Goal: Task Accomplishment & Management: Manage account settings

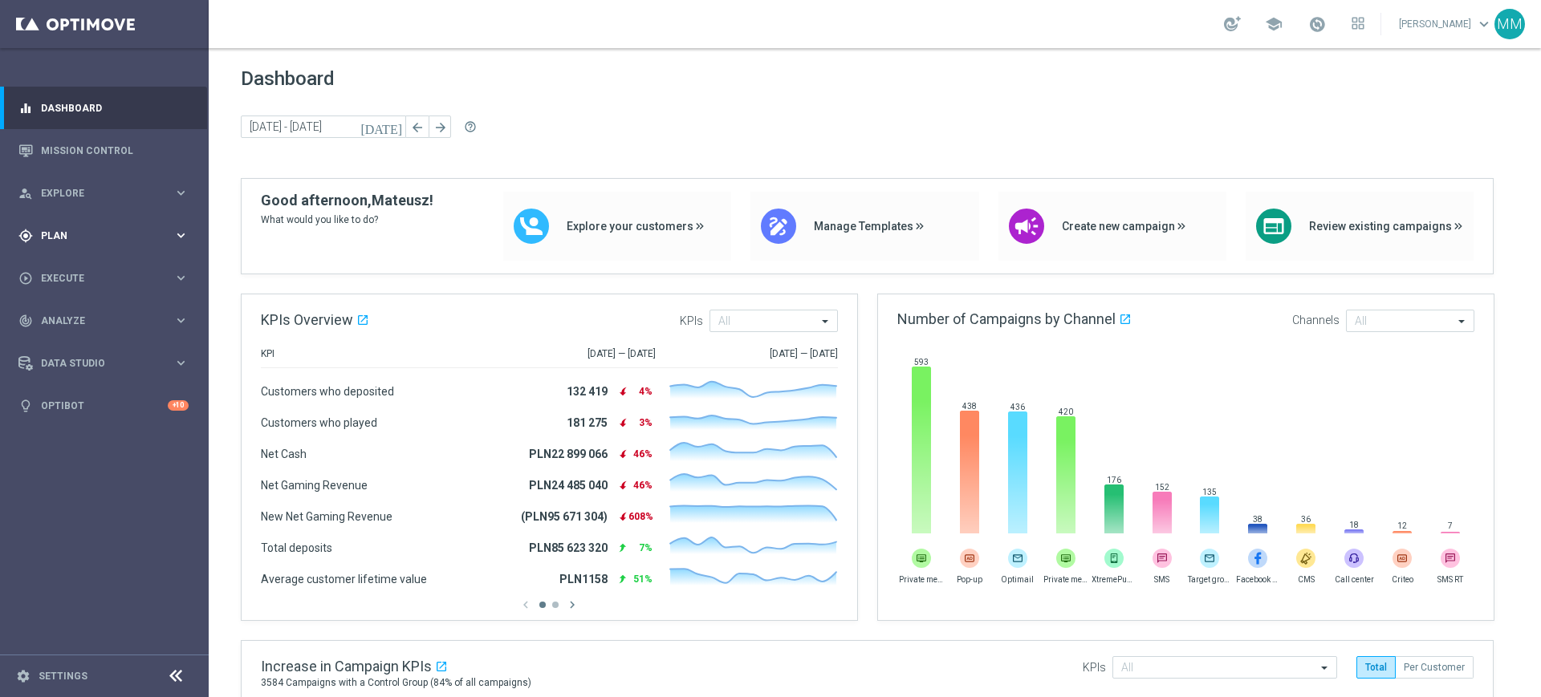
click at [95, 238] on span "Plan" at bounding box center [107, 236] width 132 height 10
click at [87, 262] on link "Target Groups" at bounding box center [104, 268] width 125 height 13
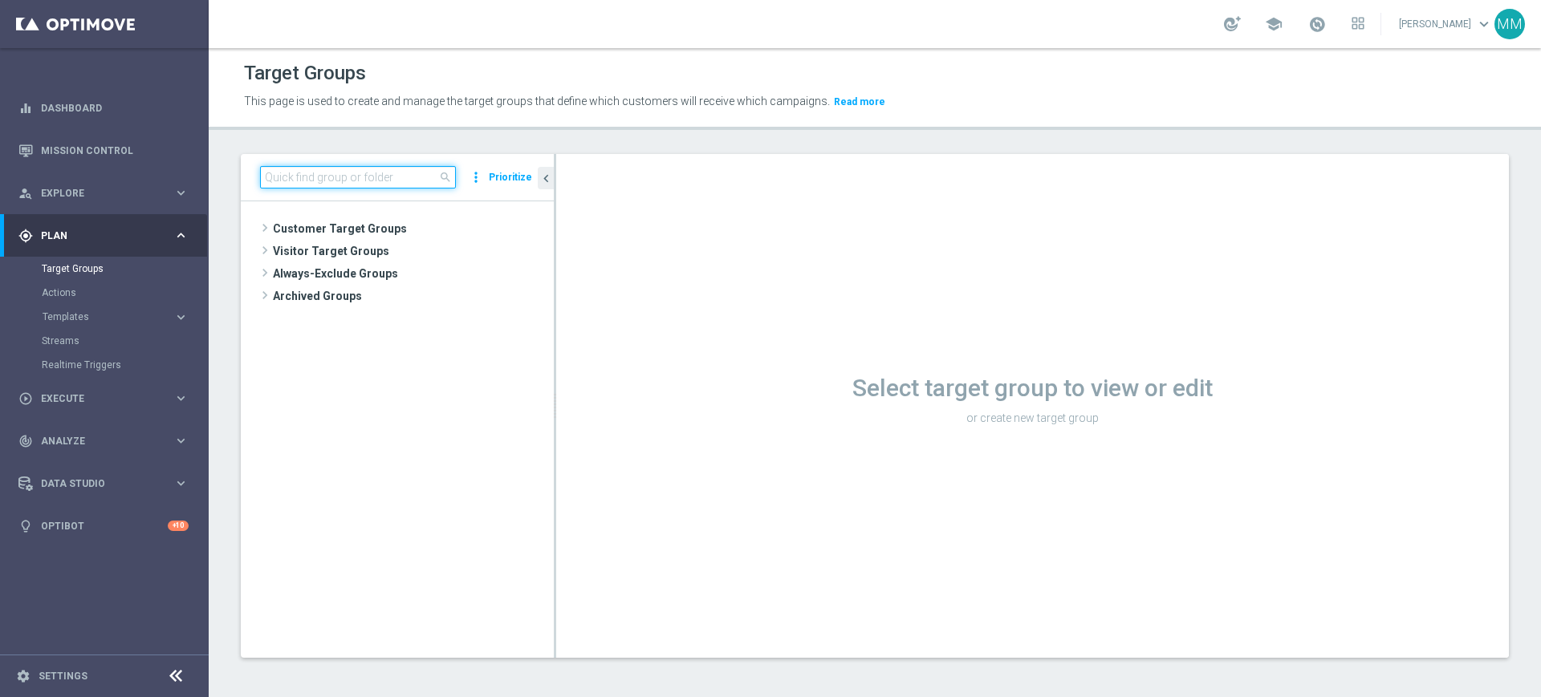
click at [312, 176] on input at bounding box center [358, 177] width 196 height 22
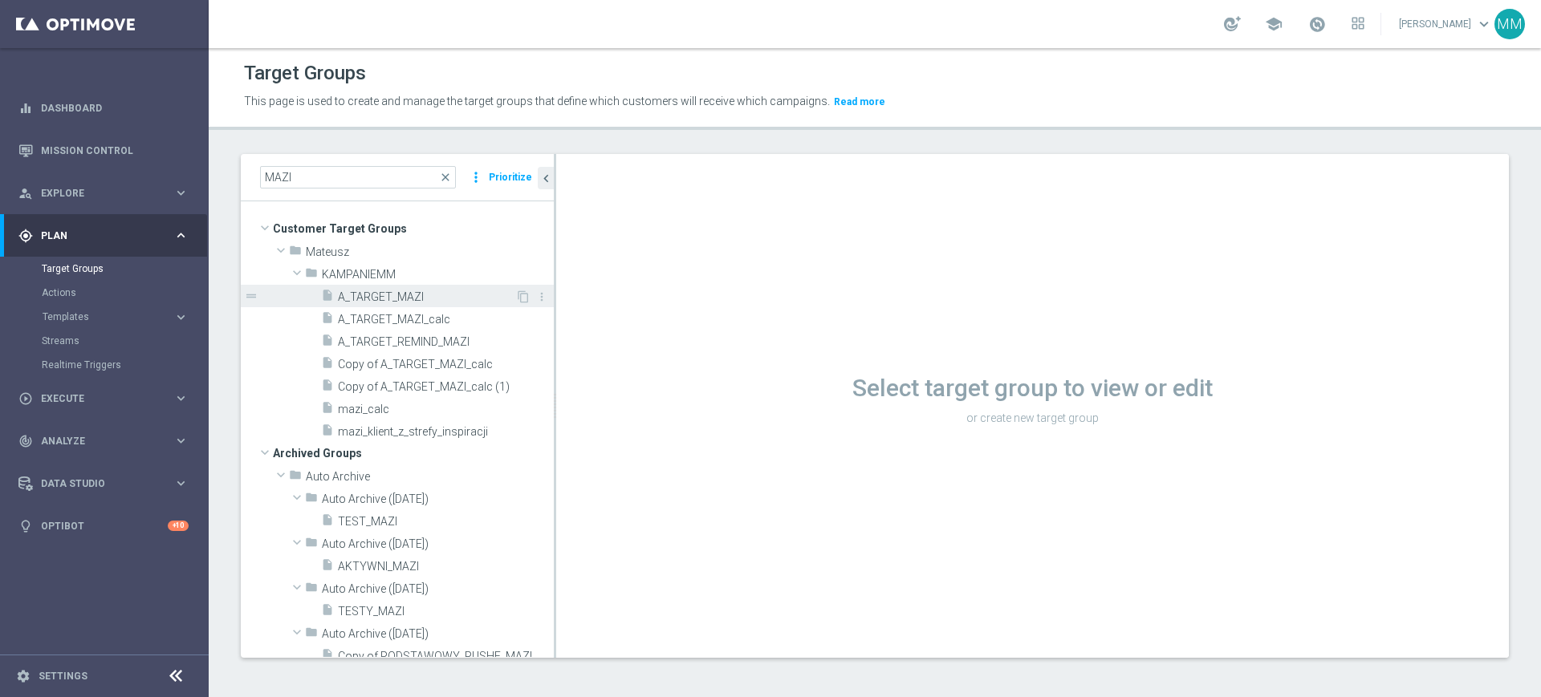
click at [405, 294] on span "A_TARGET_MAZI" at bounding box center [426, 297] width 177 height 14
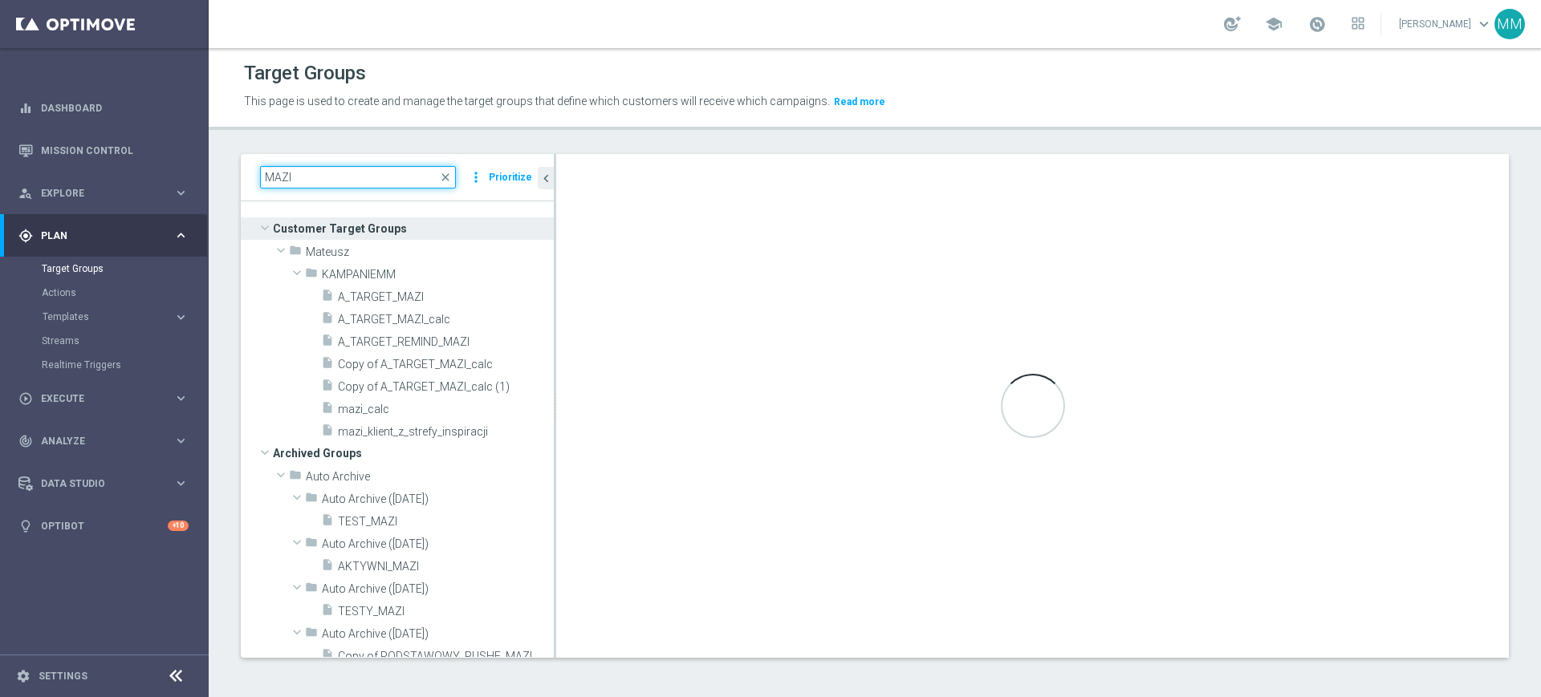
click at [306, 181] on input "MAZI" at bounding box center [358, 177] width 196 height 22
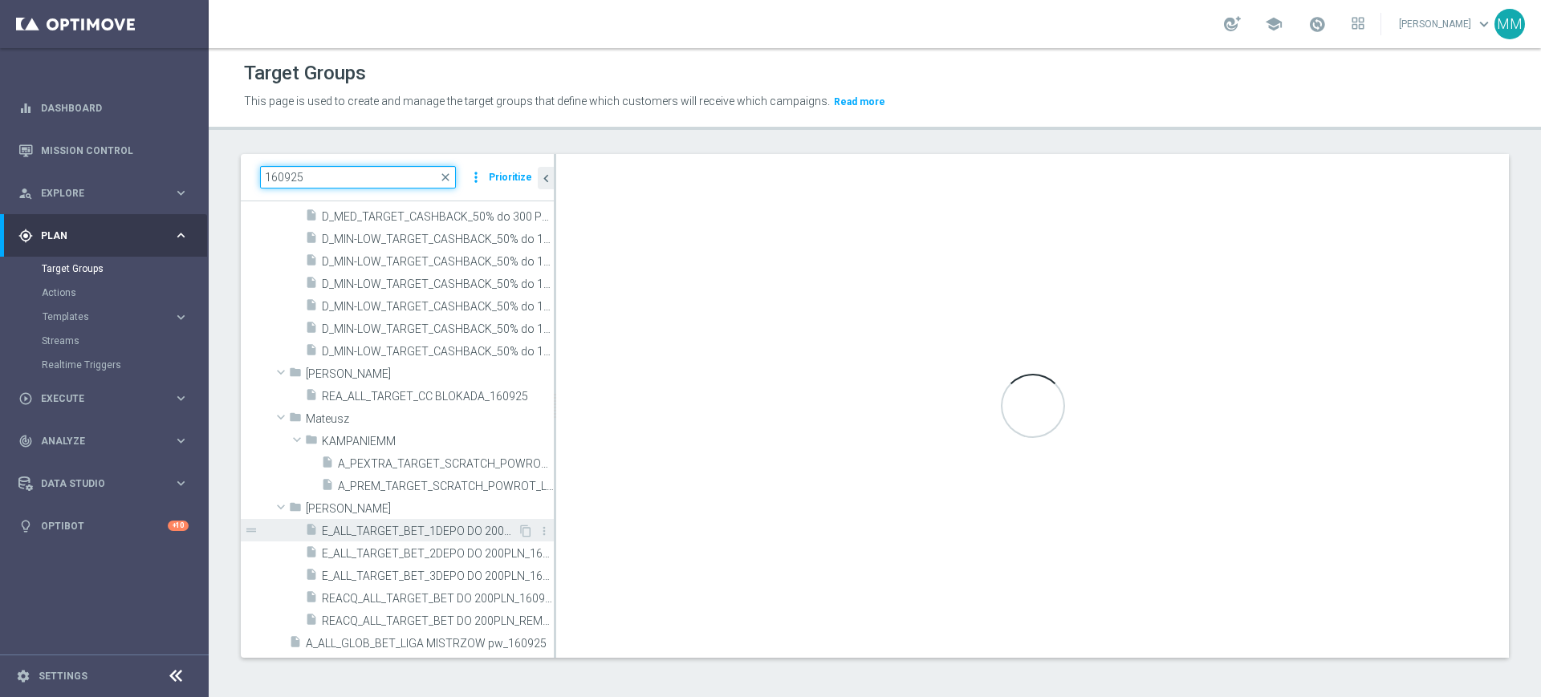
scroll to position [2, 0]
type input "160925"
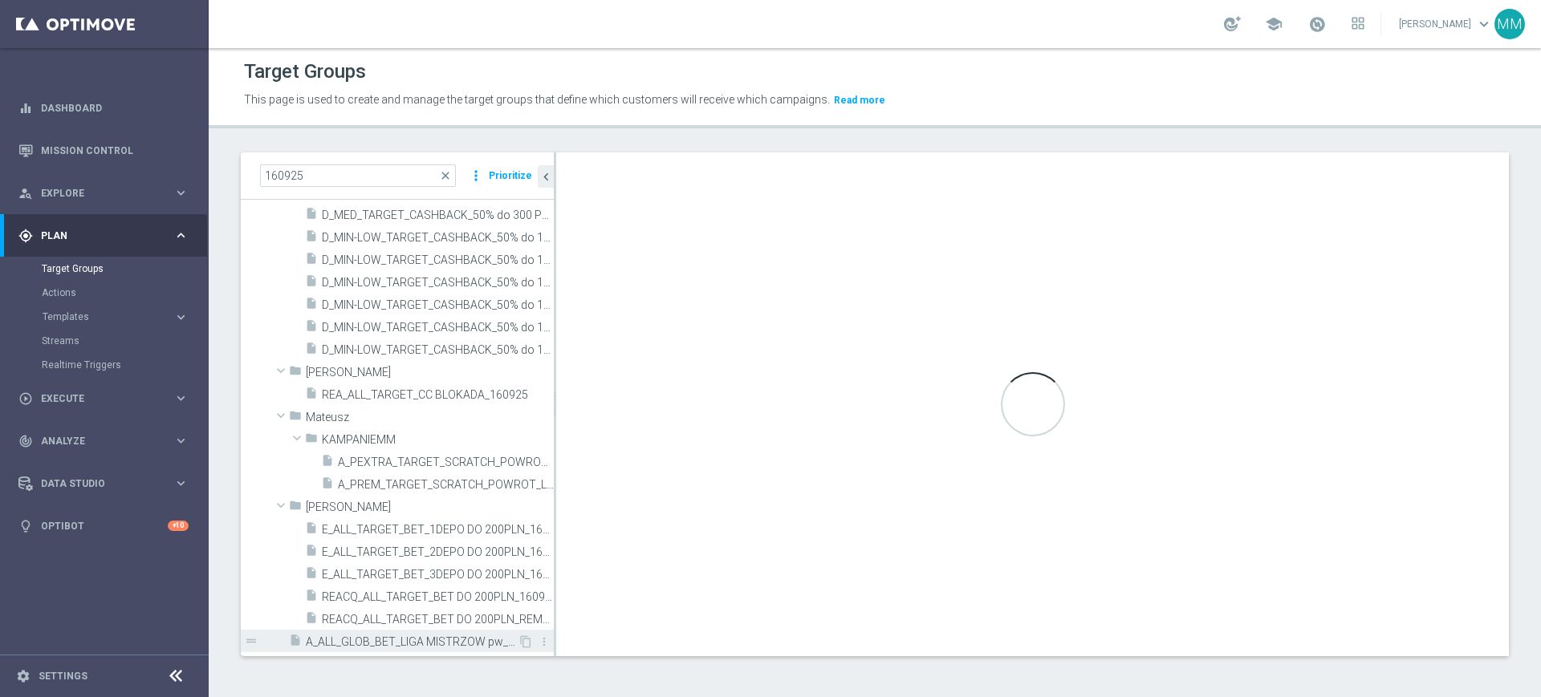
click at [425, 646] on span "A_ALL_GLOB_BET_LIGA MISTRZOW pw_160925" at bounding box center [412, 642] width 212 height 14
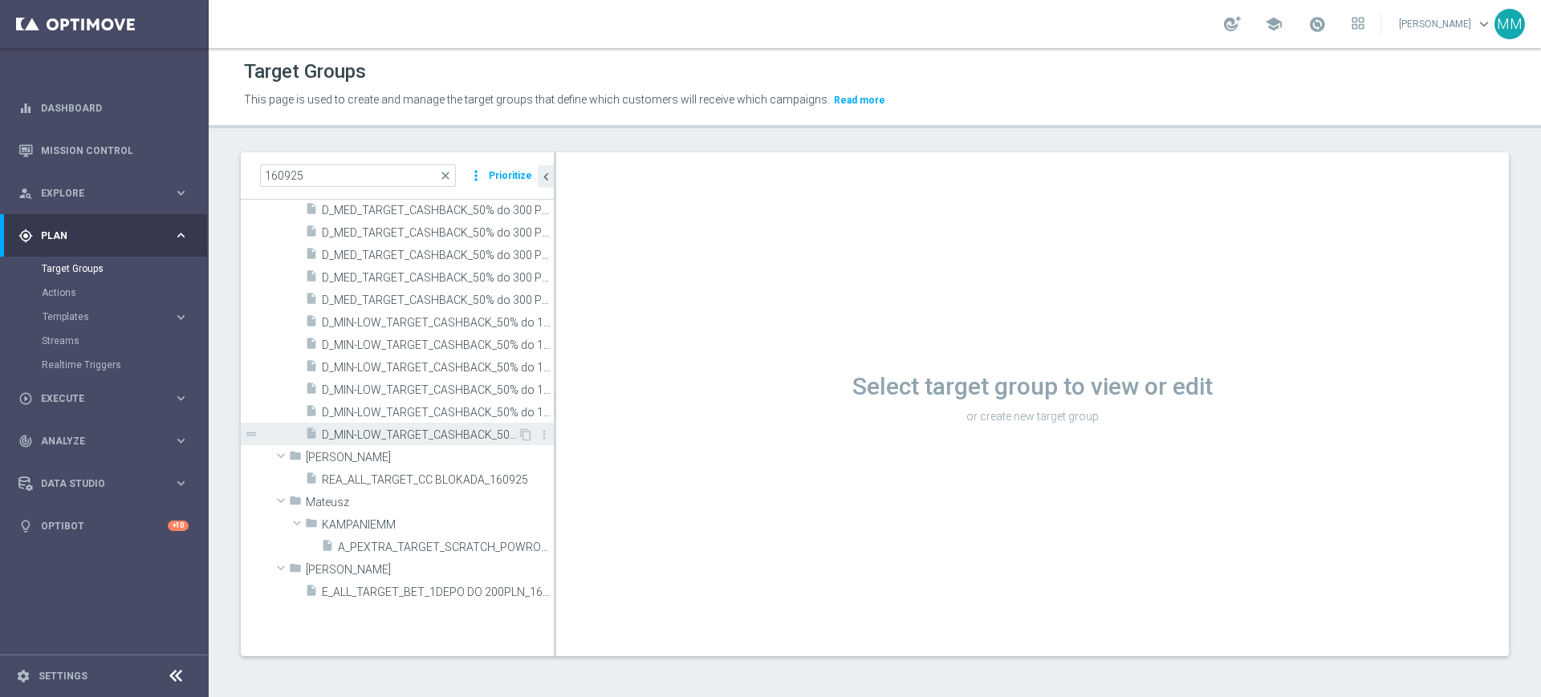
scroll to position [0, 0]
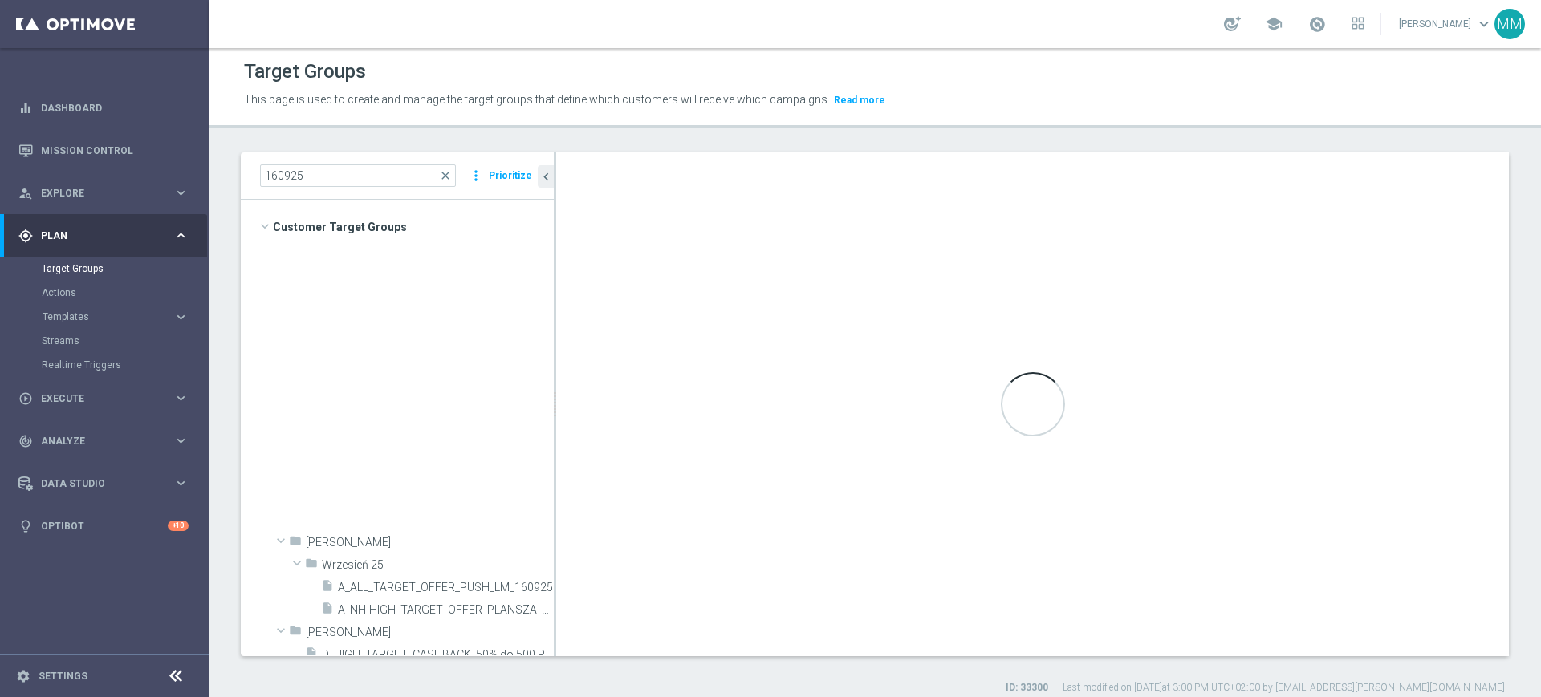
type input "Customer Target Groups"
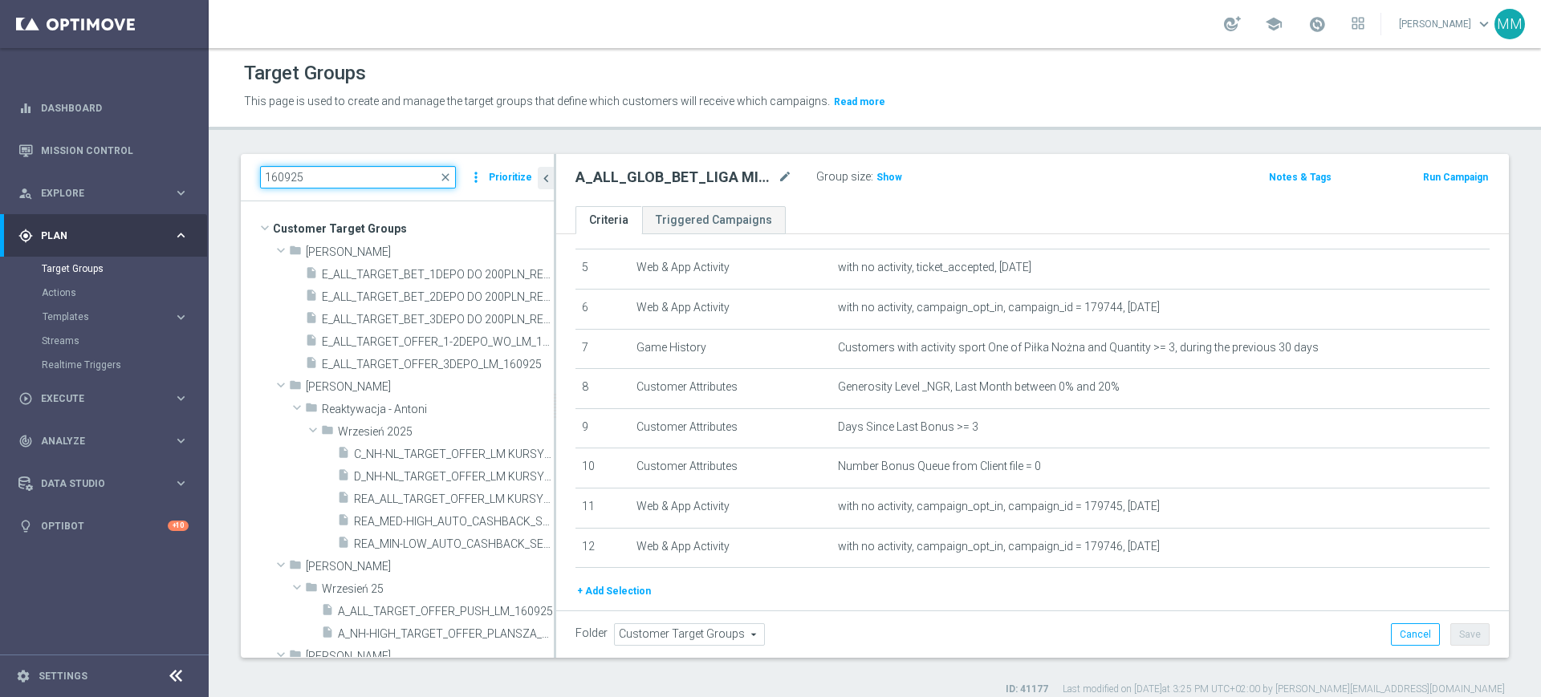
click at [370, 172] on input "160925" at bounding box center [358, 177] width 196 height 22
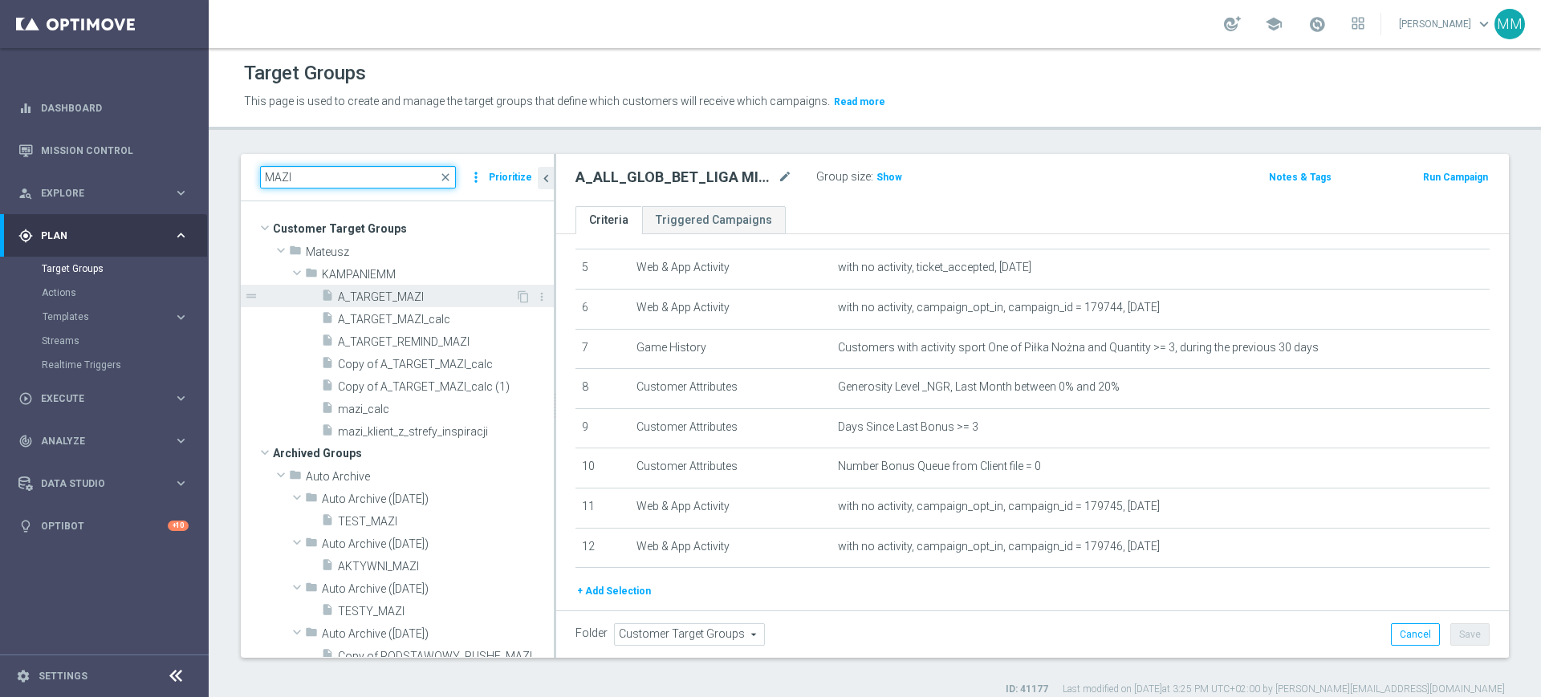
type input "MAZI"
click at [452, 288] on div "insert_drive_file A_TARGET_MAZI" at bounding box center [418, 296] width 194 height 22
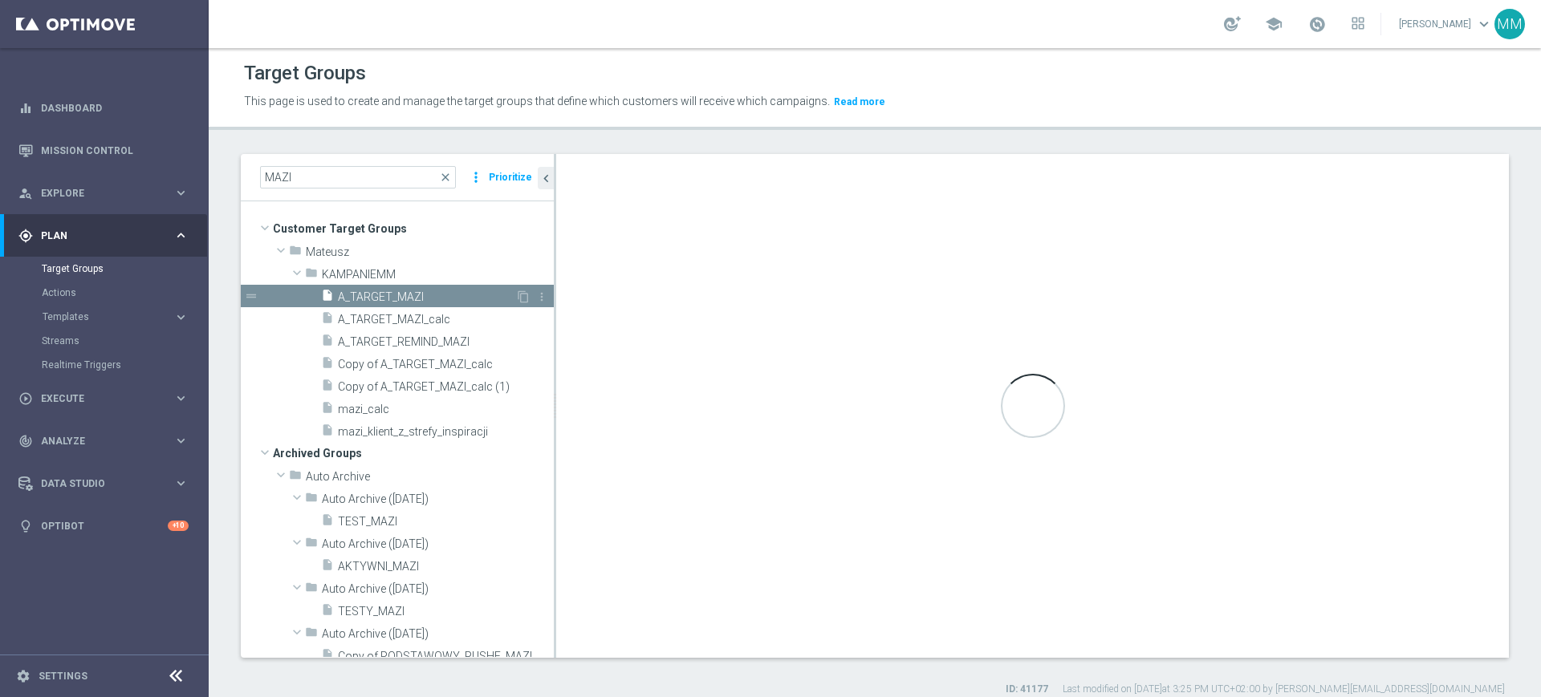
type input "KAMPANIEMM"
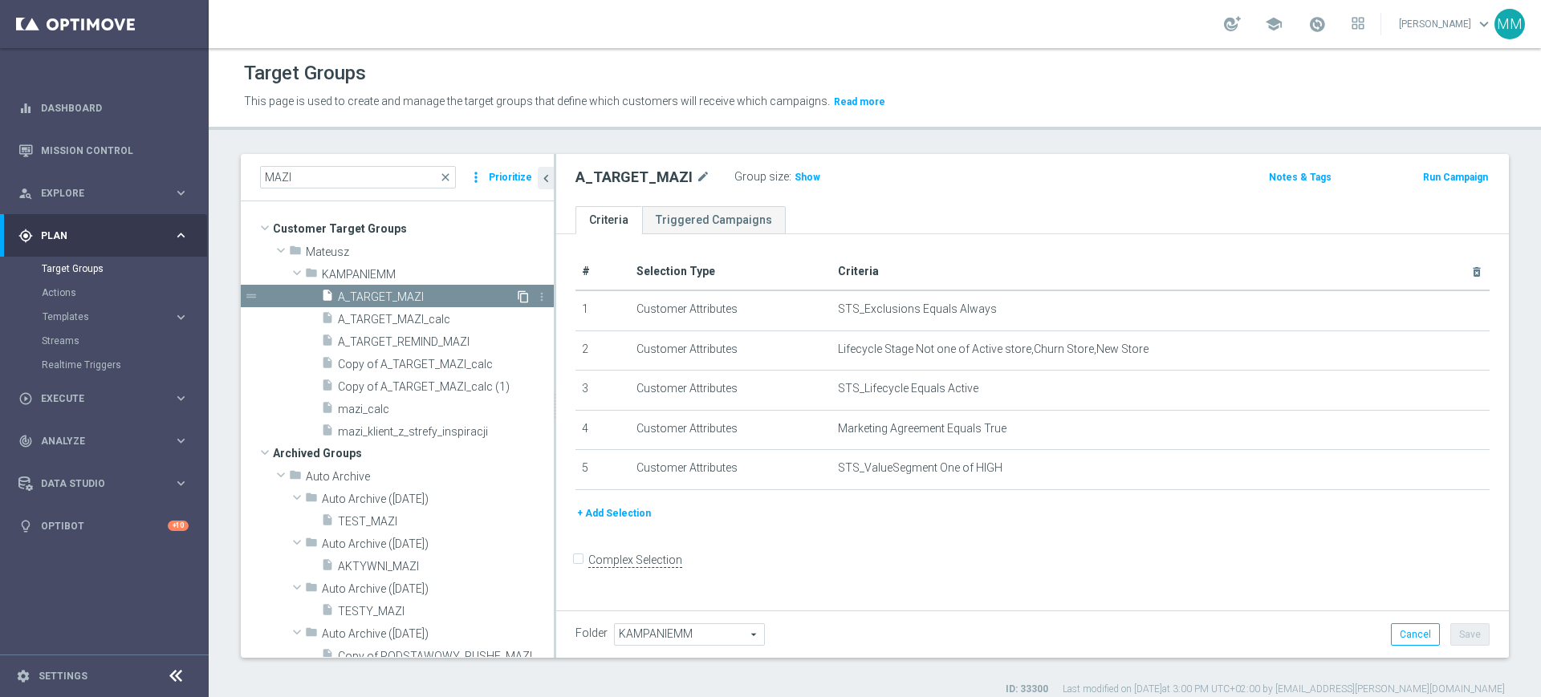
click at [517, 298] on icon "content_copy" at bounding box center [523, 296] width 13 height 13
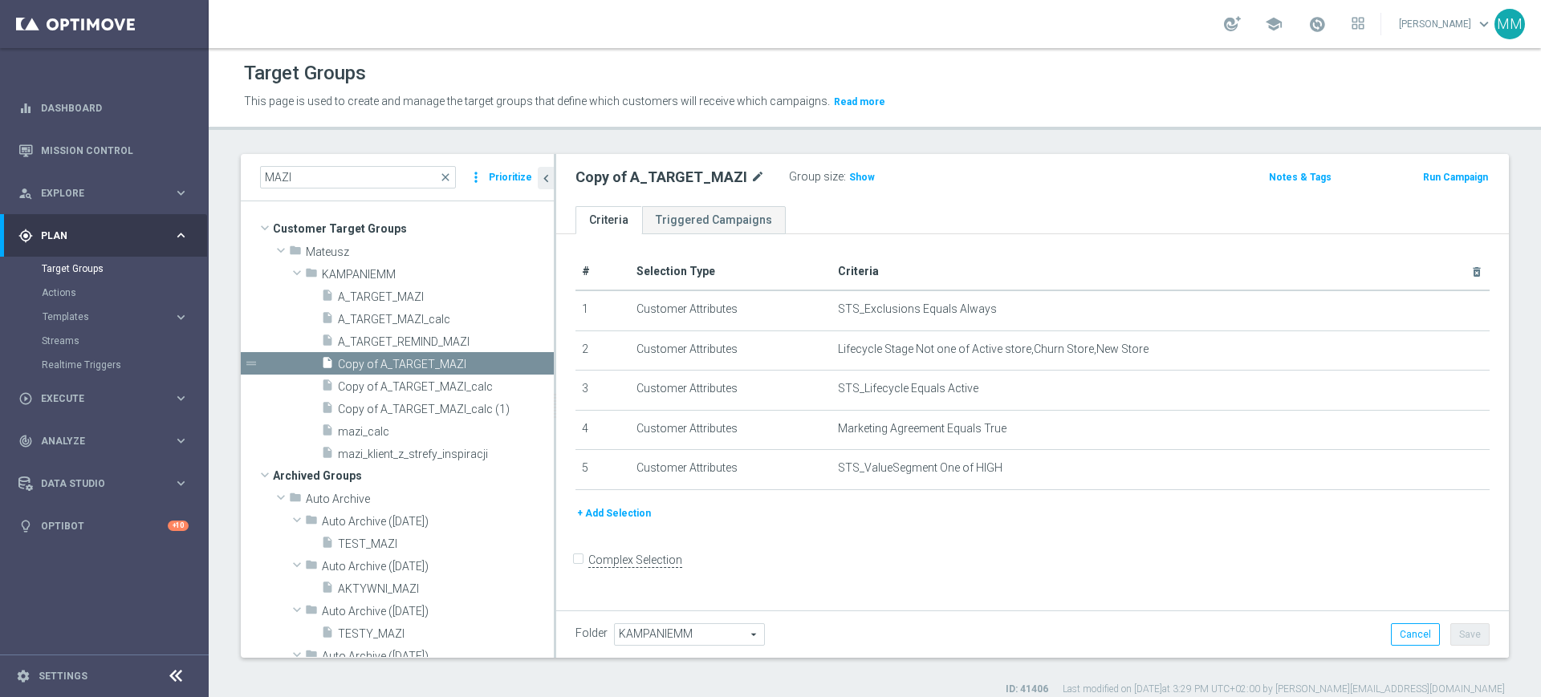
click at [753, 169] on icon "mode_edit" at bounding box center [757, 177] width 14 height 19
type input "A_ALL_GLOB_WIN_DAILY_EUROPEJSKIE_PUCHARY_300925_PW"
click at [847, 222] on ul "Criteria Triggered Campaigns" at bounding box center [1032, 220] width 952 height 28
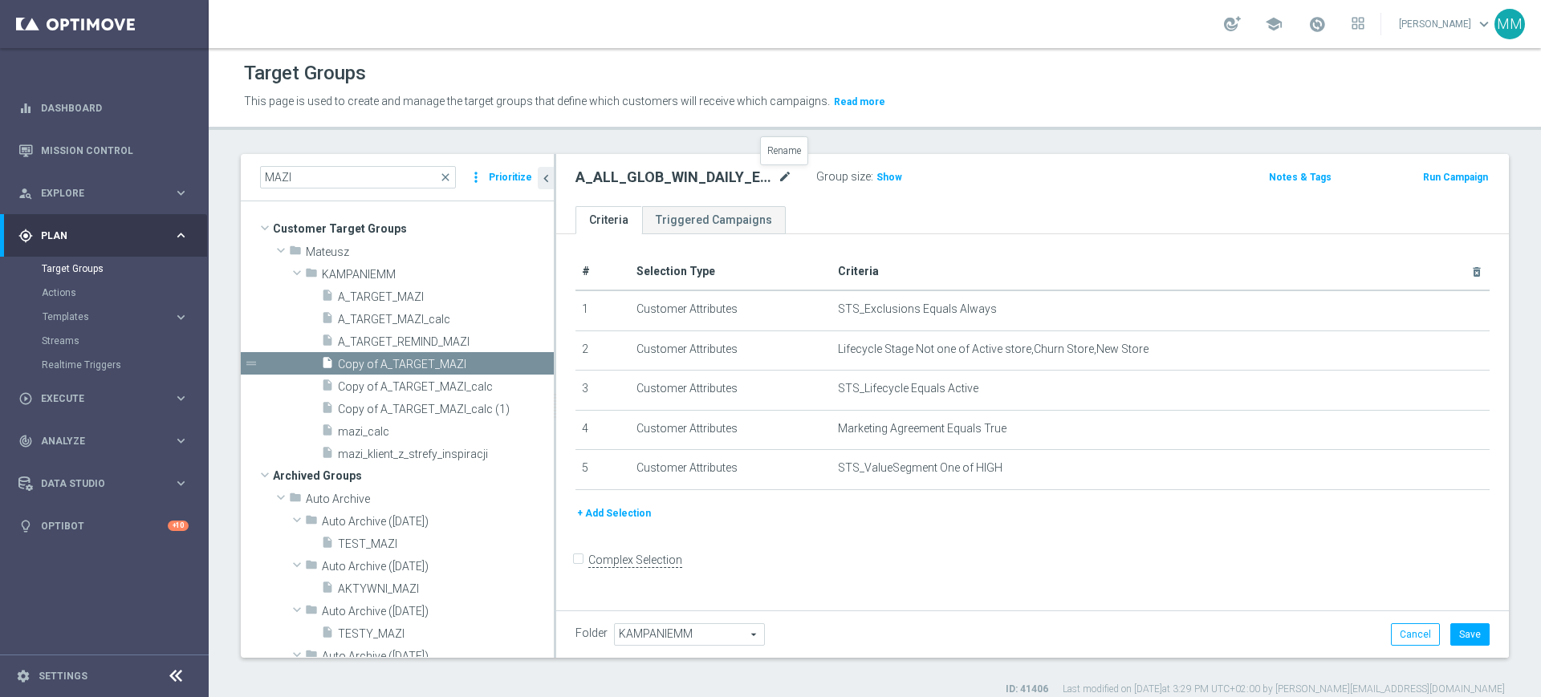
click at [785, 171] on icon "mode_edit" at bounding box center [785, 177] width 14 height 19
click at [814, 196] on div "A_ALL_GLOB_WIN_DAILY_EUROPEJSKIE_PUCHARY_300925_PW Group size : Show Notes & Ta…" at bounding box center [1032, 180] width 952 height 52
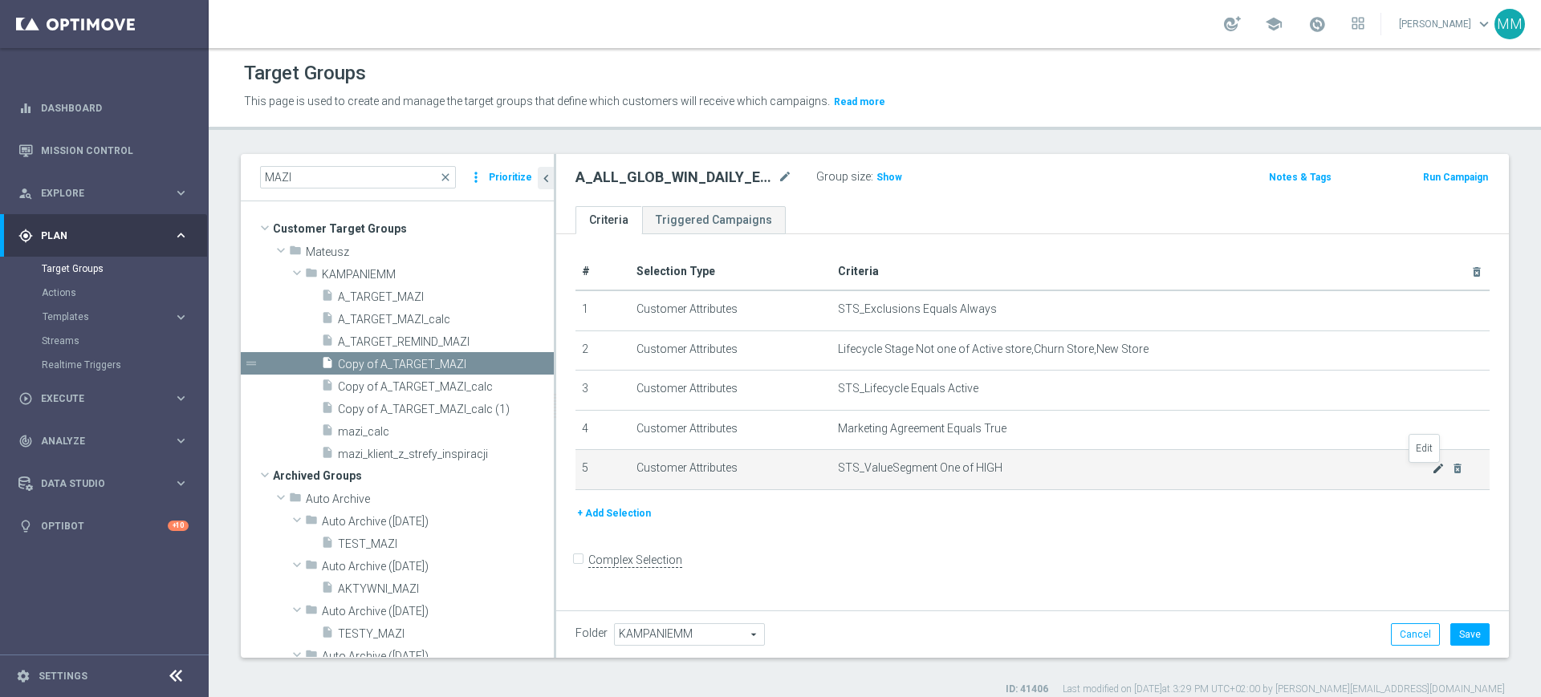
click at [1431, 469] on icon "mode_edit" at bounding box center [1437, 468] width 13 height 13
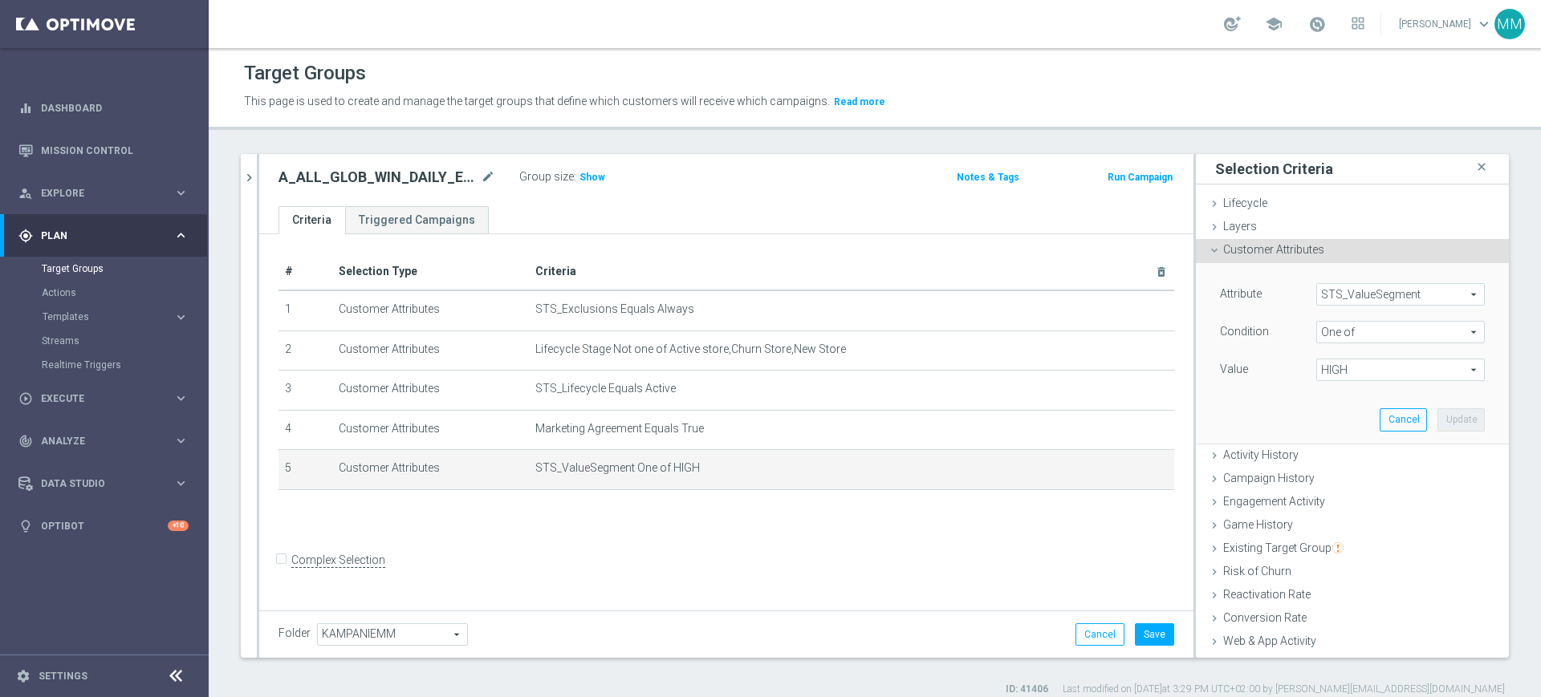
click at [1338, 369] on span "HIGH" at bounding box center [1400, 369] width 167 height 21
click at [1340, 415] on span "HIGH" at bounding box center [1411, 414] width 146 height 13
click at [1338, 415] on input "HIGH" at bounding box center [1333, 415] width 10 height 10
checkbox input "false"
type input "Select"
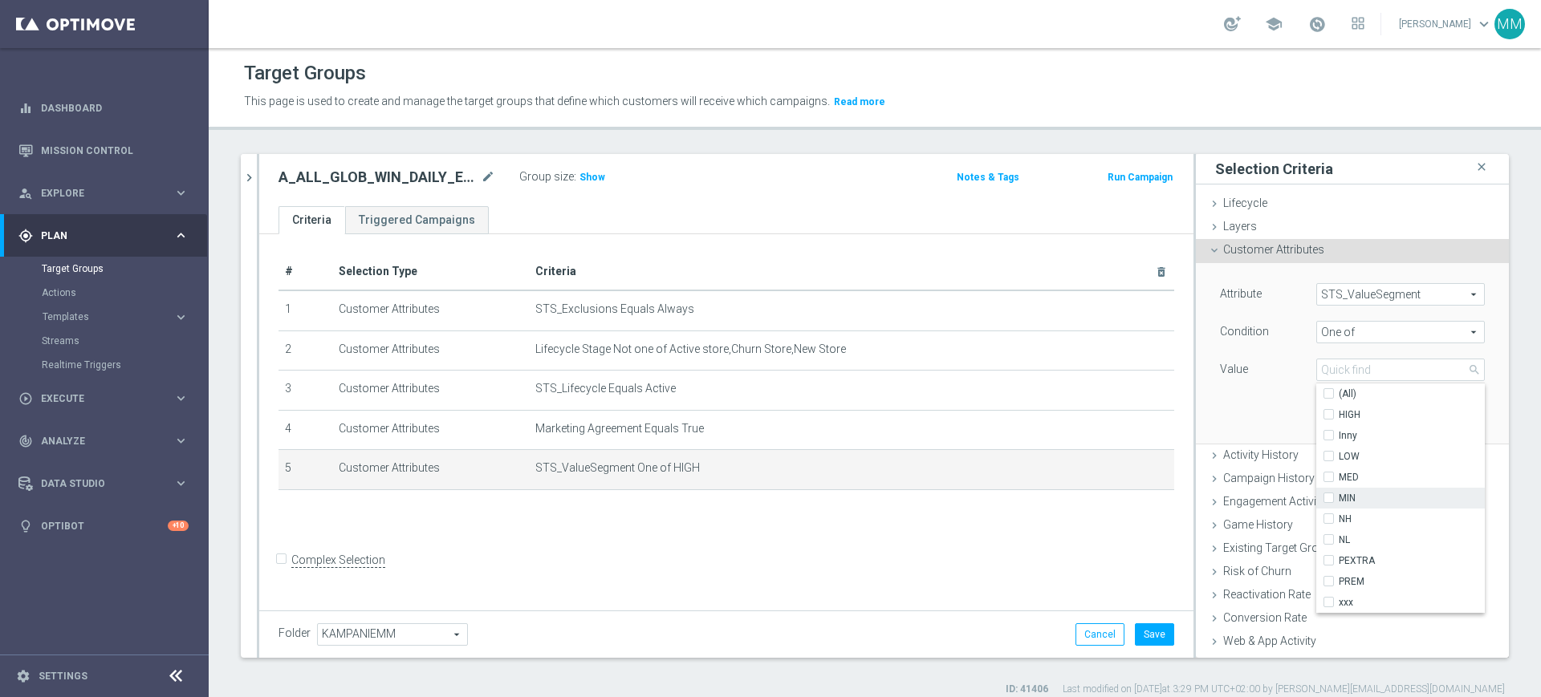
click at [1346, 502] on span "MIN" at bounding box center [1411, 498] width 146 height 13
click at [1338, 502] on input "MIN" at bounding box center [1333, 498] width 10 height 10
checkbox input "true"
type input "MIN"
click at [1342, 453] on span "LOW" at bounding box center [1411, 456] width 146 height 13
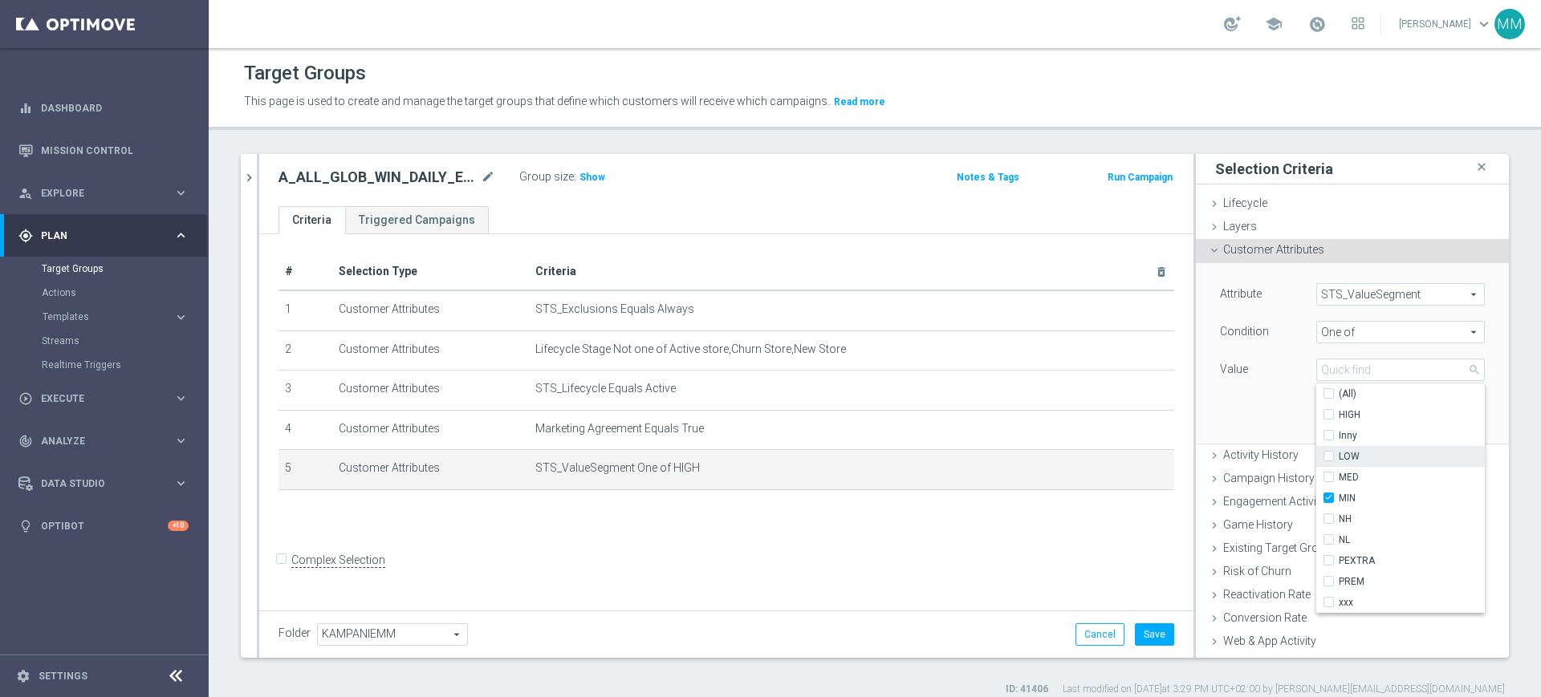
click at [1338, 453] on input "LOW" at bounding box center [1333, 457] width 10 height 10
checkbox input "true"
type input "Selected 2 of 10"
click at [1338, 472] on span "MED" at bounding box center [1411, 477] width 146 height 13
click at [1338, 473] on input "MED" at bounding box center [1333, 478] width 10 height 10
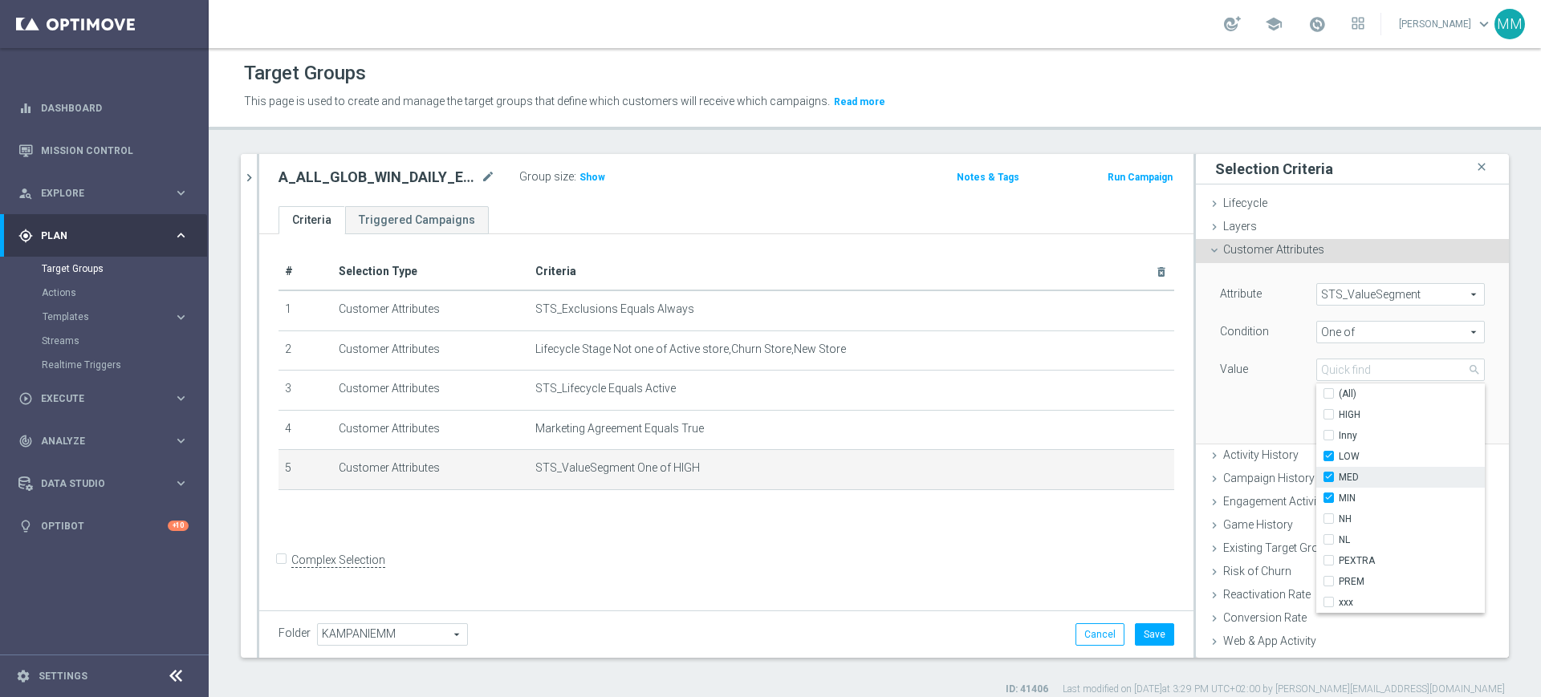
checkbox input "true"
type input "Selected 3 of 10"
click at [1338, 419] on span "HIGH" at bounding box center [1411, 414] width 146 height 13
click at [1333, 419] on input "HIGH" at bounding box center [1333, 415] width 10 height 10
checkbox input "true"
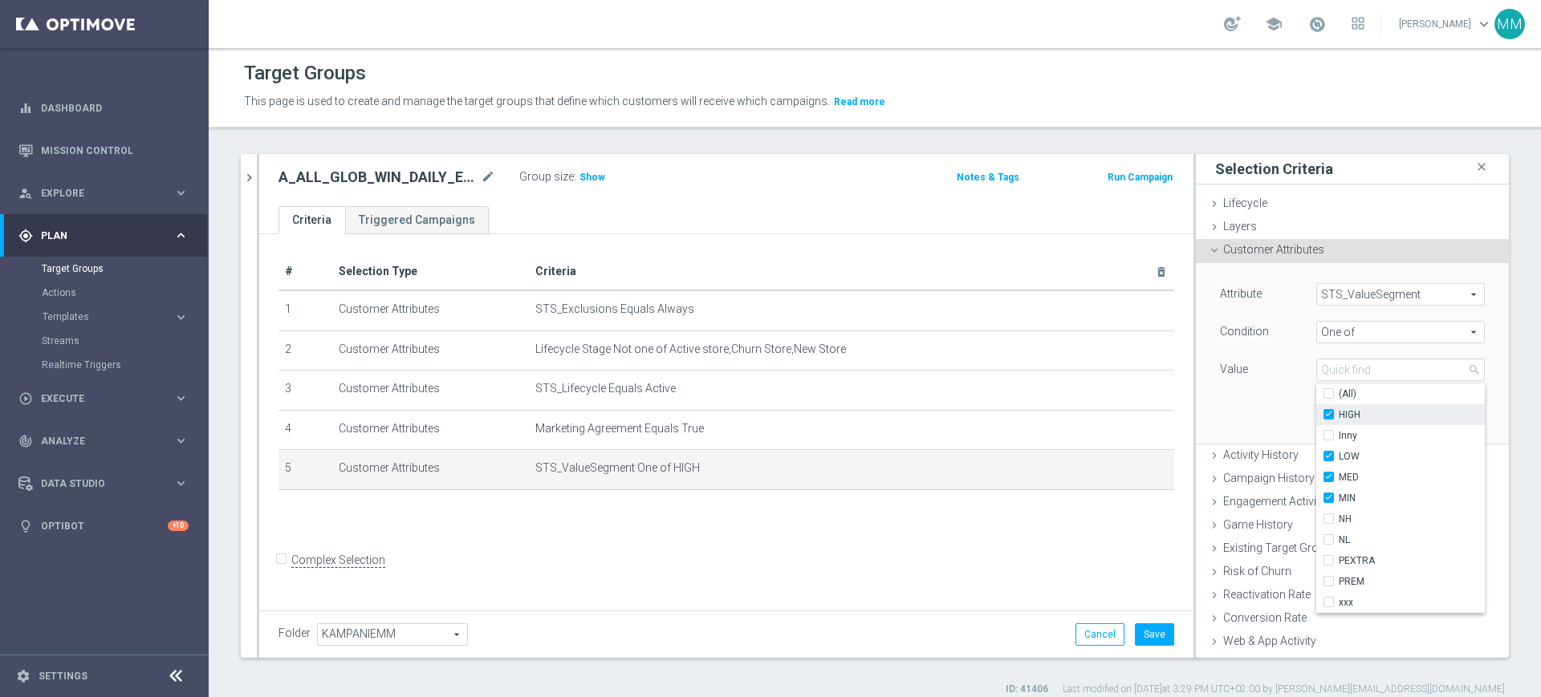
type input "Selected 4 of 10"
click at [1338, 579] on span "PREM" at bounding box center [1411, 581] width 146 height 13
click at [1338, 579] on input "PREM" at bounding box center [1333, 582] width 10 height 10
checkbox input "true"
type input "Selected 5 of 10"
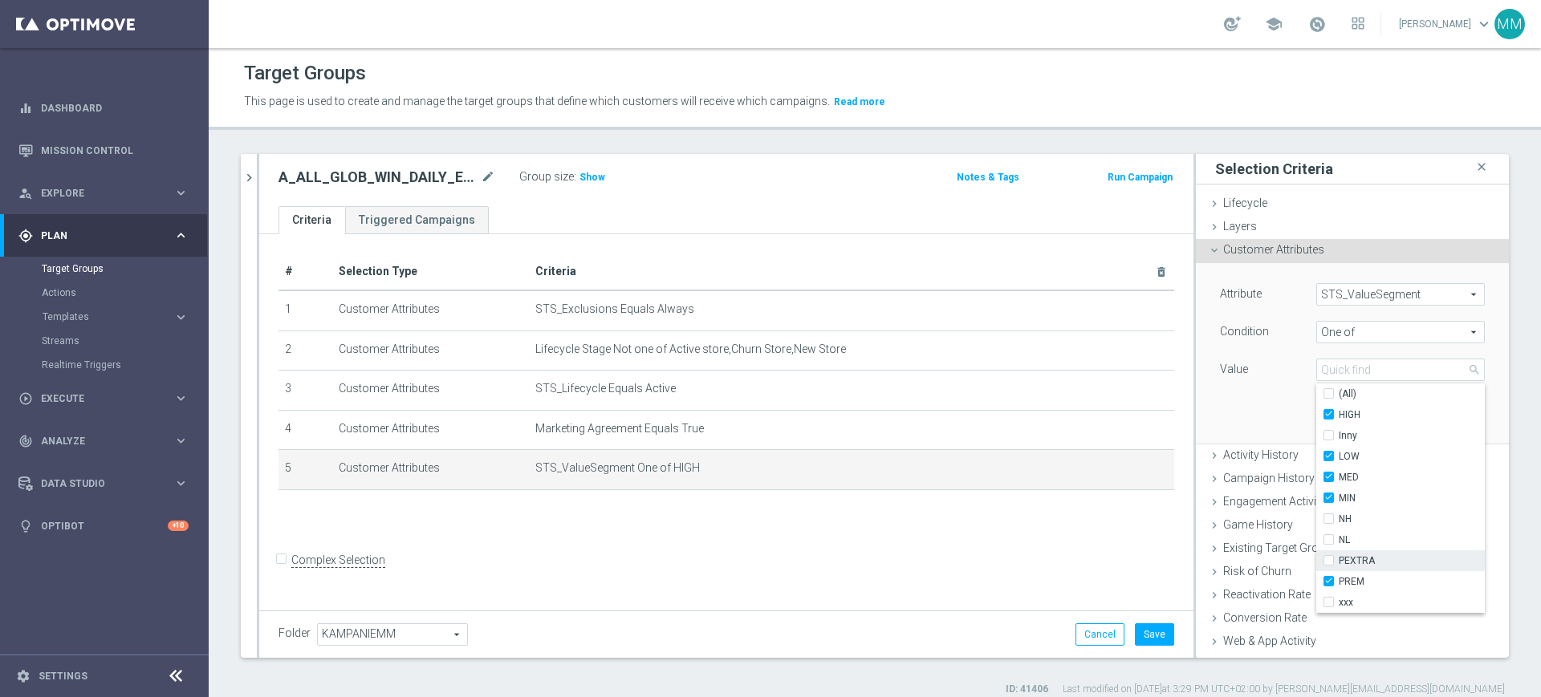
click at [1338, 562] on span "PEXTRA" at bounding box center [1411, 560] width 146 height 13
click at [1335, 562] on input "PEXTRA" at bounding box center [1333, 561] width 10 height 10
checkbox input "true"
type input "Selected 6 of 10"
click at [1249, 405] on div "Attribute STS_ValueSegment STS_ValueSegment arrow_drop_down search Condition On…" at bounding box center [1352, 353] width 289 height 180
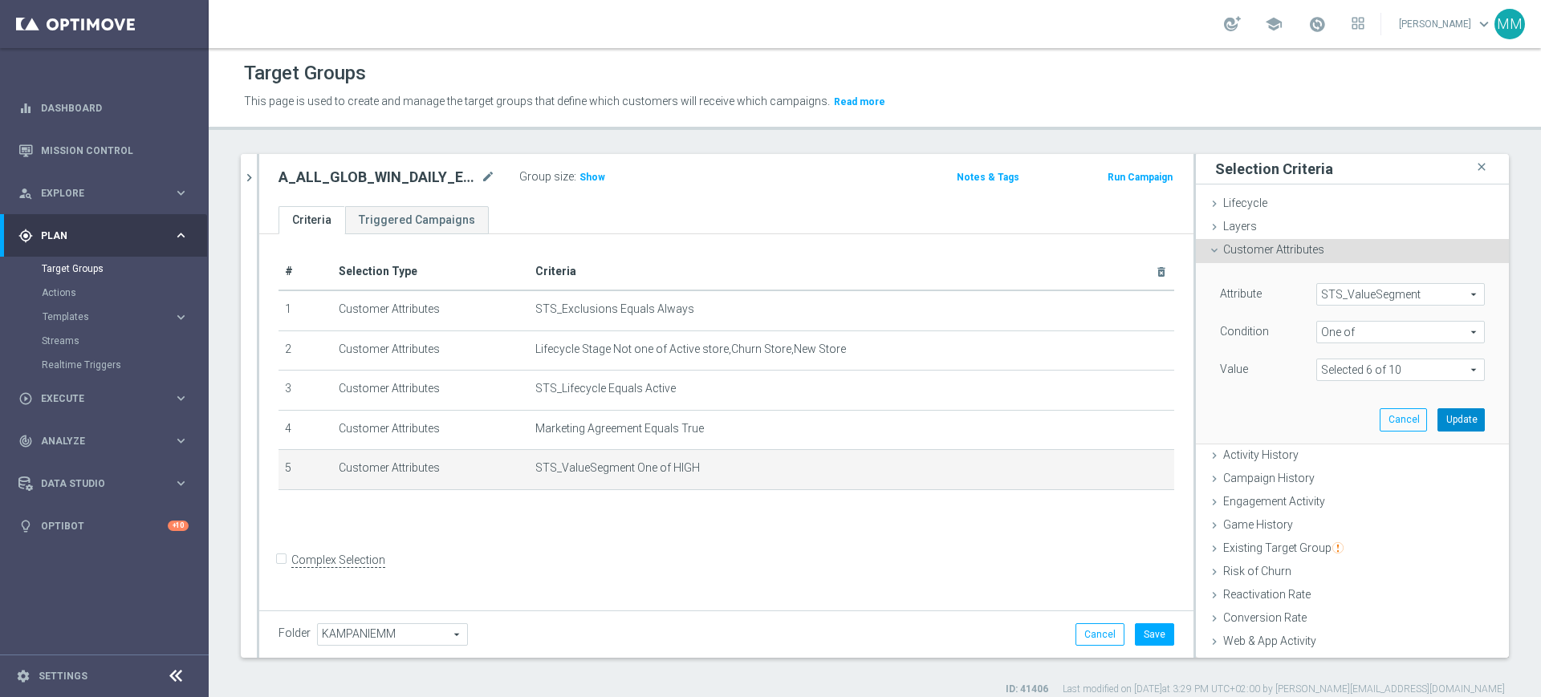
click at [1437, 417] on button "Update" at bounding box center [1460, 419] width 47 height 22
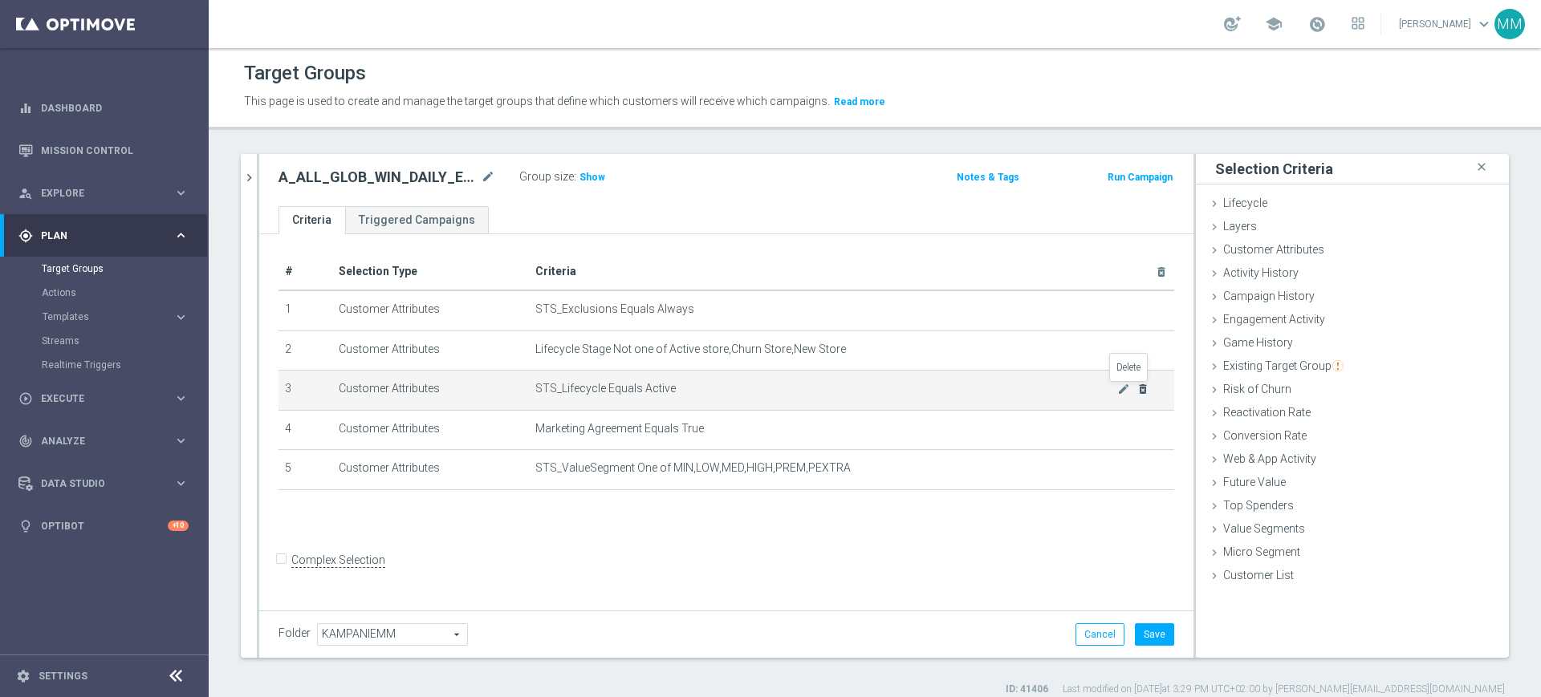
click at [1136, 388] on icon "delete_forever" at bounding box center [1142, 389] width 13 height 13
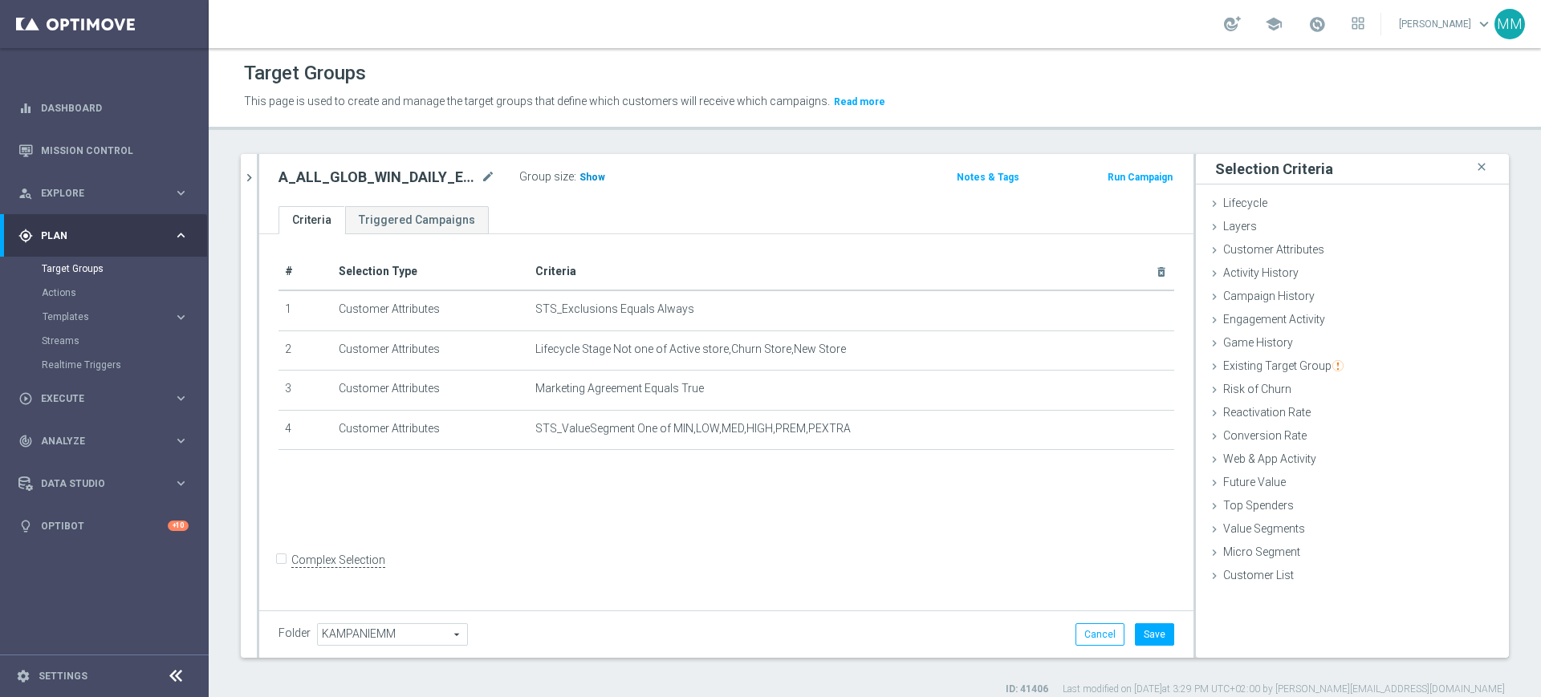
click at [589, 177] on span "Show" at bounding box center [592, 177] width 26 height 11
click at [1156, 632] on button "Save" at bounding box center [1154, 634] width 39 height 22
drag, startPoint x: 1277, startPoint y: 335, endPoint x: 1297, endPoint y: 348, distance: 24.5
click at [1277, 336] on div "Game History done" at bounding box center [1352, 344] width 313 height 24
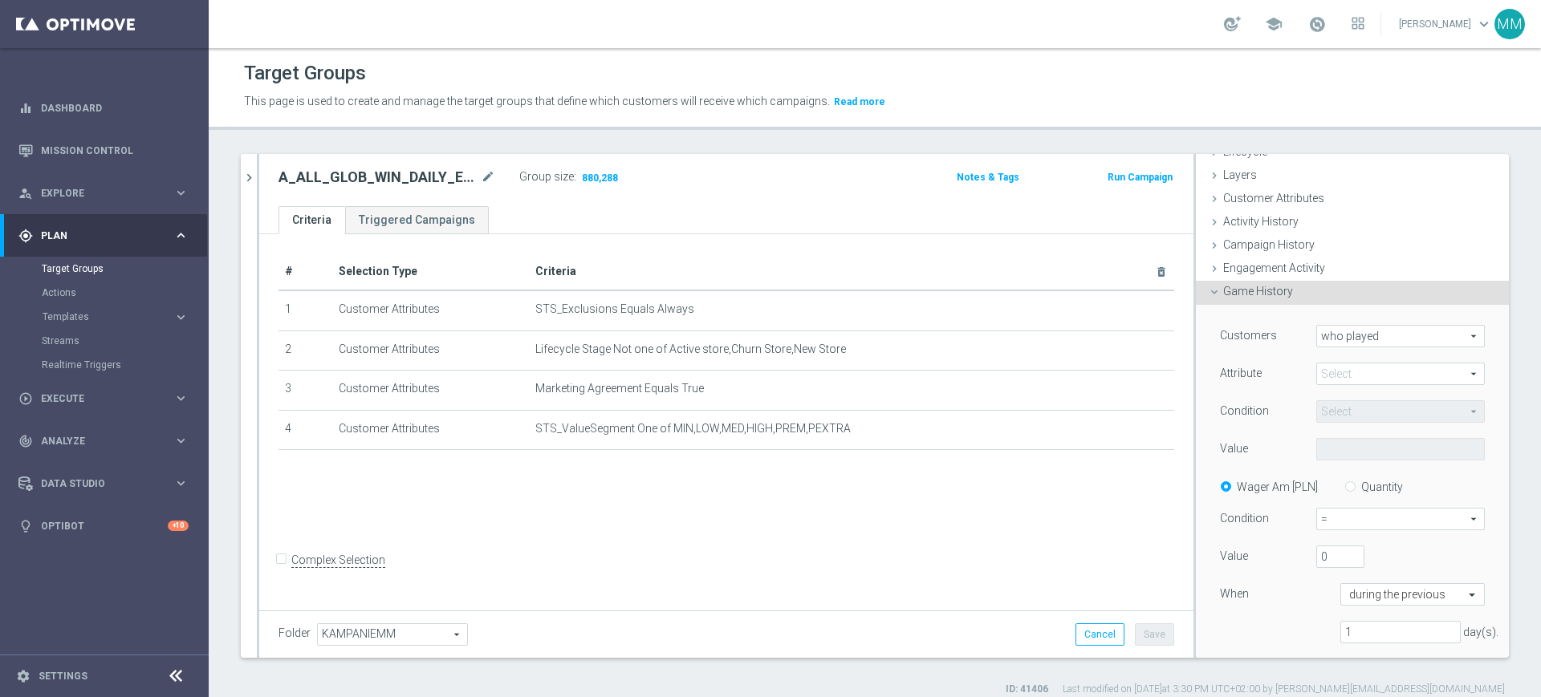
scroll to position [100, 0]
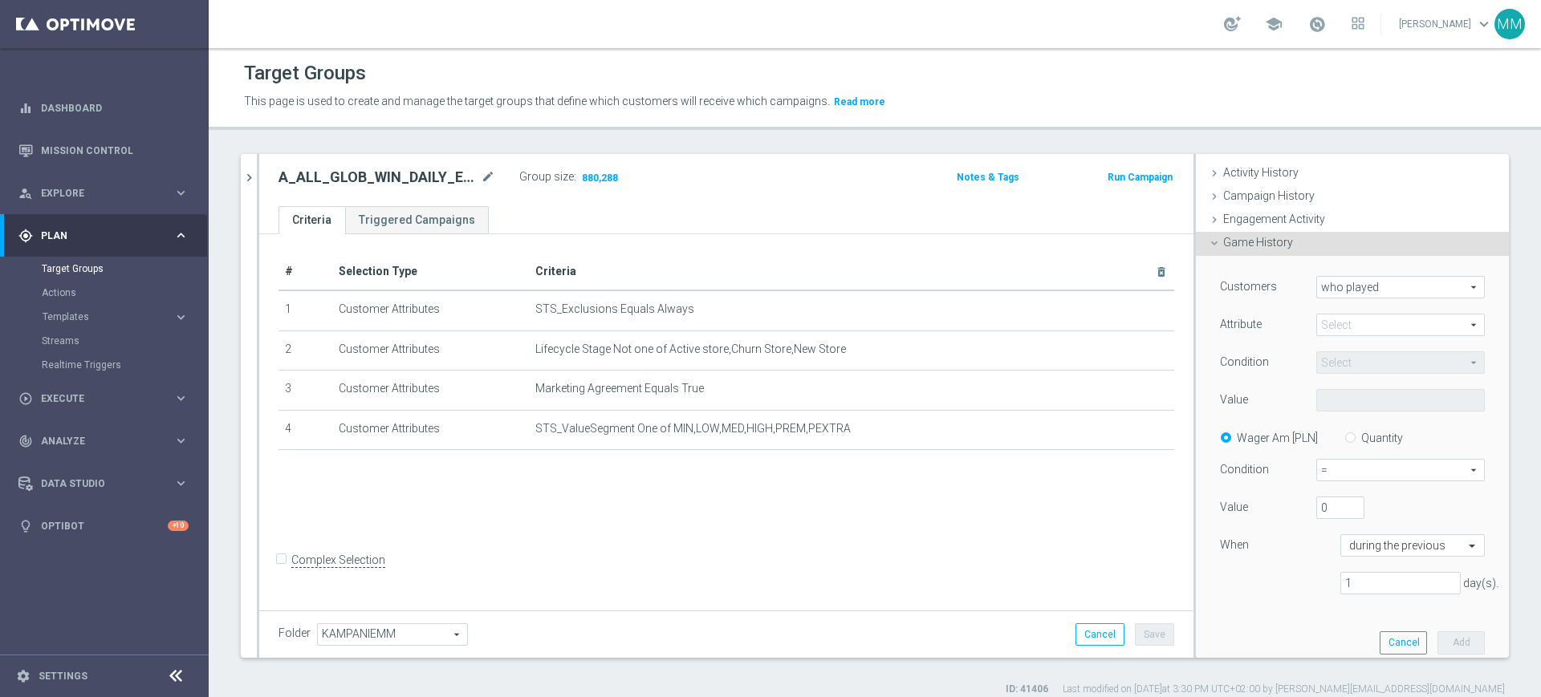
click at [1327, 320] on span at bounding box center [1400, 325] width 167 height 21
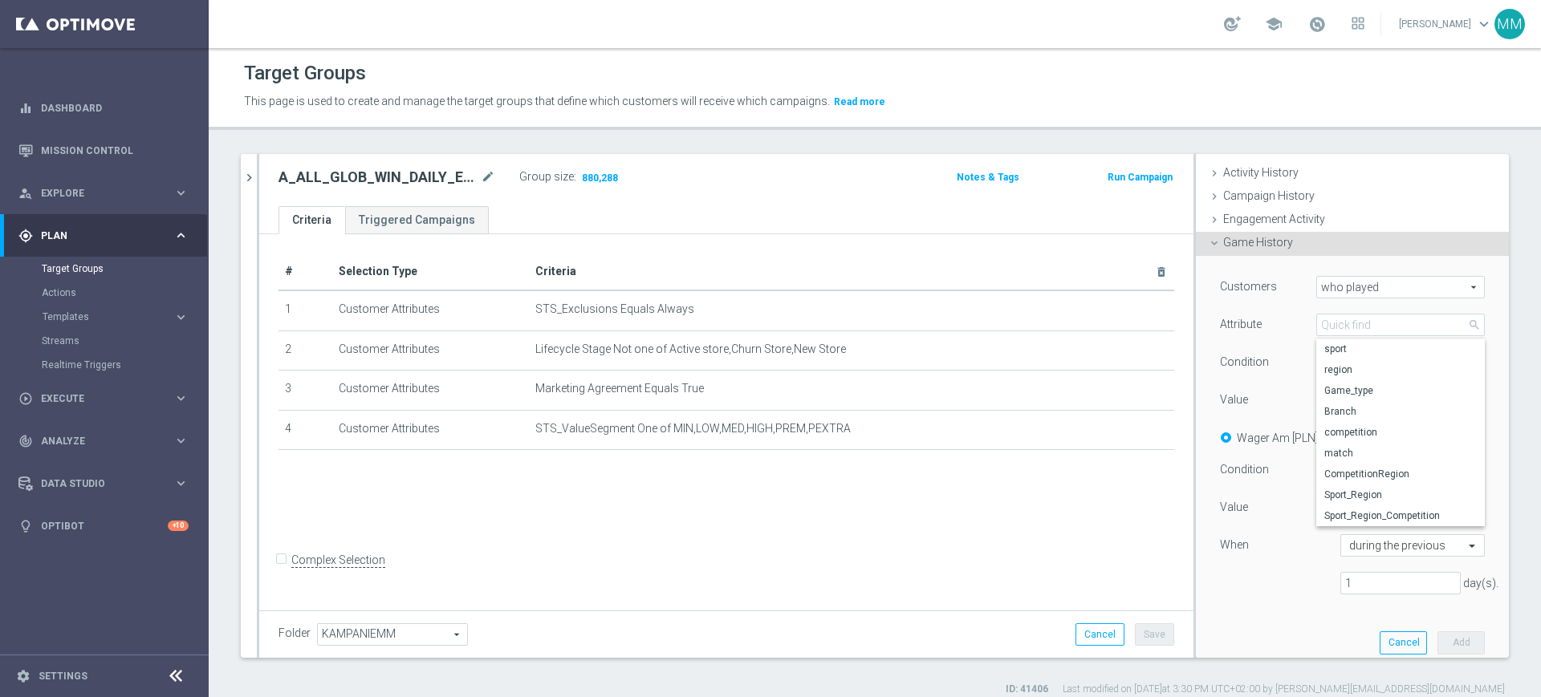
click at [1335, 351] on span "sport" at bounding box center [1400, 349] width 152 height 13
type input "sport"
click at [1334, 367] on span "Equals" at bounding box center [1400, 362] width 167 height 21
click at [1348, 510] on span "One of" at bounding box center [1400, 512] width 152 height 13
type input "One of"
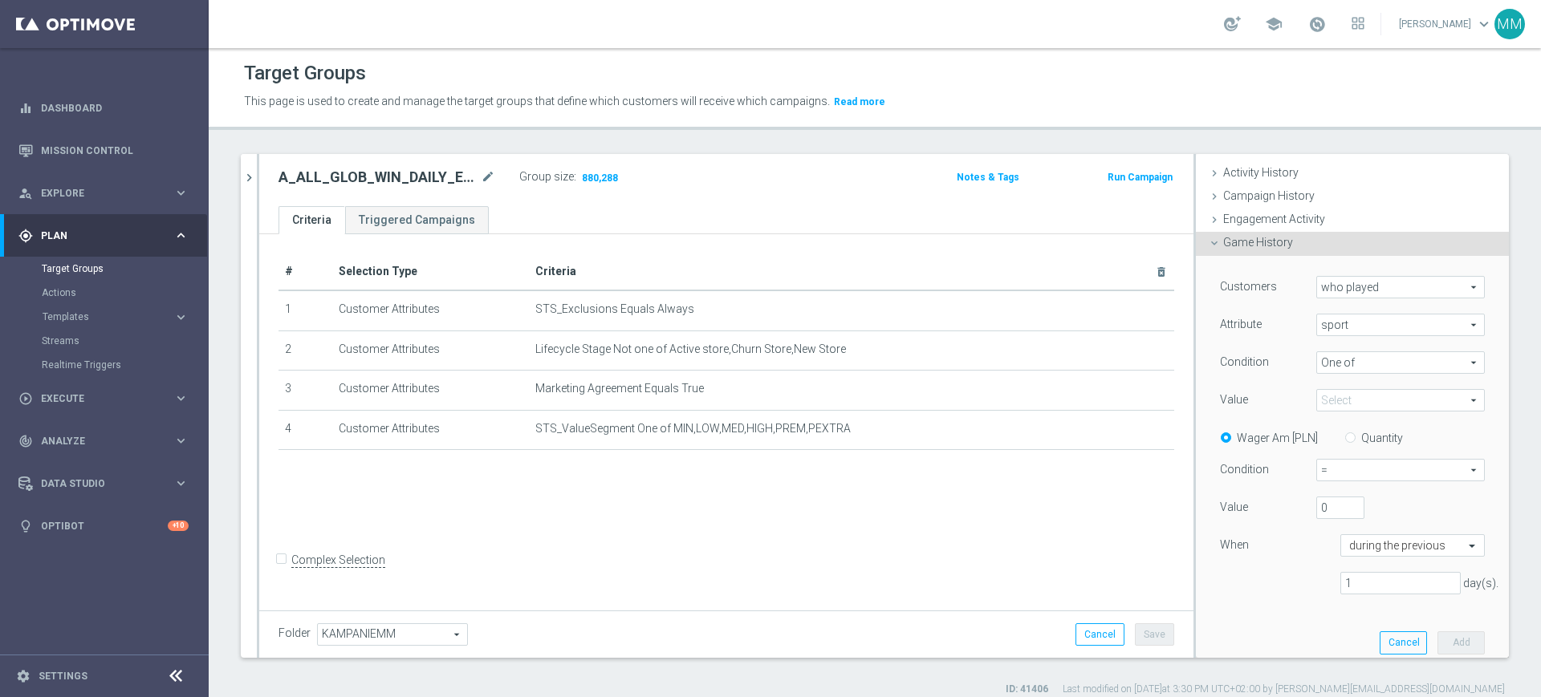
click at [1338, 413] on div "Value Select arrow_drop_down search Show Selected 0 of 137 (All)" at bounding box center [1352, 402] width 289 height 26
click at [1338, 411] on div "Select arrow_drop_down search Show Selected 0 of 137 (All)" at bounding box center [1400, 400] width 169 height 22
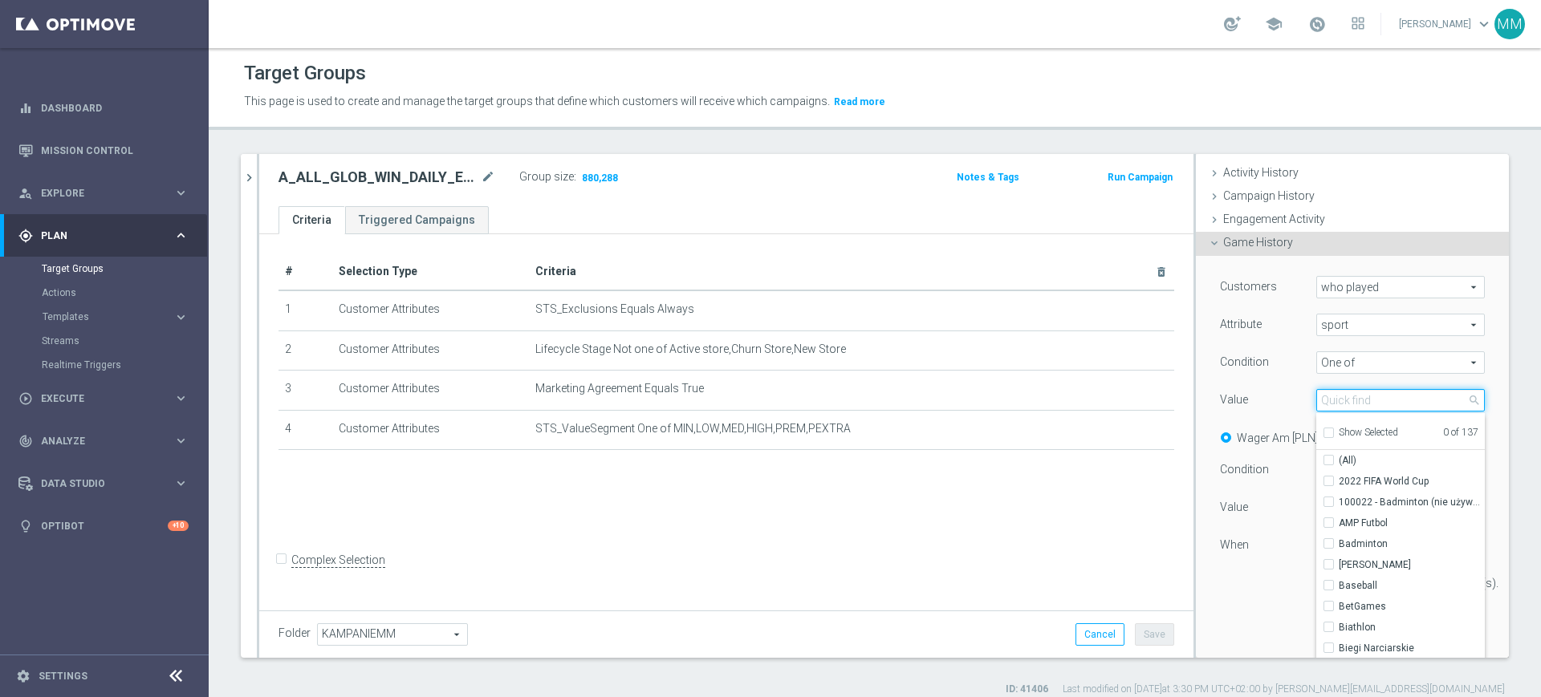
click at [1338, 411] on input "search" at bounding box center [1400, 400] width 169 height 22
type input "Piłka"
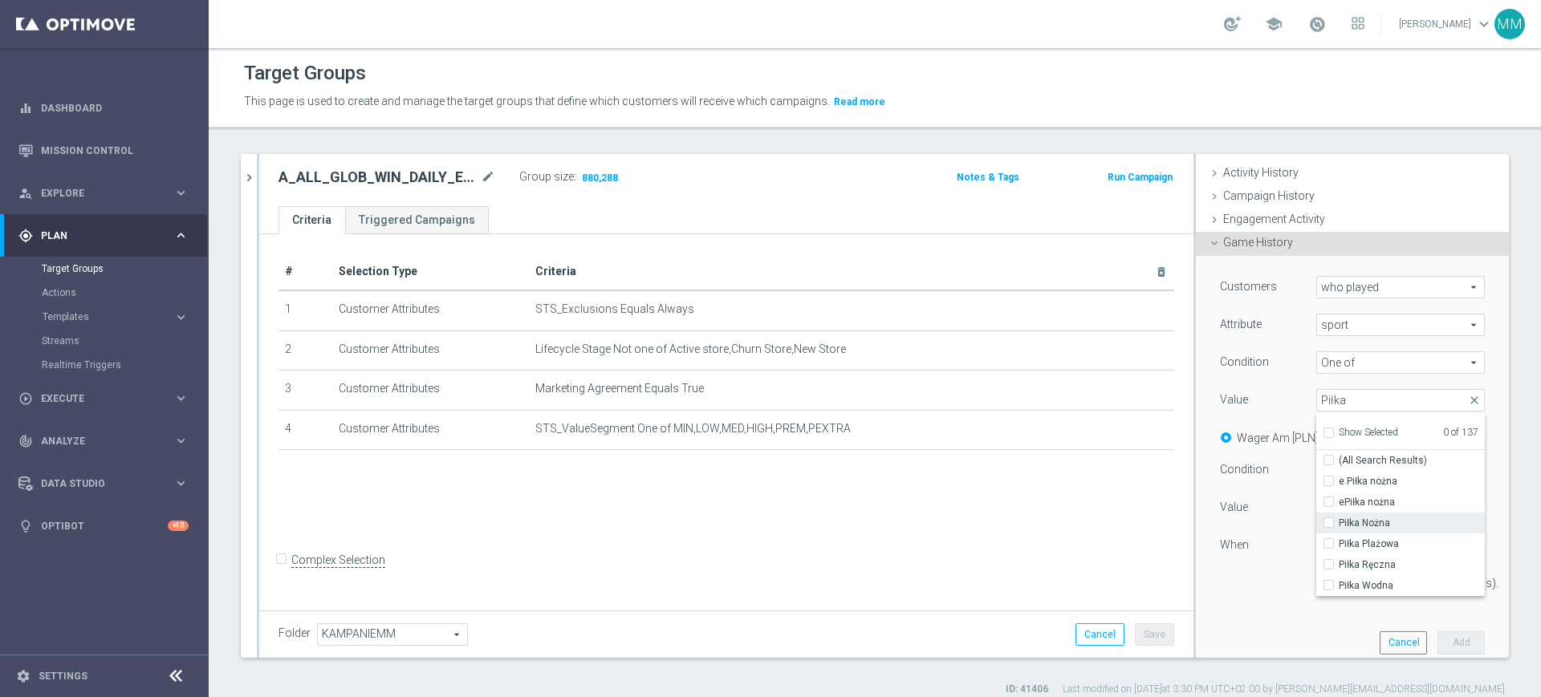
click at [1338, 517] on span "Piłka Nożna" at bounding box center [1411, 523] width 146 height 13
click at [1336, 518] on input "Piłka Nożna" at bounding box center [1333, 523] width 10 height 10
checkbox input "true"
type input "Piłka Nożna"
click at [1273, 468] on div "Condition" at bounding box center [1256, 472] width 96 height 26
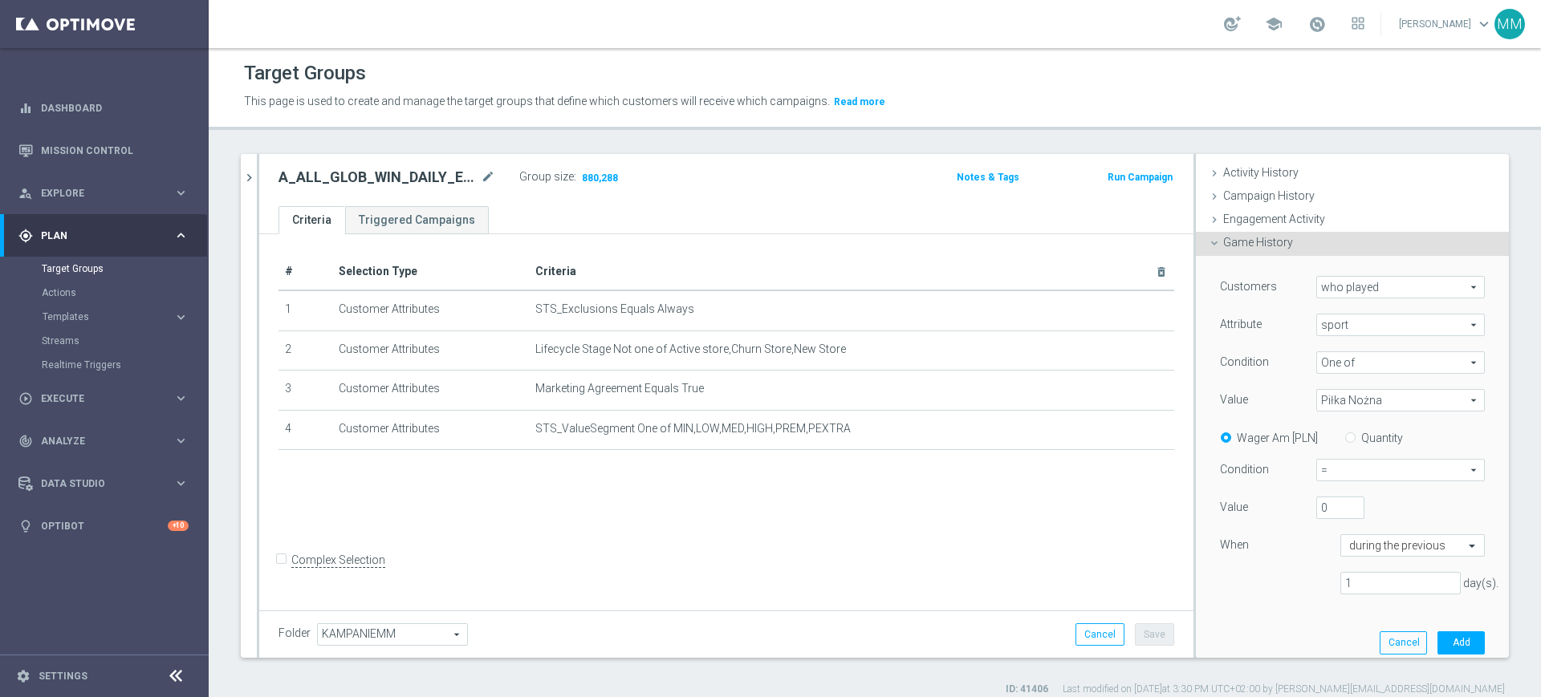
click at [1361, 441] on label "Quantity" at bounding box center [1382, 438] width 42 height 14
click at [1348, 441] on input "Quantity" at bounding box center [1353, 435] width 10 height 10
radio input "true"
click at [1342, 465] on span "=" at bounding box center [1400, 470] width 167 height 21
click at [1341, 557] on span ">=" at bounding box center [1400, 556] width 151 height 13
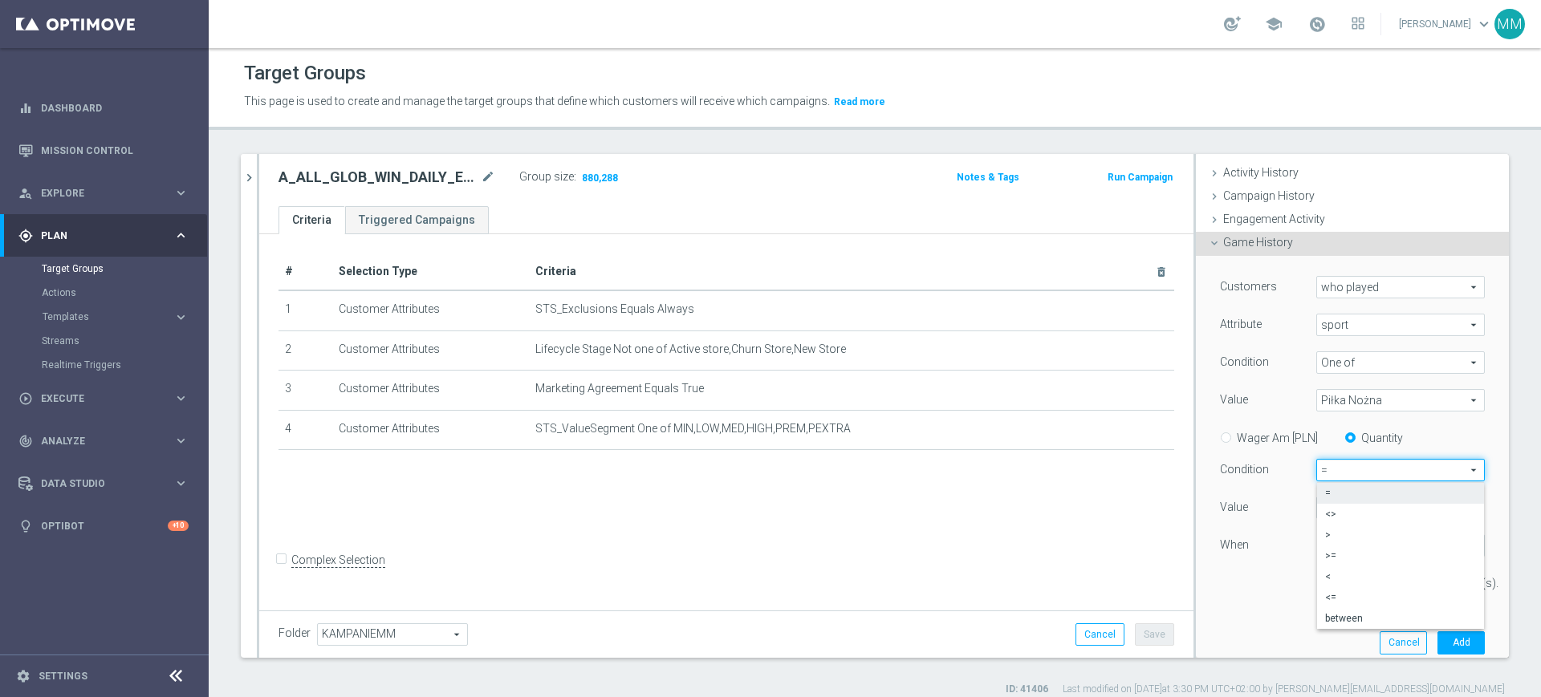
type input ">="
drag, startPoint x: 1310, startPoint y: 502, endPoint x: 1292, endPoint y: 522, distance: 27.3
click at [1304, 502] on div "0" at bounding box center [1340, 508] width 72 height 22
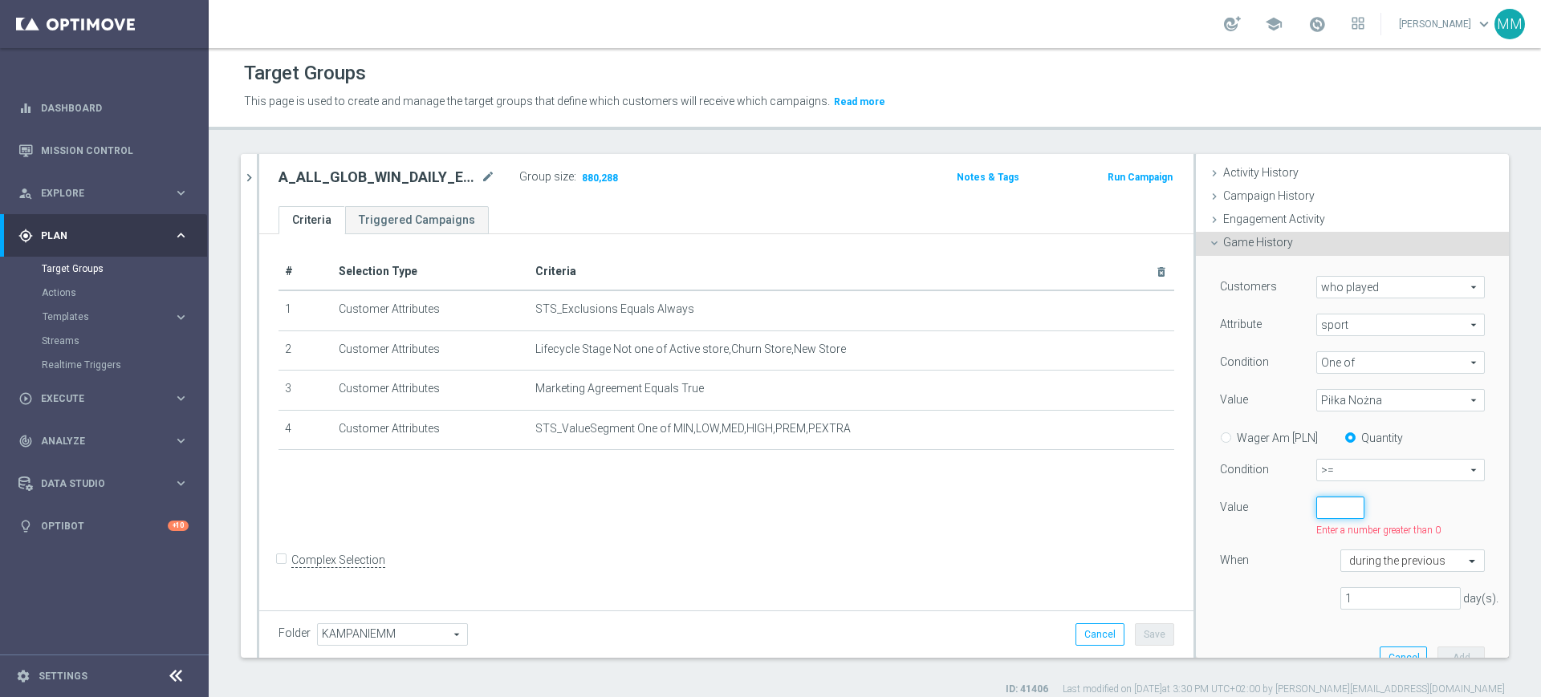
drag, startPoint x: 1318, startPoint y: 514, endPoint x: 1278, endPoint y: 507, distance: 39.8
click at [1278, 507] on div "Value Enter a number greater than 0" at bounding box center [1352, 517] width 289 height 41
type input "5"
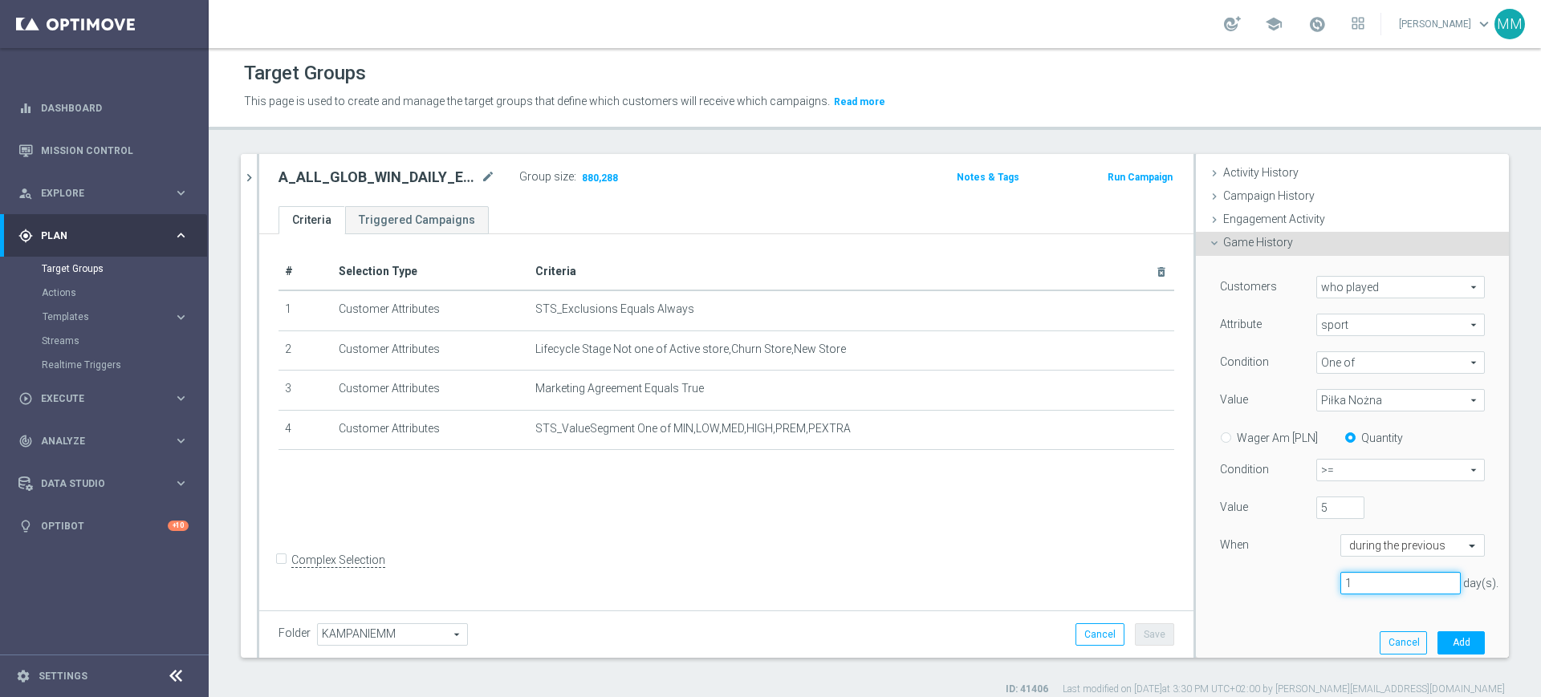
drag, startPoint x: 1357, startPoint y: 579, endPoint x: 1268, endPoint y: 575, distance: 89.2
click at [1268, 575] on div "1 day(s)." at bounding box center [1352, 583] width 289 height 23
type input "60"
click at [1437, 642] on button "Add" at bounding box center [1460, 642] width 47 height 22
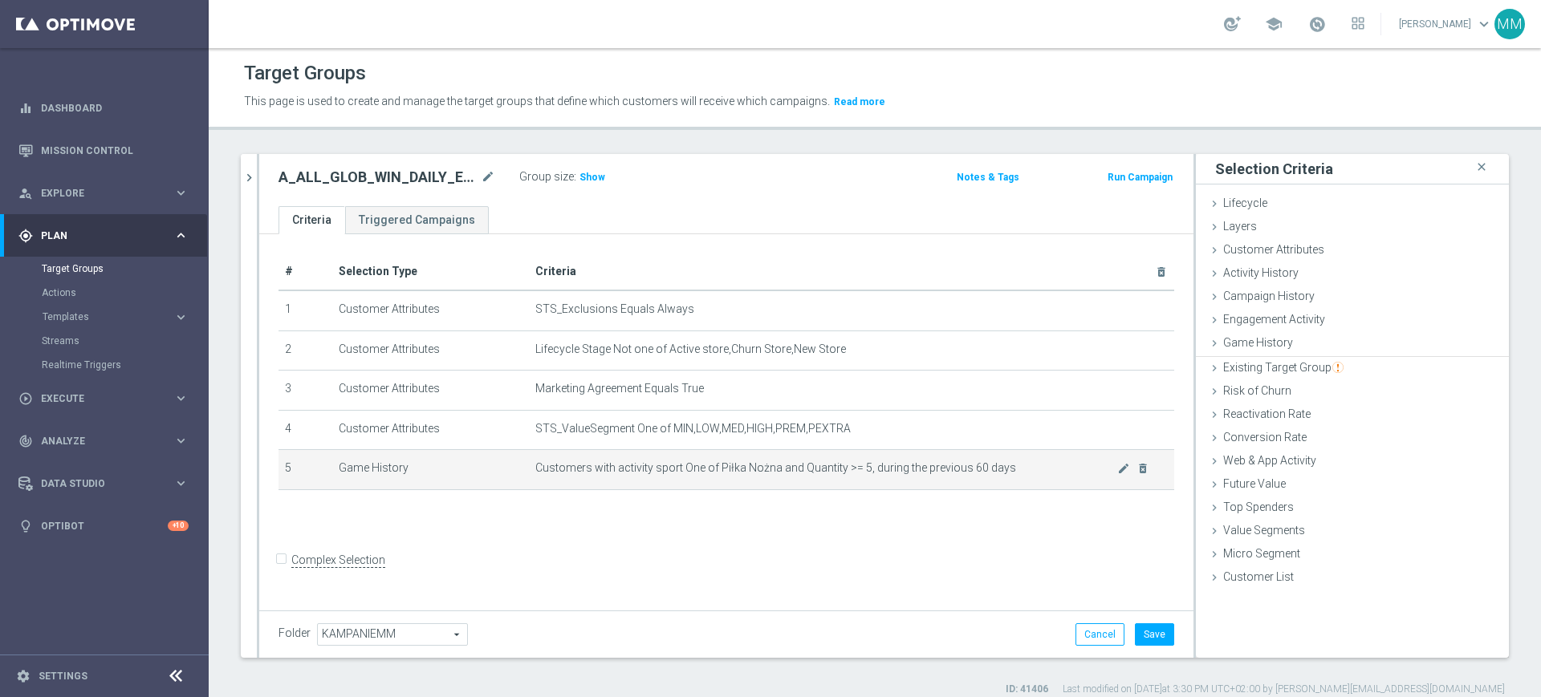
scroll to position [0, 0]
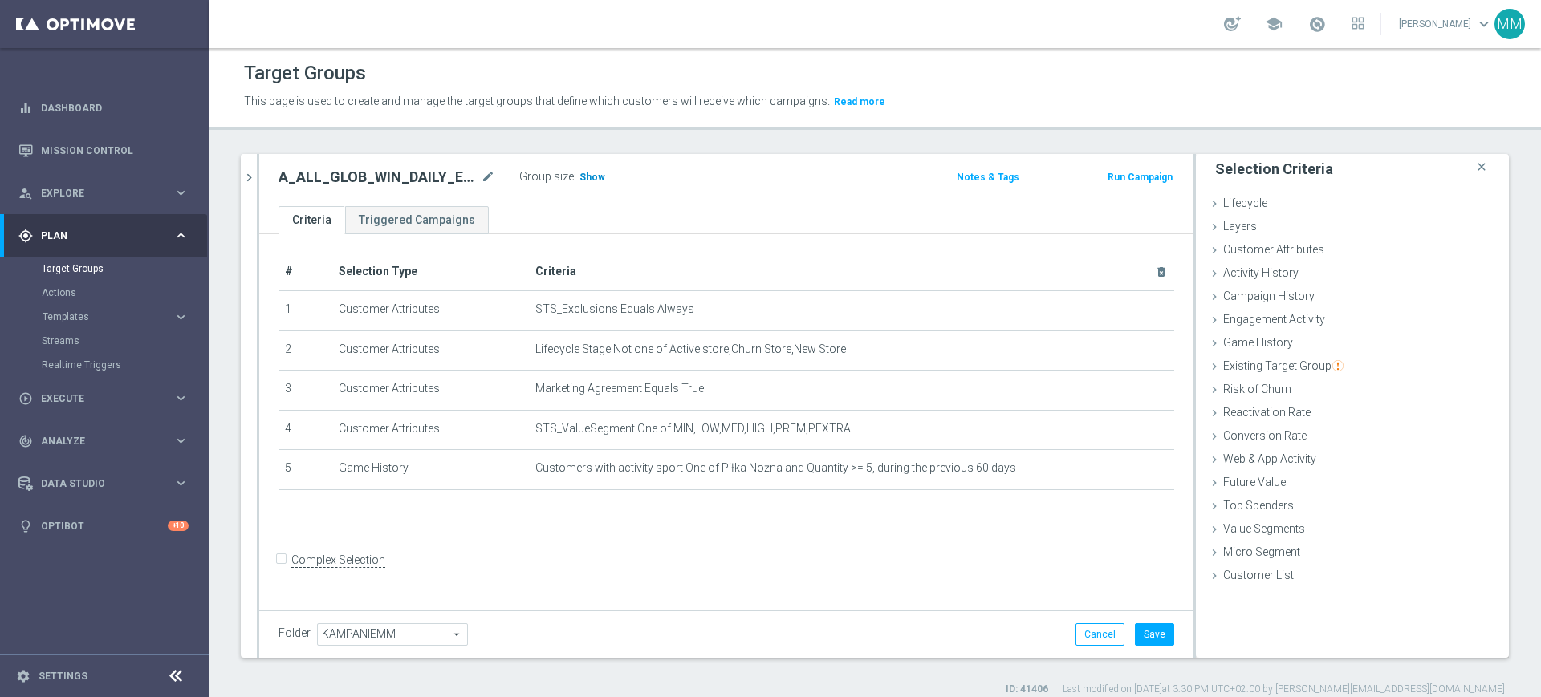
click at [593, 177] on span "Show" at bounding box center [592, 177] width 26 height 11
click at [1284, 261] on div "Customer Attributes done selection updated" at bounding box center [1352, 251] width 313 height 24
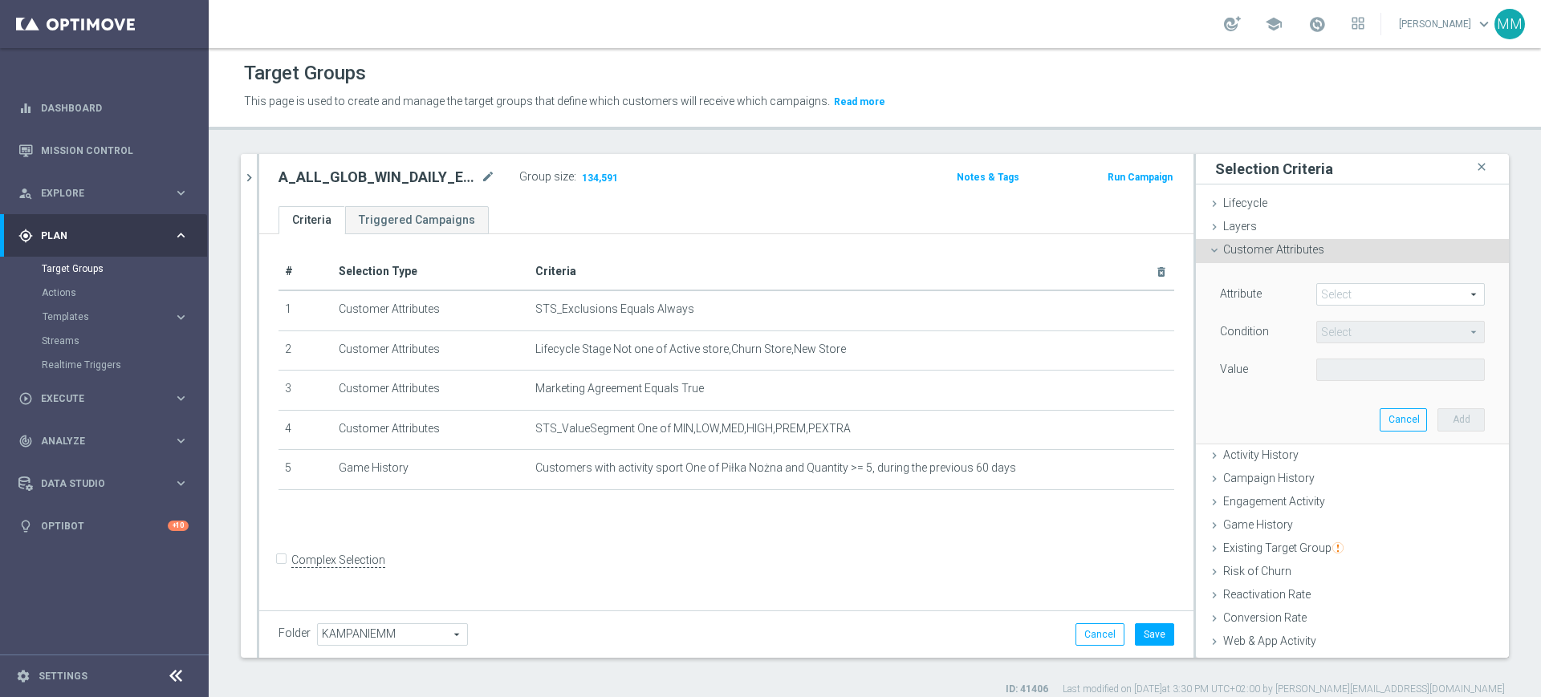
click at [1352, 284] on span at bounding box center [1400, 294] width 167 height 21
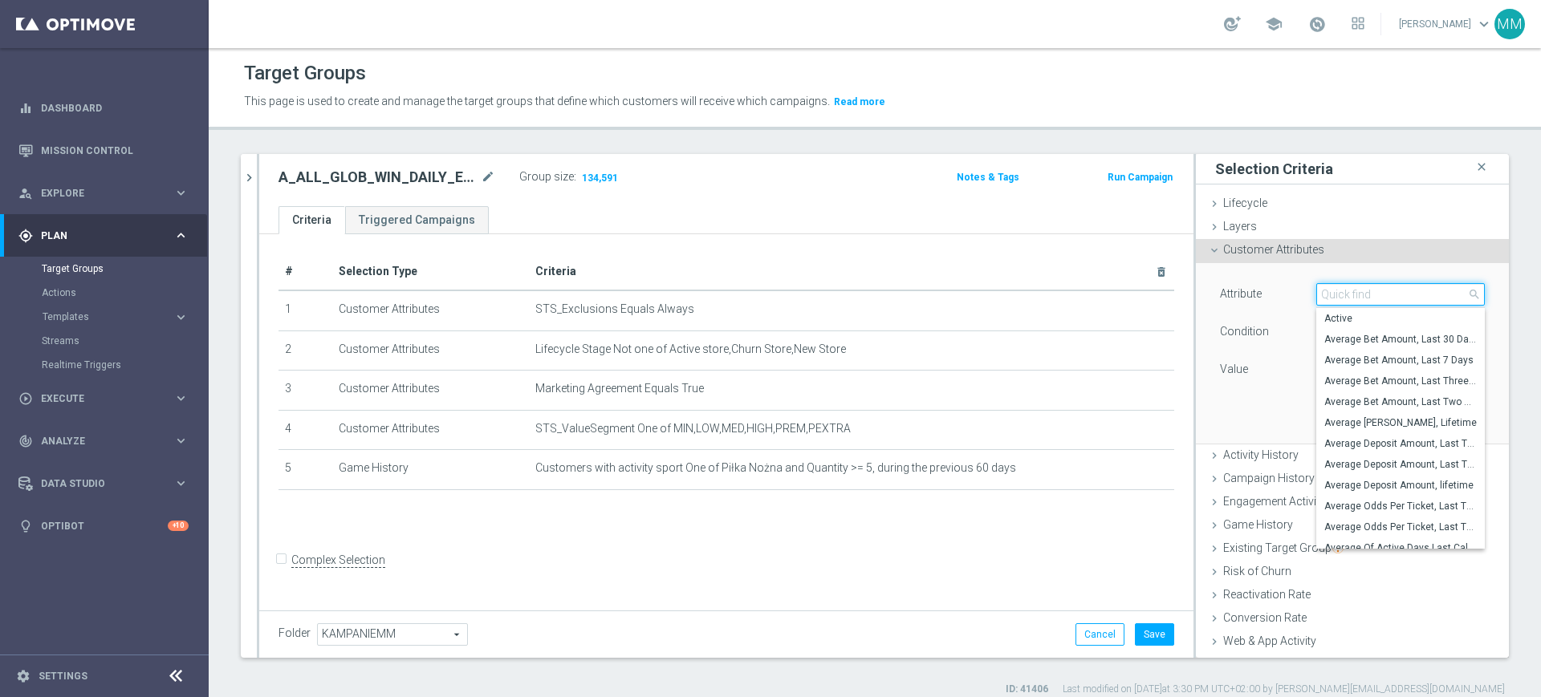
click at [1352, 283] on input "search" at bounding box center [1400, 294] width 169 height 22
click at [1366, 295] on input "search" at bounding box center [1400, 294] width 169 height 22
type input "gen"
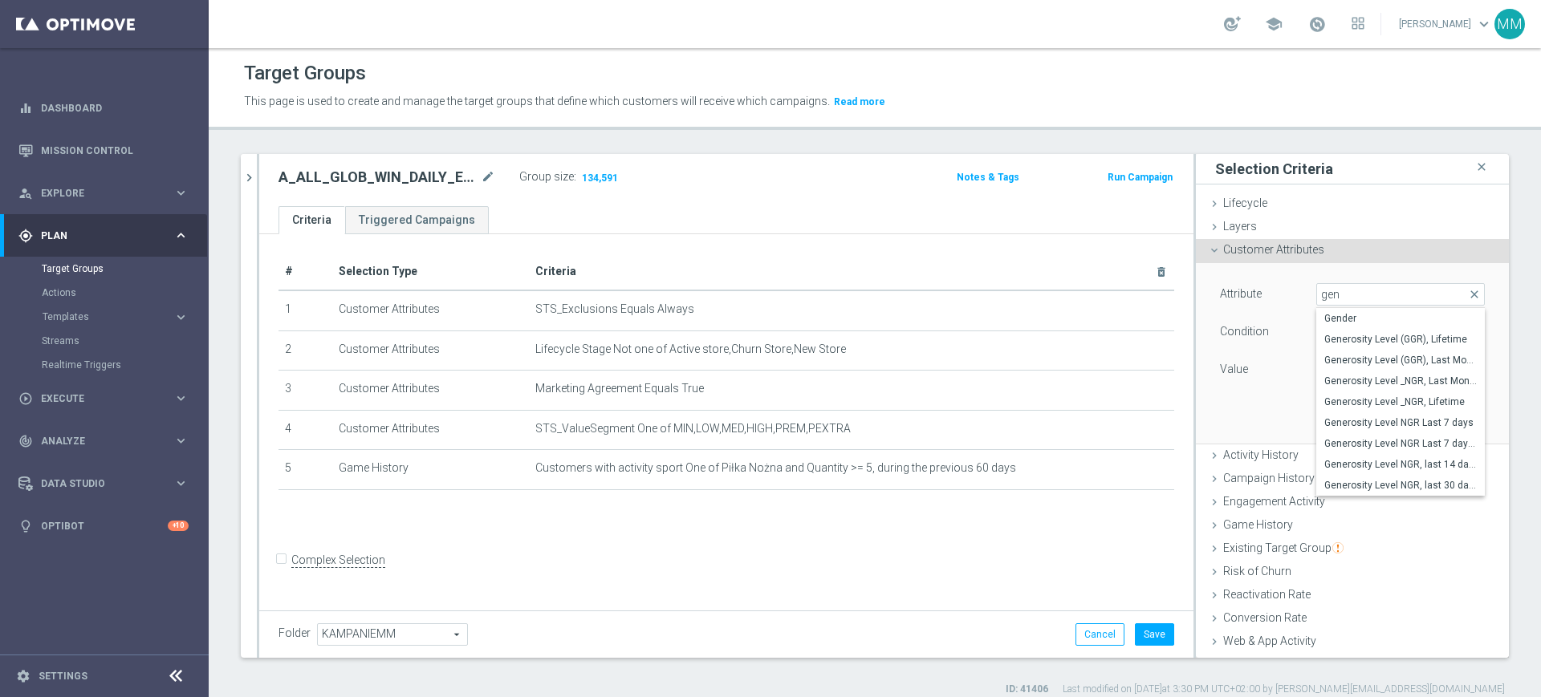
click at [1278, 258] on div "Customer Attributes done selection updated" at bounding box center [1352, 251] width 313 height 24
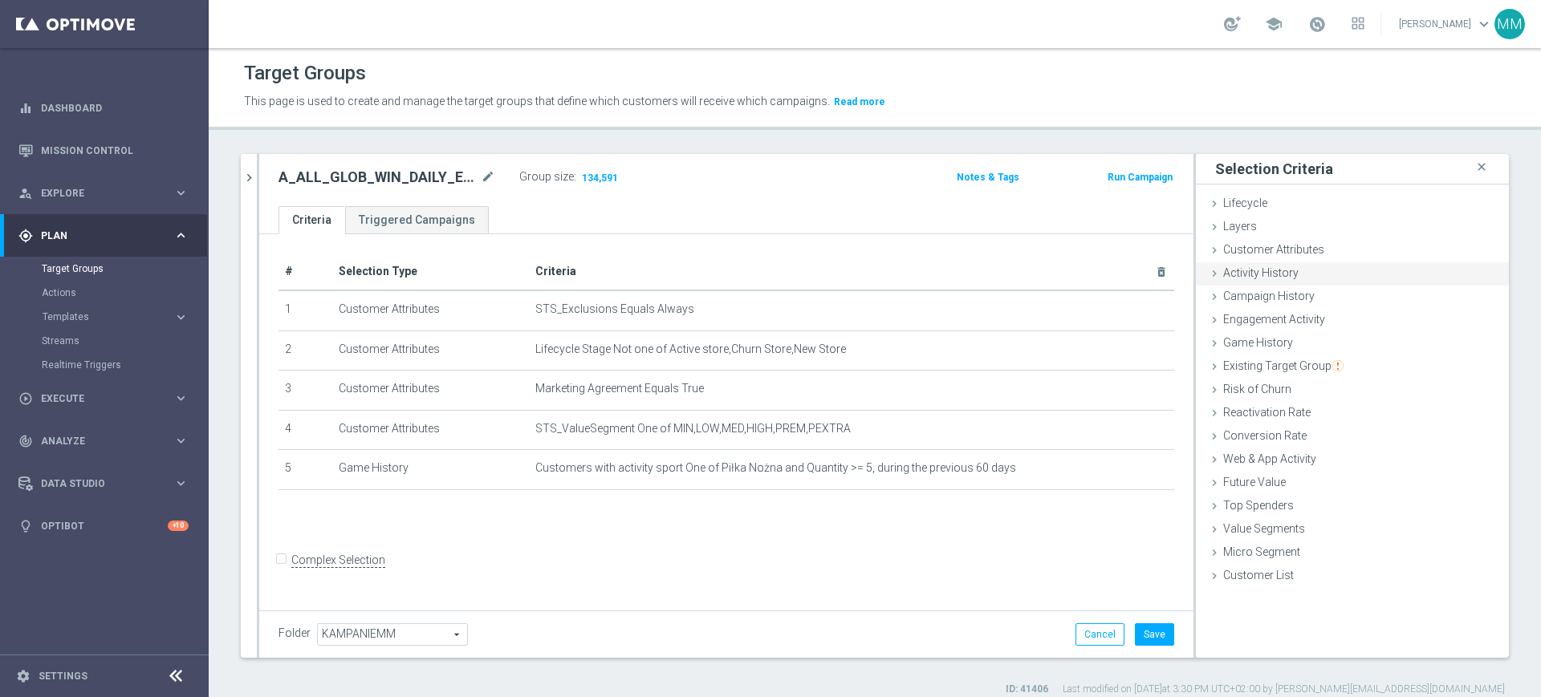
click at [1265, 270] on span "Activity History" at bounding box center [1260, 272] width 75 height 13
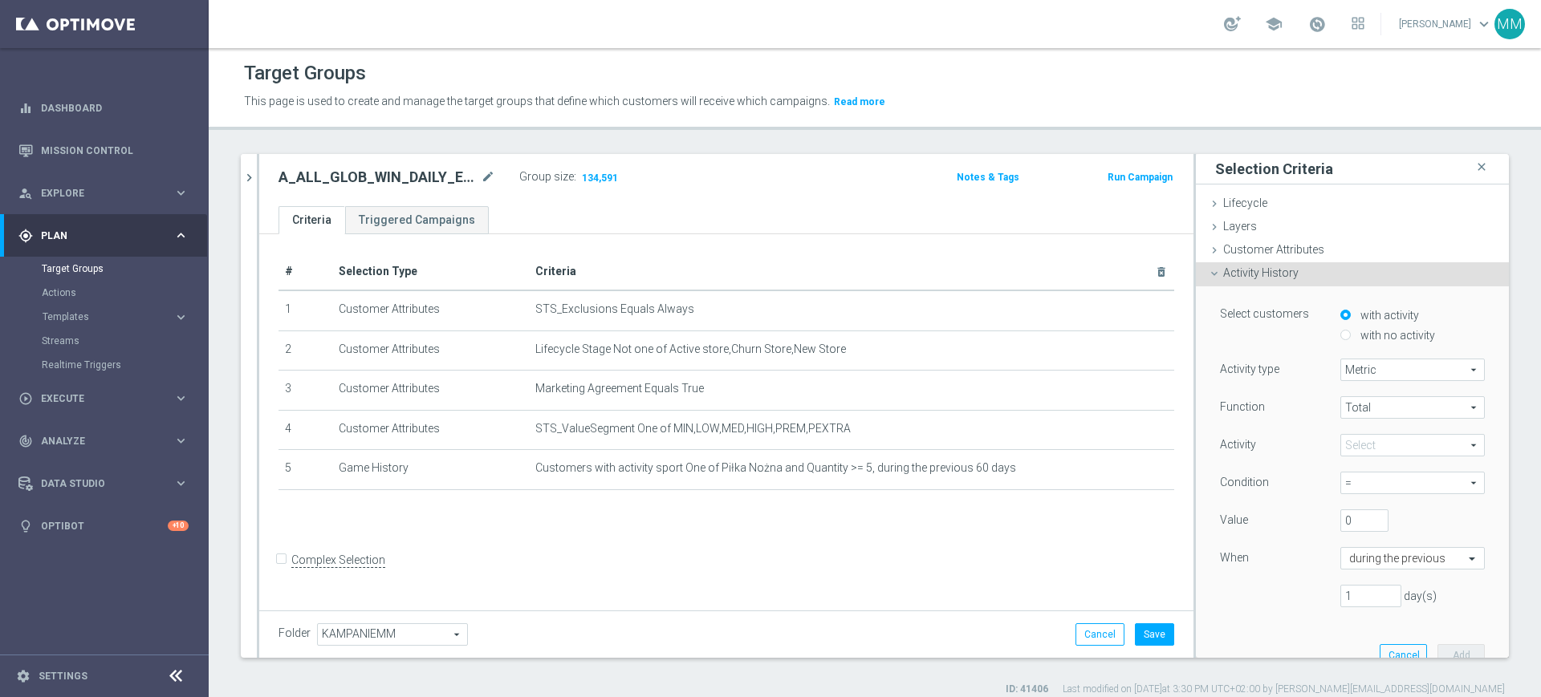
scroll to position [100, 0]
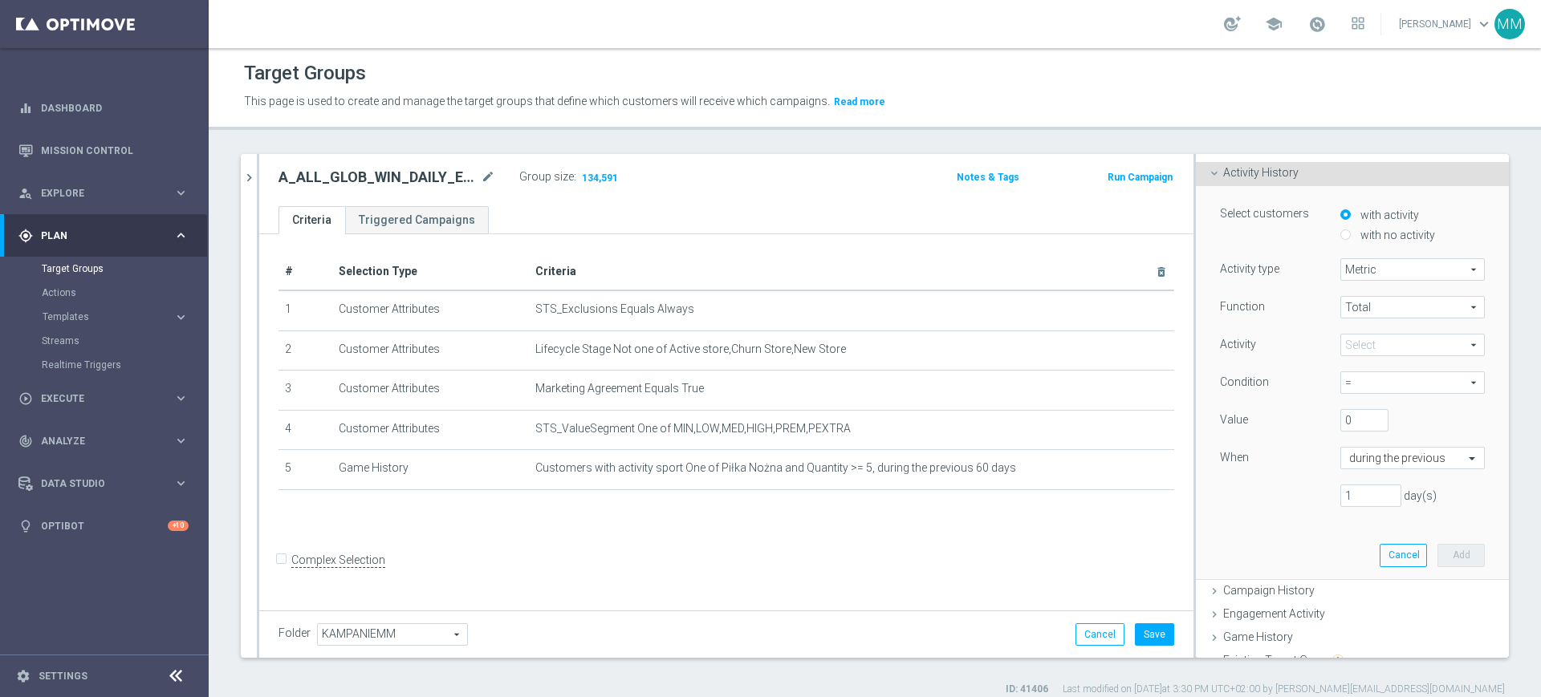
click at [1253, 177] on span "Activity History" at bounding box center [1260, 172] width 75 height 13
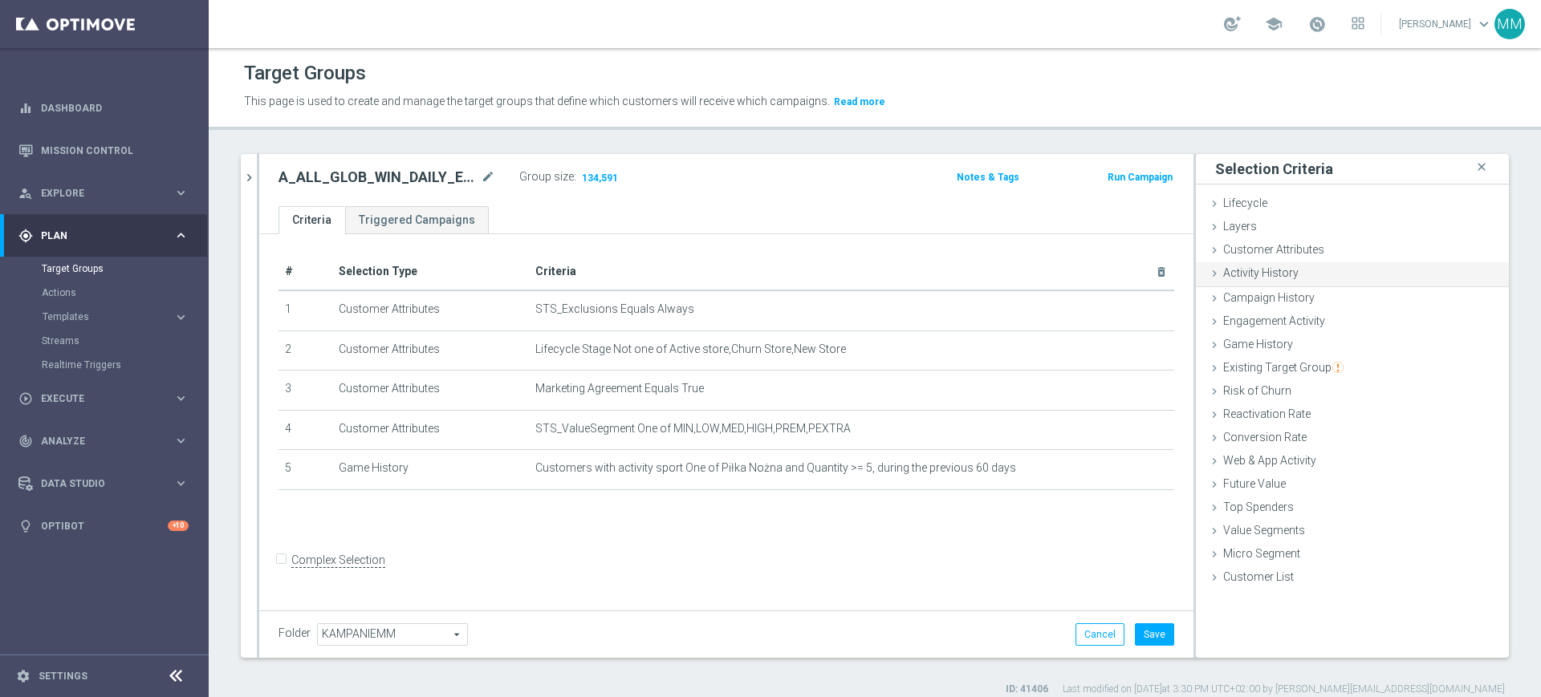
scroll to position [0, 0]
click at [1282, 278] on div "Activity History done" at bounding box center [1352, 274] width 313 height 24
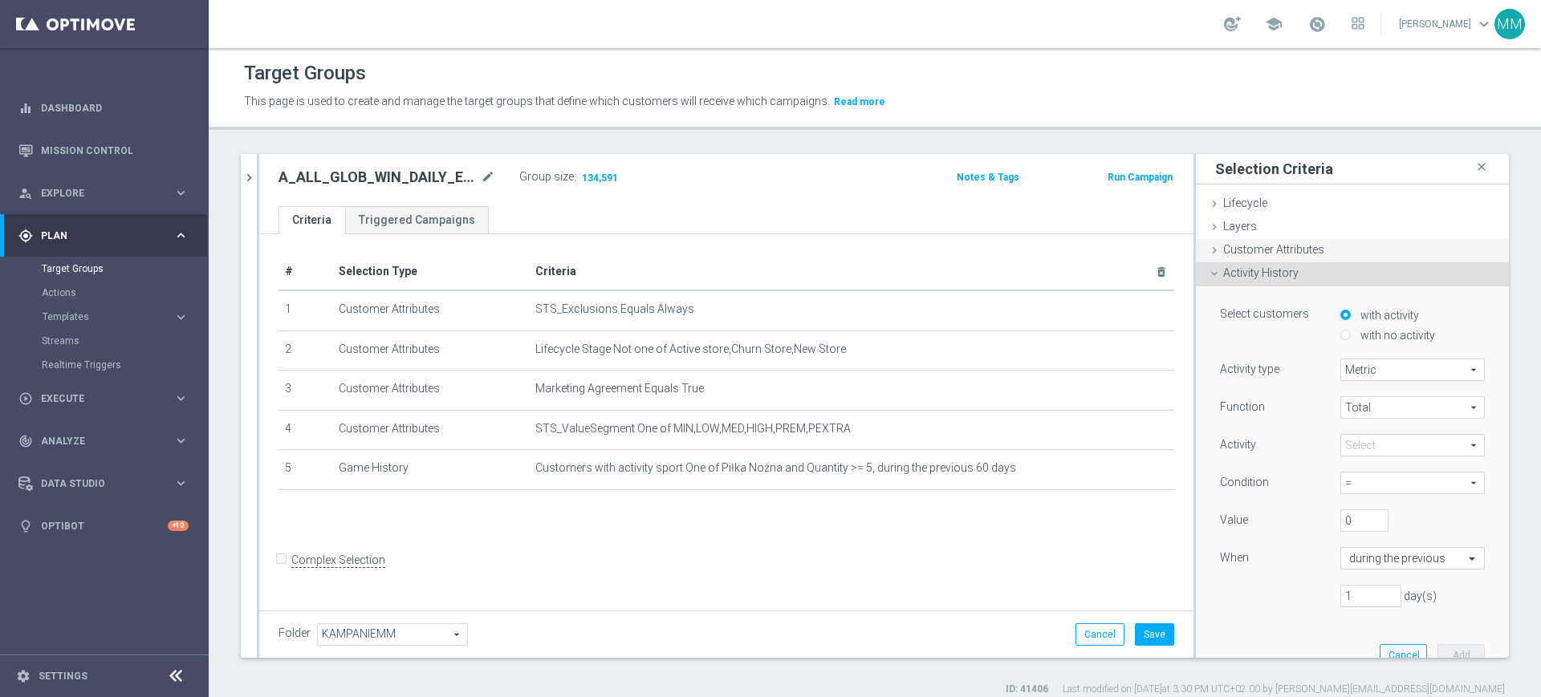
click at [1249, 243] on span "Customer Attributes" at bounding box center [1273, 249] width 101 height 13
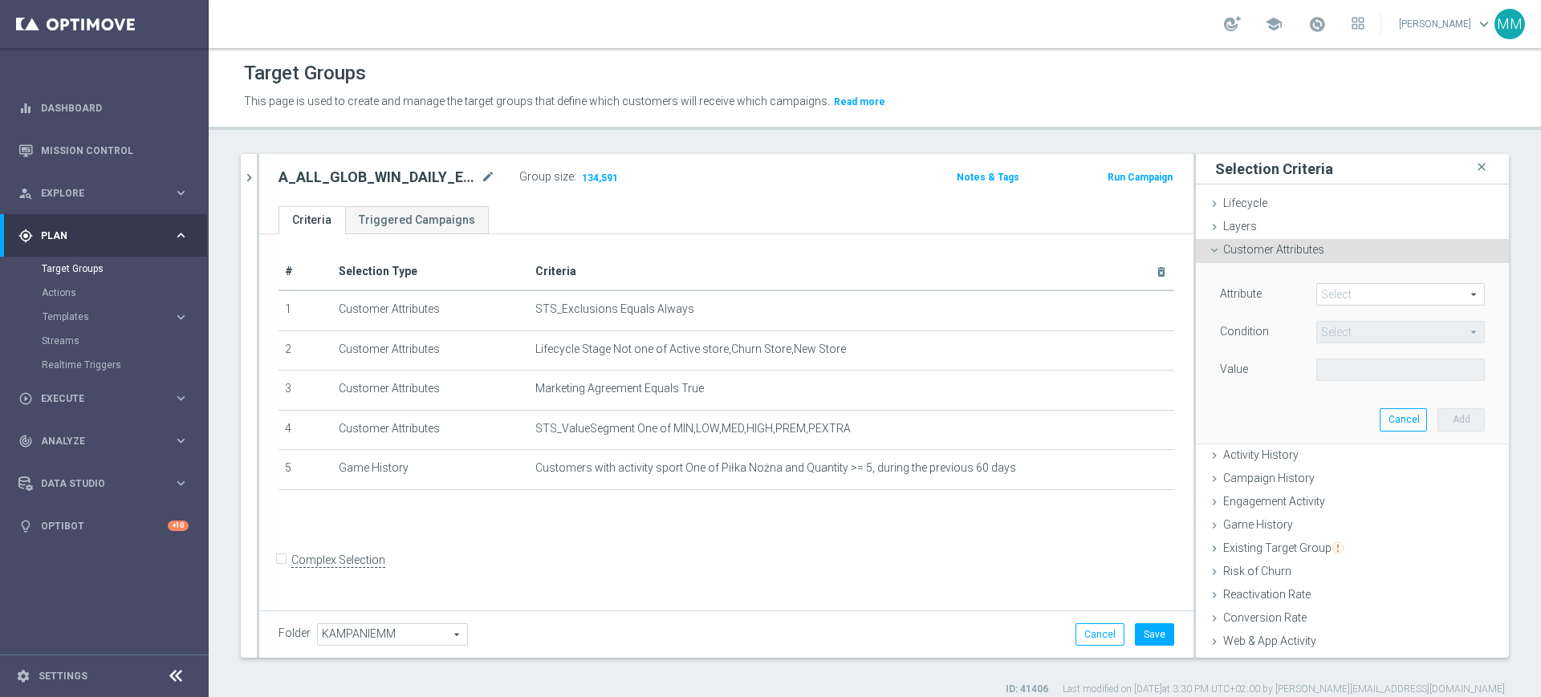
click at [1338, 283] on div "Select arrow_drop_down search" at bounding box center [1400, 294] width 169 height 22
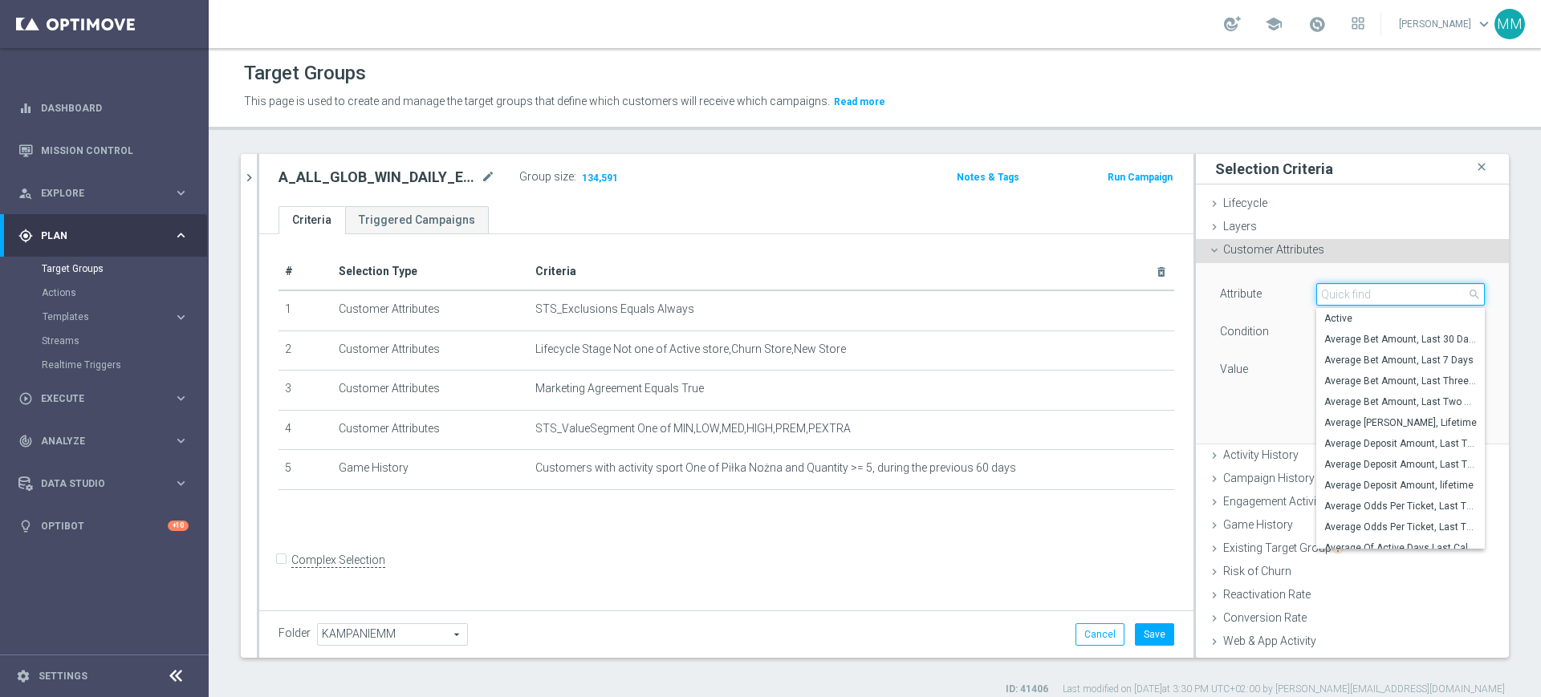
click at [1338, 283] on input "search" at bounding box center [1400, 294] width 169 height 22
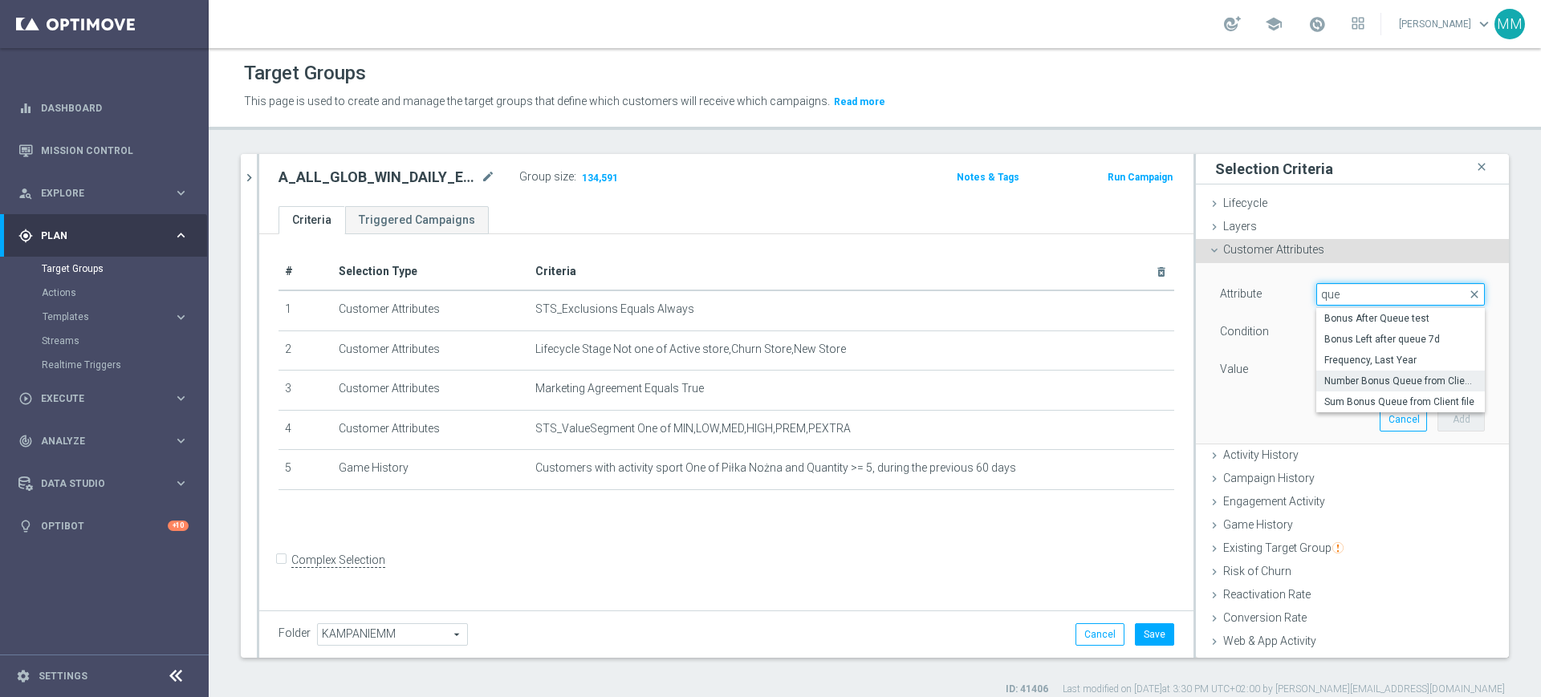
type input "que"
click at [1383, 384] on span "Number Bonus Queue from Client file" at bounding box center [1400, 381] width 152 height 13
type input "Number Bonus Queue from Client file"
type input "="
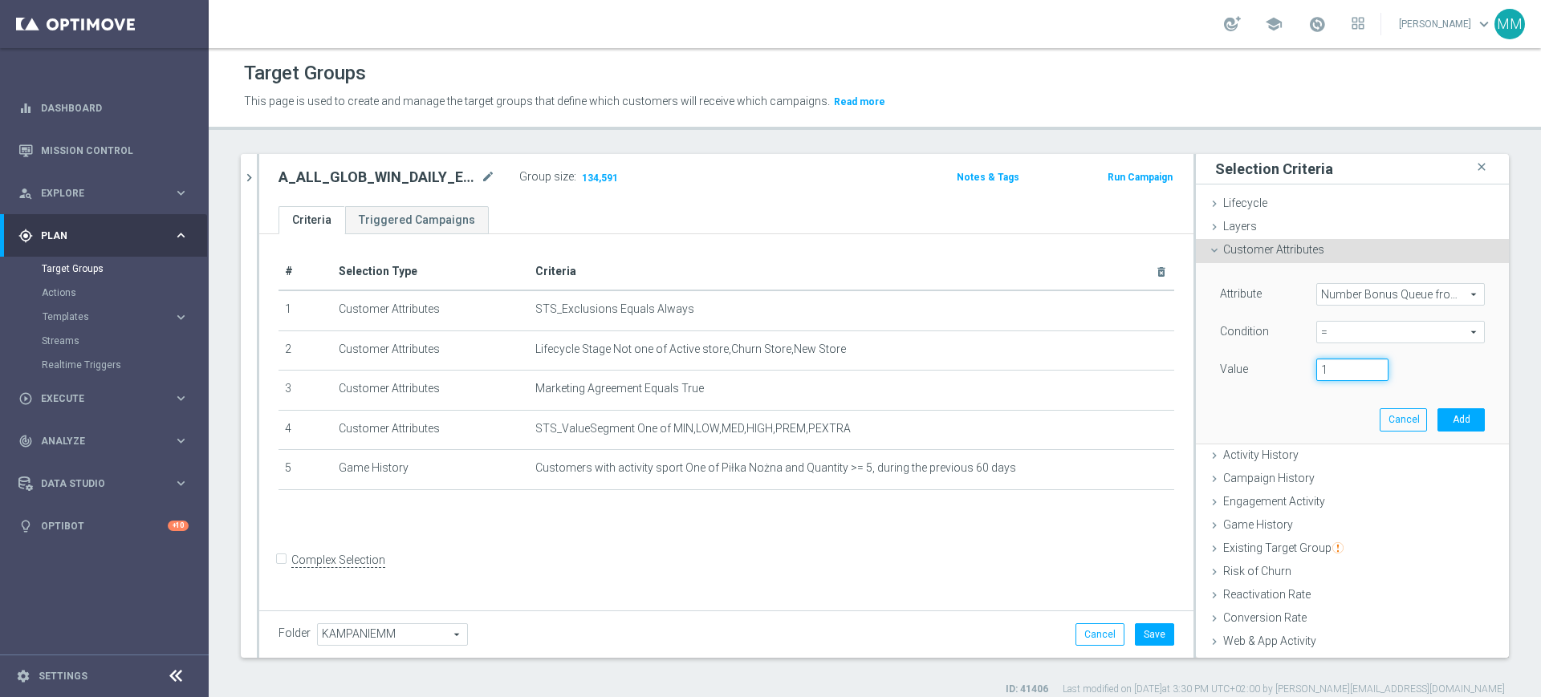
click at [1346, 363] on input "1" at bounding box center [1352, 370] width 72 height 22
drag, startPoint x: 1333, startPoint y: 369, endPoint x: 1294, endPoint y: 364, distance: 38.8
click at [1304, 364] on div "1" at bounding box center [1352, 370] width 96 height 22
type input "0"
click at [1437, 412] on button "Add" at bounding box center [1460, 419] width 47 height 22
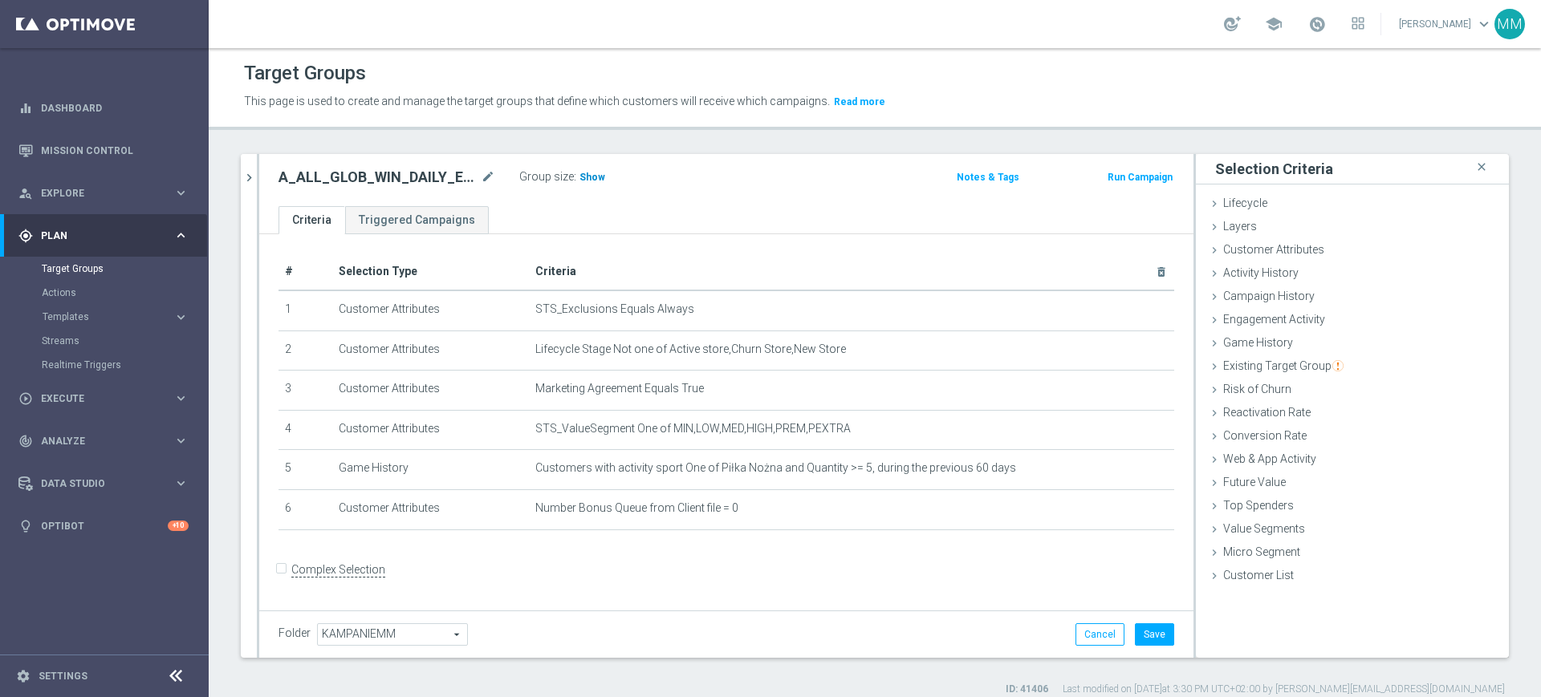
click at [595, 173] on span "Show" at bounding box center [592, 177] width 26 height 11
click at [1135, 633] on button "Save" at bounding box center [1154, 634] width 39 height 22
click at [255, 181] on icon "chevron_right" at bounding box center [249, 177] width 15 height 15
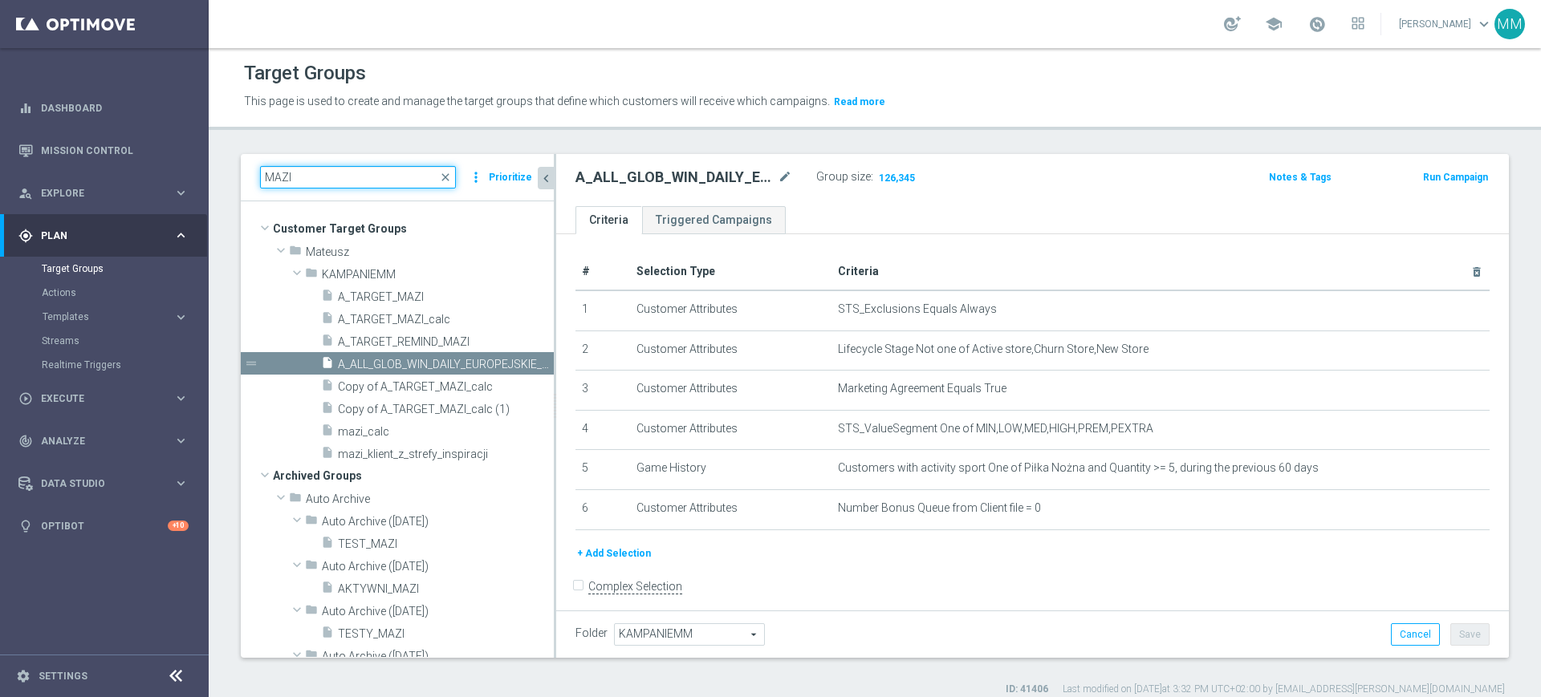
click at [326, 188] on input "MAZI" at bounding box center [358, 177] width 196 height 22
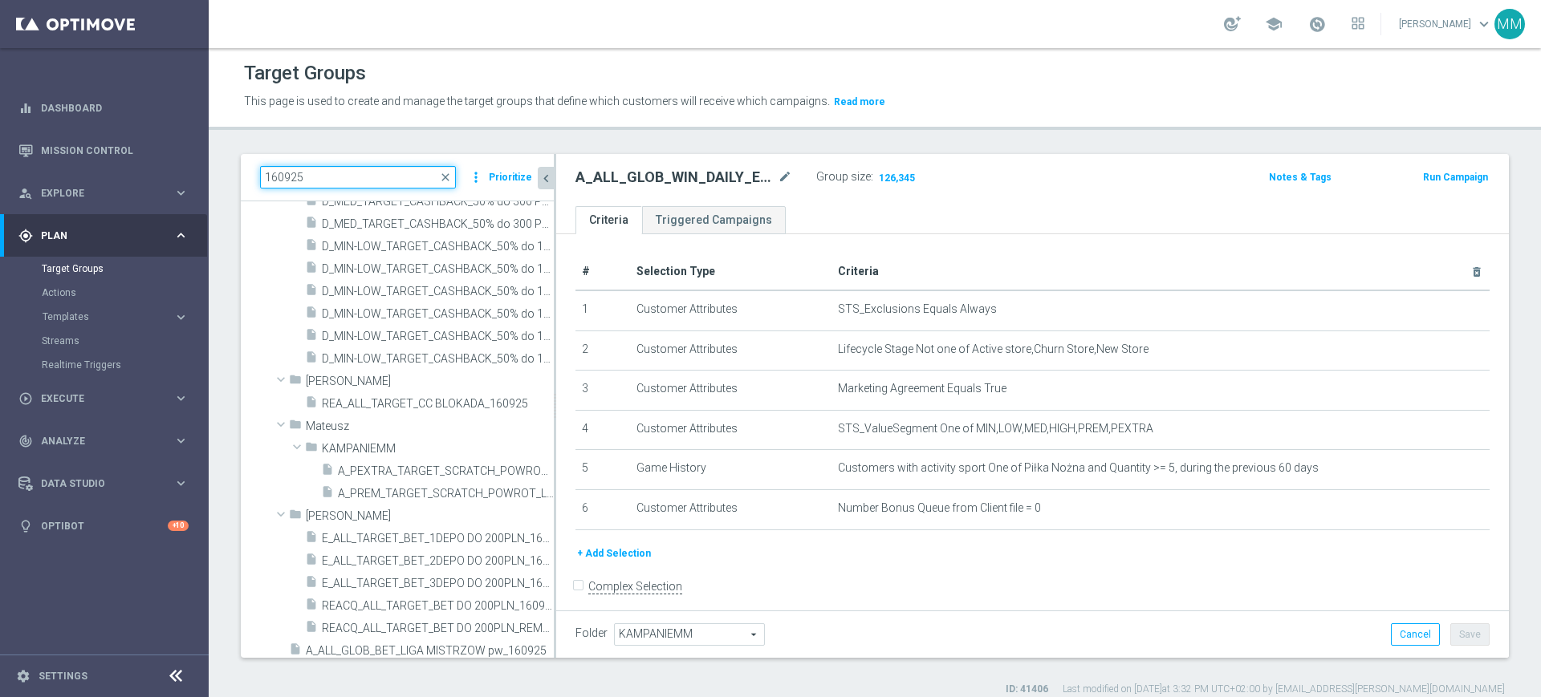
scroll to position [688, 0]
type input "160925"
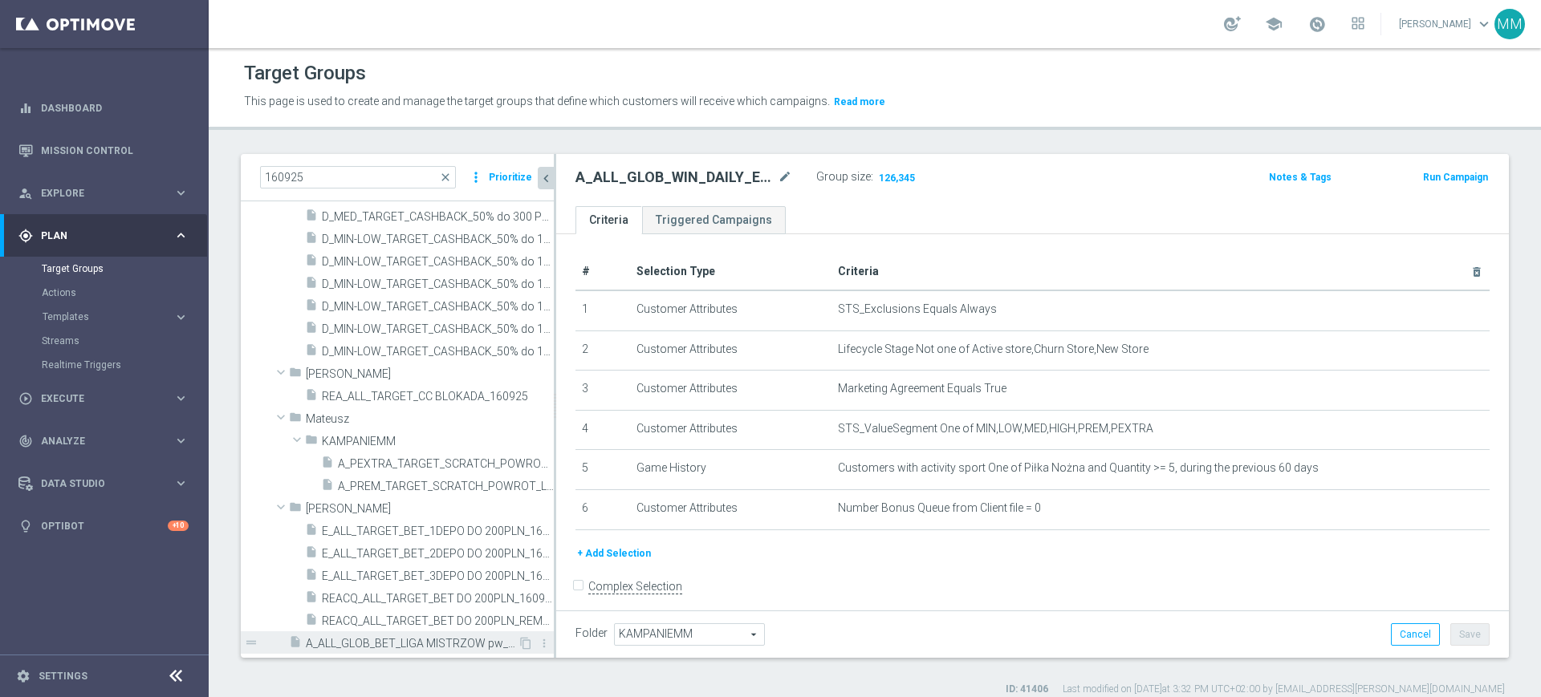
click at [404, 637] on span "A_ALL_GLOB_BET_LIGA MISTRZOW pw_160925" at bounding box center [412, 644] width 212 height 14
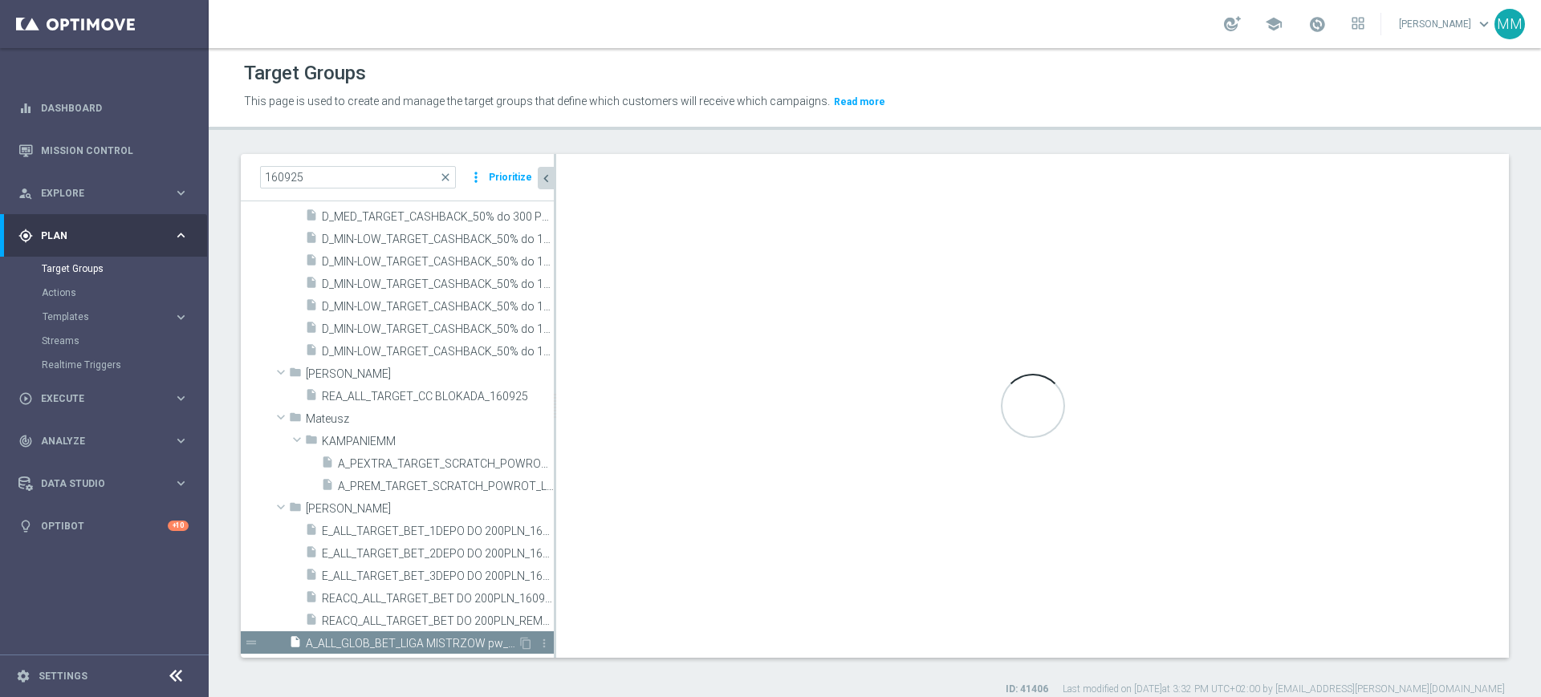
type input "Customer Target Groups"
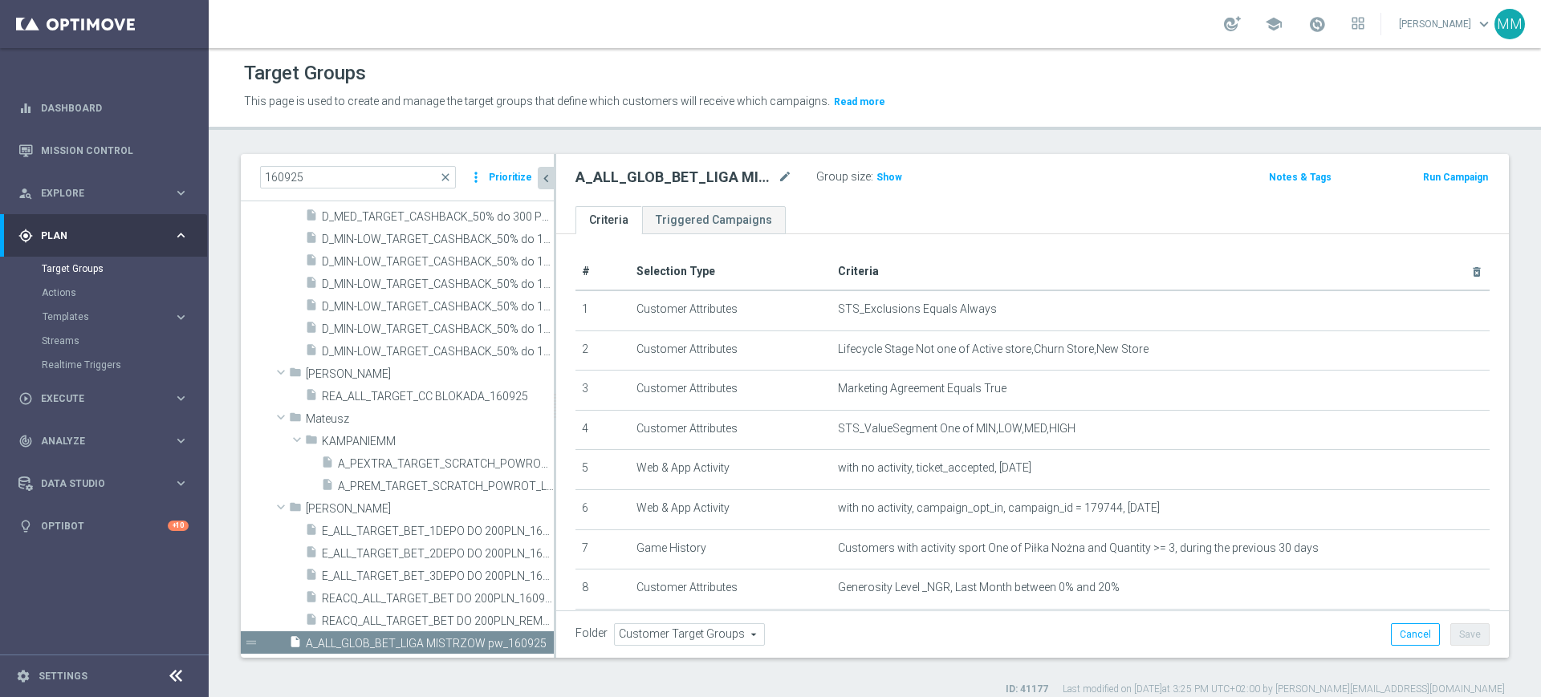
click at [668, 183] on h2 "A_ALL_GLOB_BET_LIGA MISTRZOW pw_160925" at bounding box center [674, 177] width 199 height 19
copy h2 "A_ALL_GLOB_BET_LIGA"
click at [877, 180] on span "Show" at bounding box center [889, 177] width 26 height 11
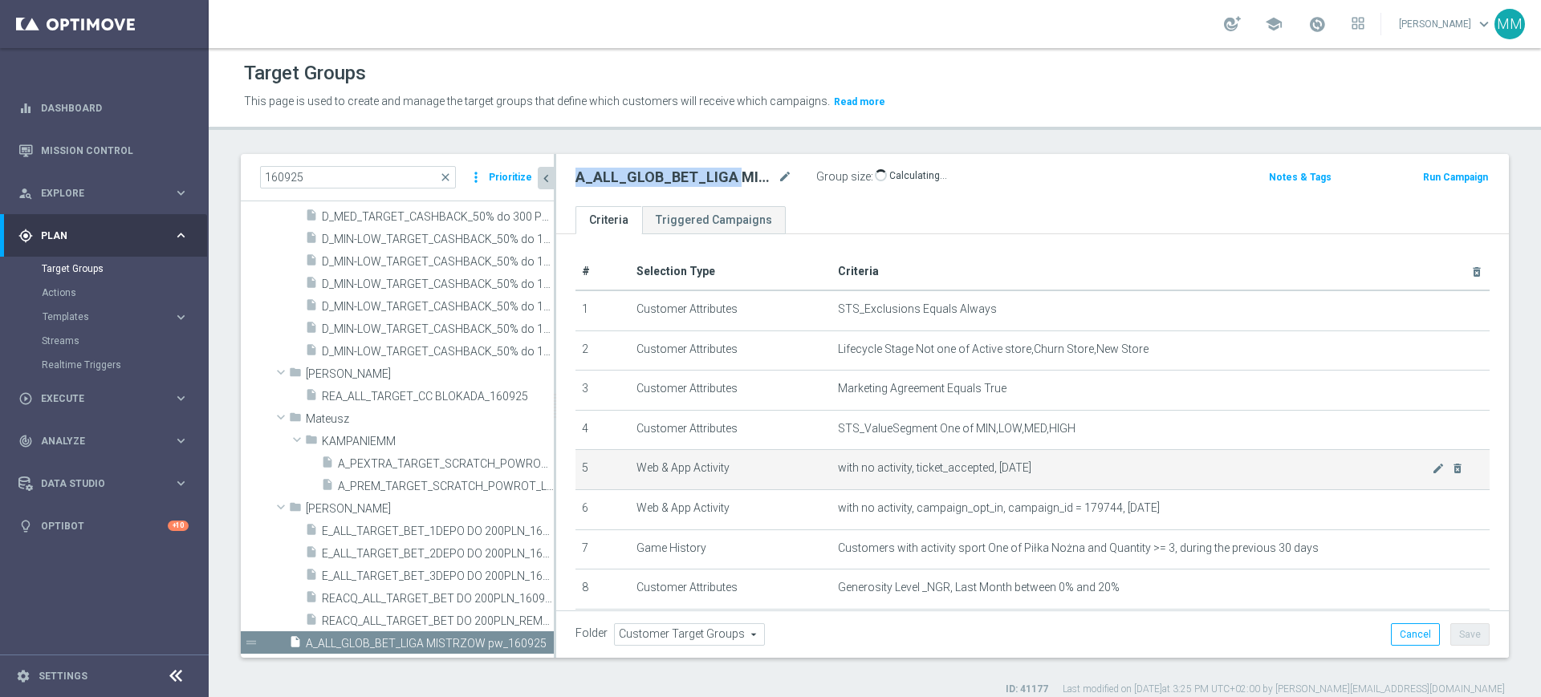
scroll to position [100, 0]
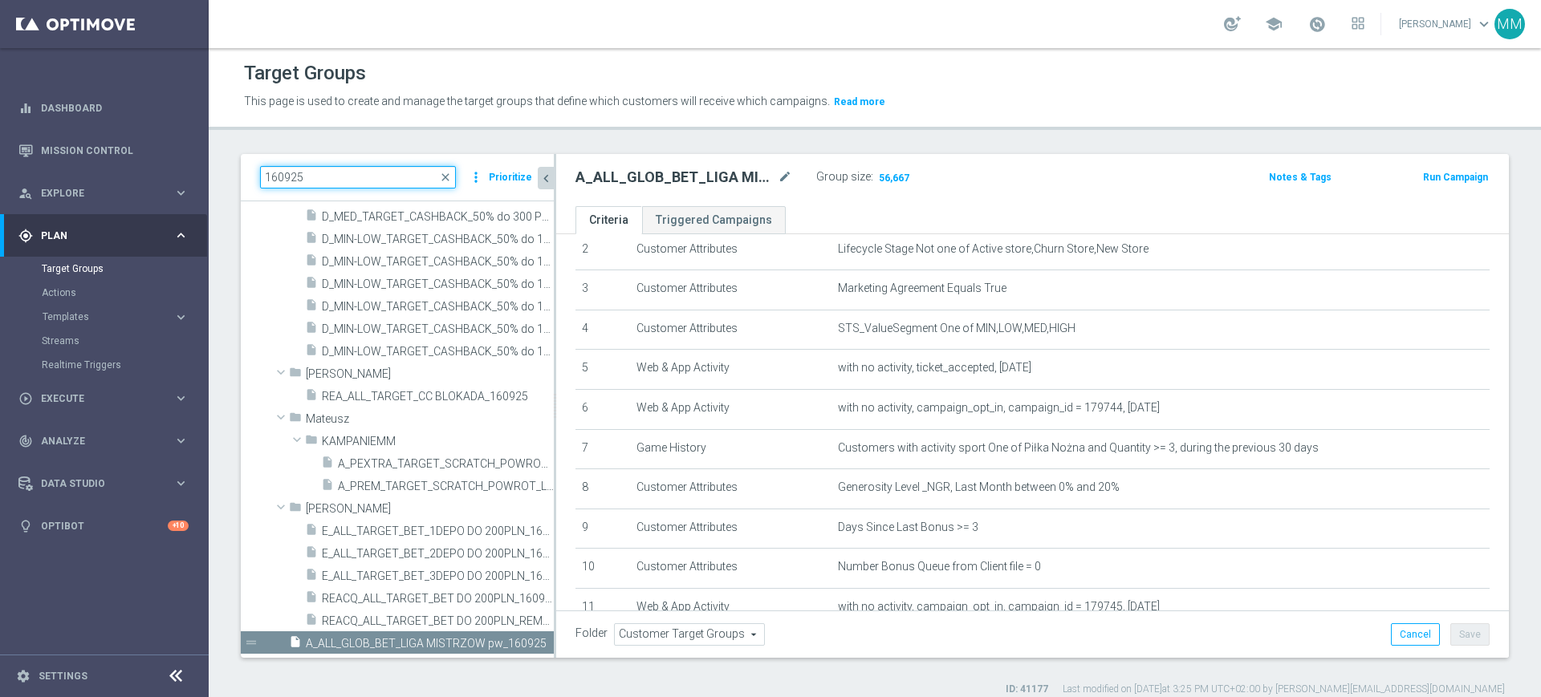
click at [319, 180] on input "160925" at bounding box center [358, 177] width 196 height 22
click at [320, 180] on input "160925" at bounding box center [358, 177] width 196 height 22
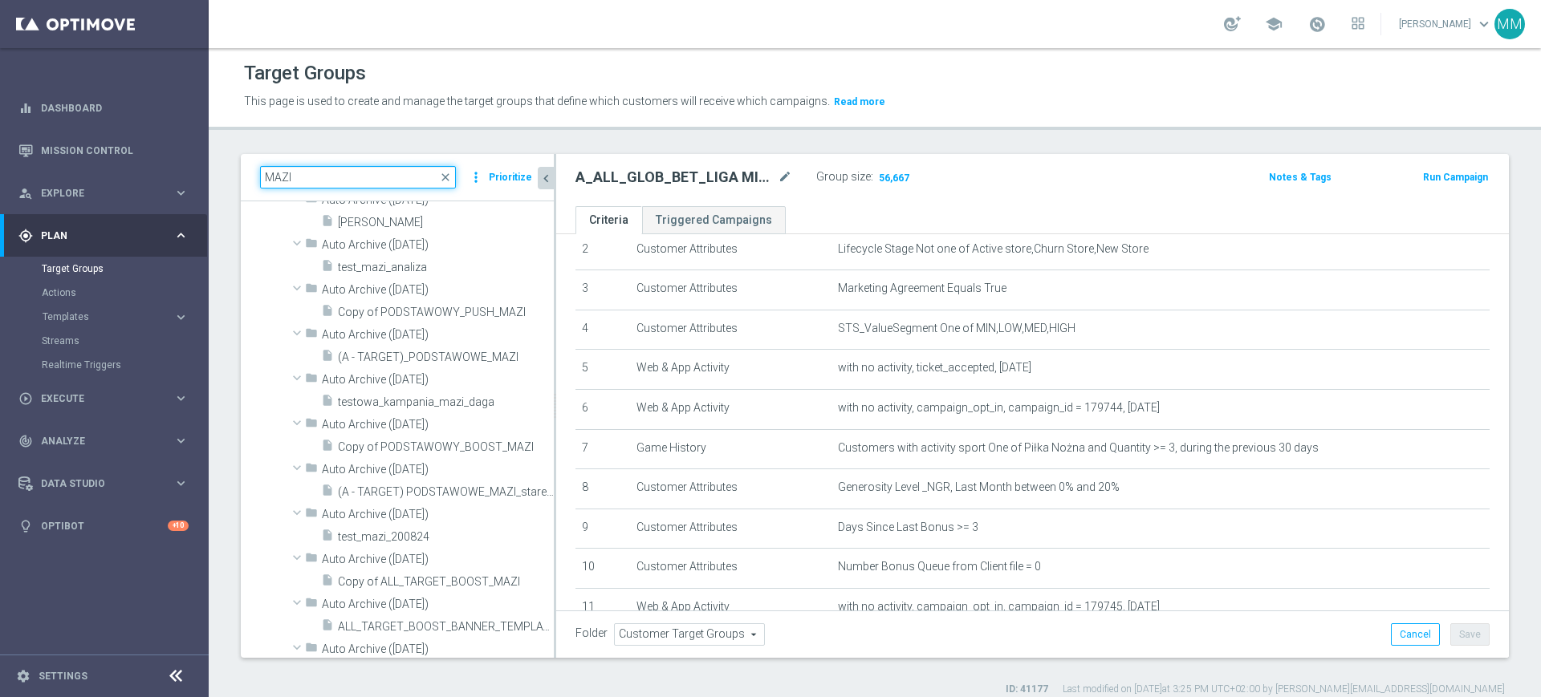
scroll to position [0, 0]
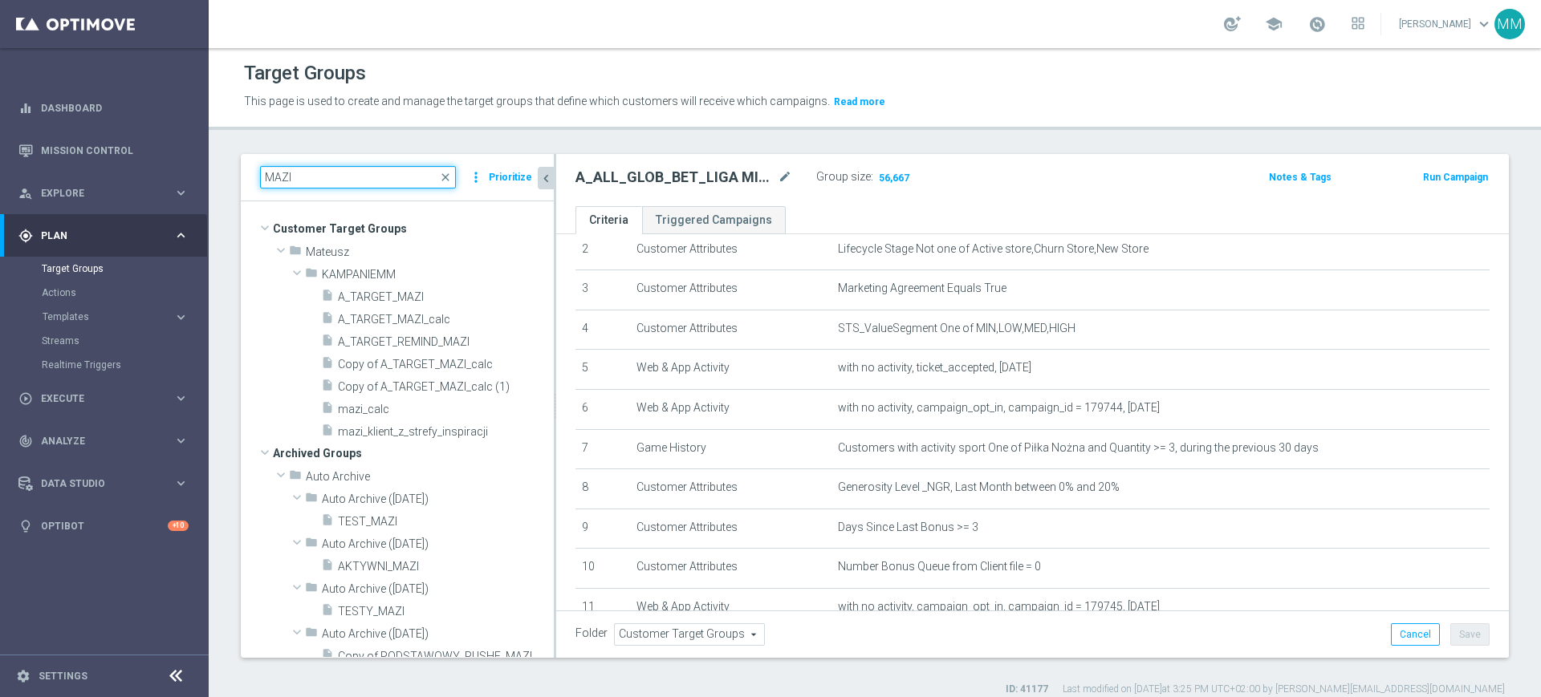
click at [352, 189] on div "MAZI close more_vert Prioritize" at bounding box center [397, 177] width 313 height 47
click at [352, 173] on input "MAZI" at bounding box center [358, 177] width 196 height 22
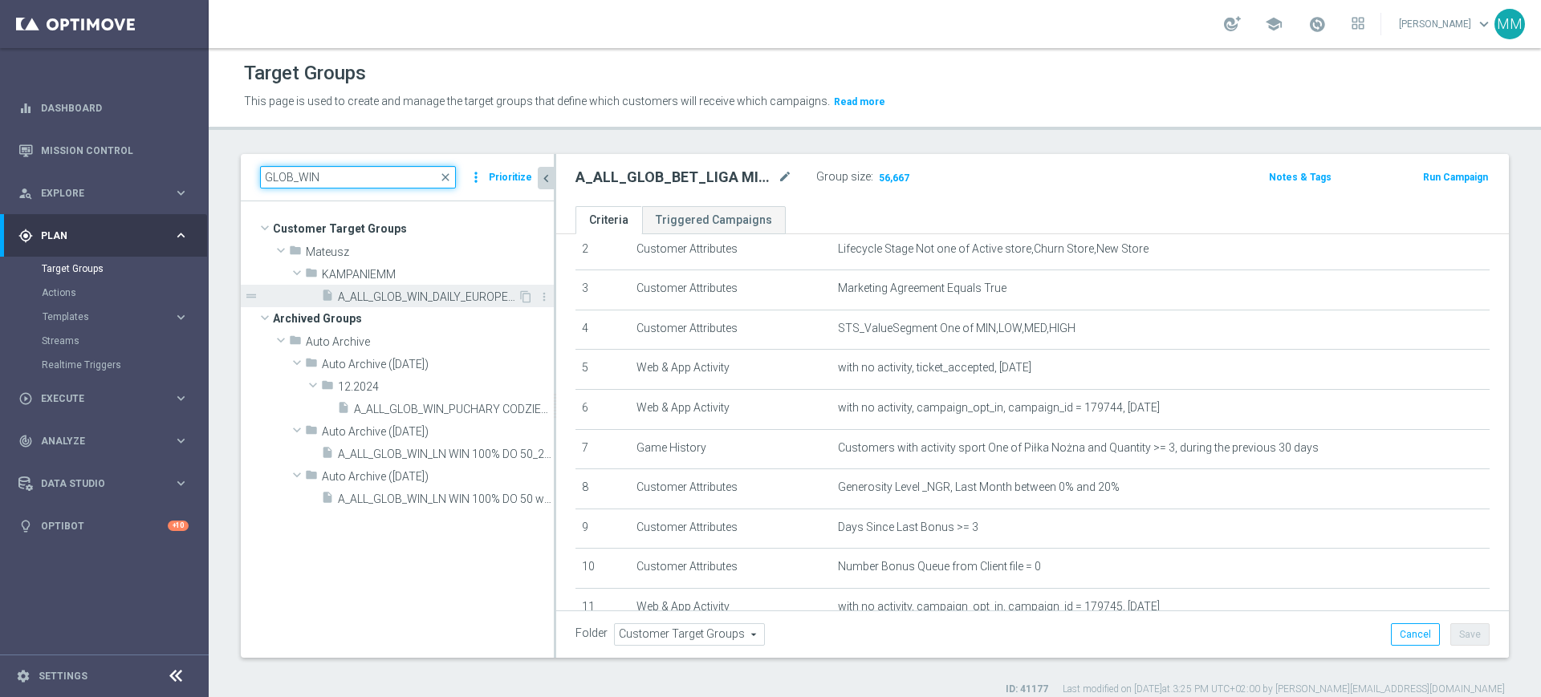
type input "GLOB_WIN"
click at [415, 289] on div "insert_drive_file A_ALL_GLOB_WIN_DAILY_EUROPEJSKIE_PUCHARY_300925_PW" at bounding box center [419, 296] width 197 height 22
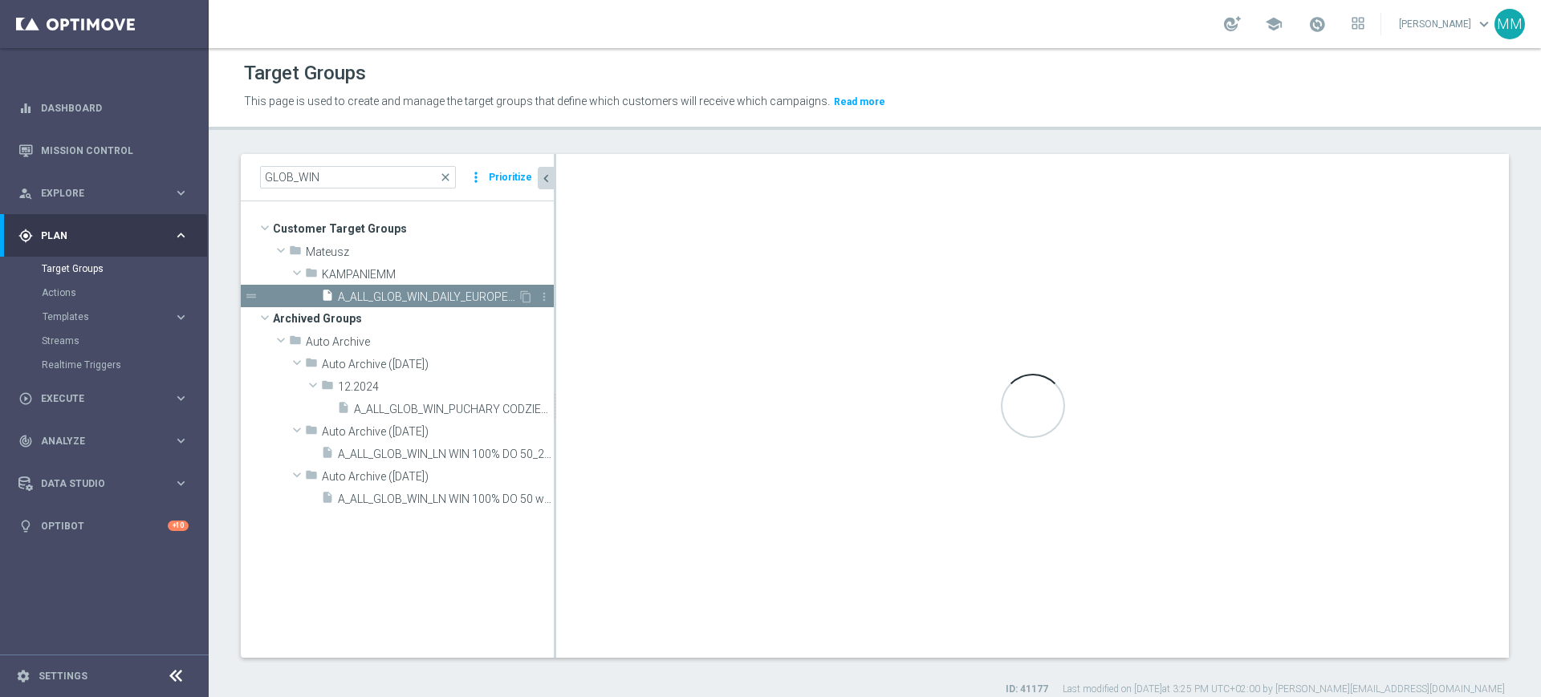
type input "KAMPANIEMM"
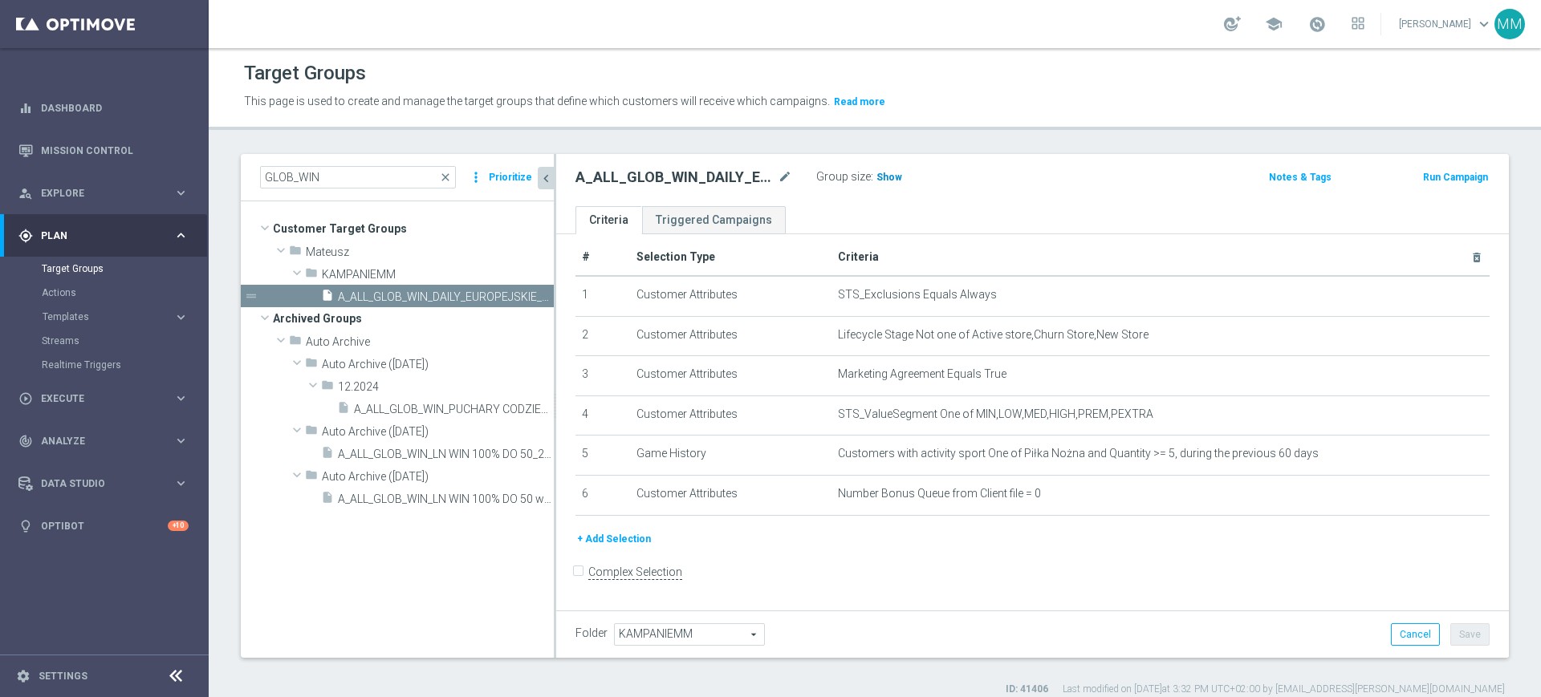
click at [878, 183] on h3 "Show" at bounding box center [889, 178] width 29 height 18
click at [644, 542] on button "+ Add Selection" at bounding box center [613, 539] width 77 height 18
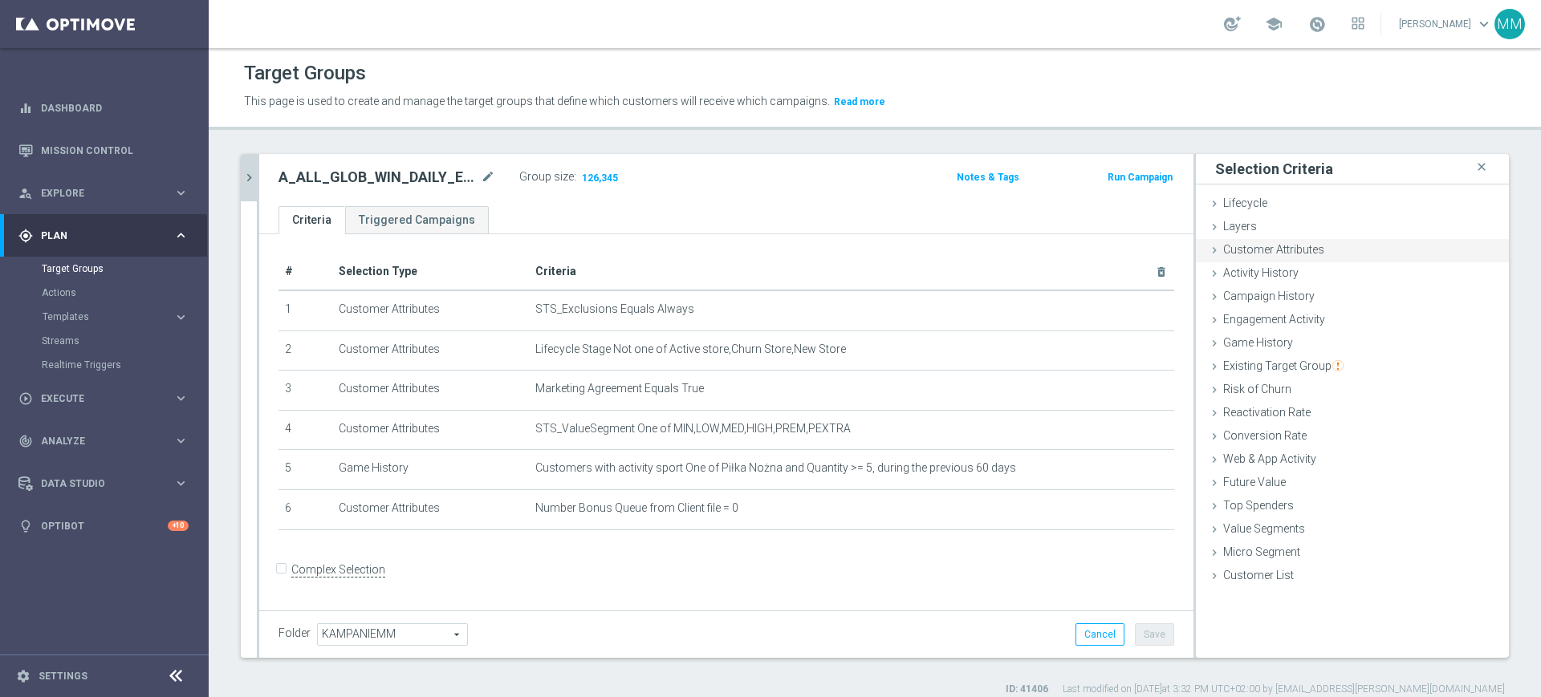
click at [1287, 252] on span "Customer Attributes" at bounding box center [1273, 249] width 101 height 13
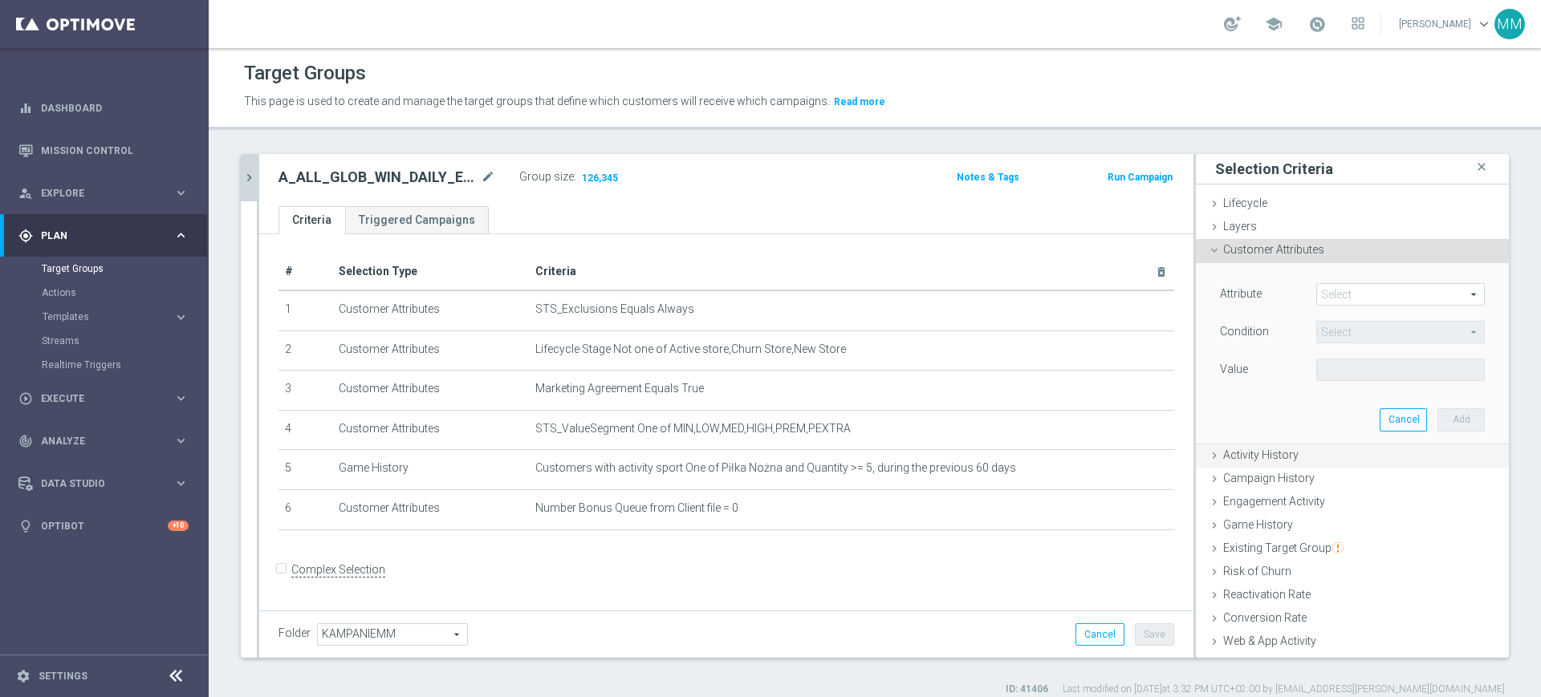
click at [1285, 447] on div "Activity History done" at bounding box center [1352, 457] width 313 height 24
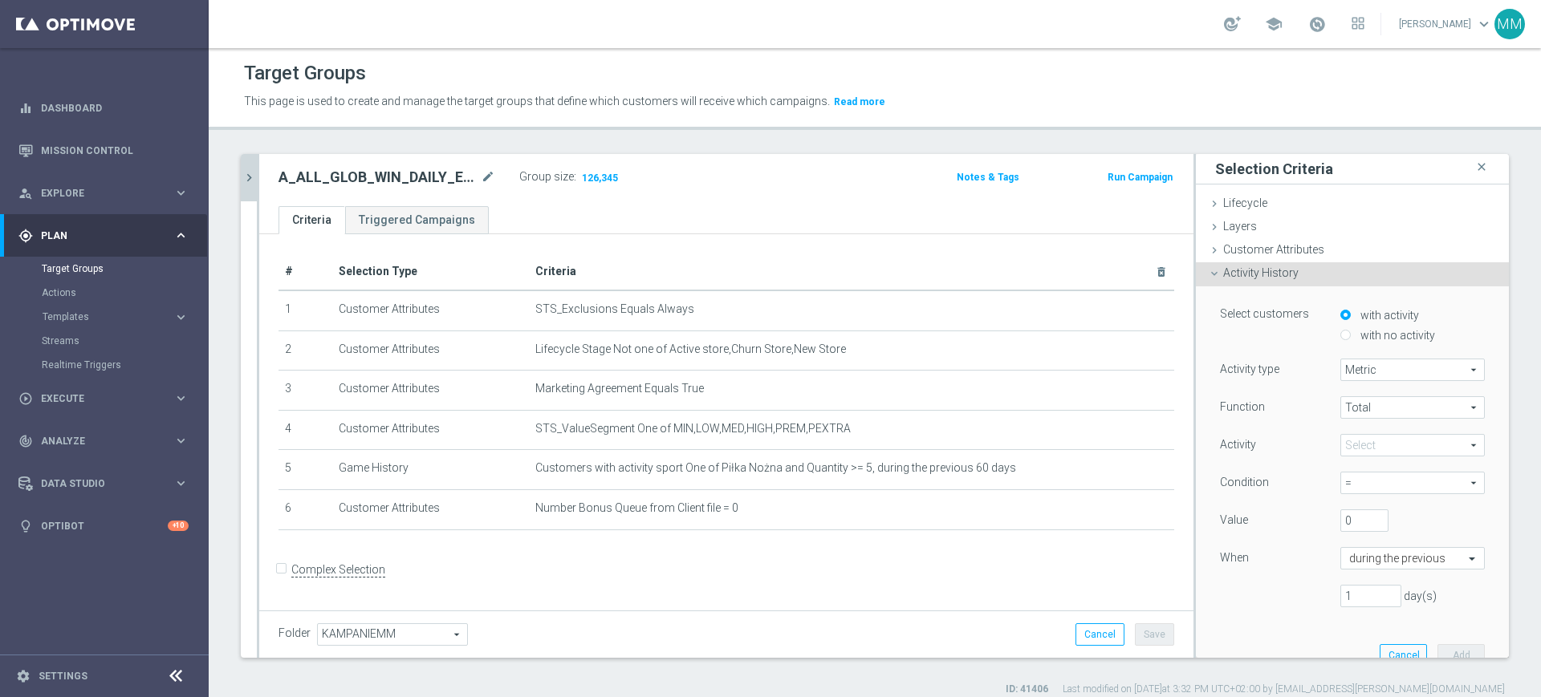
click at [1356, 443] on span at bounding box center [1412, 445] width 143 height 21
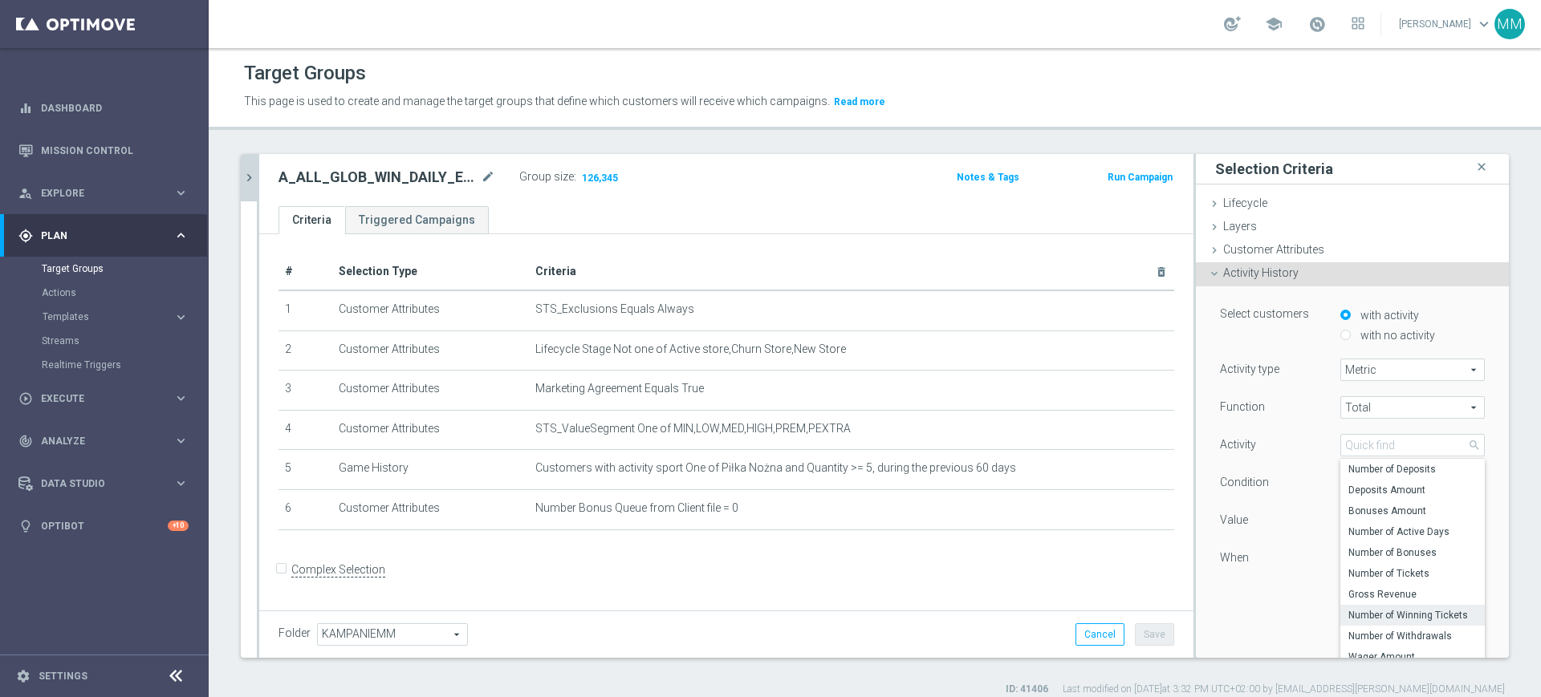
click at [1396, 611] on span "Number of Winning Tickets" at bounding box center [1412, 615] width 128 height 13
type input "Number of Winning Tickets"
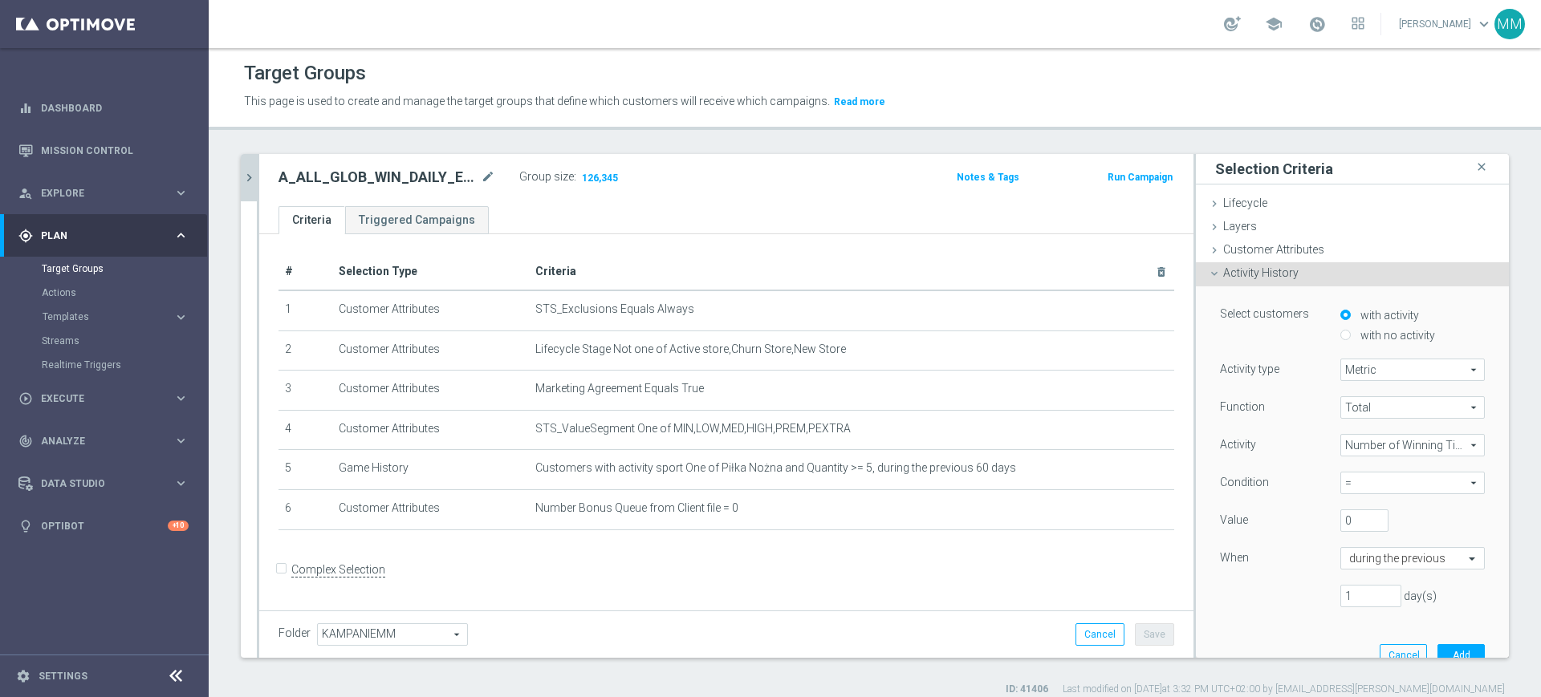
click at [1370, 485] on span "=" at bounding box center [1412, 483] width 143 height 21
click at [1362, 564] on span ">=" at bounding box center [1412, 569] width 128 height 13
type input ">="
drag, startPoint x: 1335, startPoint y: 522, endPoint x: 1310, endPoint y: 522, distance: 24.9
click at [1328, 522] on div "0" at bounding box center [1364, 521] width 72 height 22
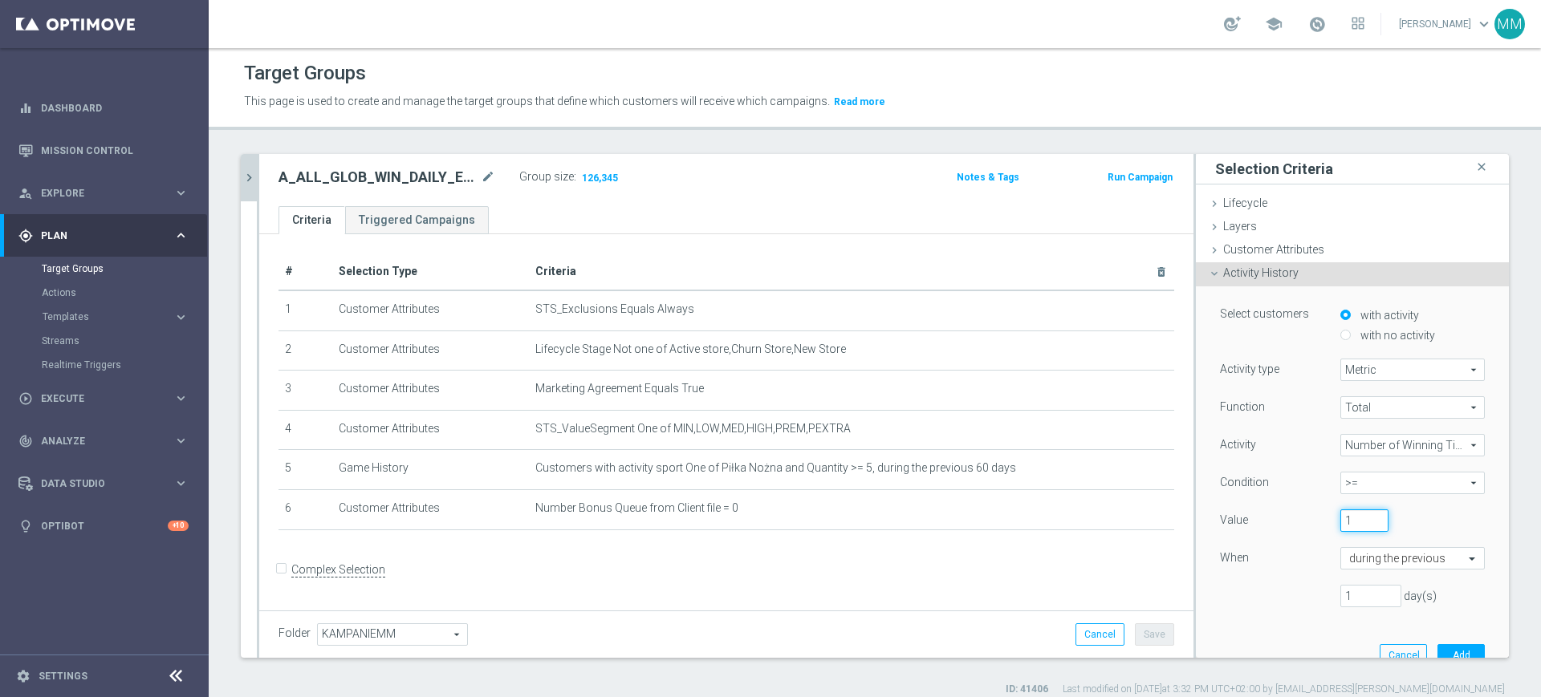
type input "1"
drag, startPoint x: 1349, startPoint y: 600, endPoint x: 1298, endPoint y: 593, distance: 51.1
click at [1298, 593] on div "1 day(s)" at bounding box center [1352, 596] width 289 height 22
type input "60"
click at [1437, 653] on button "Add" at bounding box center [1460, 655] width 47 height 22
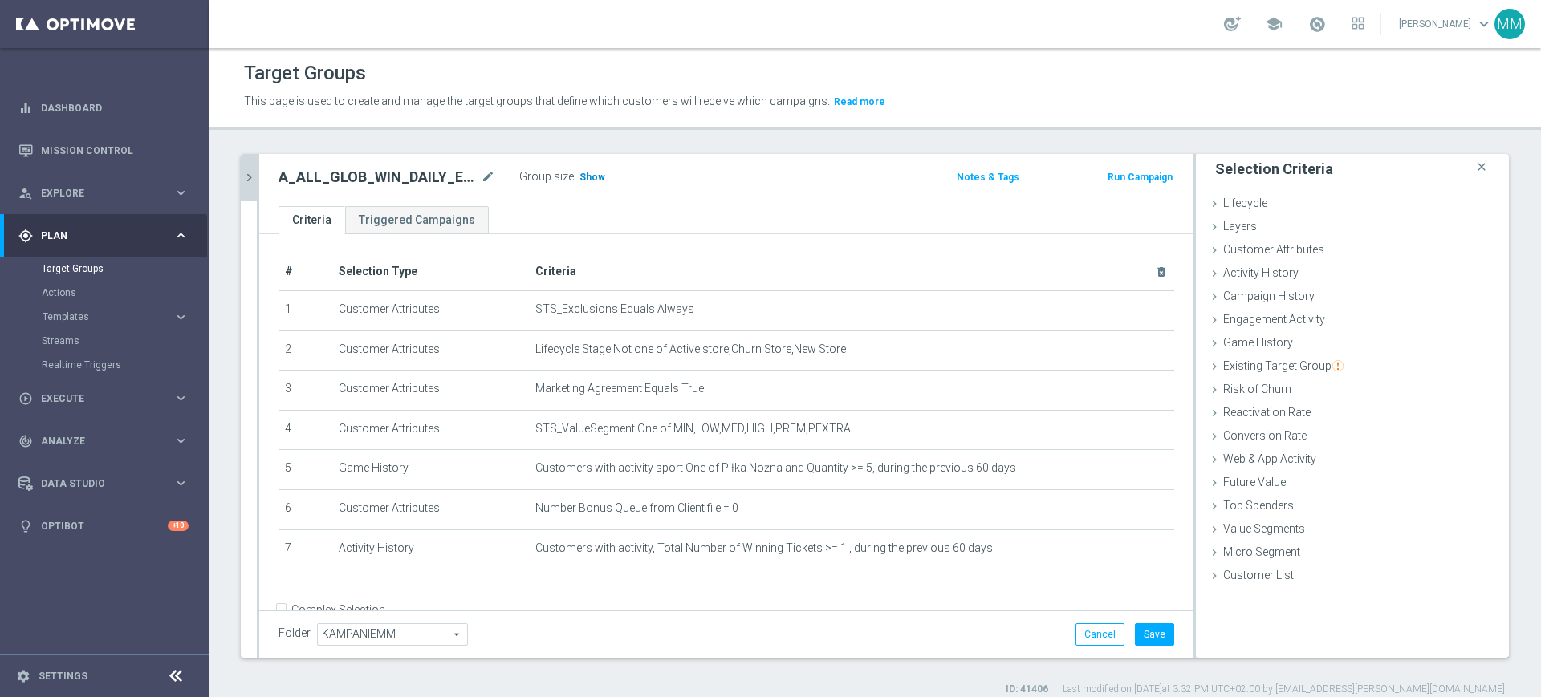
click at [599, 177] on span "Show" at bounding box center [592, 177] width 26 height 11
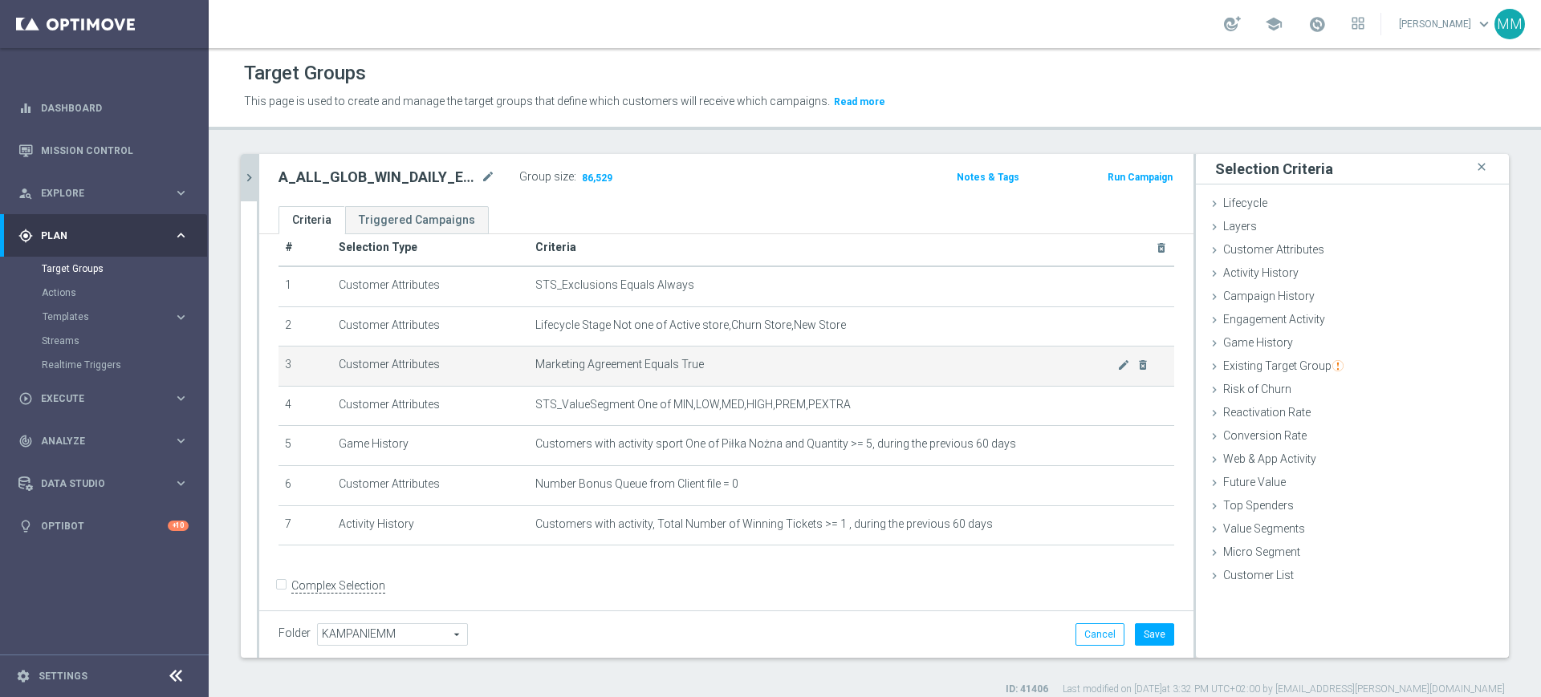
scroll to position [38, 0]
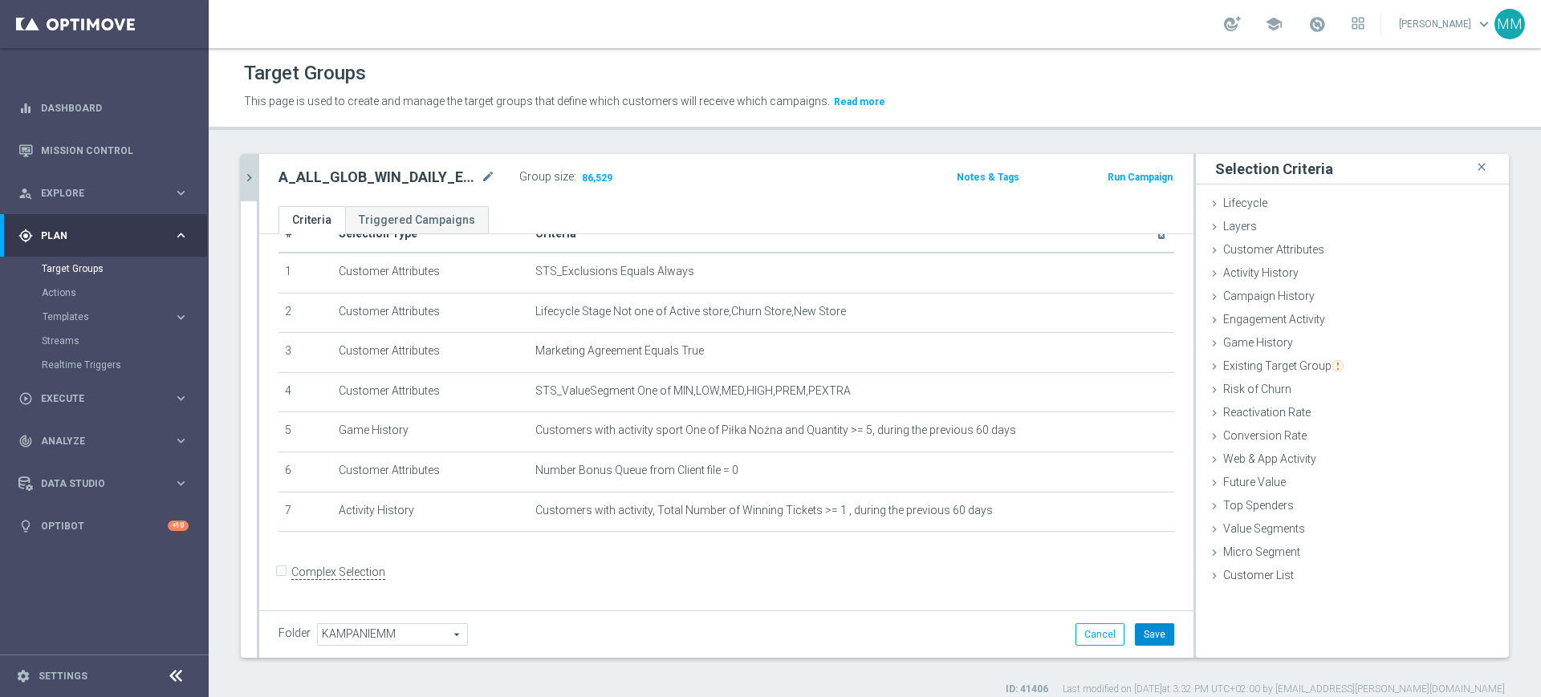
click at [1149, 637] on button "Save" at bounding box center [1154, 634] width 39 height 22
click at [254, 181] on icon "chevron_right" at bounding box center [249, 177] width 15 height 15
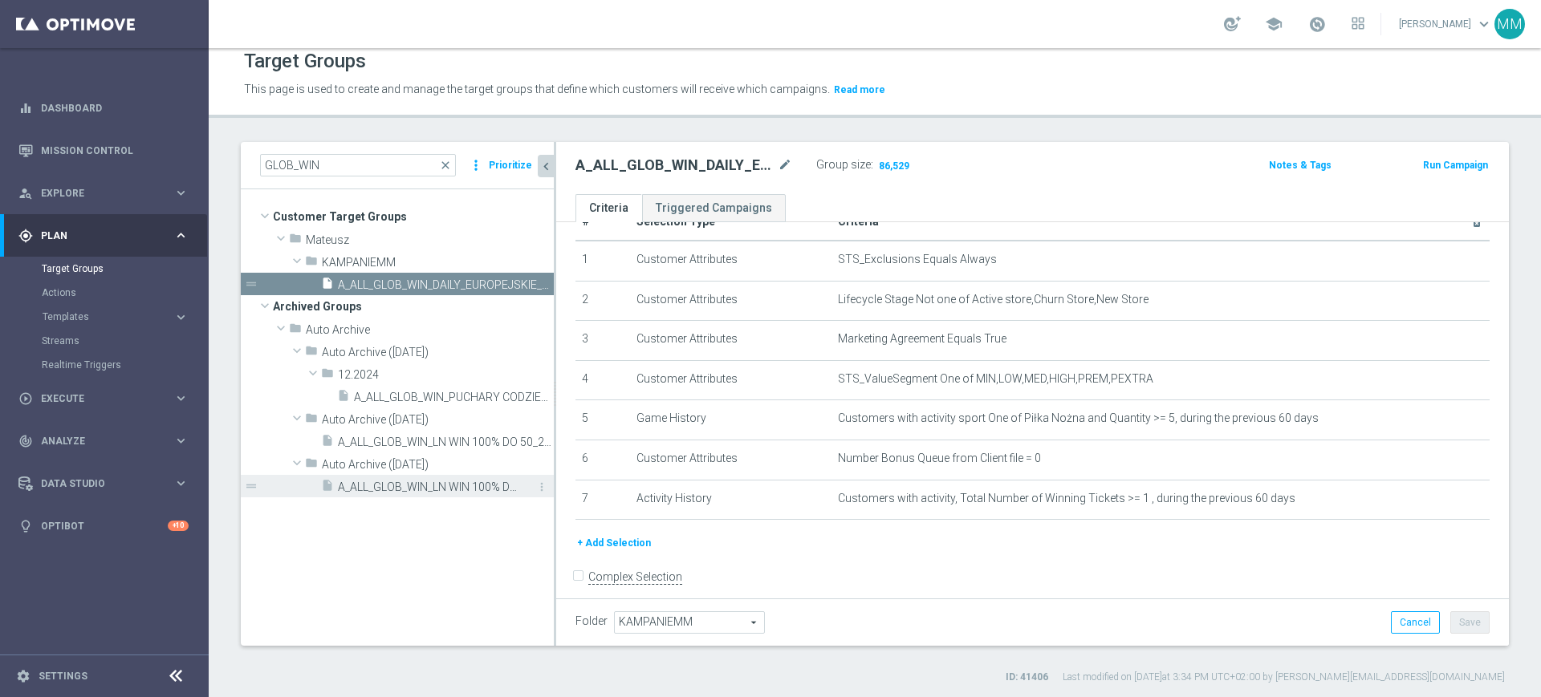
scroll to position [14, 0]
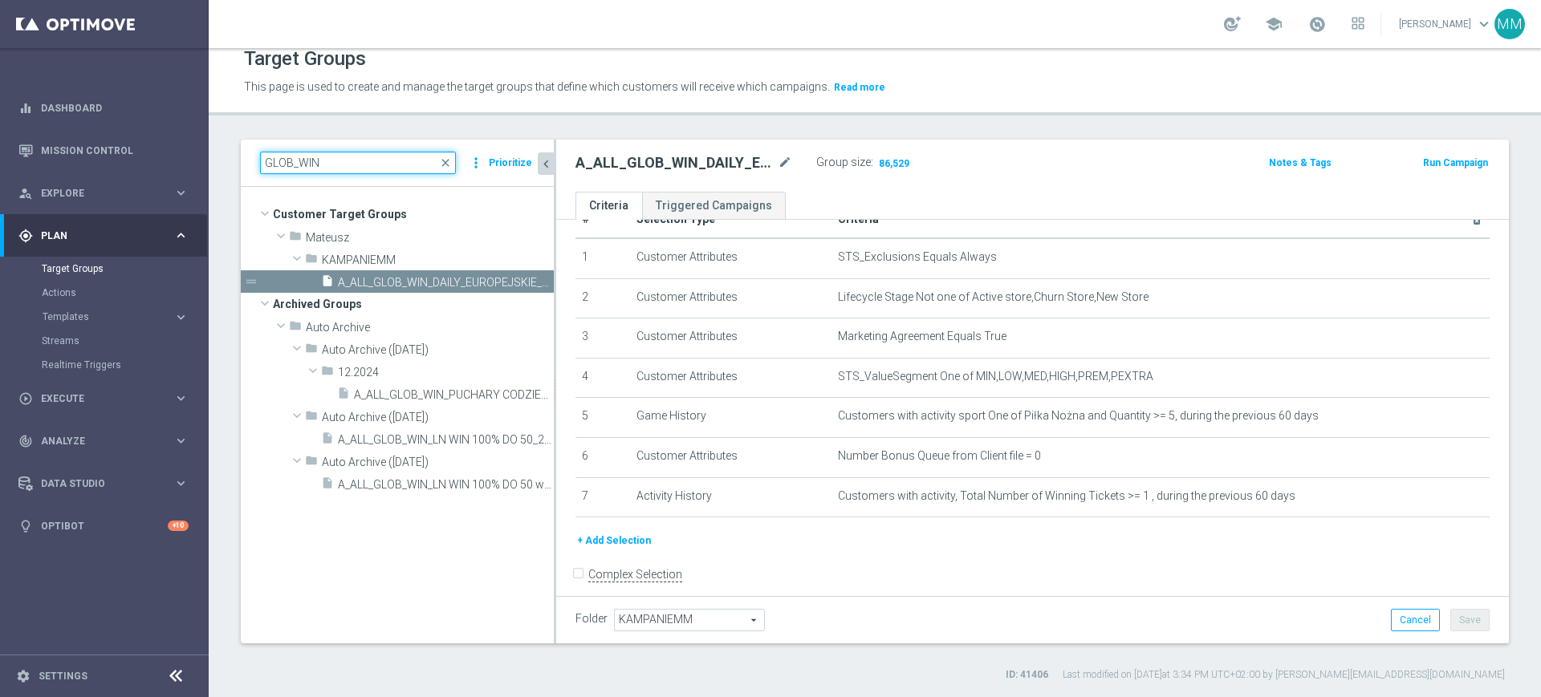
click at [379, 165] on input "GLOB_WIN" at bounding box center [358, 163] width 196 height 22
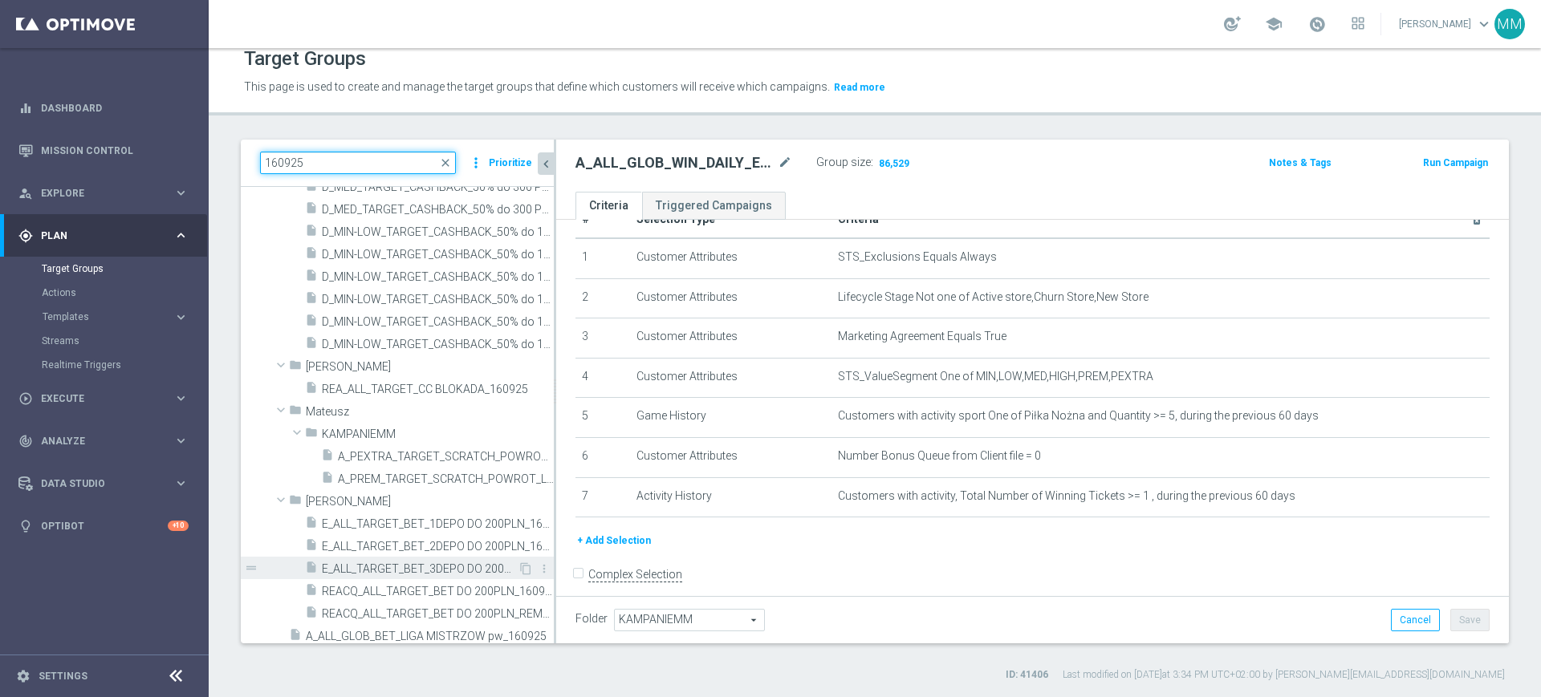
scroll to position [688, 0]
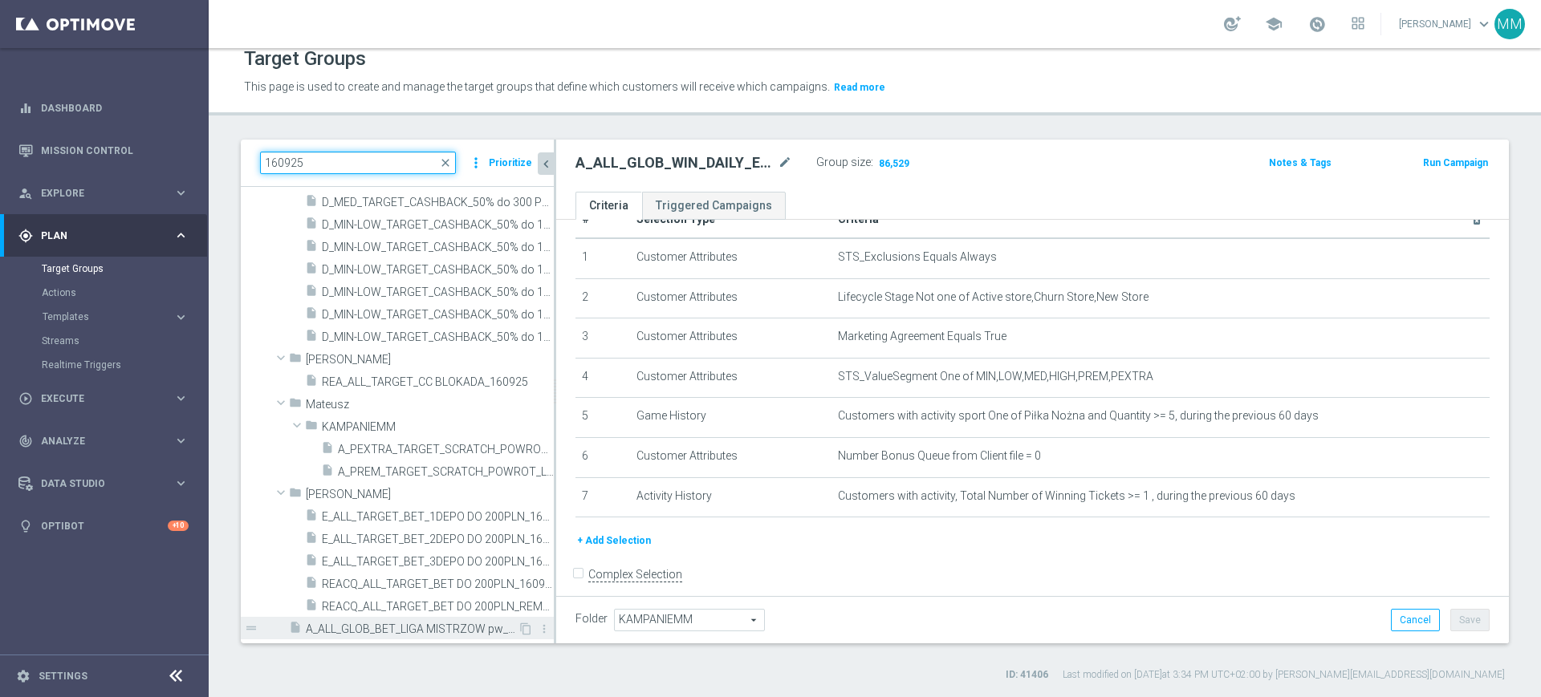
type input "160925"
click at [460, 619] on div "insert_drive_file A_ALL_GLOB_BET_LIGA MISTRZOW pw_160925" at bounding box center [403, 628] width 229 height 22
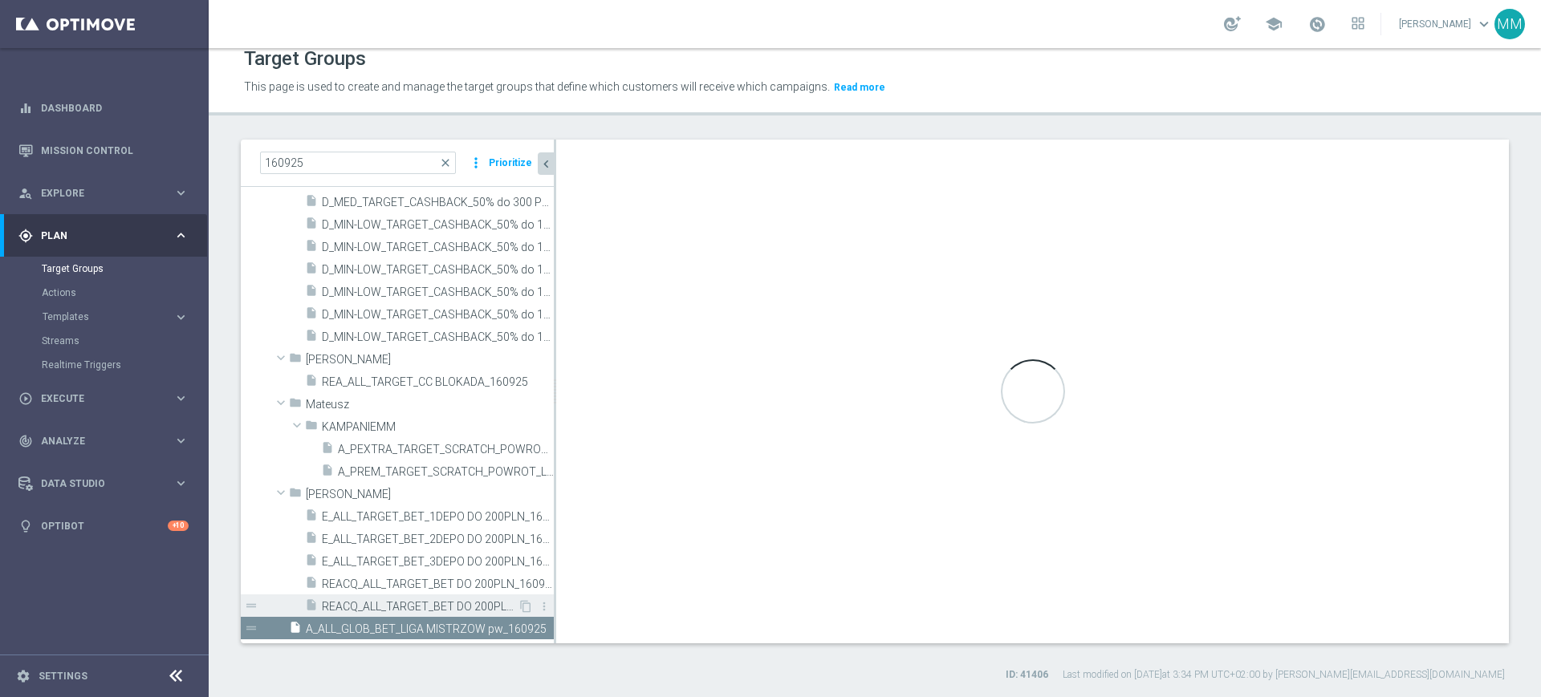
type input "Customer Target Groups"
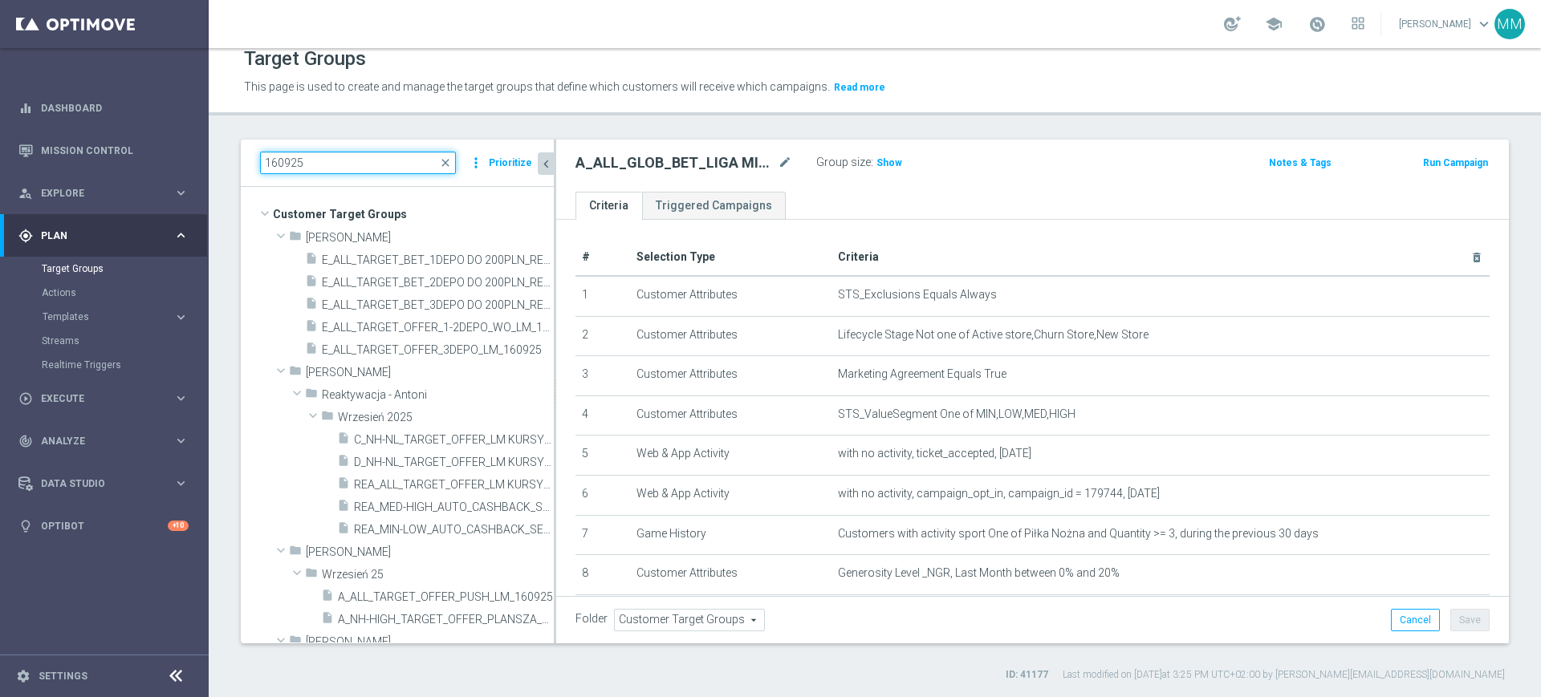
click at [360, 152] on input "160925" at bounding box center [358, 163] width 196 height 22
click at [356, 160] on input "160925" at bounding box center [358, 163] width 196 height 22
click at [356, 161] on input "160925" at bounding box center [358, 163] width 196 height 22
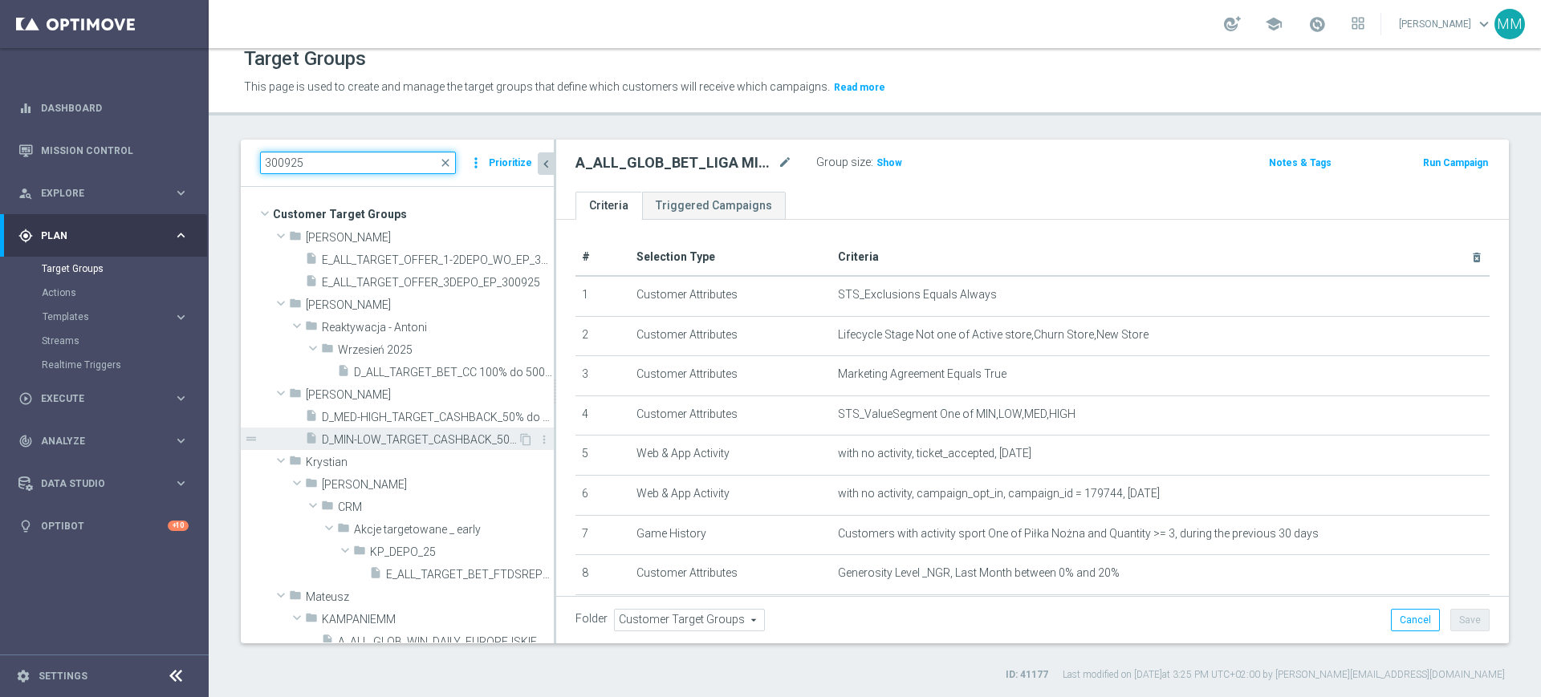
scroll to position [104, 0]
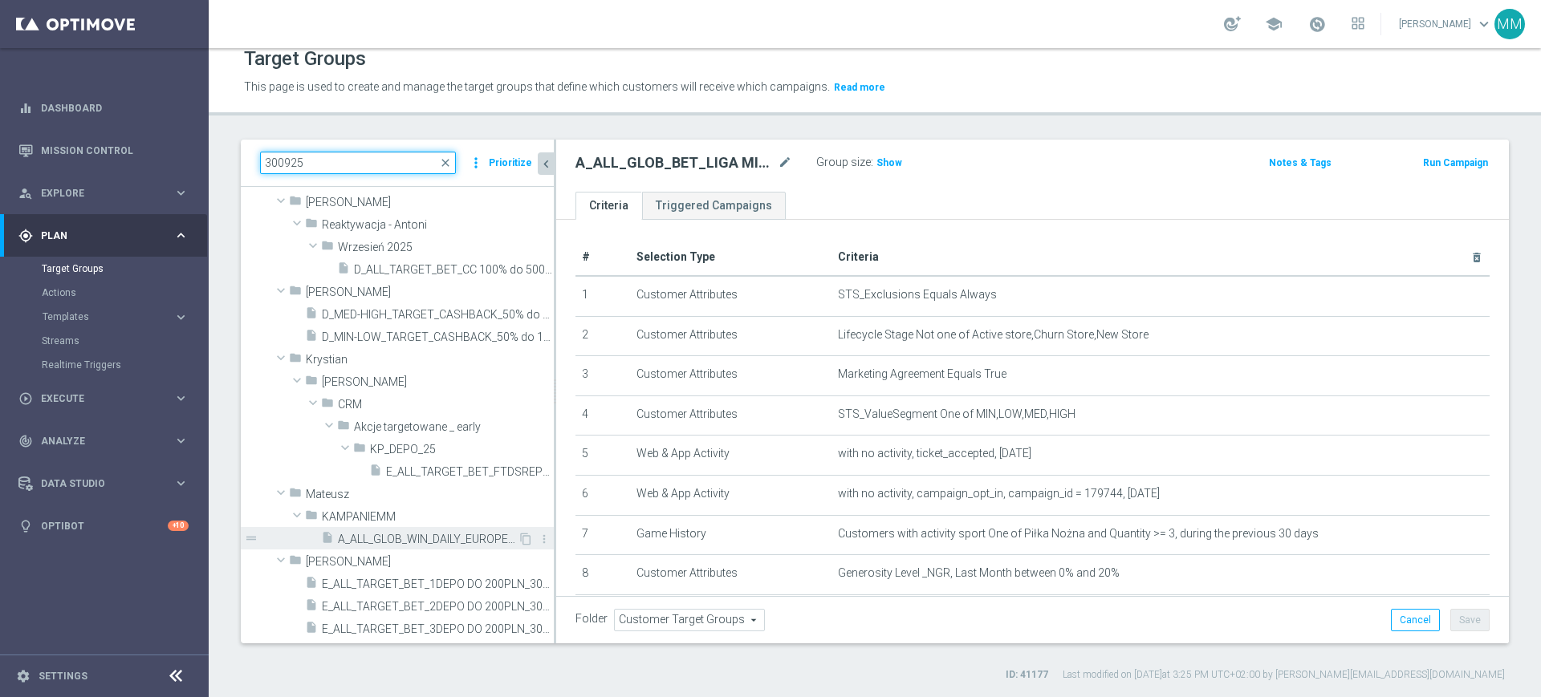
type input "300925"
click at [418, 534] on span "A_ALL_GLOB_WIN_DAILY_EUROPEJSKIE_PUCHARY_300925_PW" at bounding box center [428, 540] width 180 height 14
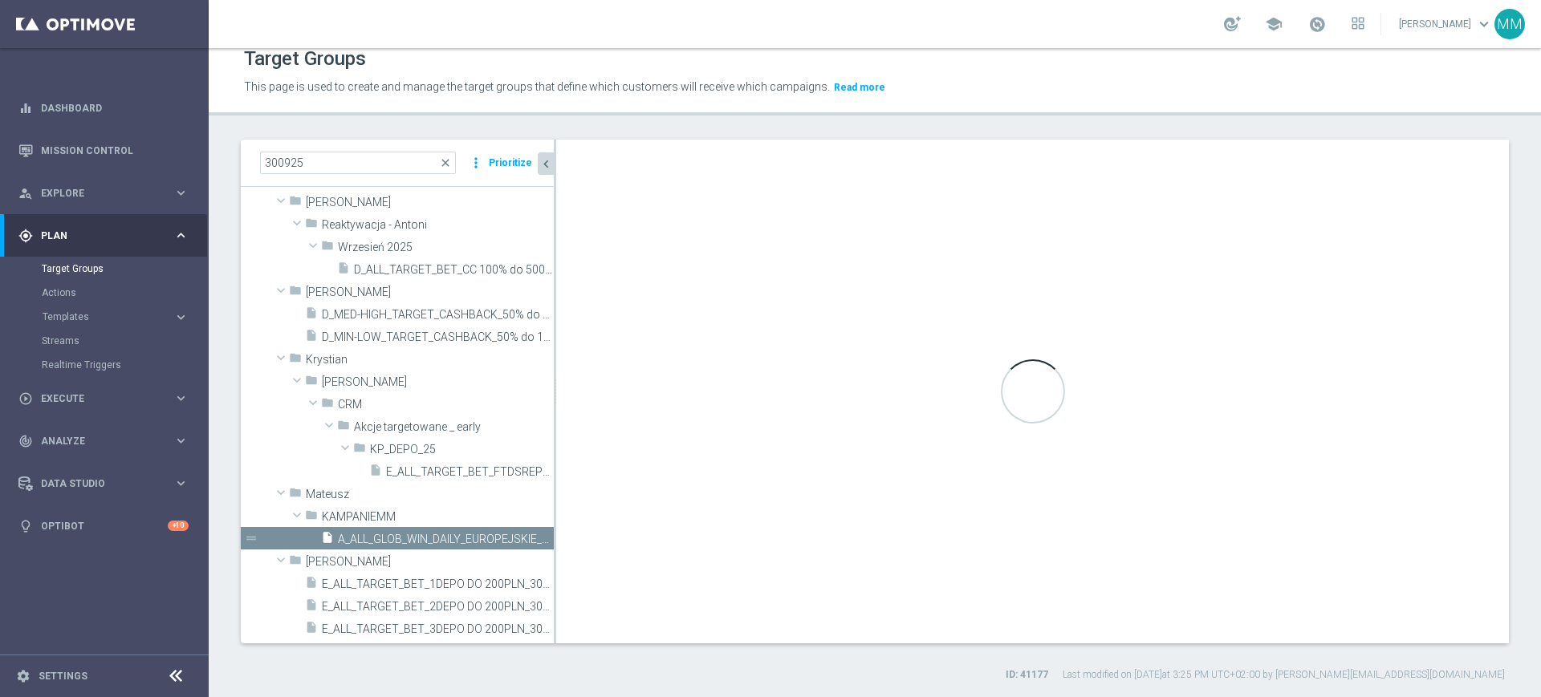
type input "KAMPANIEMM"
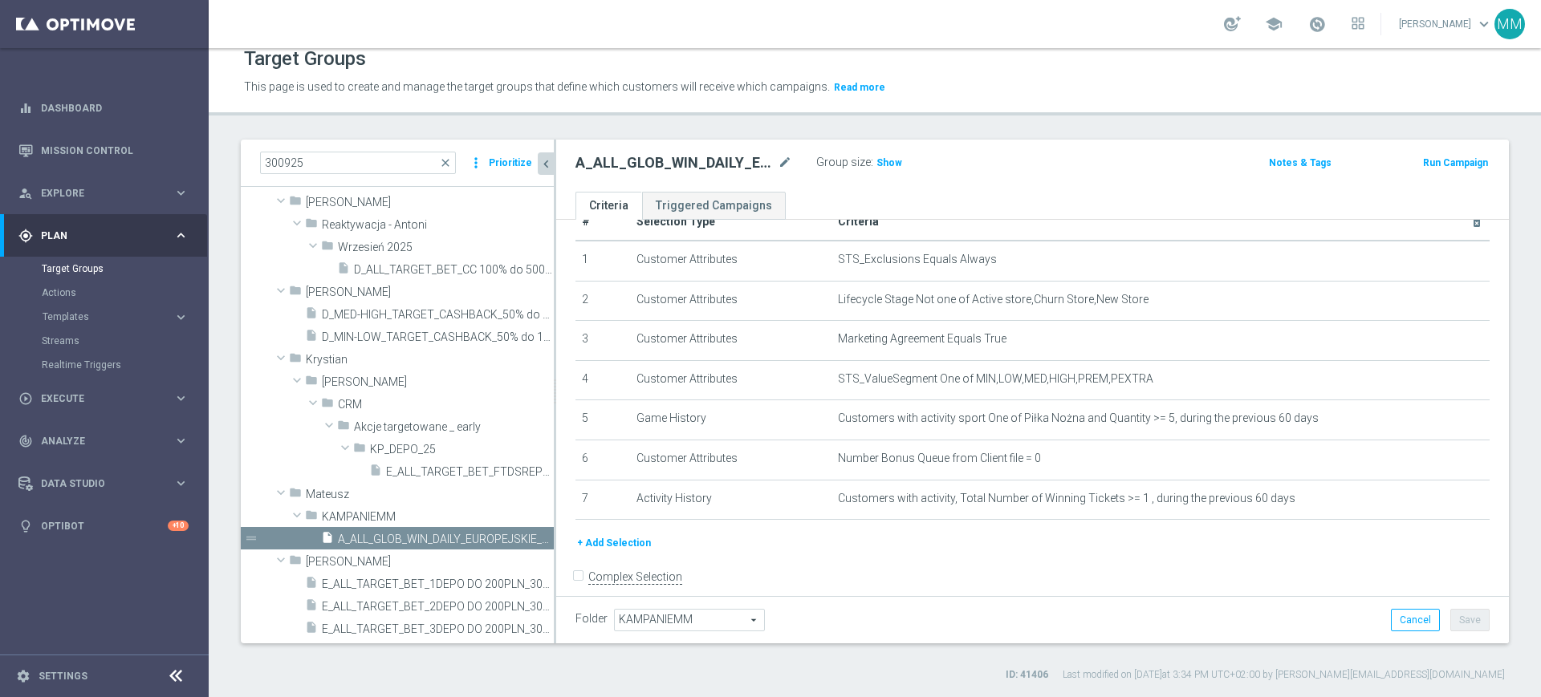
scroll to position [55, 0]
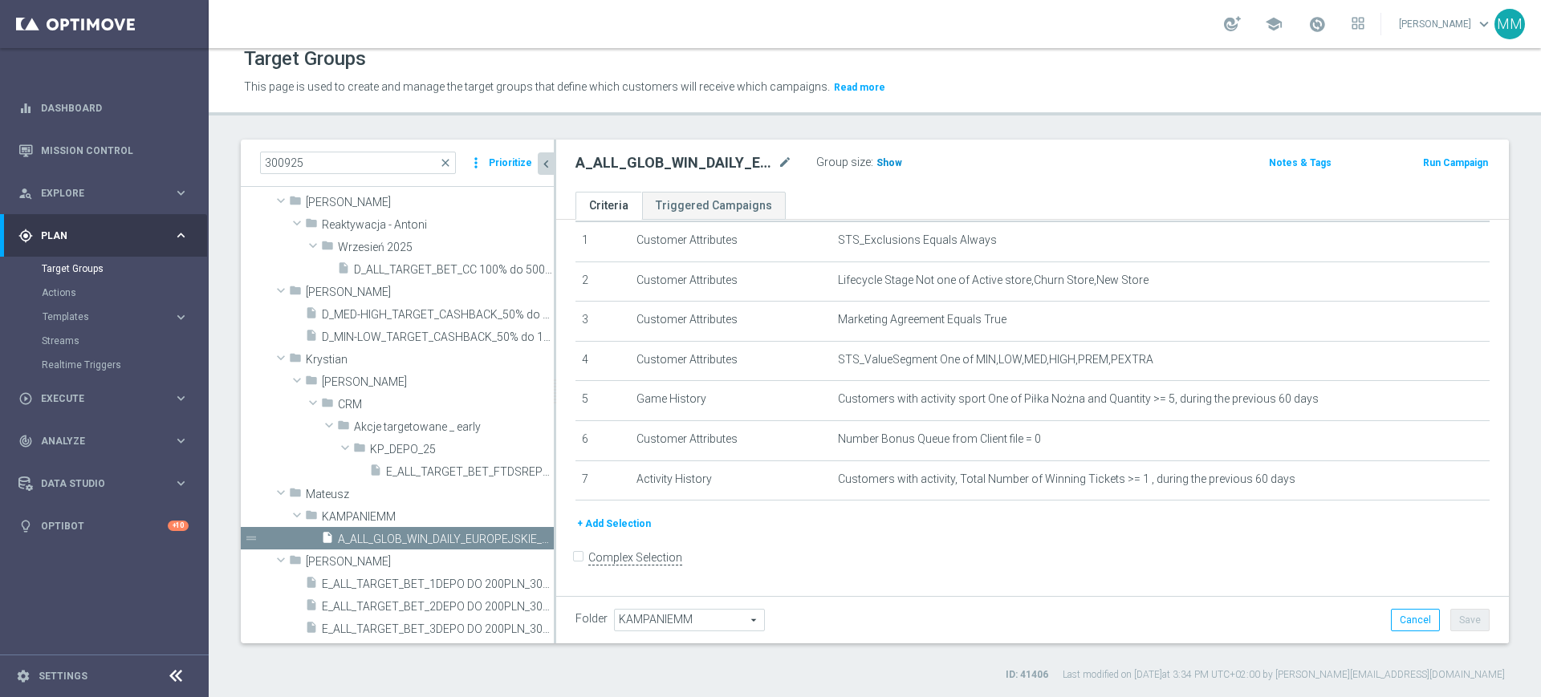
click at [876, 157] on span "Show" at bounding box center [889, 162] width 26 height 11
click at [647, 160] on h2 "A_ALL_GLOB_WIN_DAILY_EUROPEJSKIE_PUCHARY_300925_PW" at bounding box center [674, 162] width 199 height 19
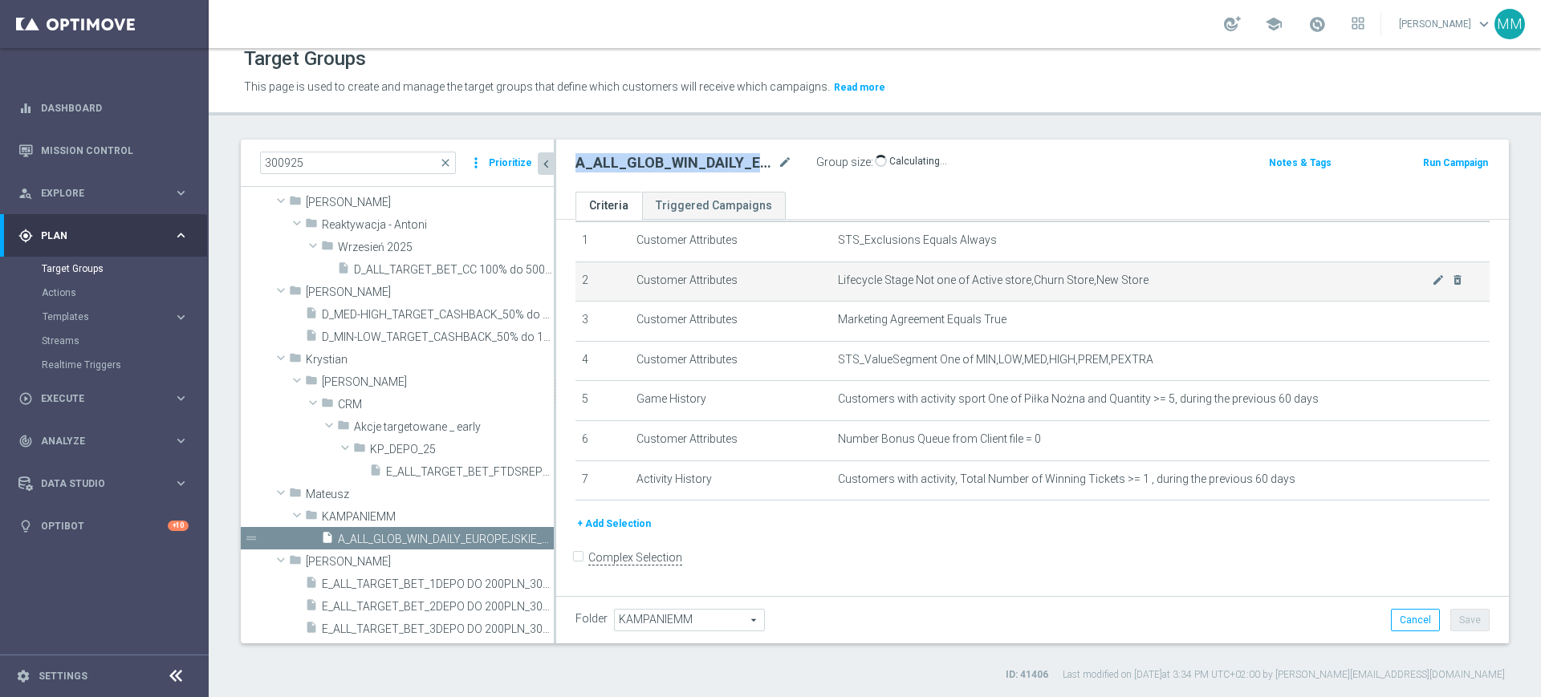
copy h2 "A_ALL_GLOB_WIN_DAILY_EUROPEJSKIE_PUCHARY_300925_PW"
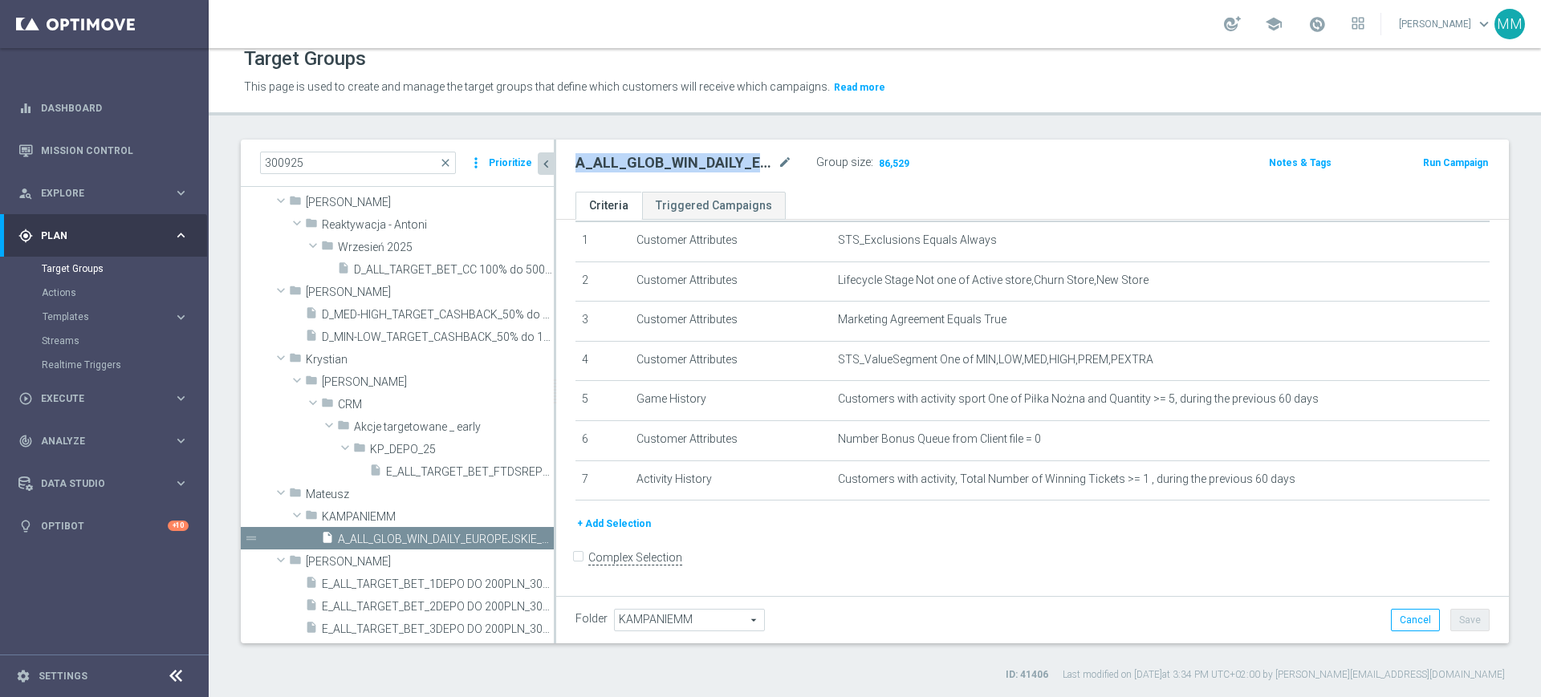
click at [695, 157] on h2 "A_ALL_GLOB_WIN_DAILY_EUROPEJSKIE_PUCHARY_300925_PW" at bounding box center [674, 162] width 199 height 19
click at [619, 526] on button "+ Add Selection" at bounding box center [613, 524] width 77 height 18
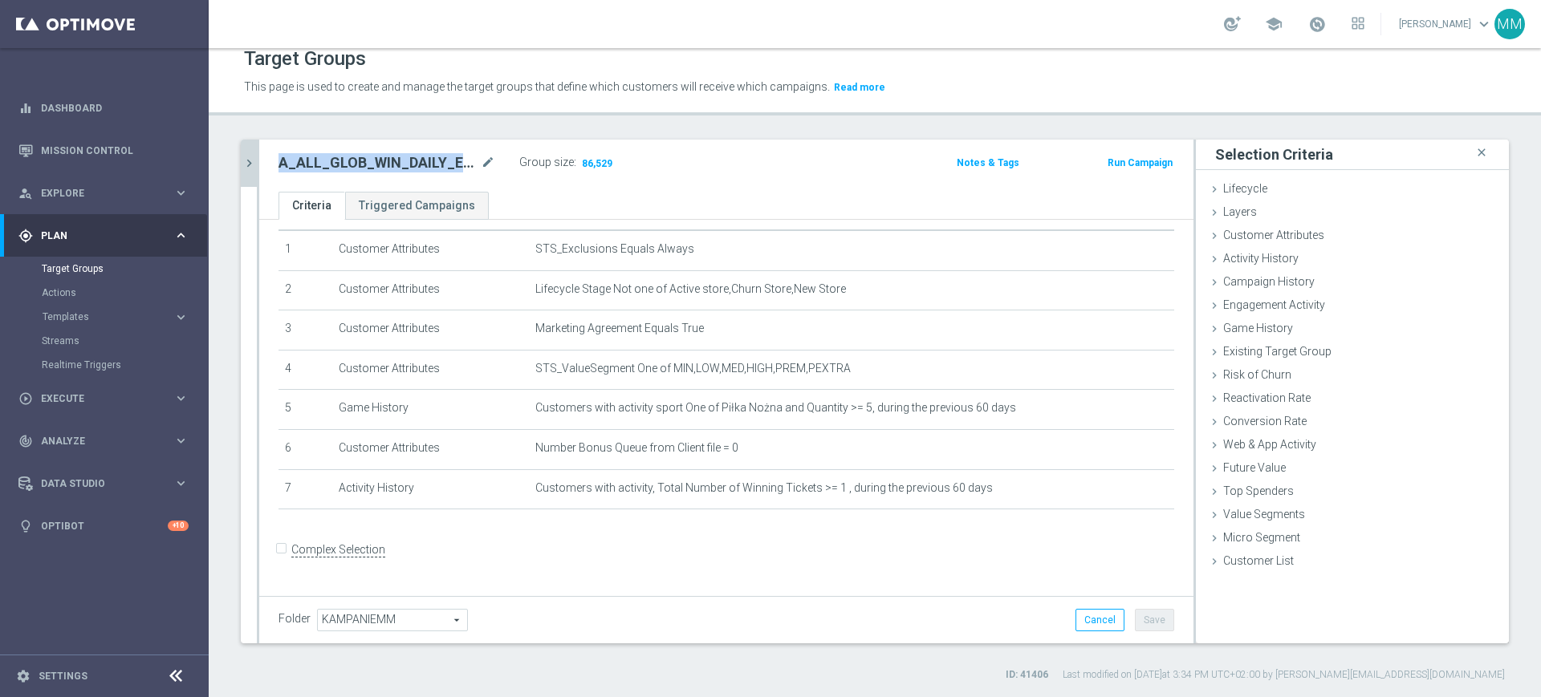
scroll to position [38, 0]
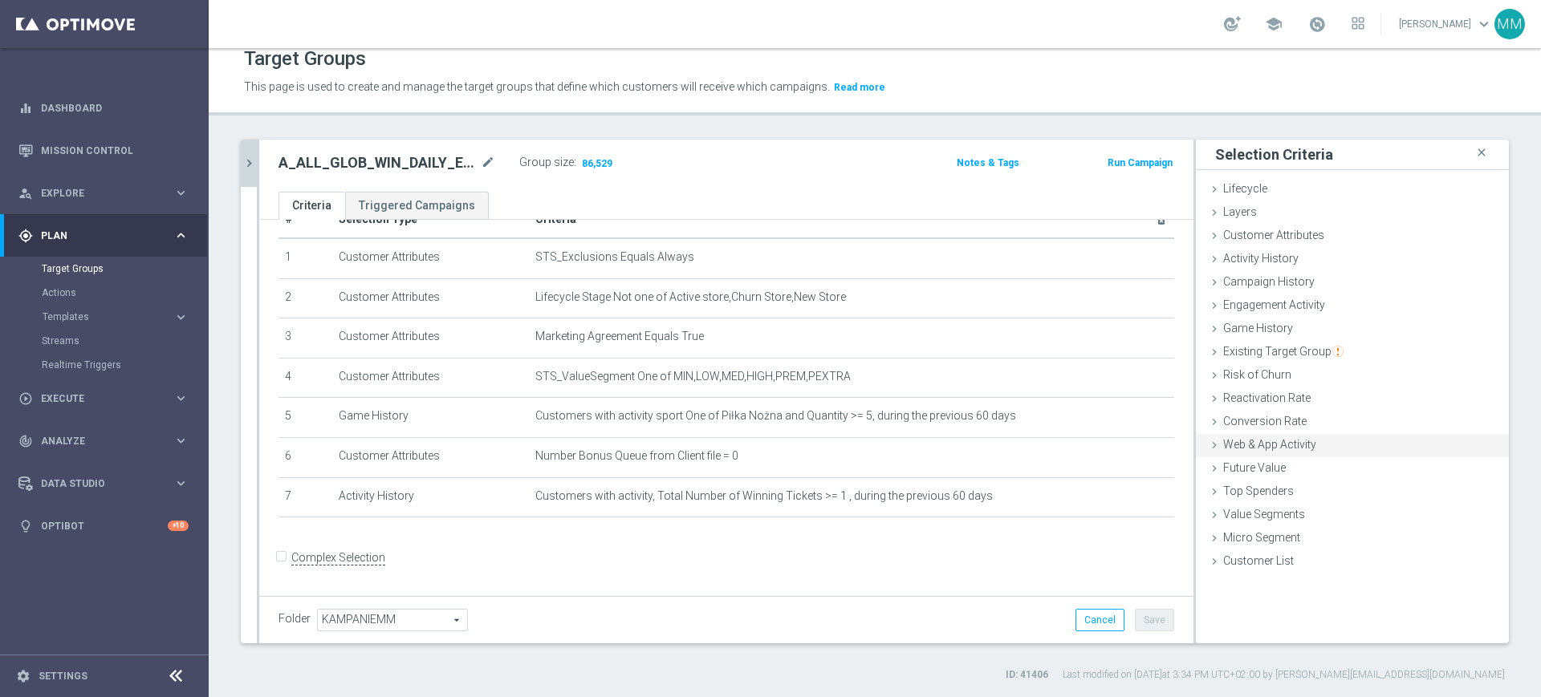
click at [1277, 438] on span "Web & App Activity" at bounding box center [1269, 444] width 93 height 13
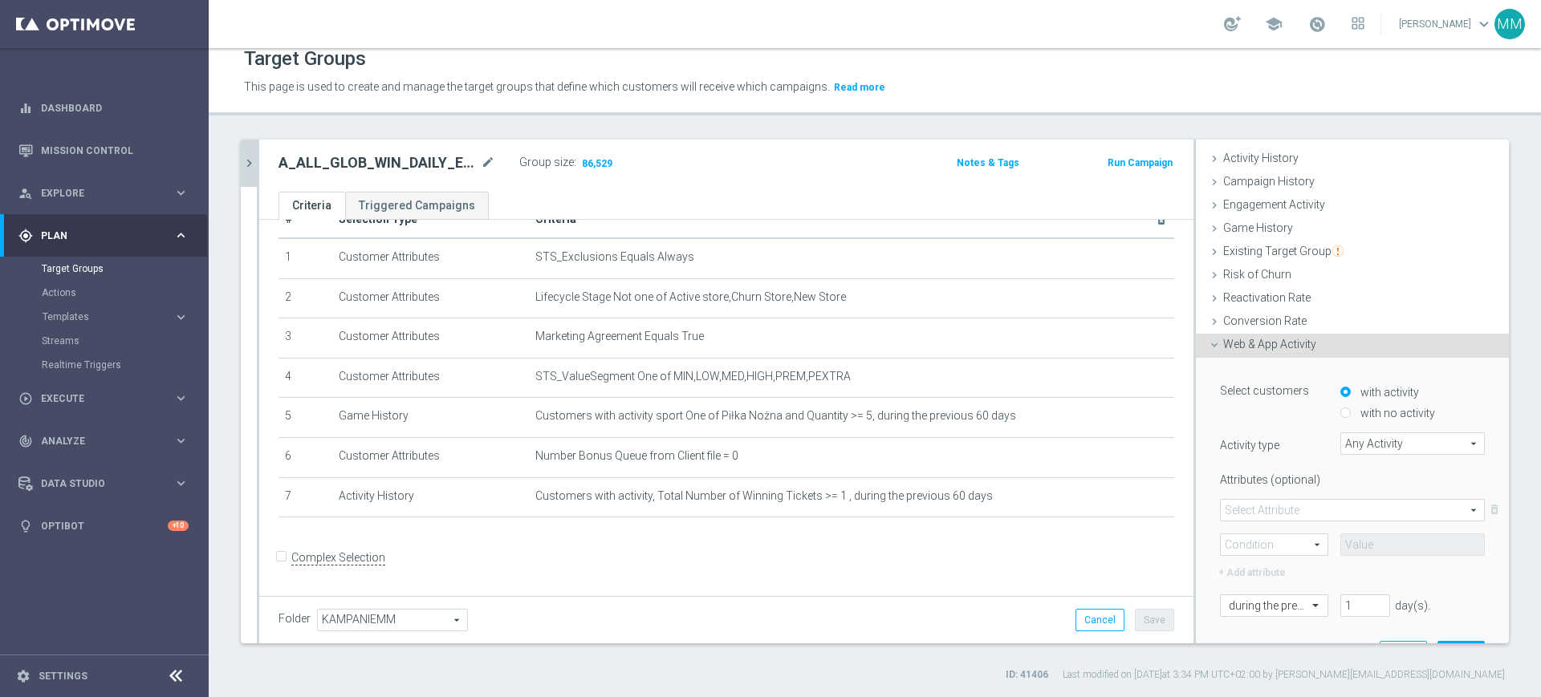
click at [1356, 415] on label "with no activity" at bounding box center [1395, 413] width 79 height 14
click at [1341, 415] on input "with no activity" at bounding box center [1345, 413] width 10 height 10
radio input "true"
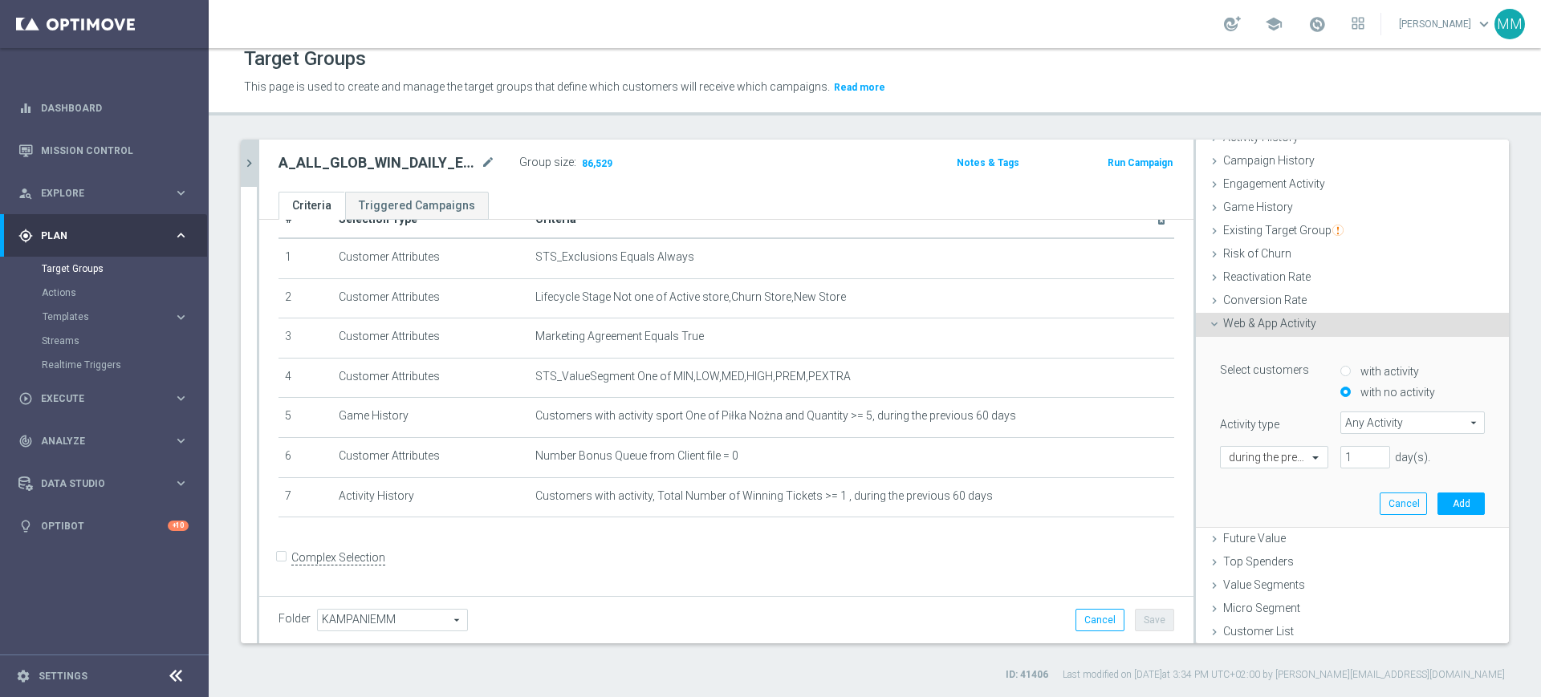
click at [1374, 413] on span "Any Activity" at bounding box center [1412, 422] width 143 height 21
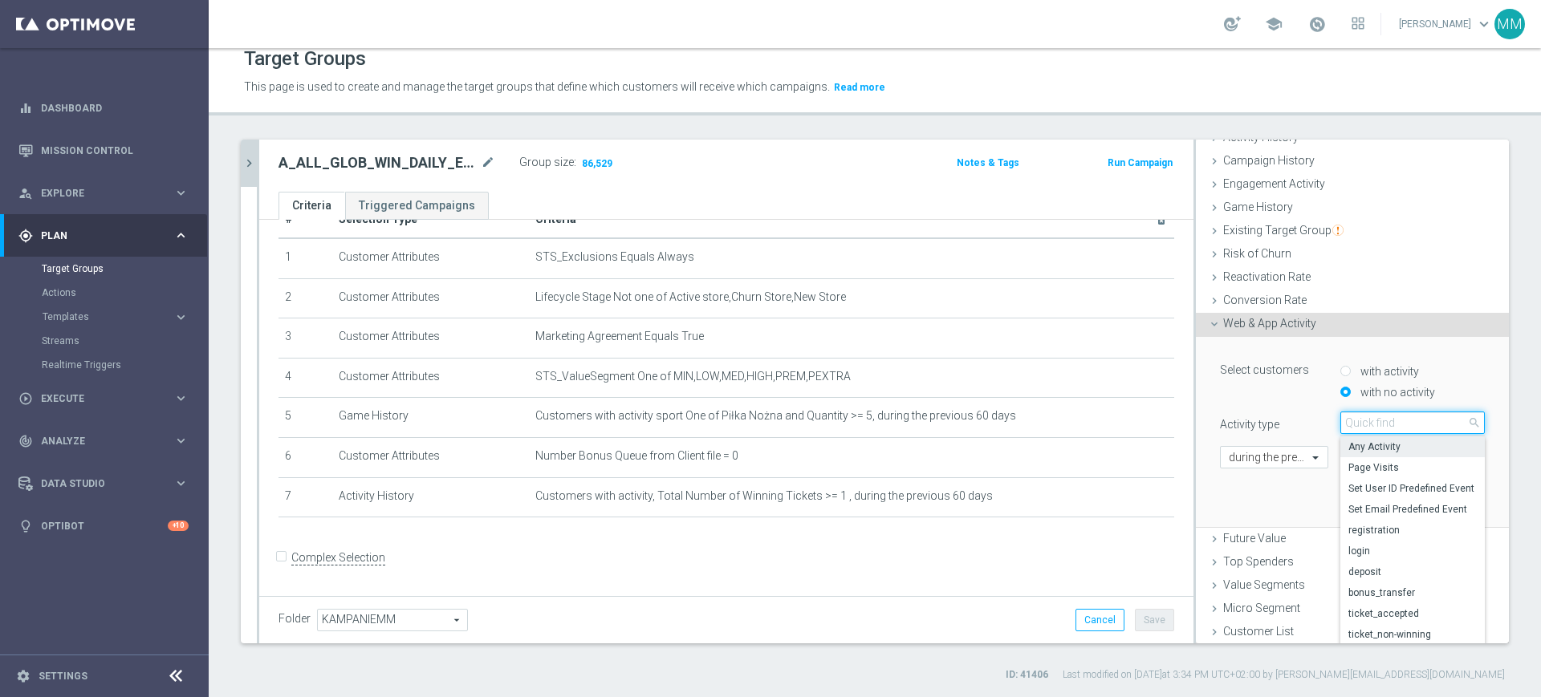
click at [1374, 428] on input "search" at bounding box center [1412, 423] width 144 height 22
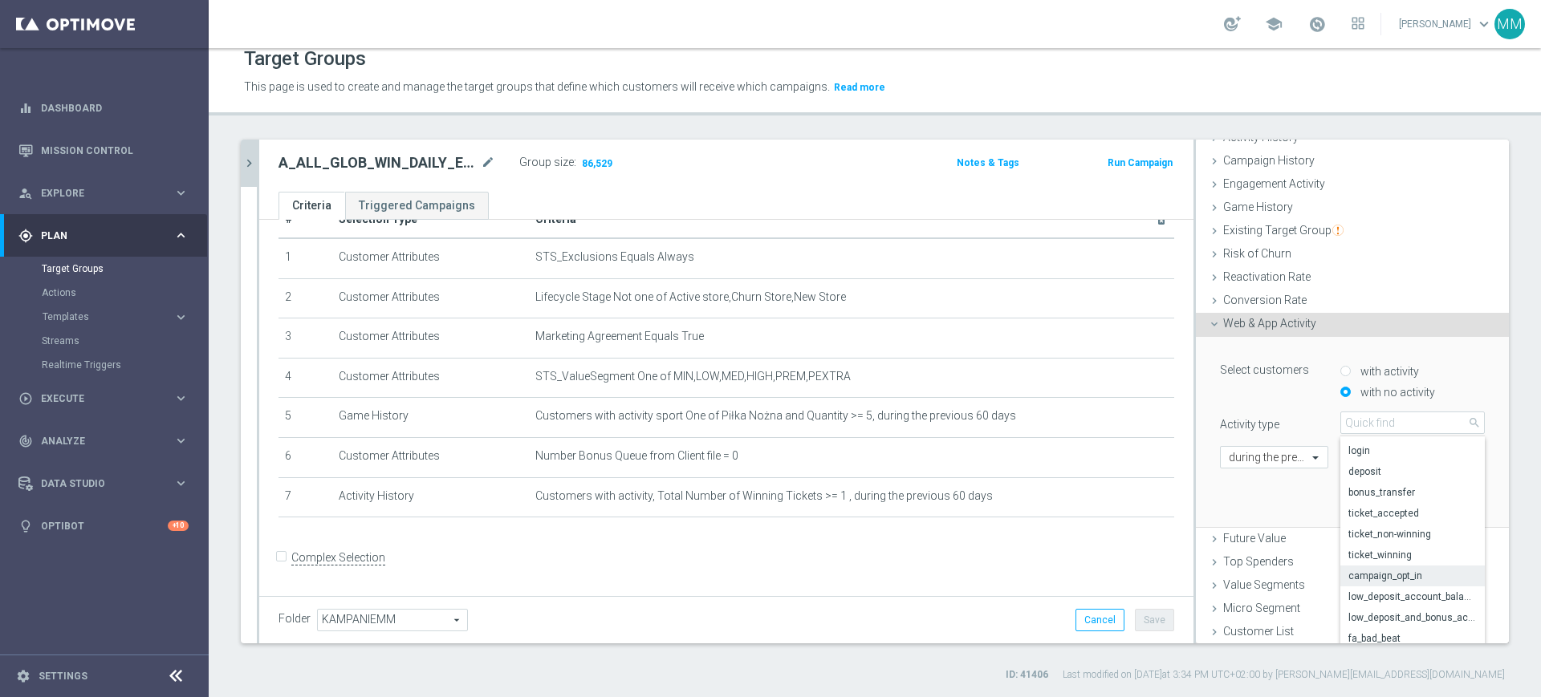
click at [1404, 570] on span "campaign_opt_in" at bounding box center [1412, 576] width 128 height 13
type input "campaign_opt_in"
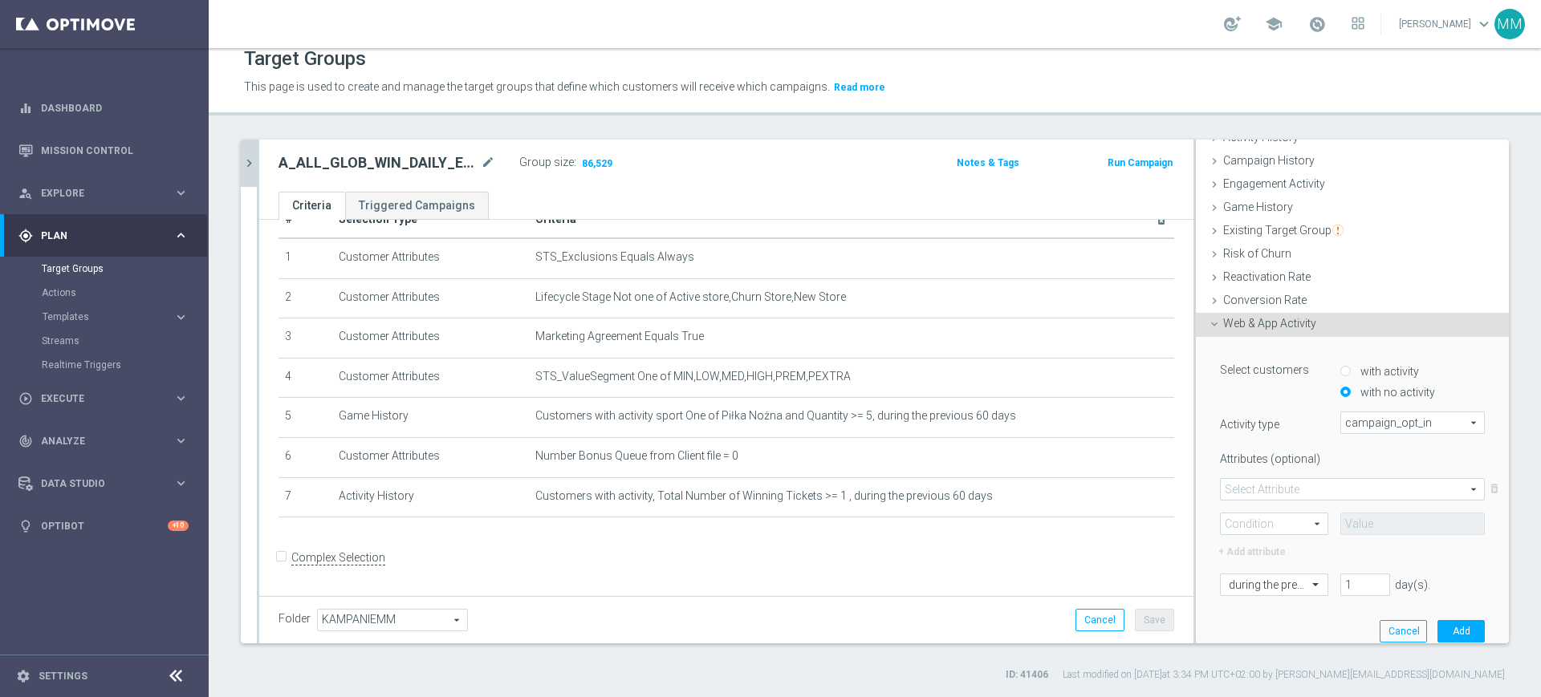
click at [1297, 485] on span at bounding box center [1351, 489] width 263 height 21
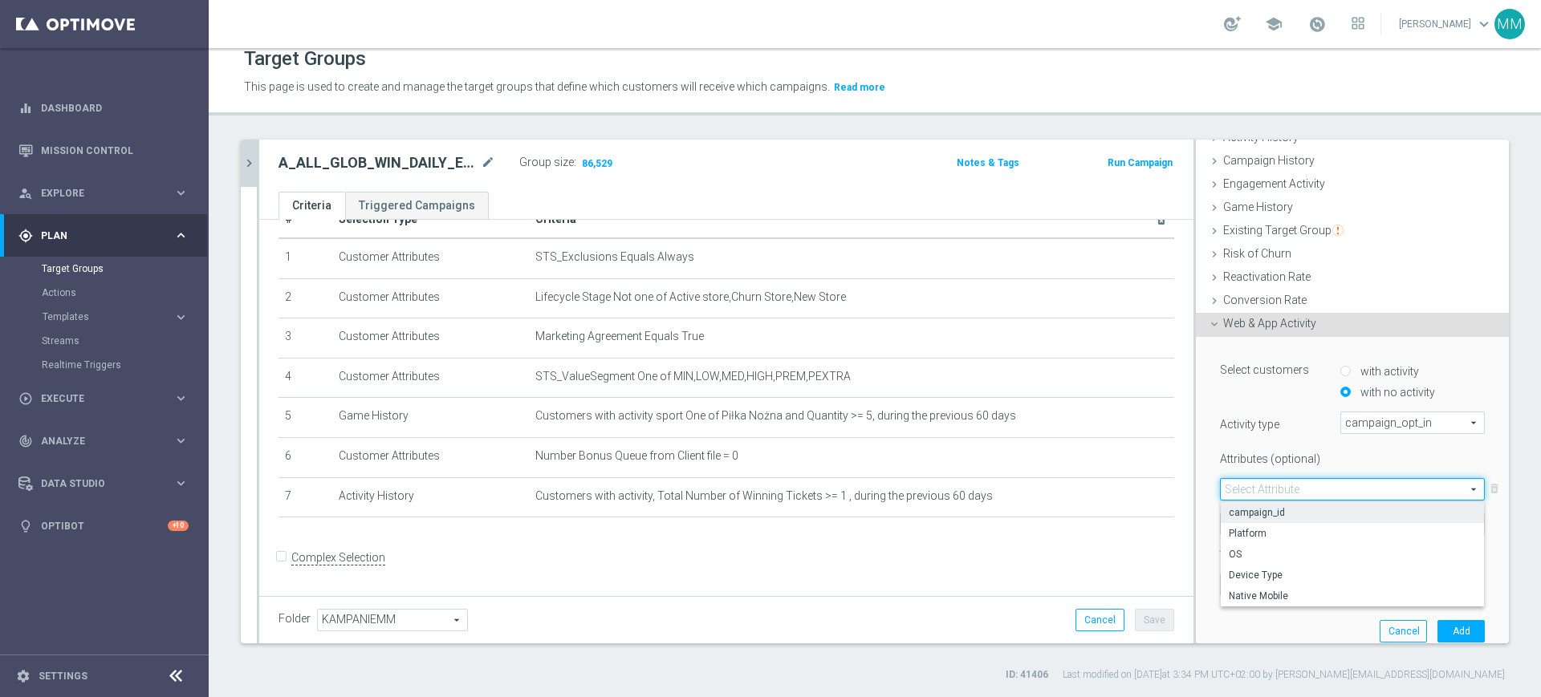
click at [1265, 512] on span "campaign_id" at bounding box center [1351, 512] width 247 height 13
type input "campaign_id"
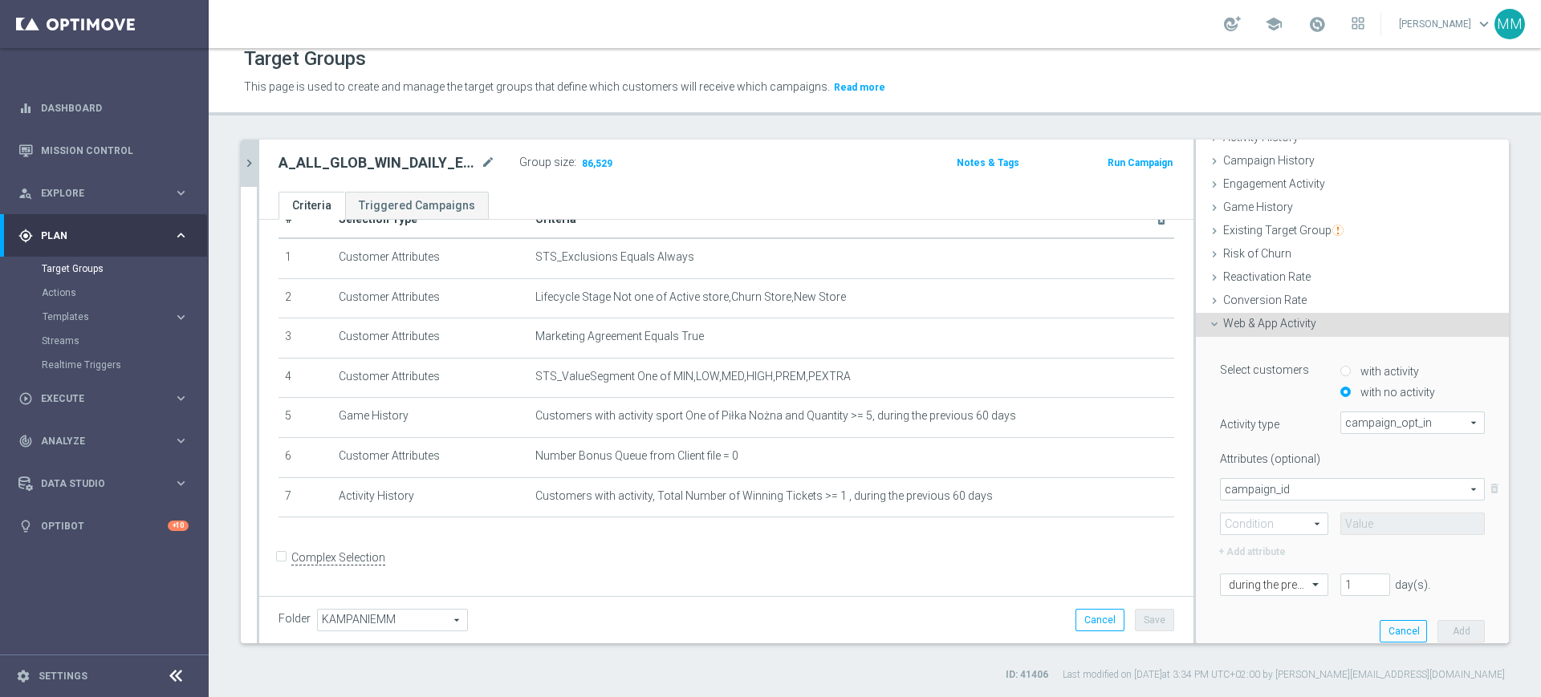
click at [1255, 522] on span at bounding box center [1273, 524] width 107 height 21
click at [1252, 541] on span "=" at bounding box center [1273, 547] width 91 height 13
type input "="
click at [1361, 522] on input at bounding box center [1412, 524] width 144 height 22
paste input "A_ALL_GLOB_WIN_DAILY_EUROPEJSKIE_PUCHARY_300925_PW"
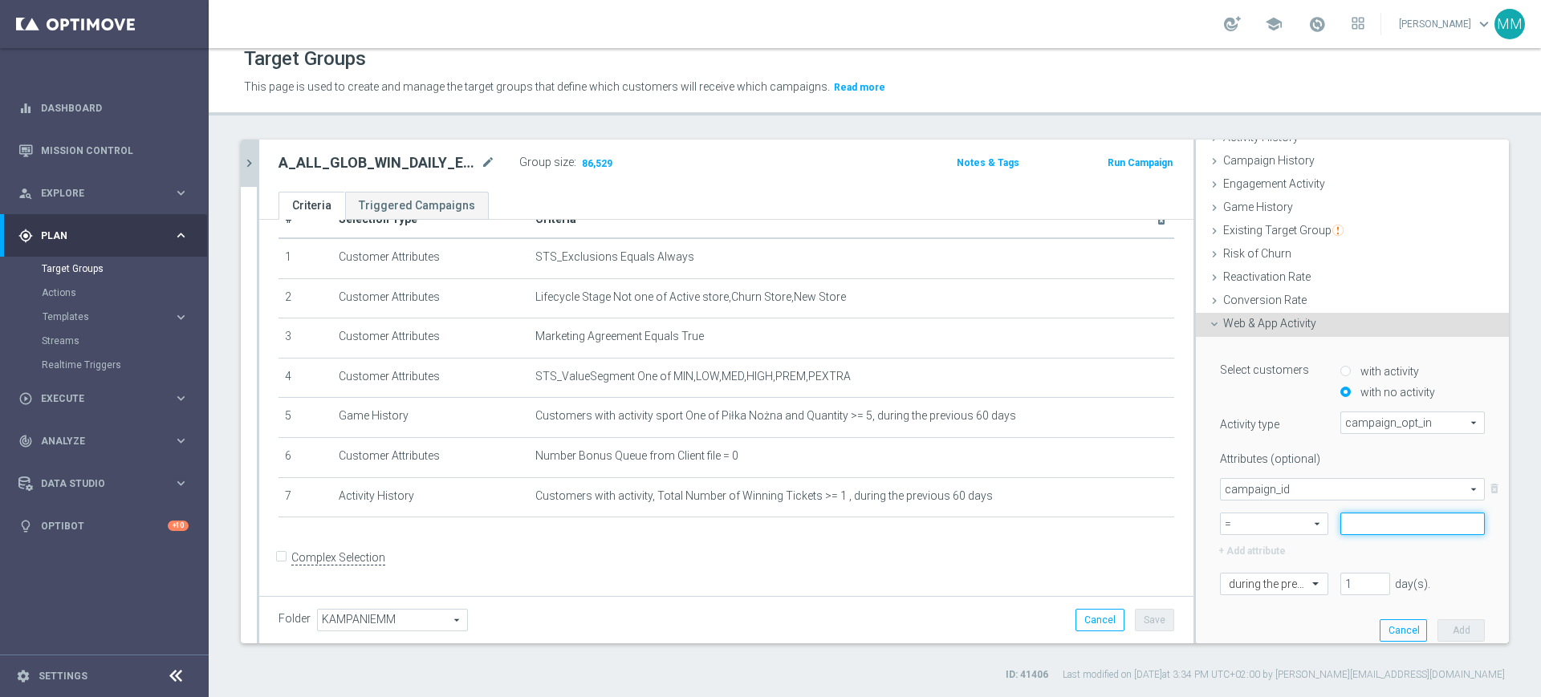
type input "A_ALL_GLOB_WIN_DAILY_EUROPEJSKIE_PUCHARY_300925_PW"
paste input "184998"
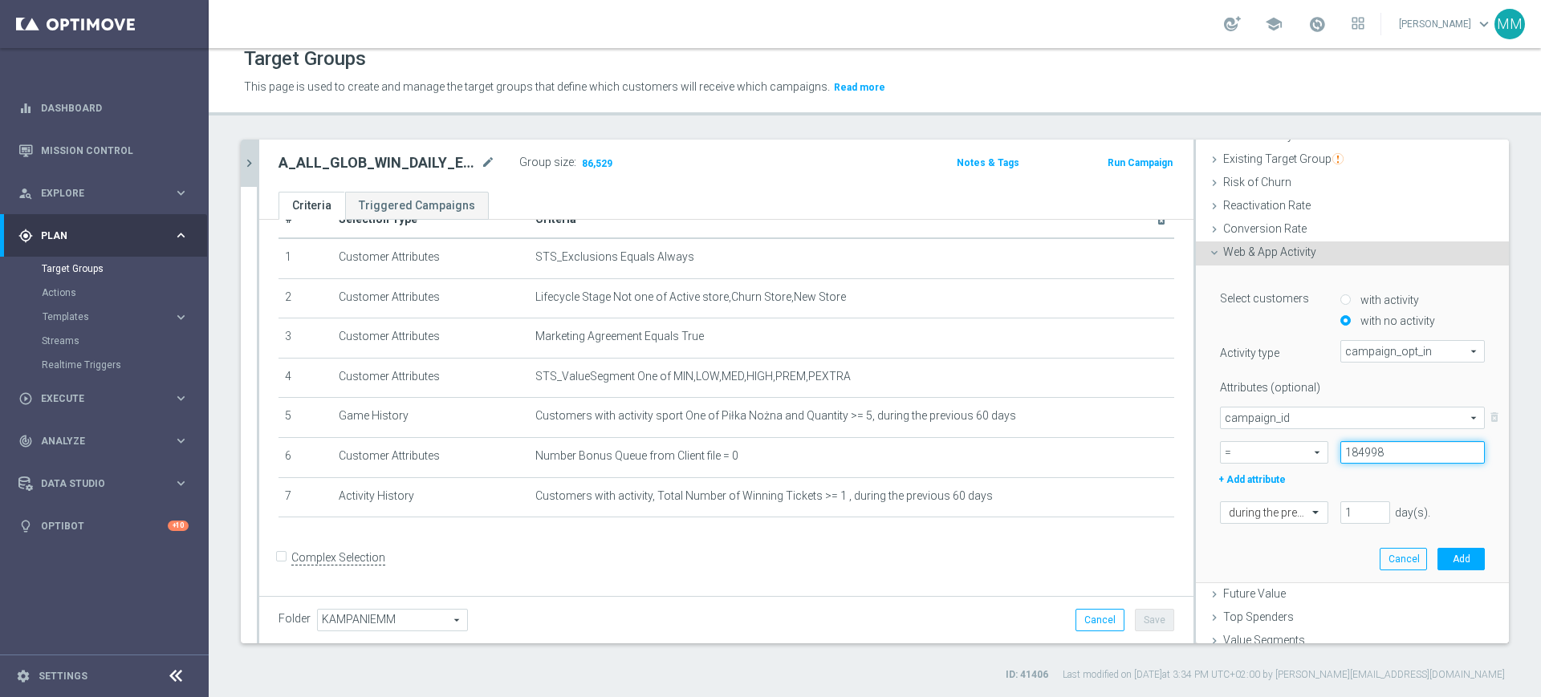
scroll to position [221, 0]
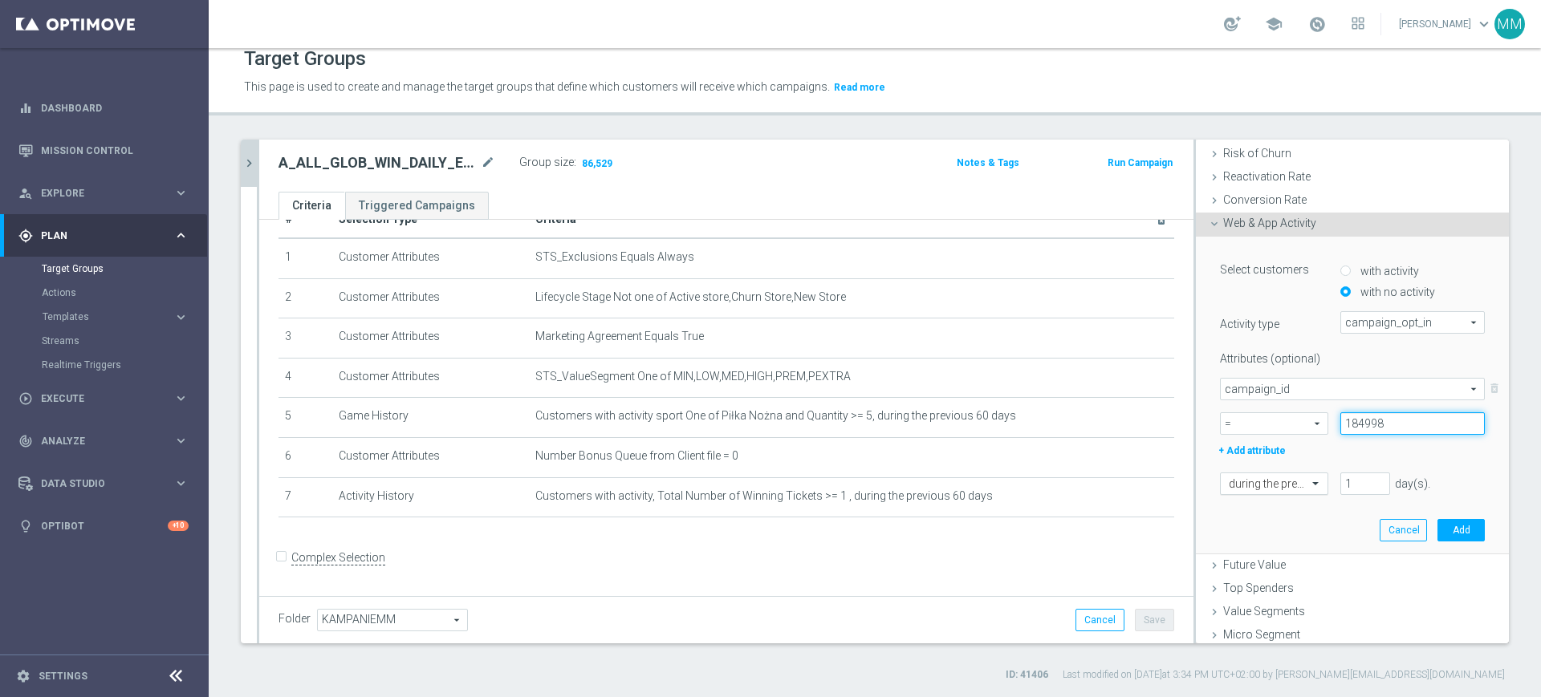
type input "184998"
click at [1284, 486] on div at bounding box center [1273, 484] width 107 height 14
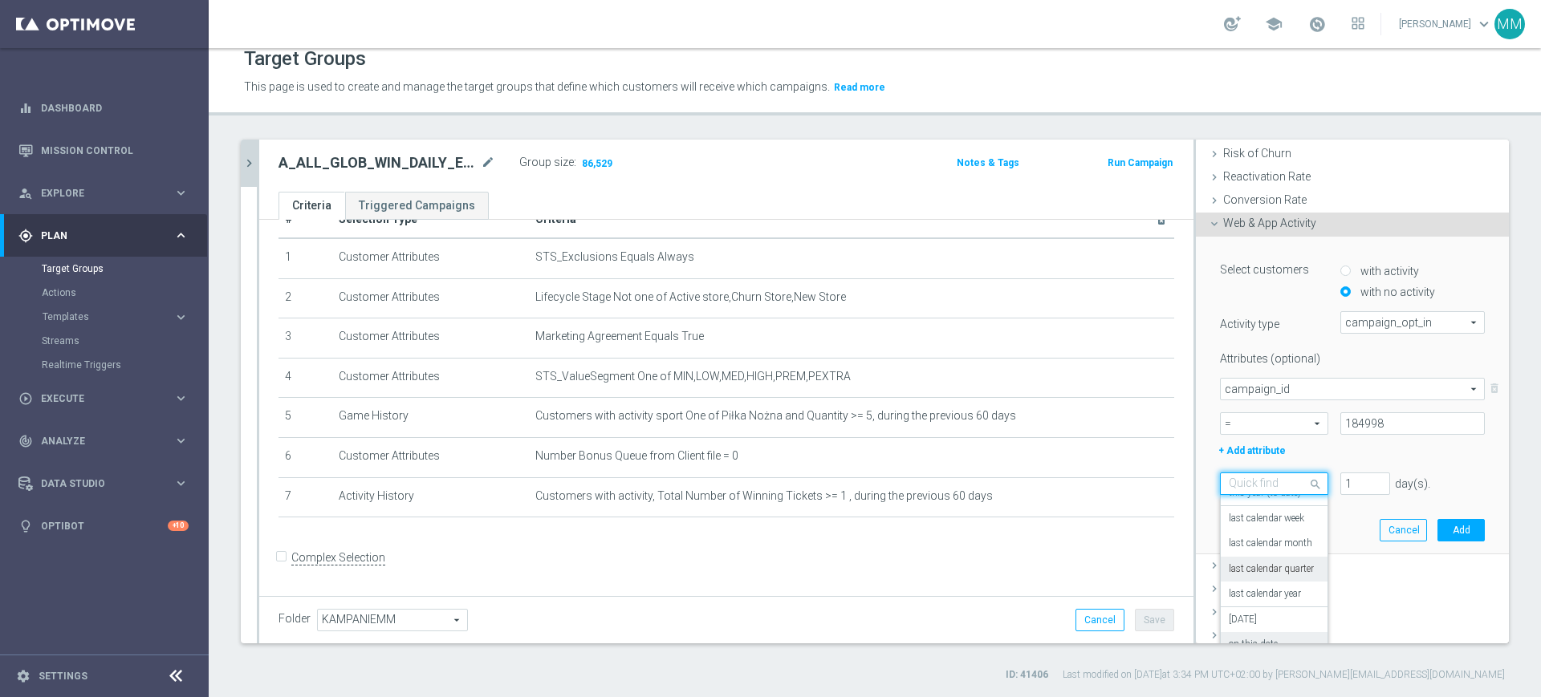
scroll to position [264, 0]
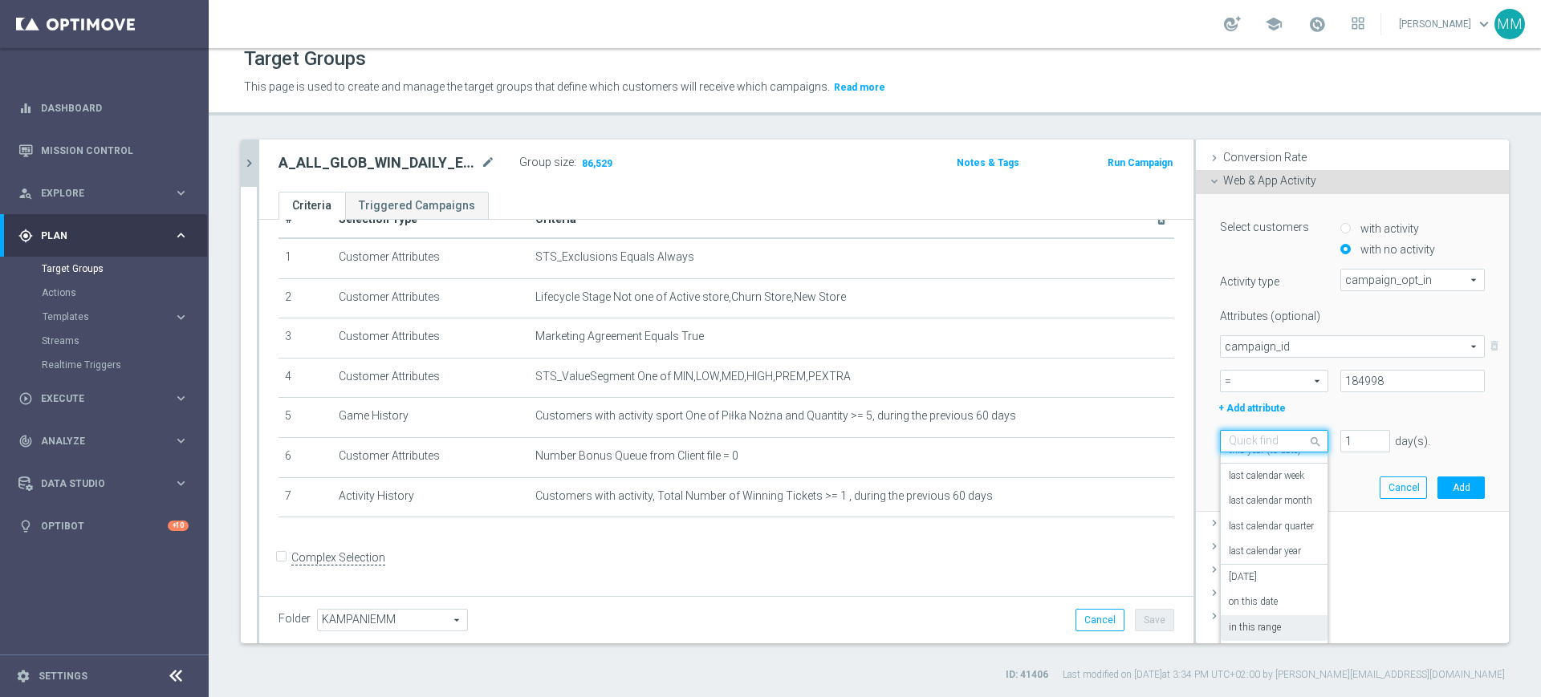
click at [1255, 627] on label "in this range" at bounding box center [1254, 628] width 52 height 13
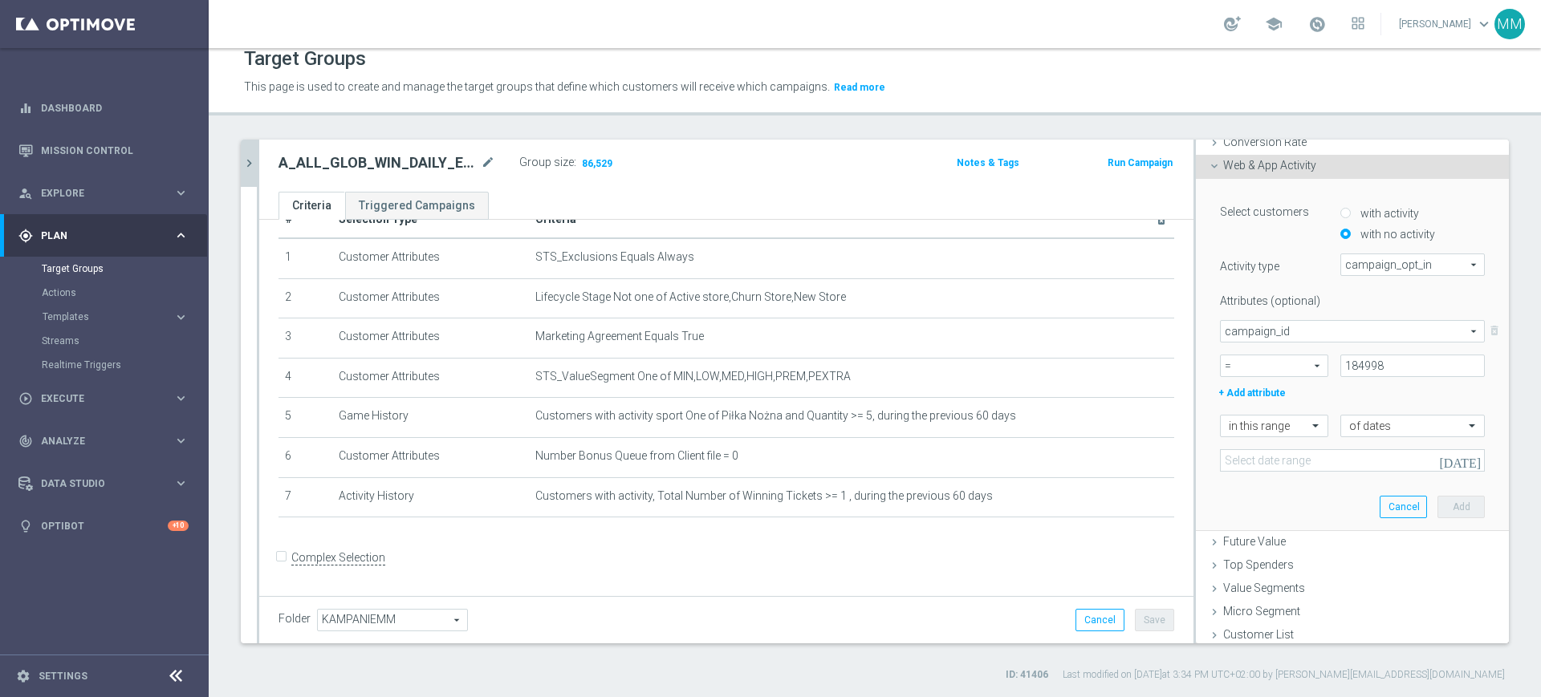
scroll to position [282, 0]
click at [1281, 455] on input at bounding box center [1352, 457] width 265 height 22
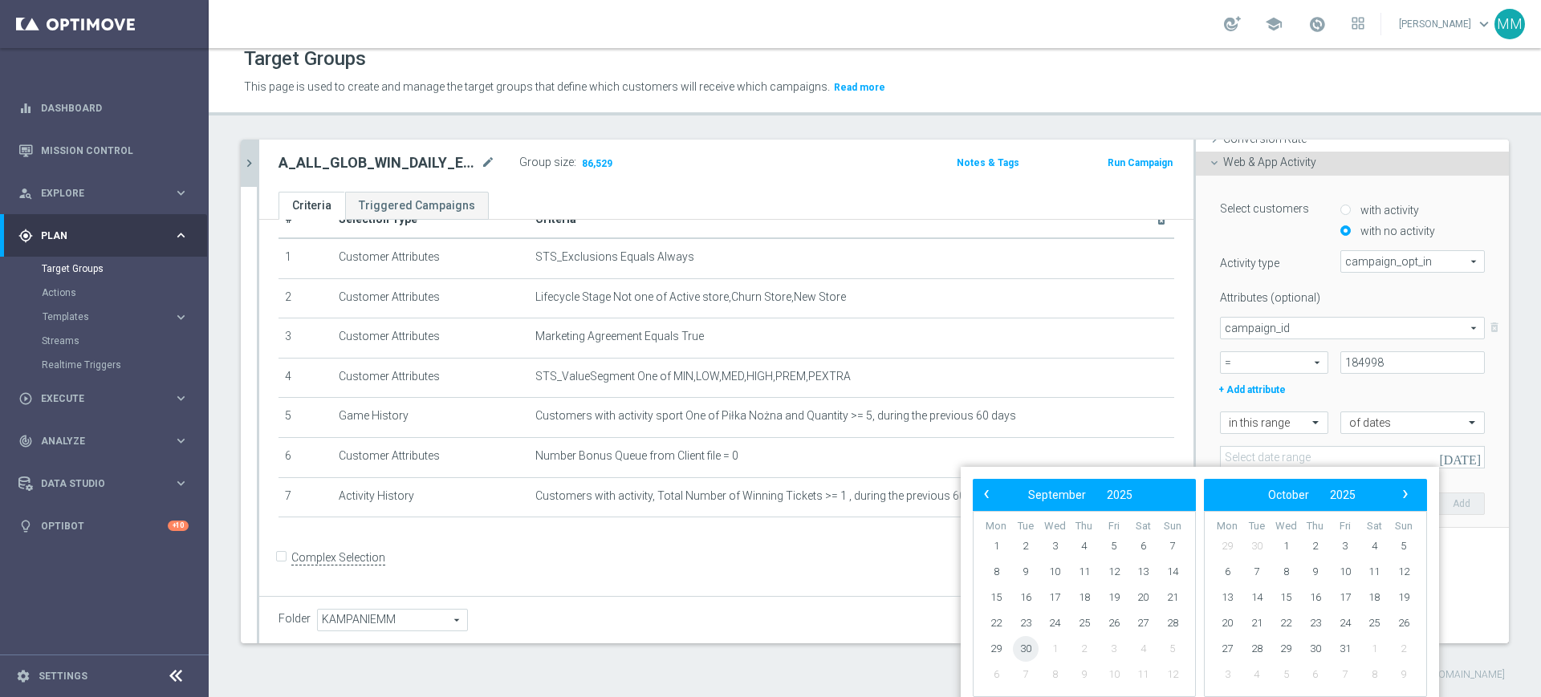
click at [1026, 652] on span "30" at bounding box center [1026, 649] width 26 height 26
click at [1313, 545] on span "2" at bounding box center [1315, 547] width 26 height 26
type input "30 Sep 2025 - 02 Oct 2025"
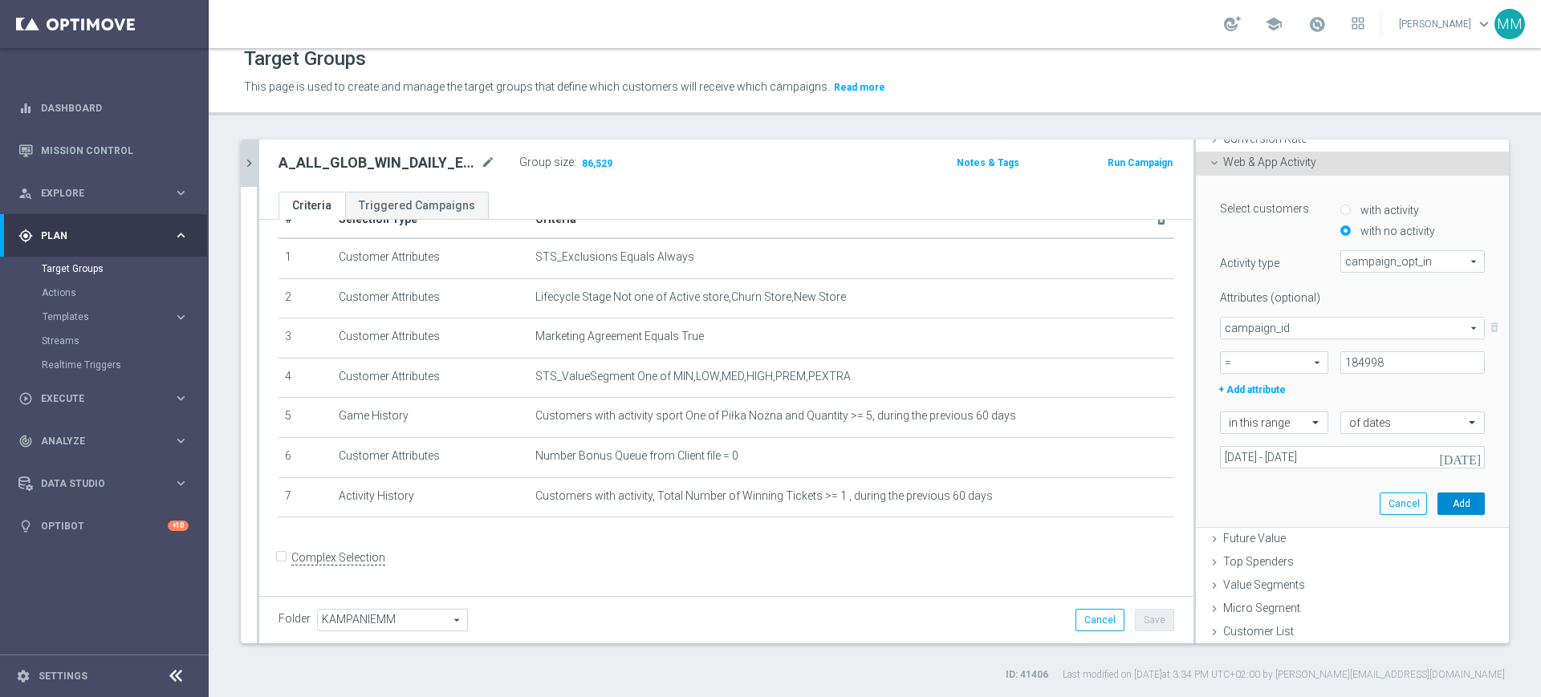
click at [1437, 502] on button "Add" at bounding box center [1460, 504] width 47 height 22
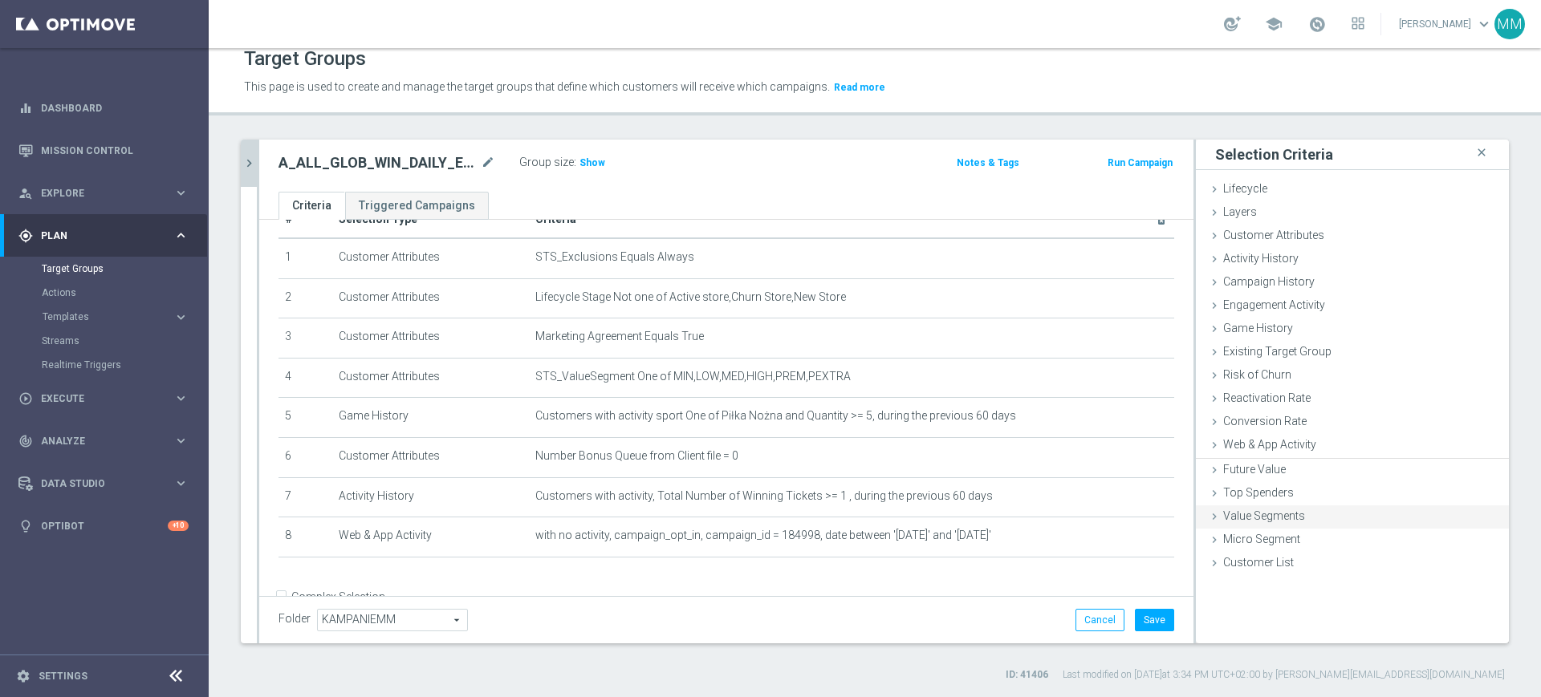
scroll to position [0, 0]
click at [598, 160] on span "Show" at bounding box center [592, 162] width 26 height 11
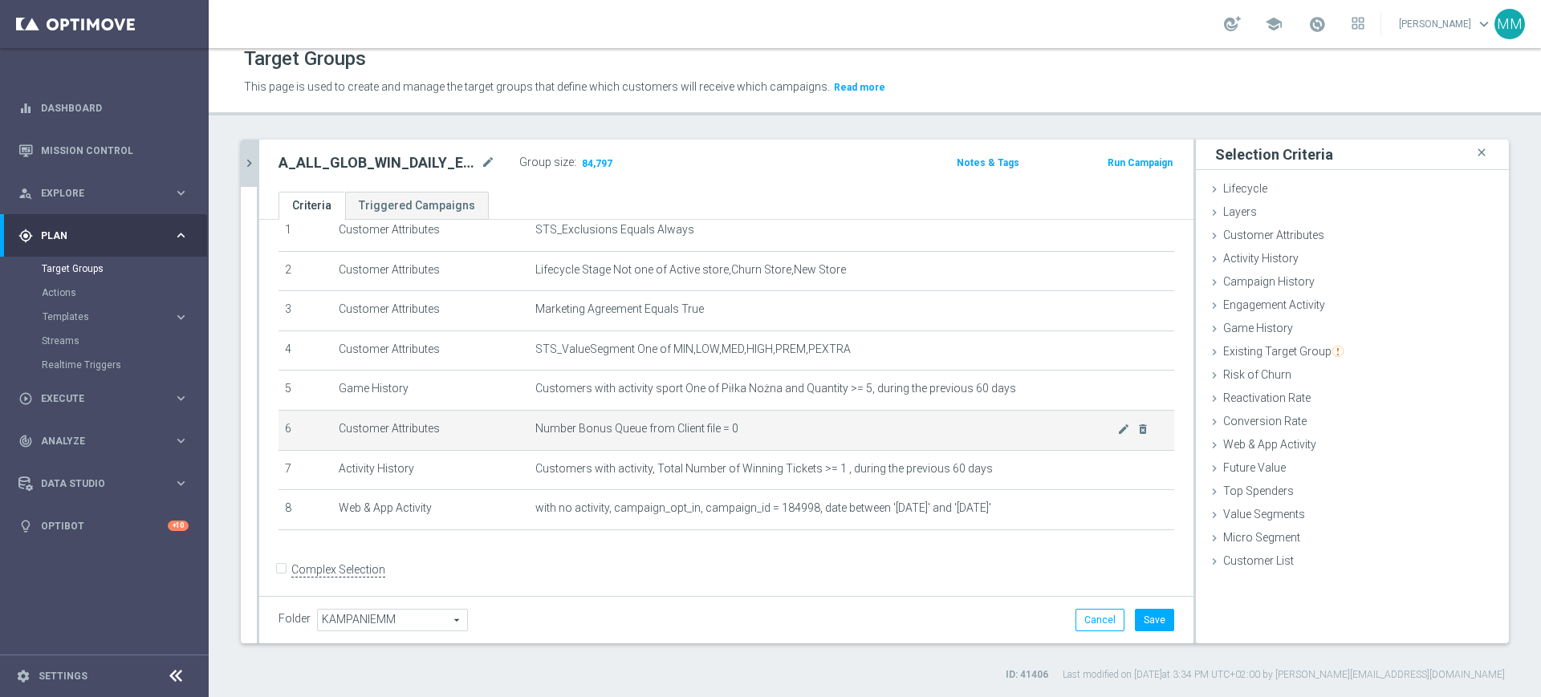
scroll to position [78, 0]
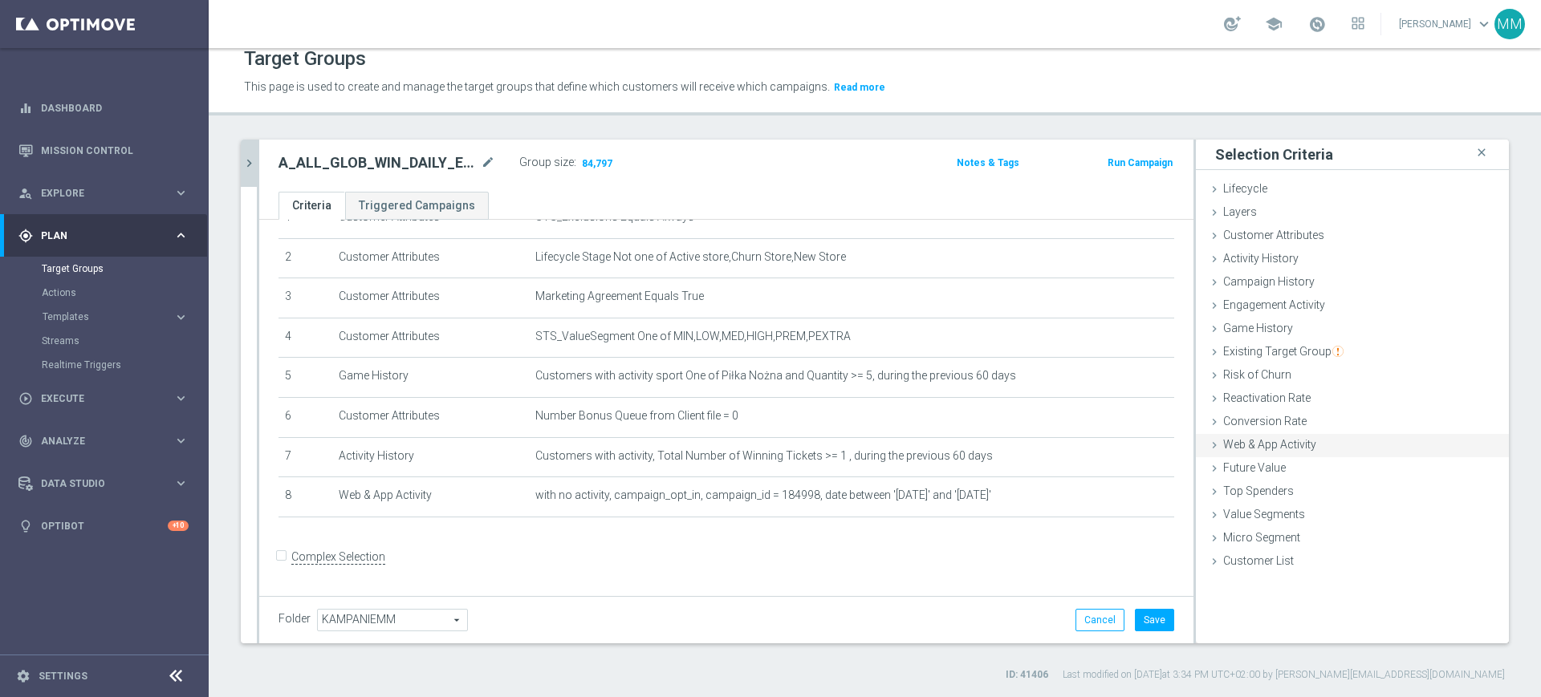
click at [1269, 443] on span "Web & App Activity" at bounding box center [1269, 444] width 93 height 13
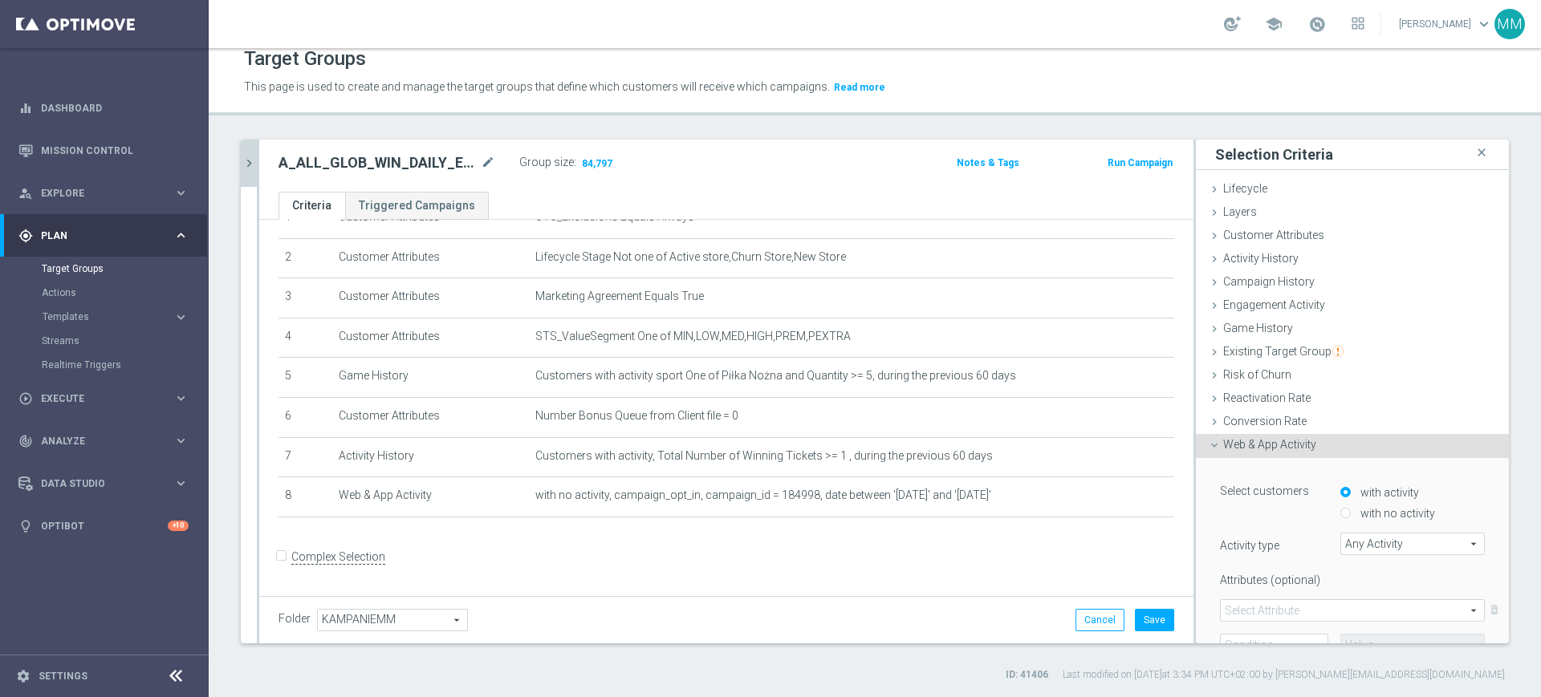
click at [1366, 506] on label "with no activity" at bounding box center [1395, 513] width 79 height 14
click at [1350, 509] on input "with no activity" at bounding box center [1345, 514] width 10 height 10
radio input "true"
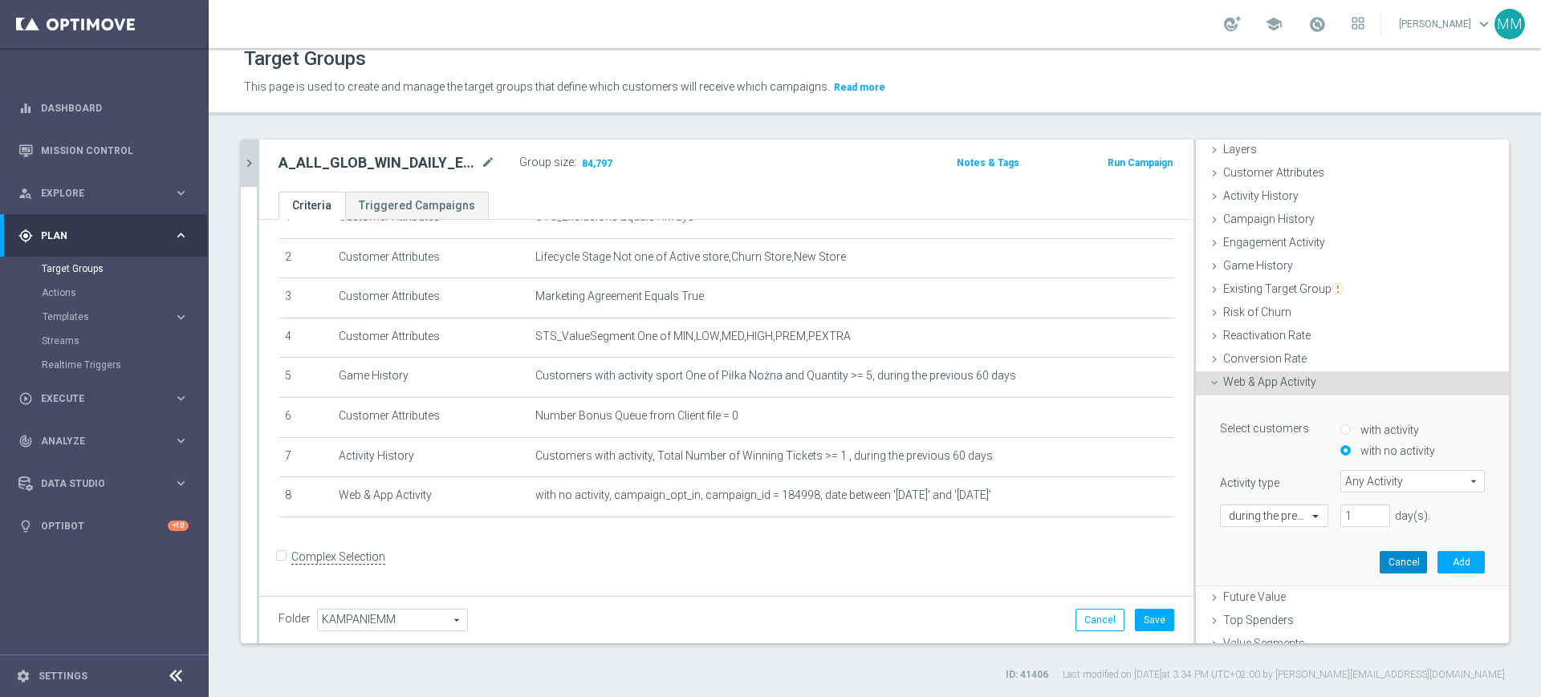
scroll to position [121, 0]
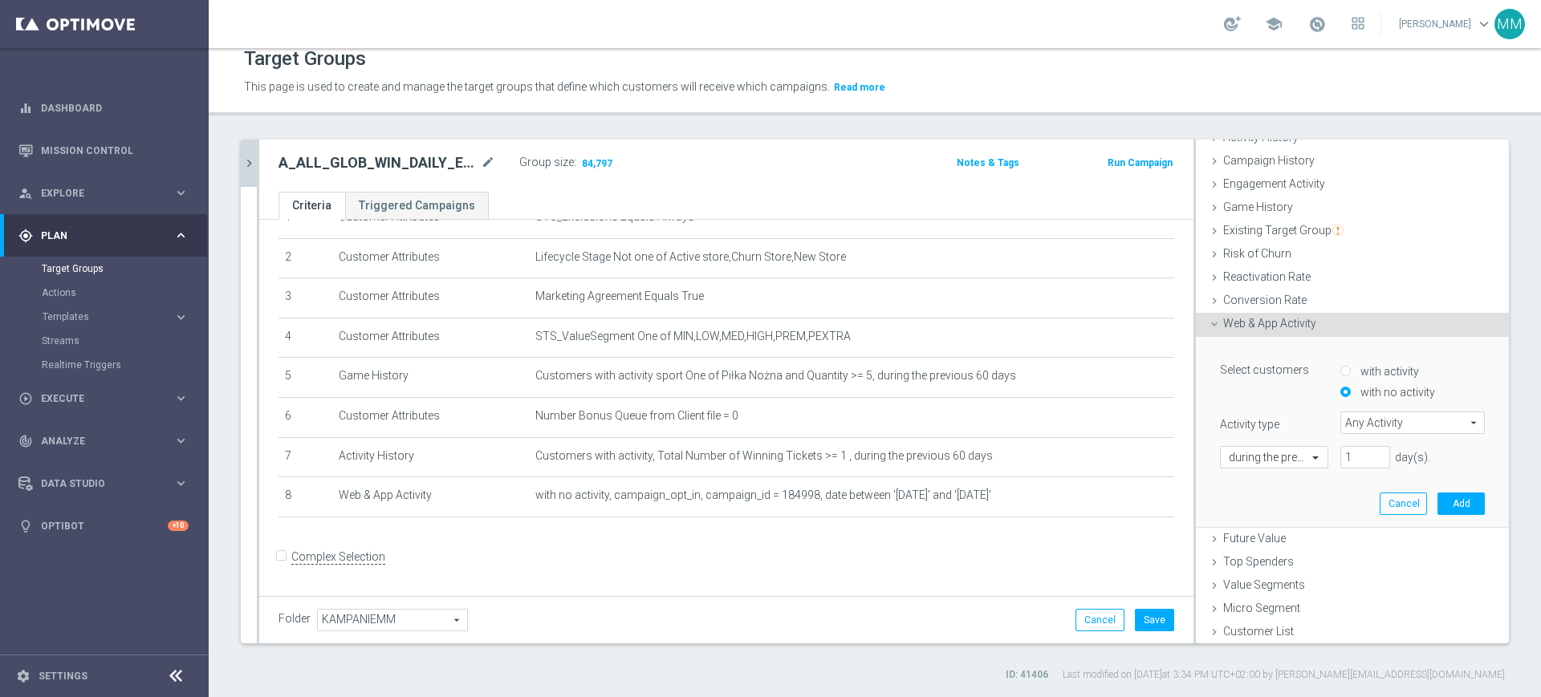
click at [1368, 420] on span "Any Activity" at bounding box center [1412, 422] width 143 height 21
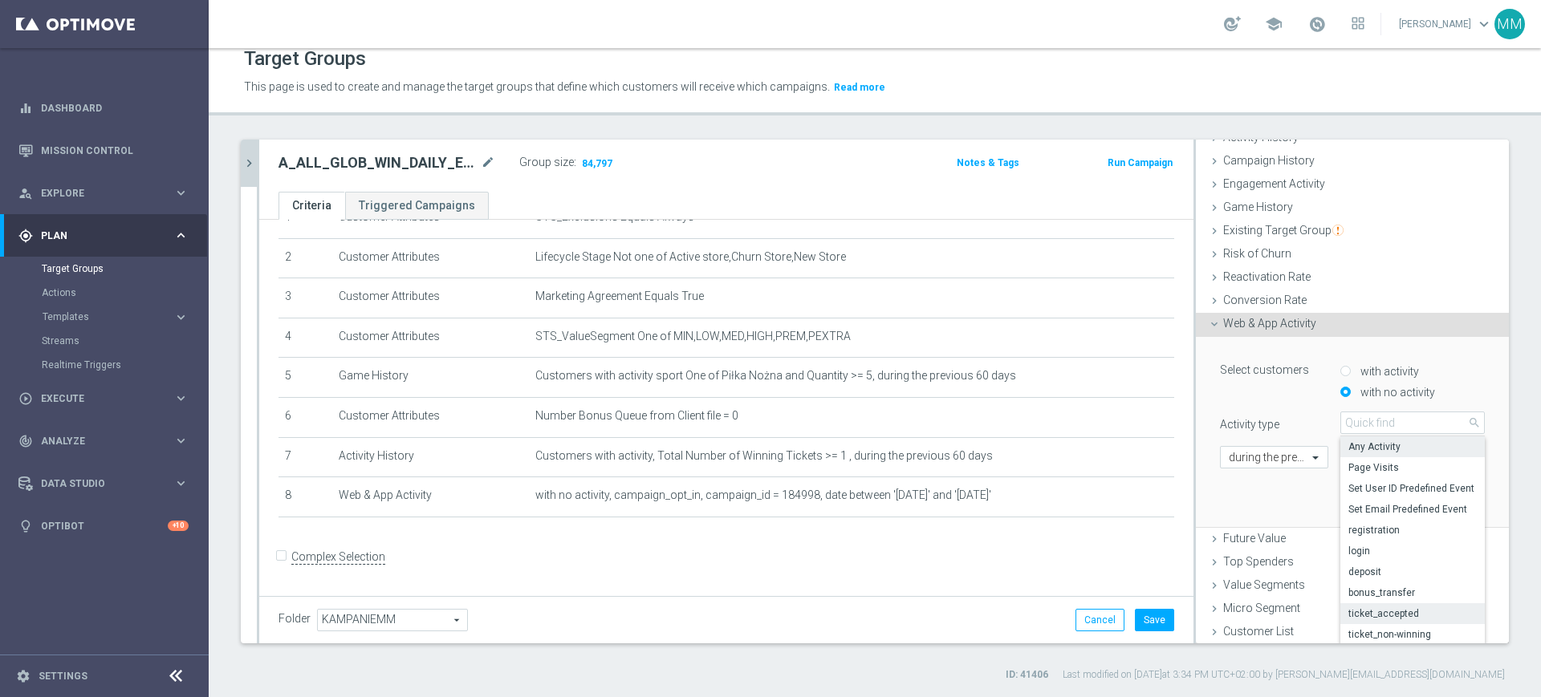
click at [1392, 607] on span "ticket_accepted" at bounding box center [1412, 613] width 128 height 13
type input "ticket_accepted"
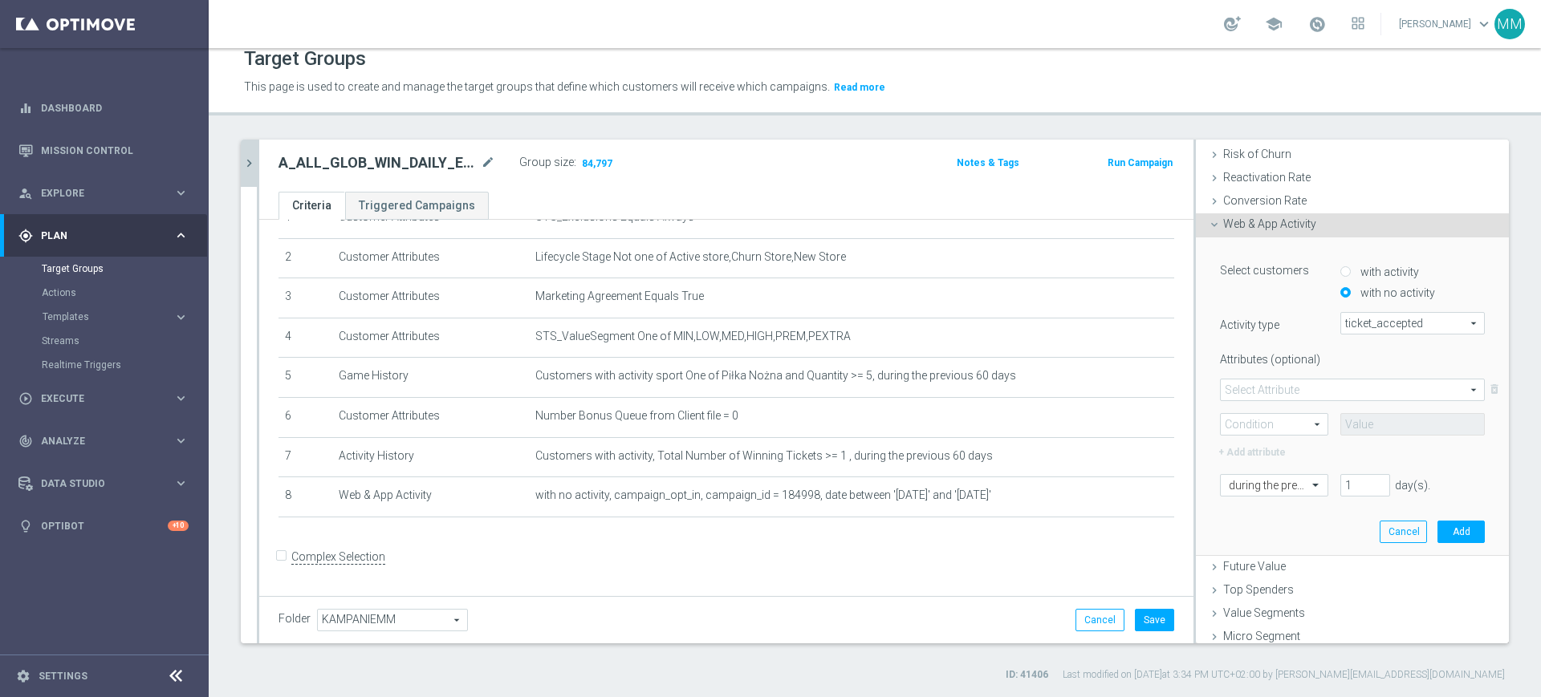
scroll to position [221, 0]
click at [1267, 385] on span at bounding box center [1351, 389] width 263 height 21
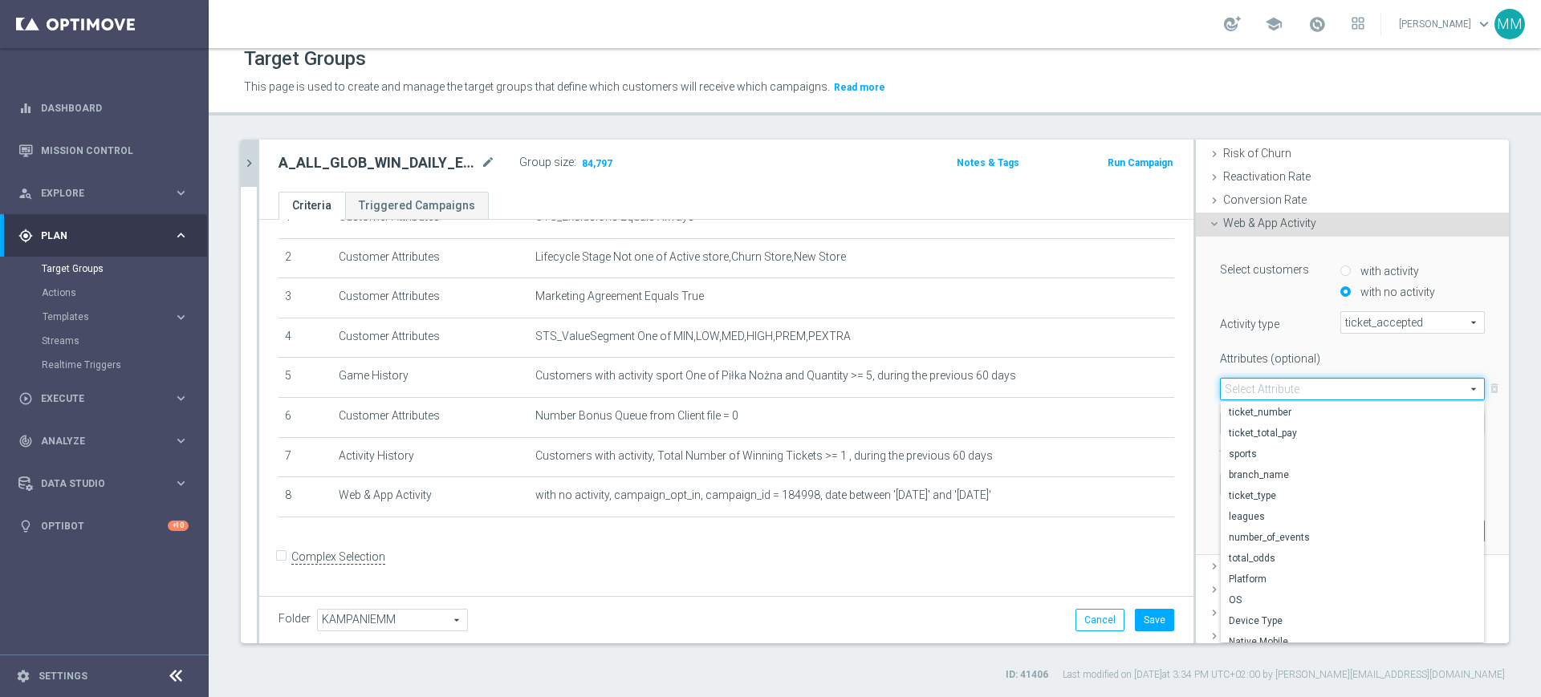
click at [1263, 360] on label "Attributes (optional)" at bounding box center [1268, 356] width 120 height 20
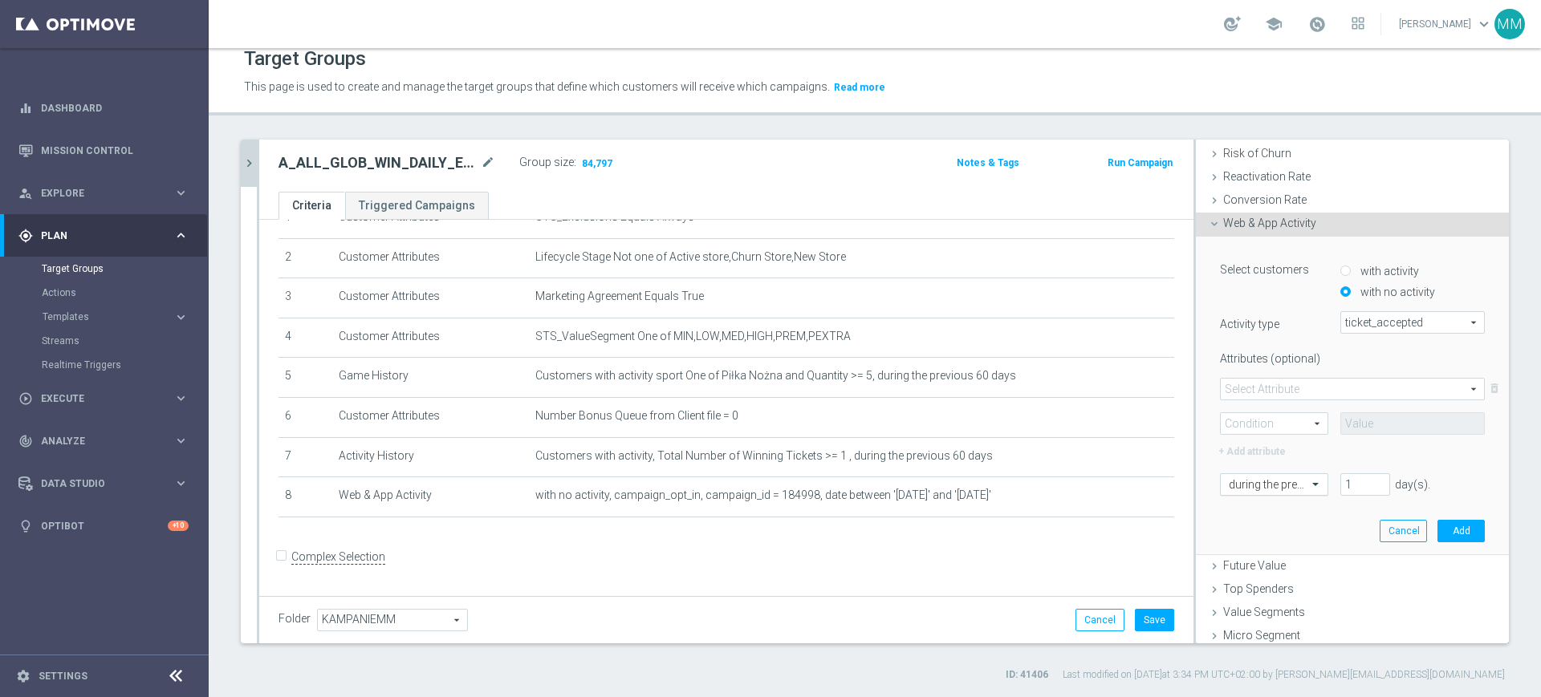
click at [1307, 485] on span at bounding box center [1317, 484] width 20 height 14
click at [1249, 623] on div "[DATE]" at bounding box center [1273, 621] width 91 height 26
click at [1437, 528] on button "Add" at bounding box center [1460, 531] width 47 height 22
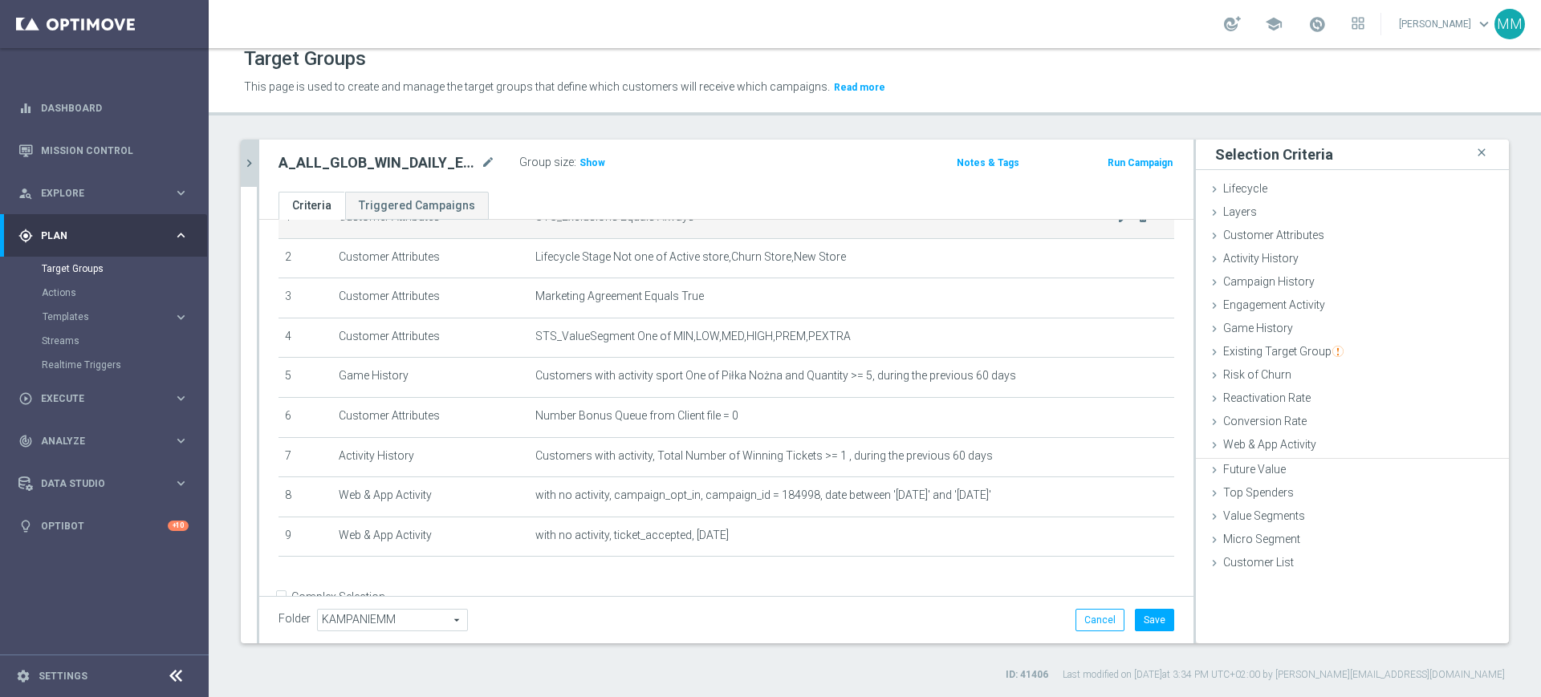
scroll to position [0, 0]
click at [584, 146] on div "A_ALL_GLOB_WIN_DAILY_EUROPEJSKIE_PUCHARY_300925_PW mode_edit Group size : Show …" at bounding box center [726, 166] width 934 height 52
click at [588, 157] on span "Show" at bounding box center [592, 162] width 26 height 11
click at [1135, 621] on button "Save" at bounding box center [1154, 620] width 39 height 22
click at [396, 169] on h2 "A_ALL_GLOB_WIN_DAILY_EUROPEJSKIE_PUCHARY_300925_PW" at bounding box center [377, 162] width 199 height 19
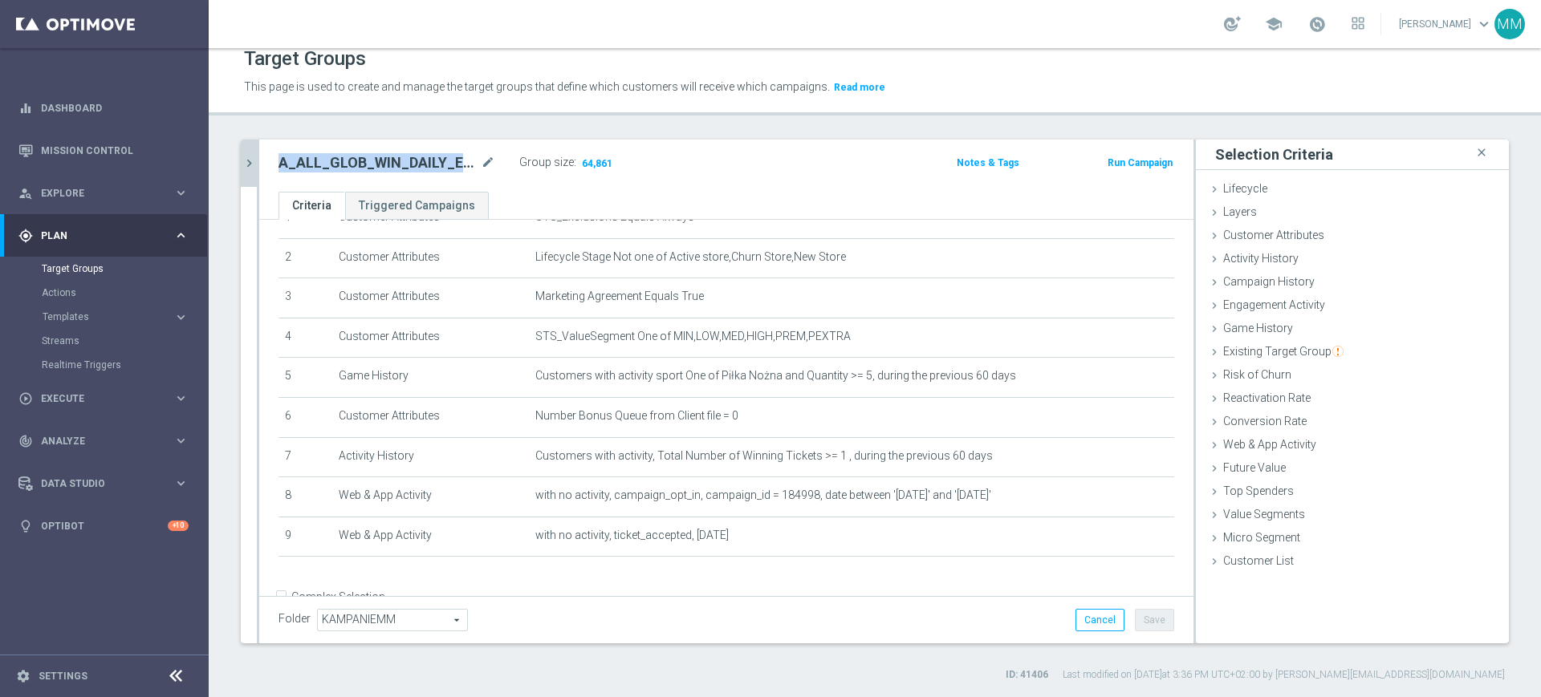
click at [396, 169] on h2 "A_ALL_GLOB_WIN_DAILY_EUROPEJSKIE_PUCHARY_300925_PW" at bounding box center [377, 162] width 199 height 19
copy h2 "A_ALL_GLOB_WIN_DAILY_EUROPEJSKIE_PUCHARY_300925_PW"
click at [1125, 159] on button "Run Campaign" at bounding box center [1140, 163] width 68 height 18
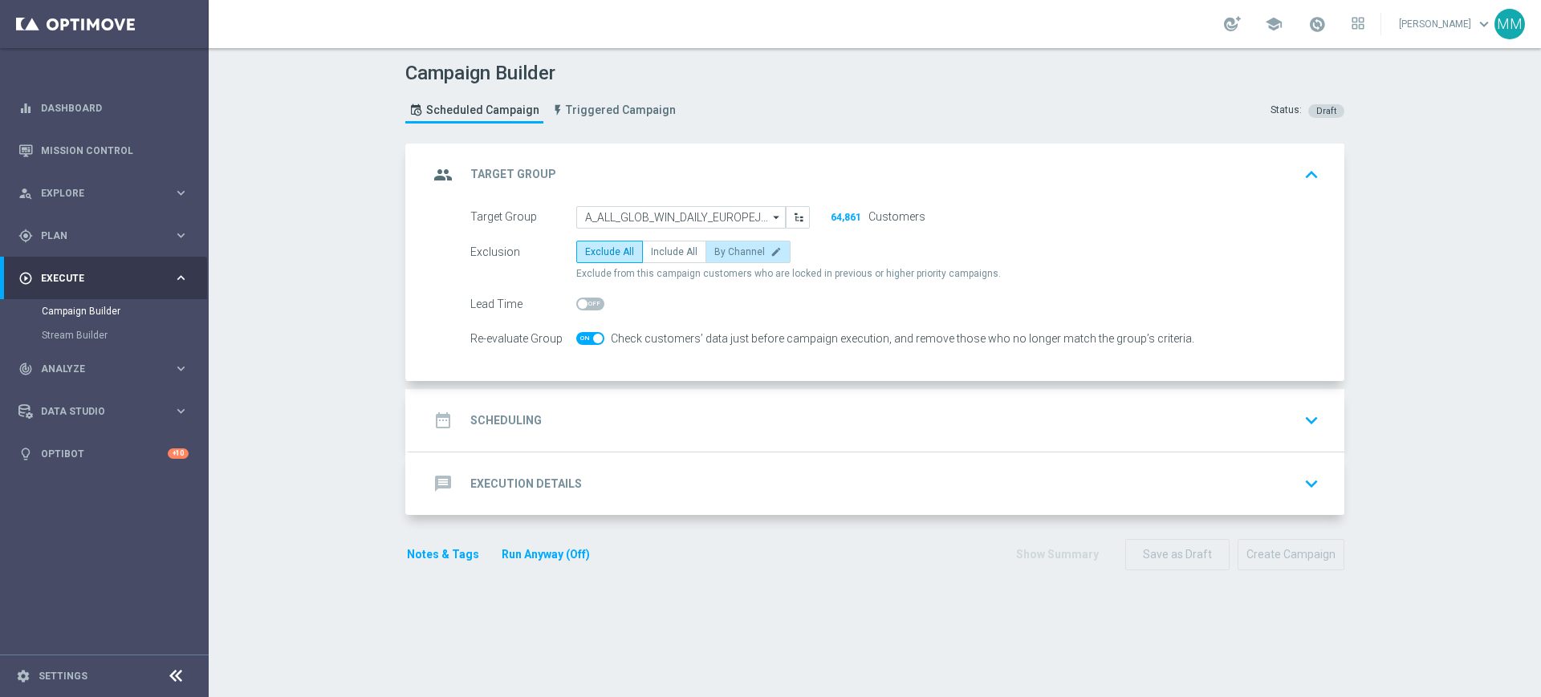
click at [714, 251] on span "By Channel" at bounding box center [739, 251] width 51 height 11
click at [714, 251] on input "By Channel edit" at bounding box center [719, 255] width 10 height 10
radio input "true"
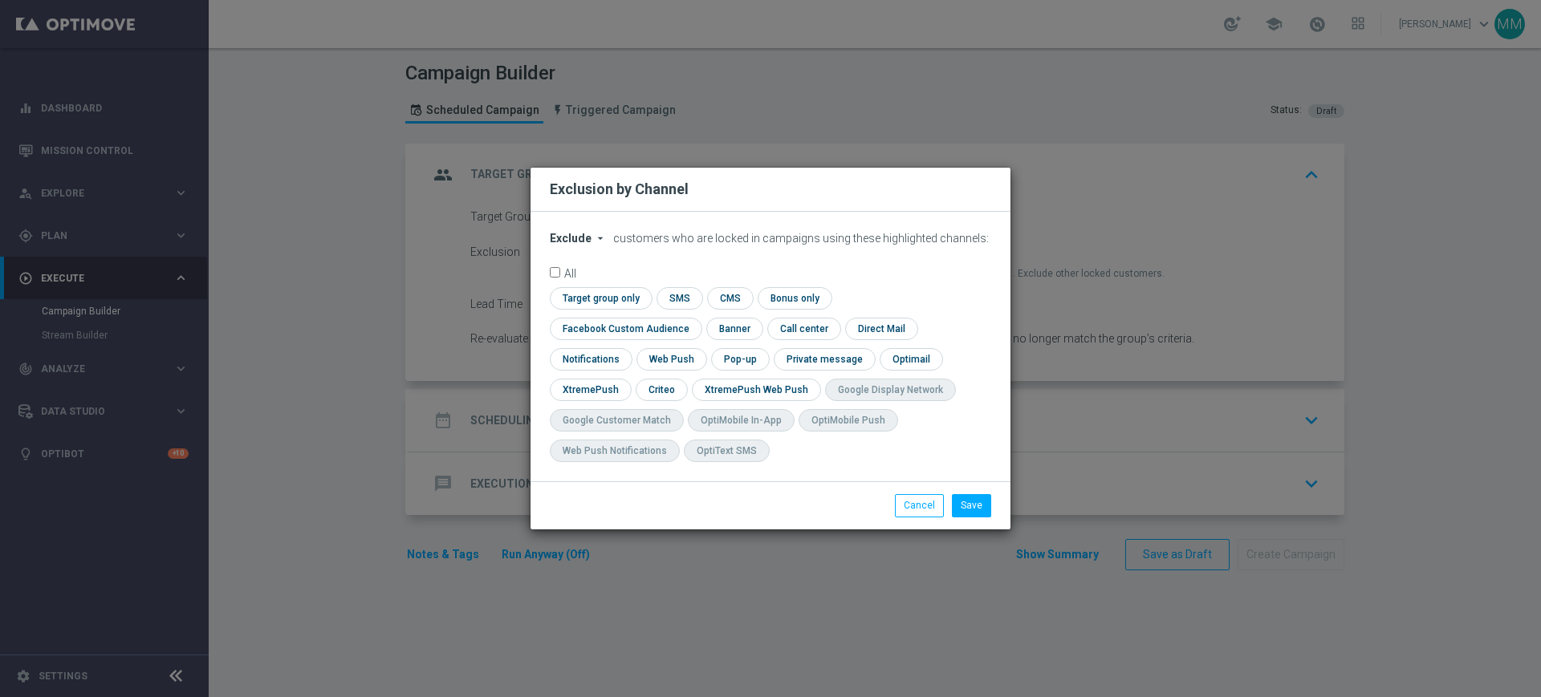
click at [564, 244] on div "Exclude arrow_drop_down × Exclude customers who are locked in campaigns using t…" at bounding box center [770, 347] width 480 height 270
click at [566, 245] on span "Exclude" at bounding box center [571, 238] width 42 height 13
click at [0, 0] on span "Include" at bounding box center [0, 0] width 0 height 0
click at [601, 309] on input "checkbox" at bounding box center [599, 298] width 98 height 22
checkbox input "true"
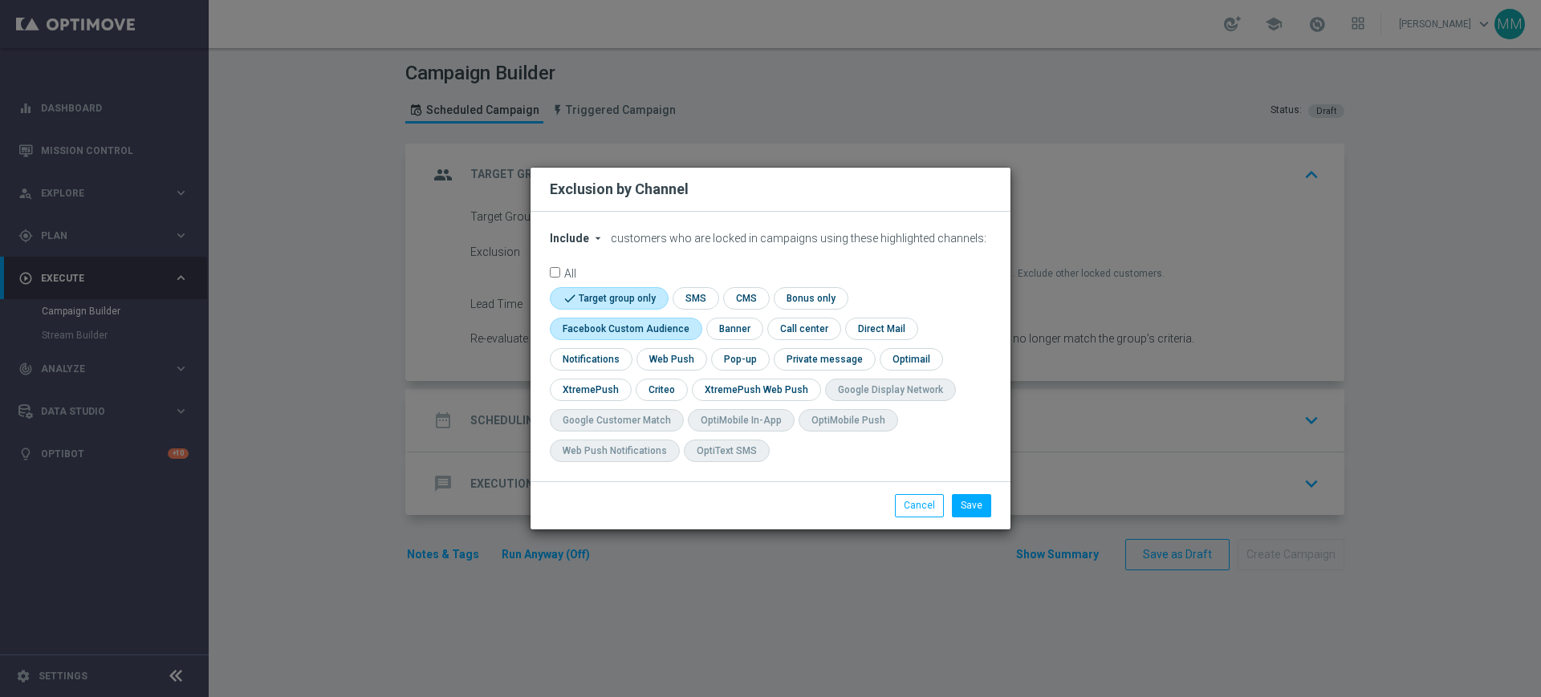
click at [576, 331] on input "checkbox" at bounding box center [622, 329] width 145 height 22
checkbox input "true"
click at [644, 380] on input "checkbox" at bounding box center [660, 390] width 50 height 22
checkbox input "true"
click at [977, 500] on button "Save" at bounding box center [971, 505] width 39 height 22
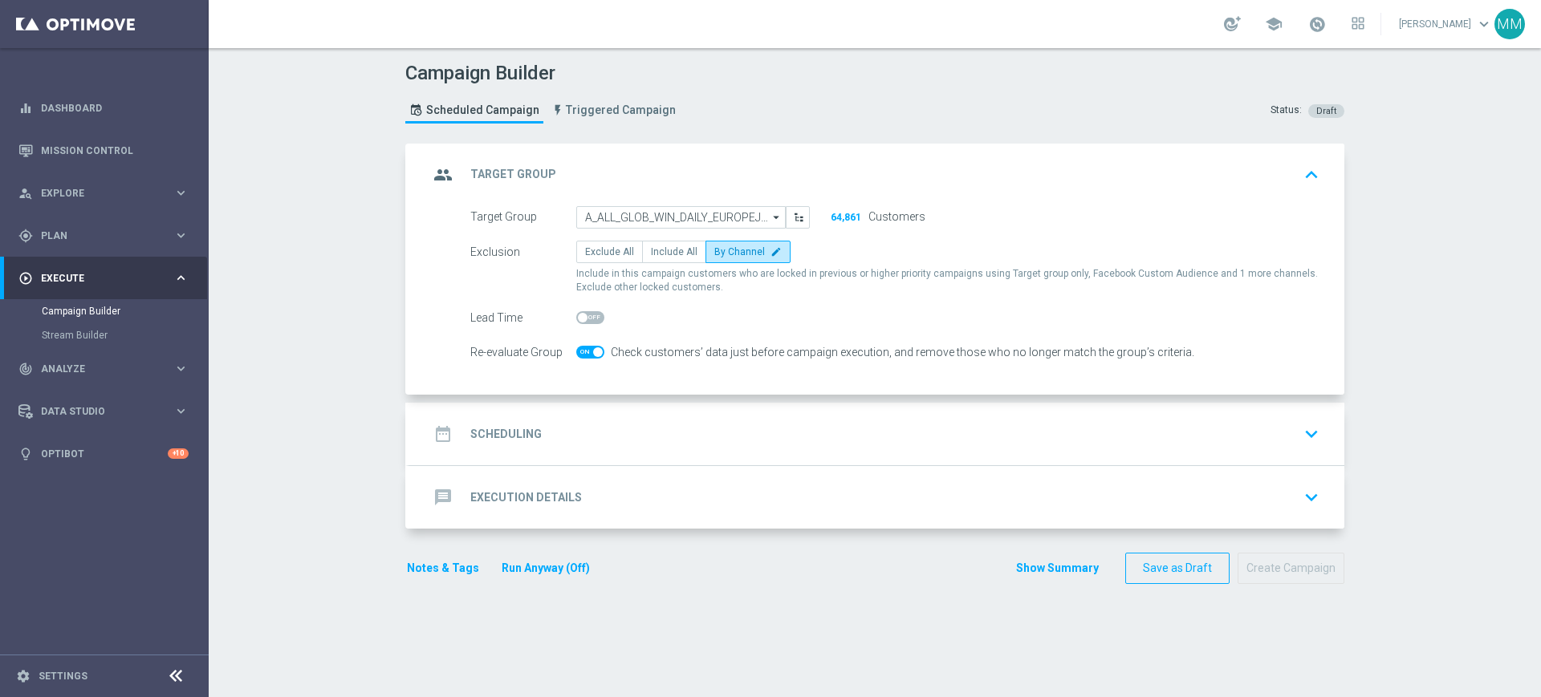
click at [795, 437] on div "date_range Scheduling keyboard_arrow_down" at bounding box center [876, 434] width 896 height 30
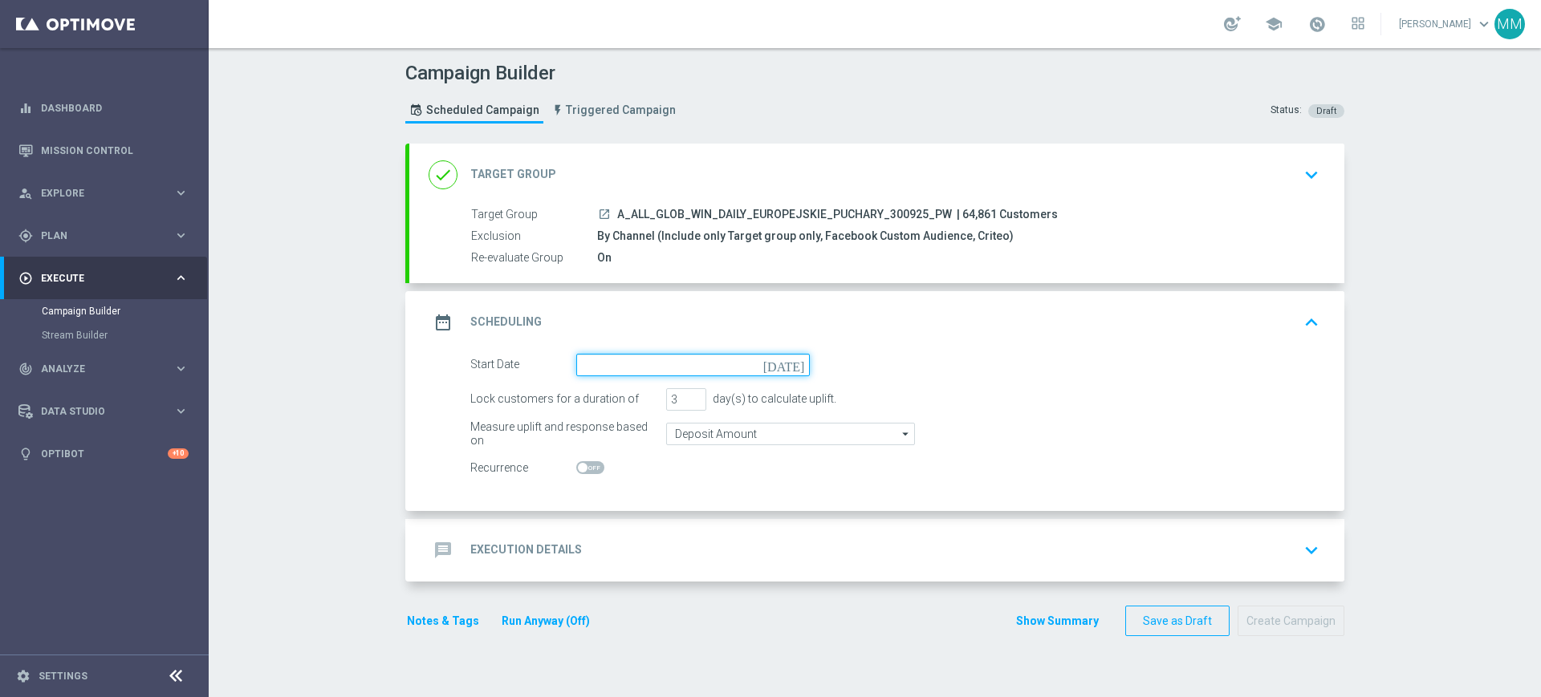
click at [656, 367] on input at bounding box center [692, 365] width 233 height 22
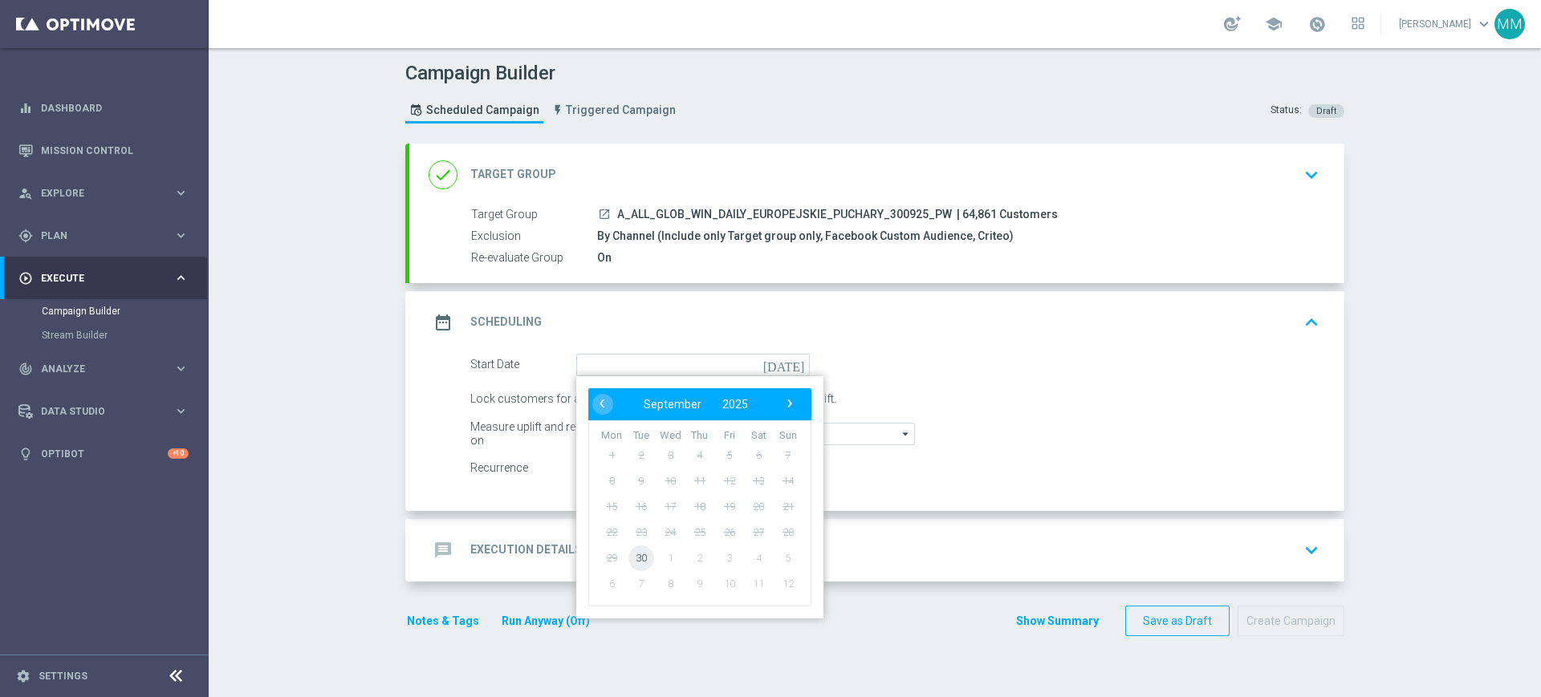
click at [639, 554] on span "30" at bounding box center [641, 558] width 26 height 26
type input "[DATE]"
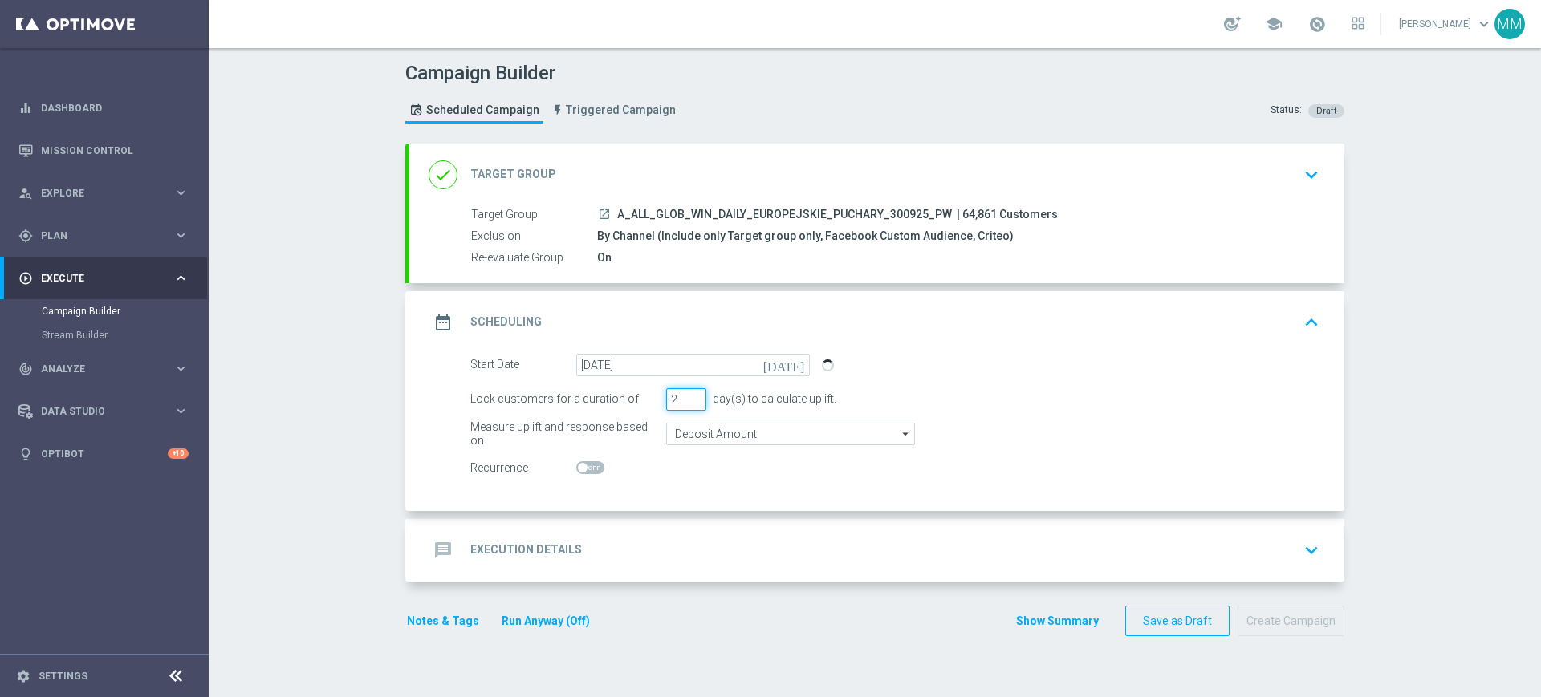
click at [689, 400] on input "2" at bounding box center [686, 399] width 40 height 22
type input "1"
click at [689, 400] on input "1" at bounding box center [686, 399] width 40 height 22
click at [686, 502] on div "Start Date 30 Sep 2025 today Lock customers for a duration of 1 day(s) to calcu…" at bounding box center [876, 432] width 935 height 157
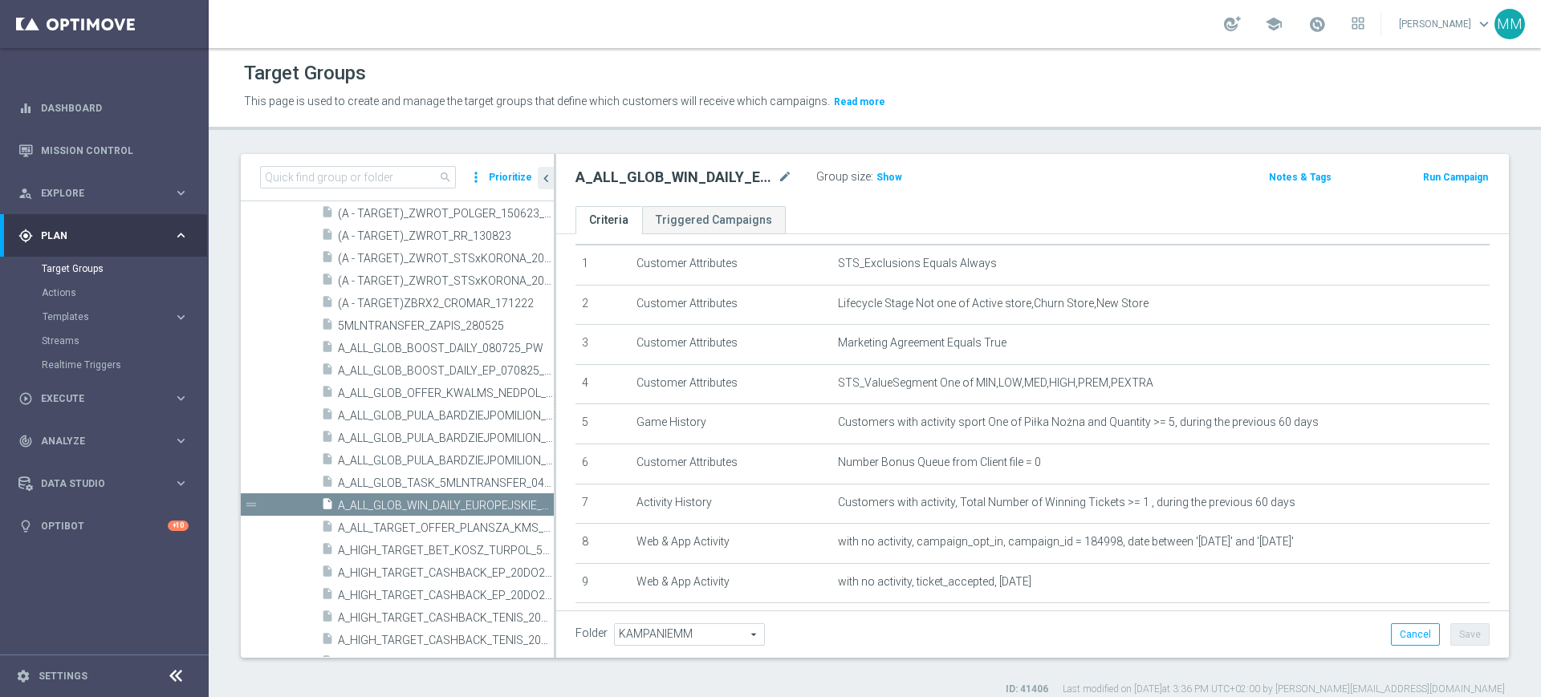
scroll to position [40, 0]
click at [106, 144] on link "Mission Control" at bounding box center [115, 150] width 148 height 43
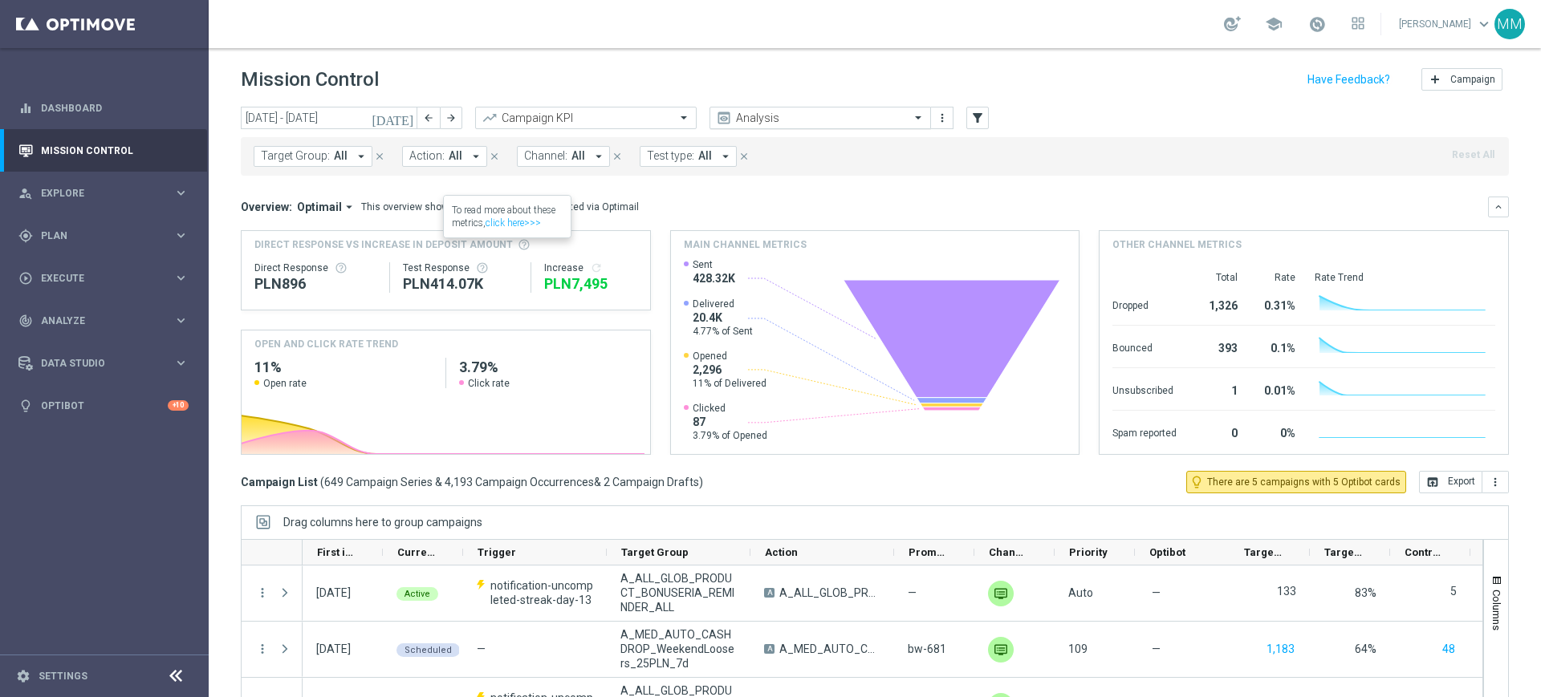
click at [784, 120] on input "text" at bounding box center [804, 119] width 172 height 14
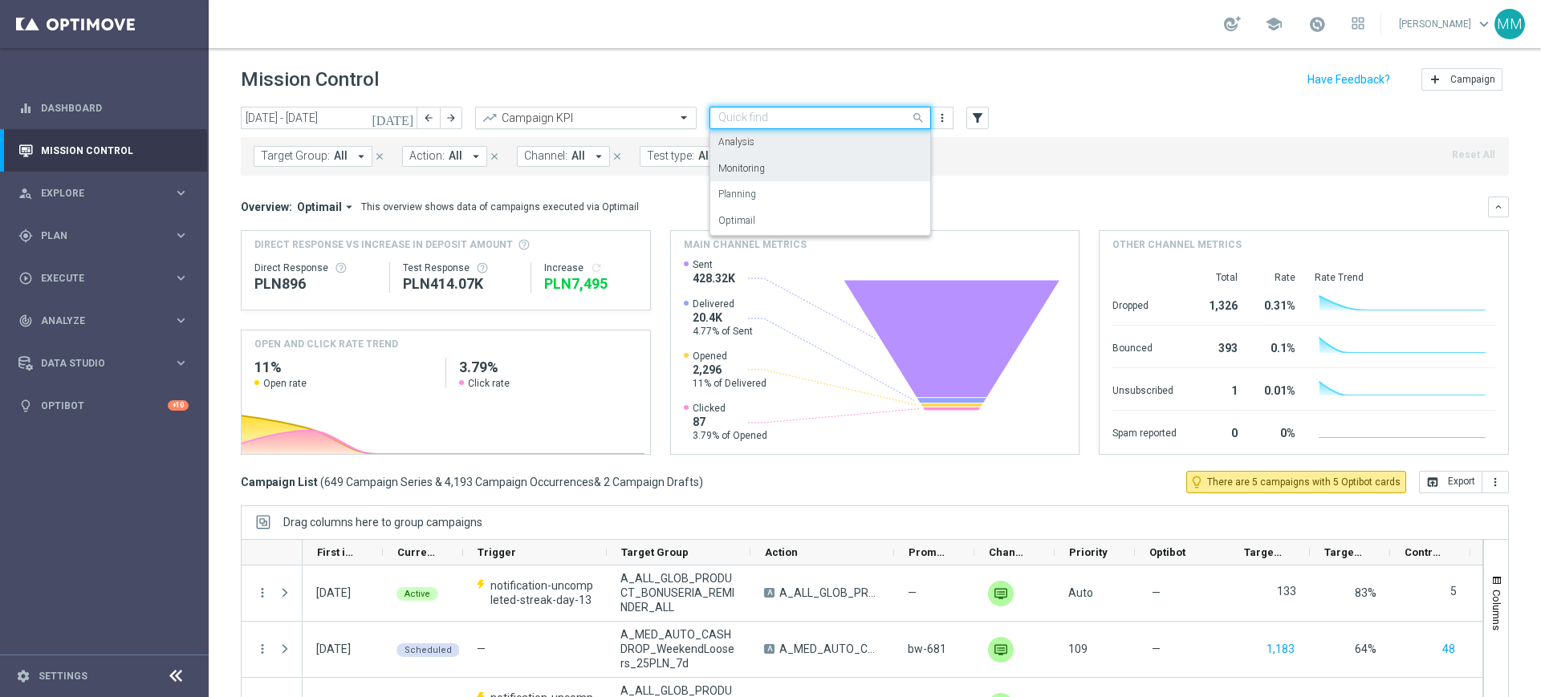
click at [767, 170] on div "Monitoring" at bounding box center [820, 169] width 204 height 26
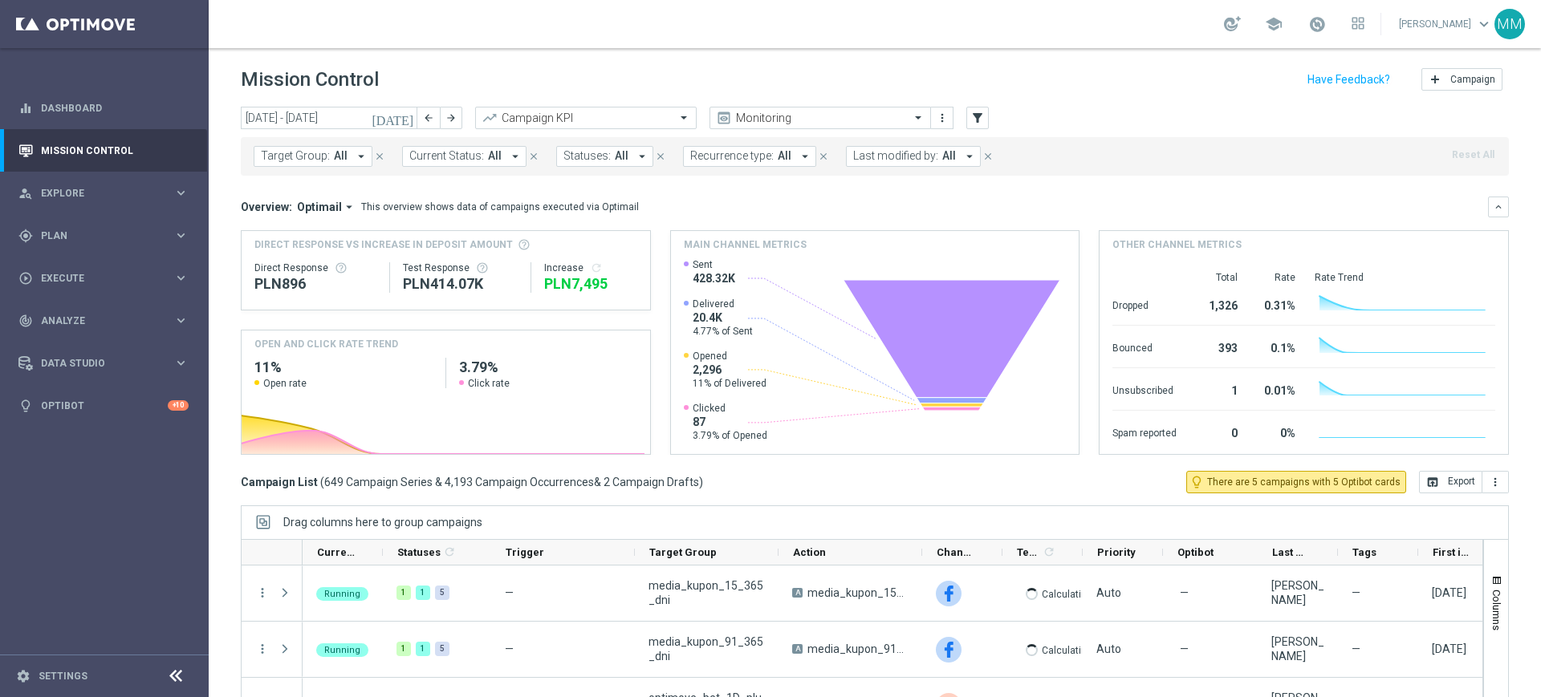
click at [485, 124] on icon "trending_up" at bounding box center [489, 118] width 16 height 16
click at [555, 128] on div "Campaign KPI" at bounding box center [585, 118] width 221 height 22
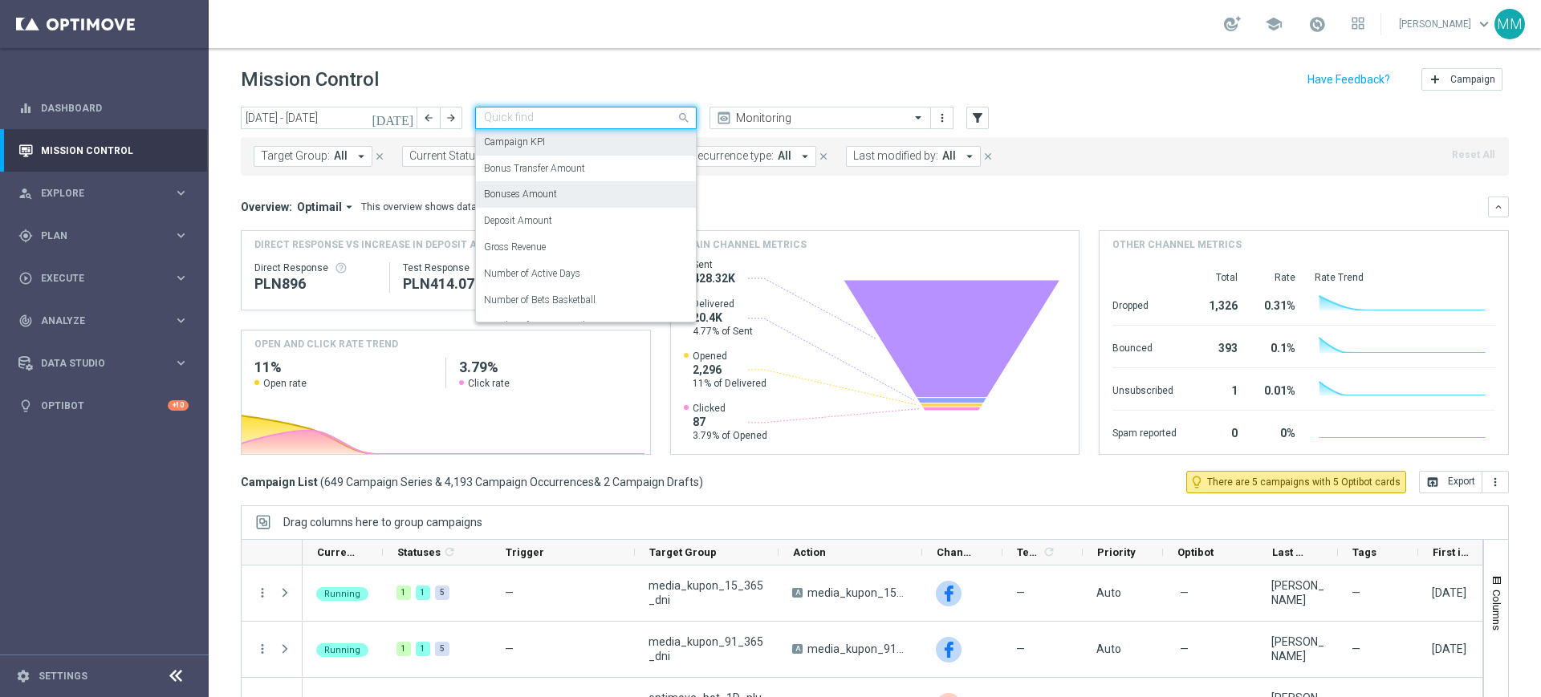
click at [546, 190] on label "Bonuses Amount" at bounding box center [520, 195] width 73 height 14
click at [540, 127] on div "Quick find Bonuses Amount" at bounding box center [585, 118] width 221 height 22
click at [546, 217] on label "Deposit Amount" at bounding box center [518, 221] width 68 height 14
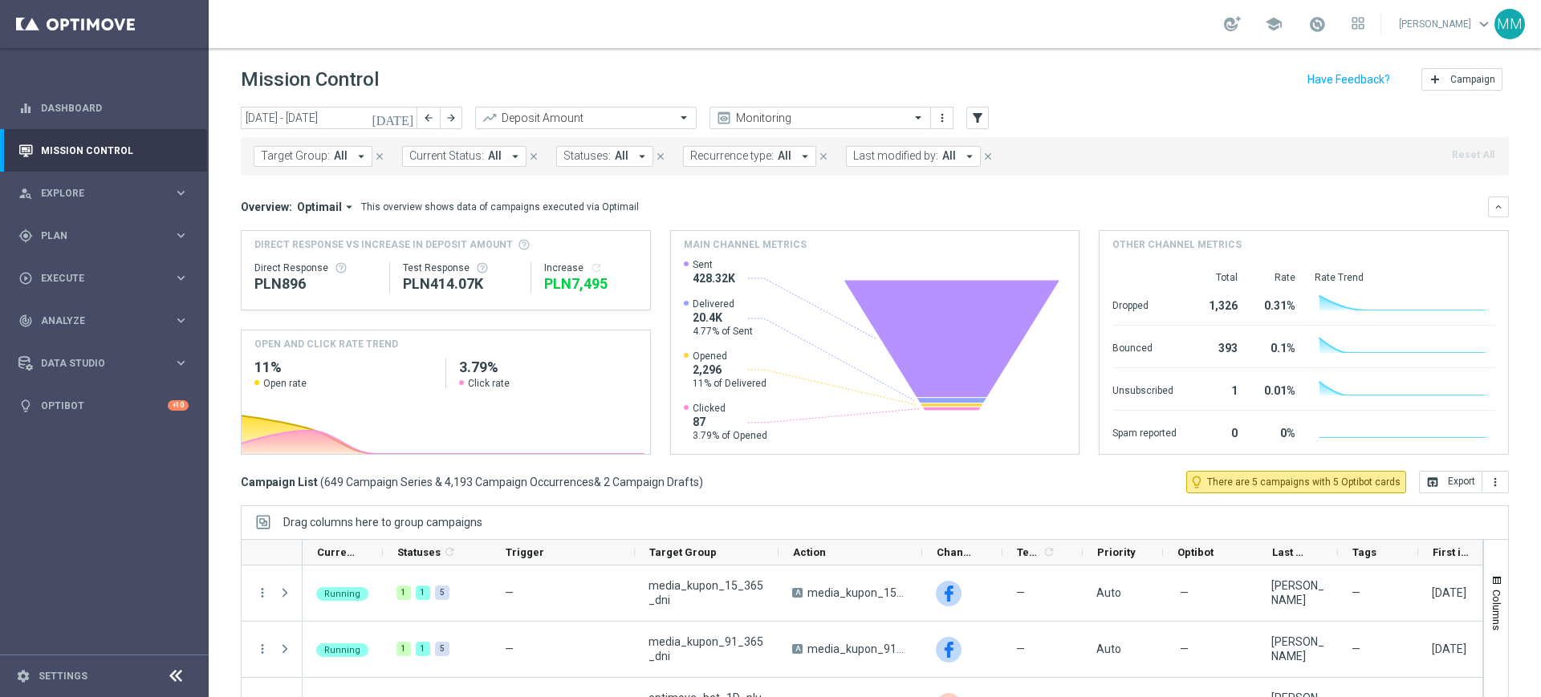
click at [322, 157] on span "Target Group:" at bounding box center [295, 156] width 69 height 14
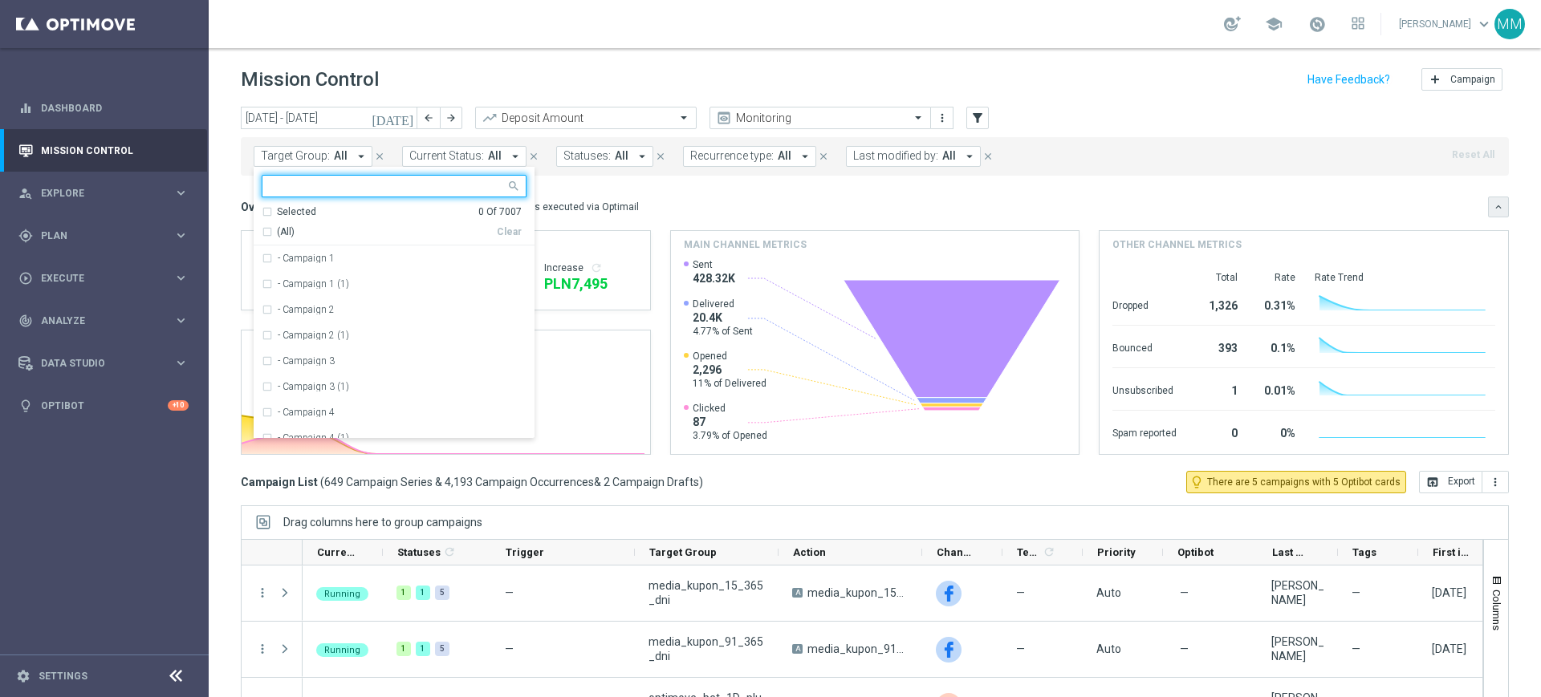
click at [1492, 206] on icon "keyboard_arrow_down" at bounding box center [1497, 206] width 11 height 11
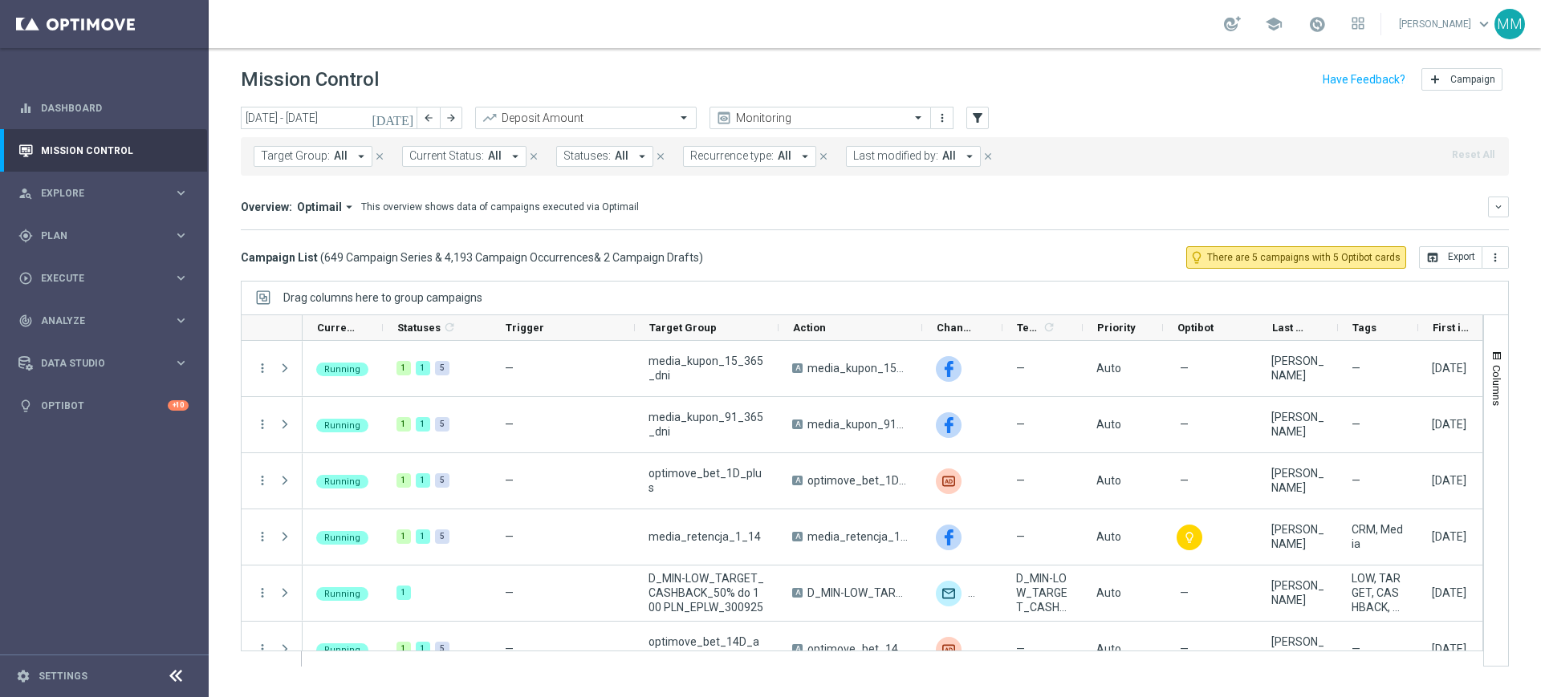
click at [302, 160] on span "Target Group:" at bounding box center [295, 156] width 69 height 14
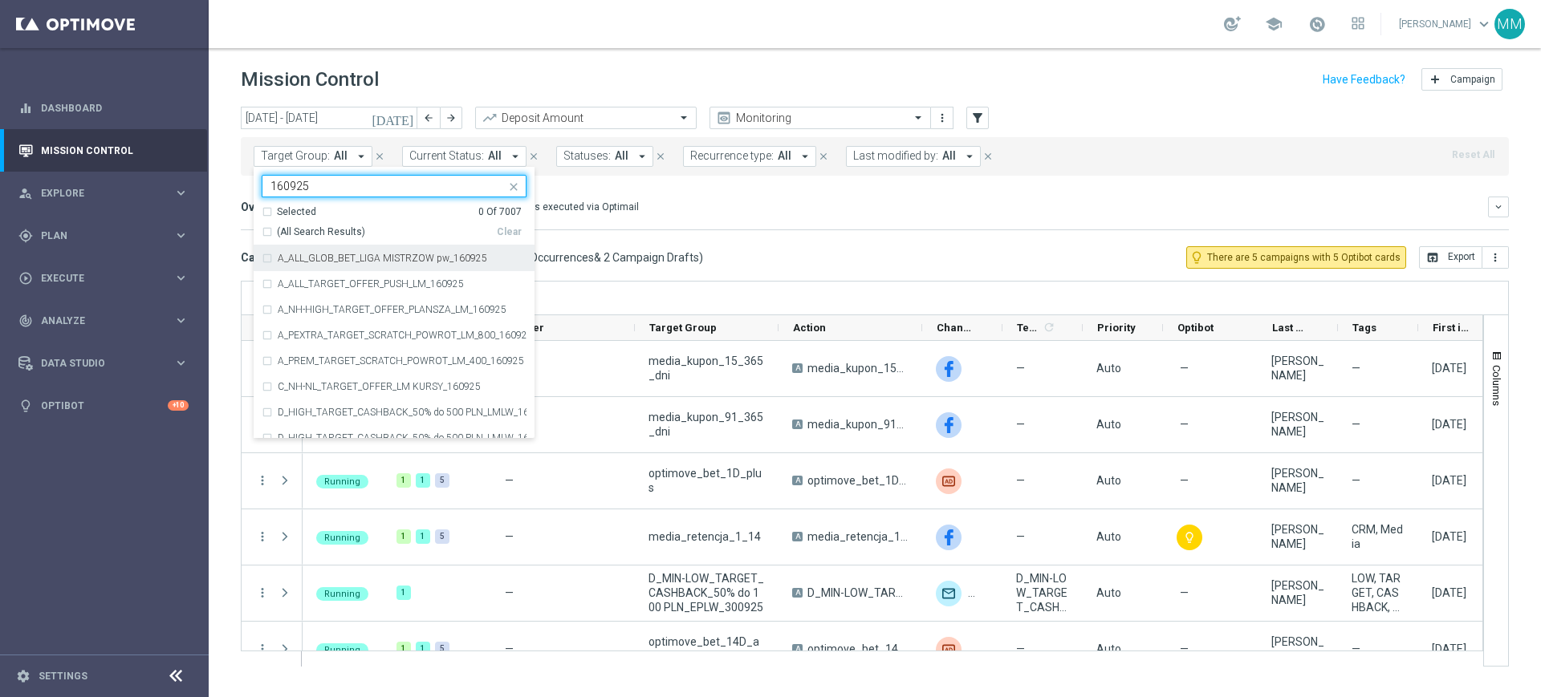
click at [354, 261] on label "A_ALL_GLOB_BET_LIGA MISTRZOW pw_160925" at bounding box center [382, 259] width 209 height 10
type input "160925"
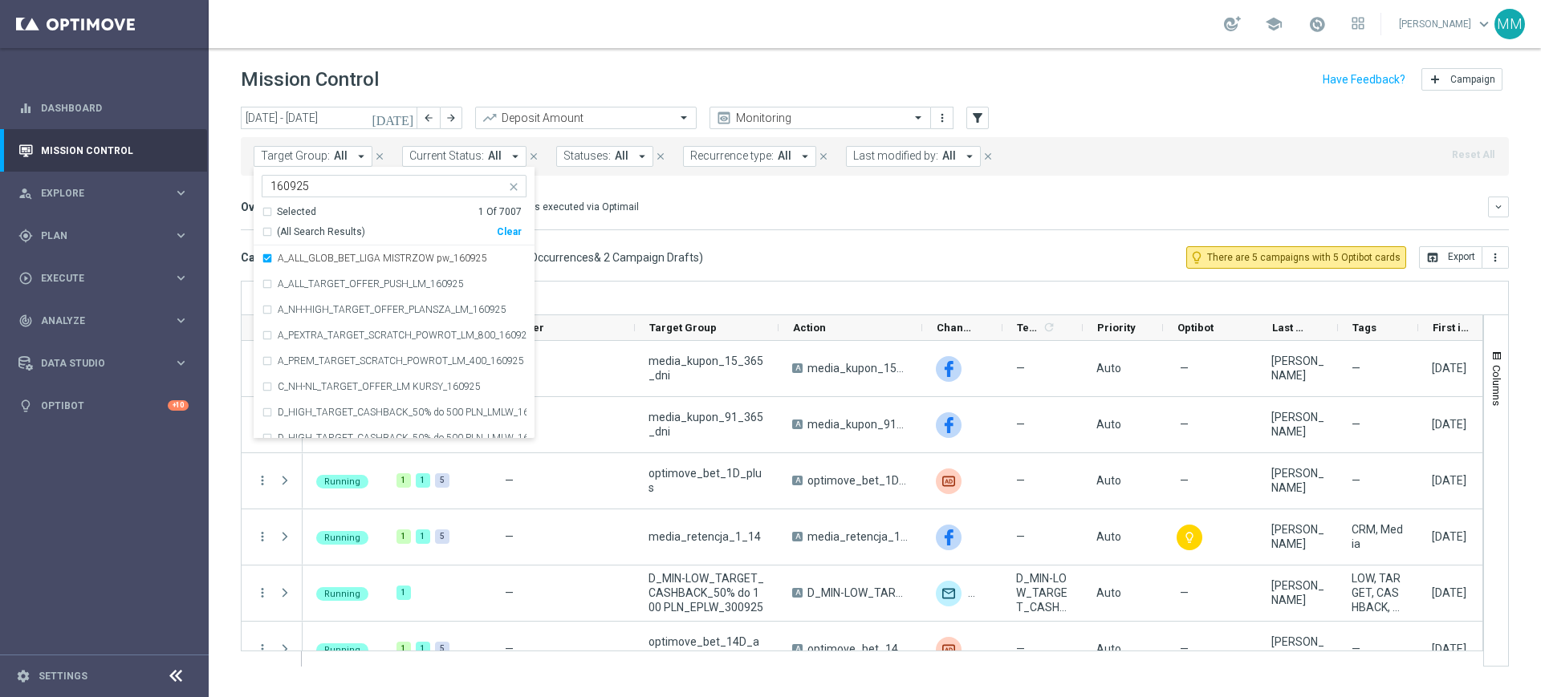
click at [826, 232] on mini-dashboard "Overview: Optimail arrow_drop_down This overview shows data of campaigns execut…" at bounding box center [875, 211] width 1268 height 71
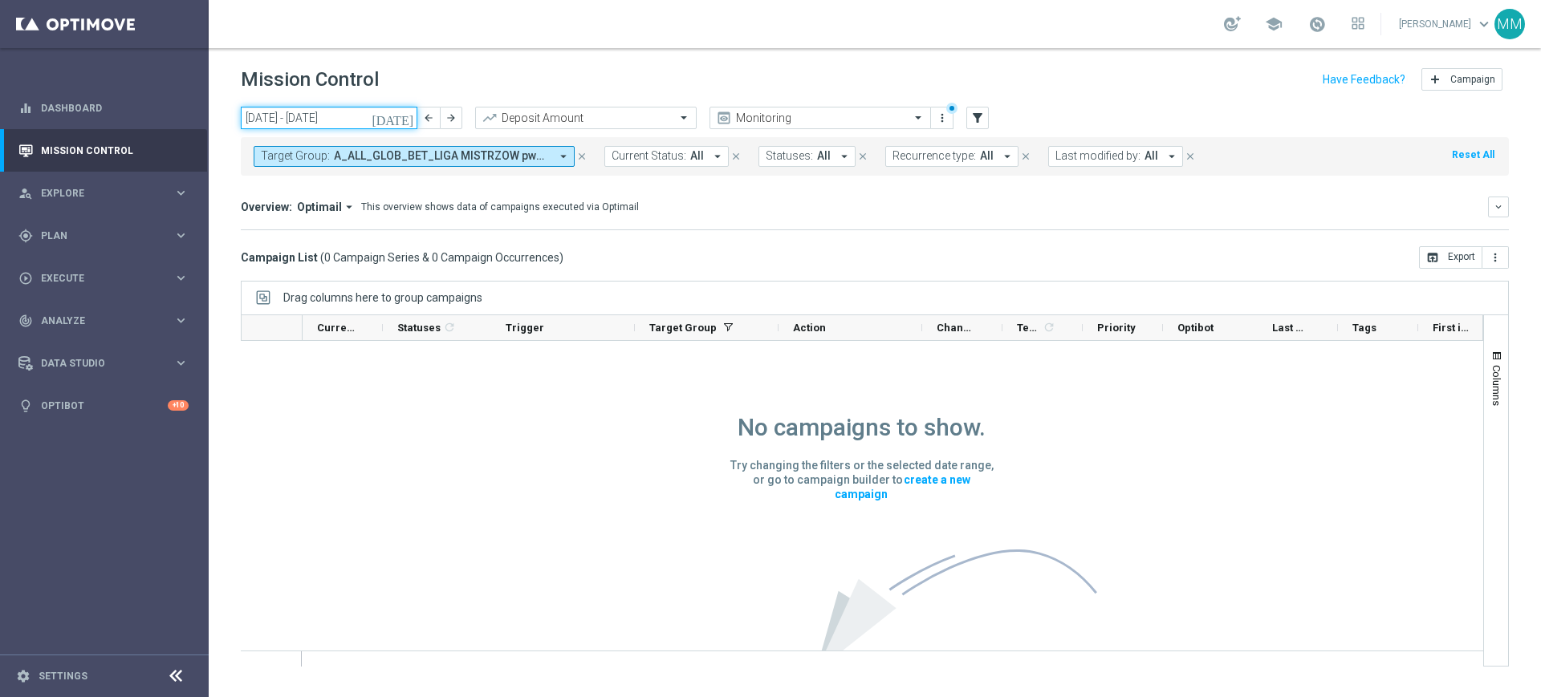
click at [369, 126] on input "[DATE] - [DATE]" at bounding box center [329, 118] width 177 height 22
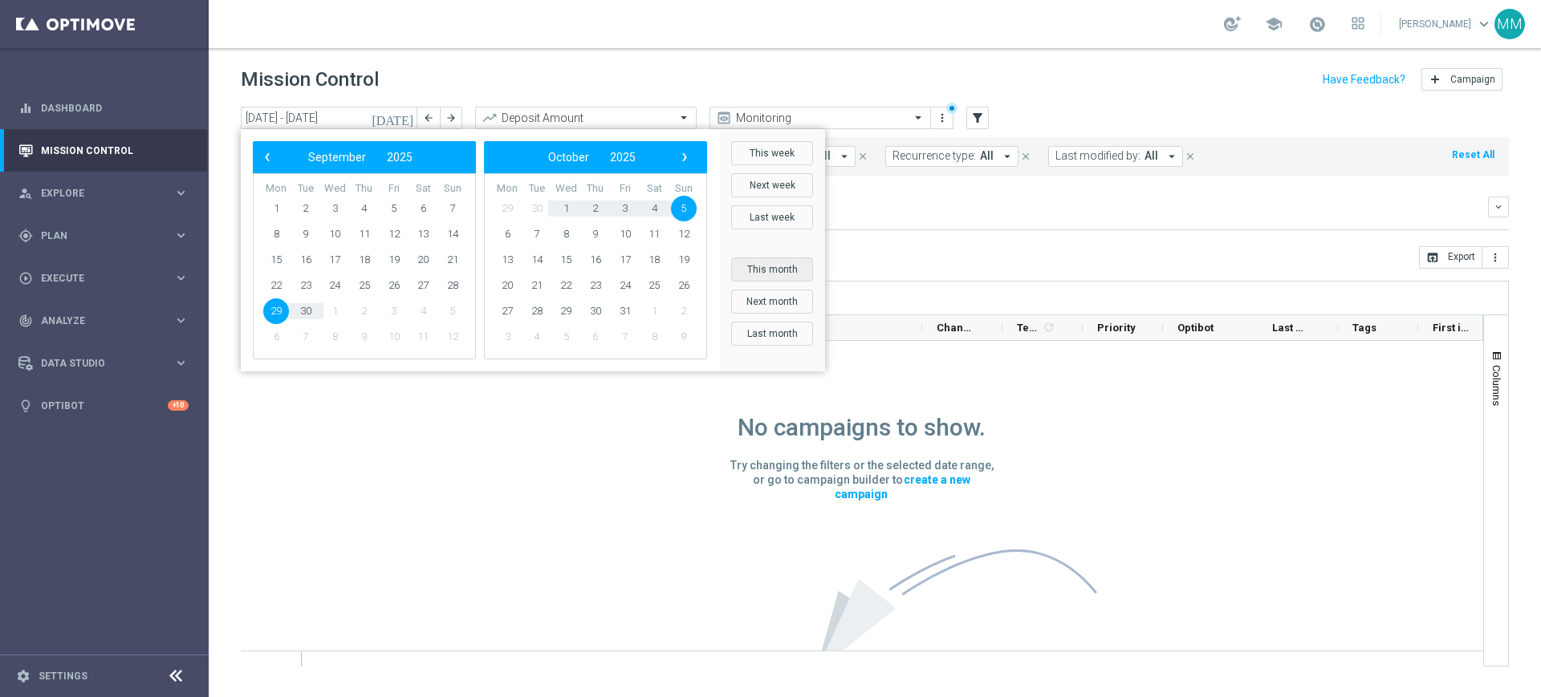
click at [777, 272] on button "This month" at bounding box center [772, 270] width 82 height 24
type input "[DATE] - [DATE]"
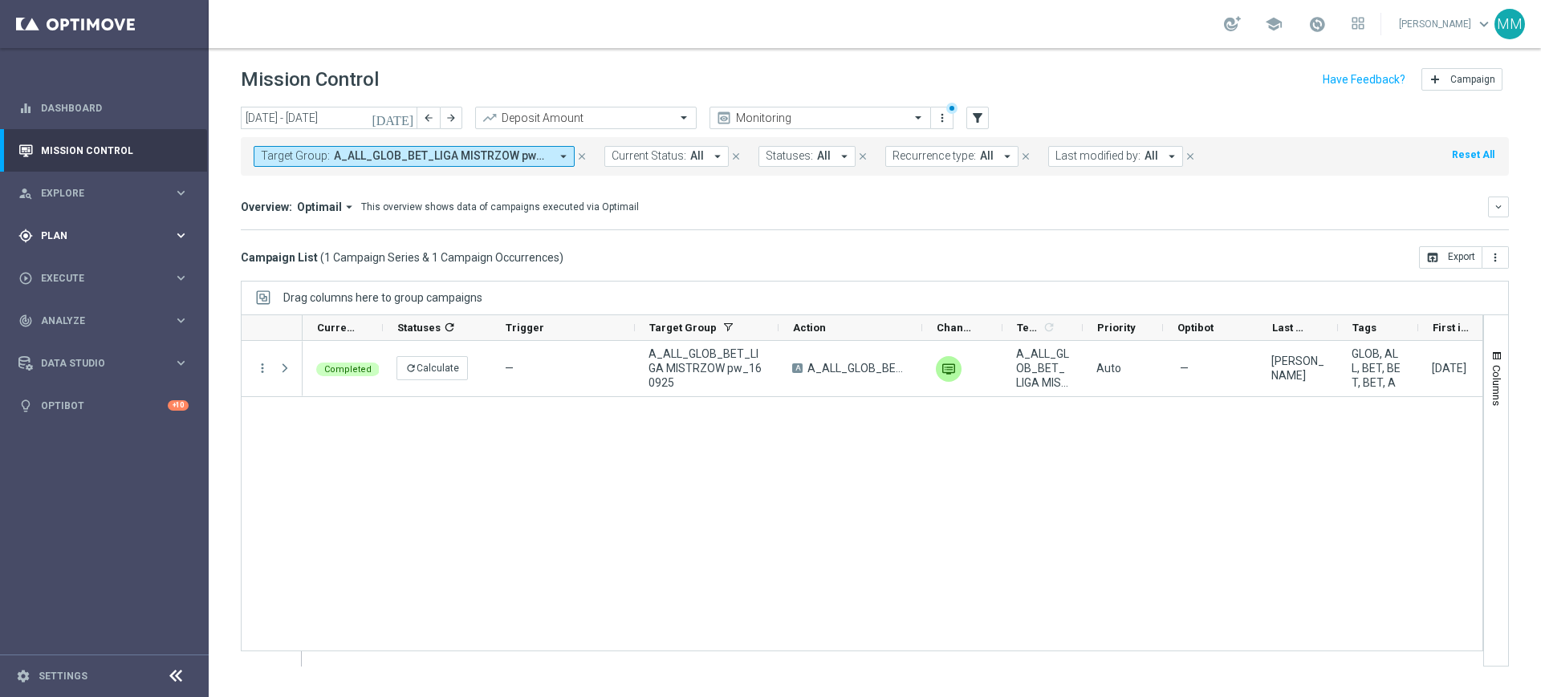
click at [124, 235] on span "Plan" at bounding box center [107, 236] width 132 height 10
click at [50, 392] on div "play_circle_outline Execute" at bounding box center [95, 399] width 155 height 14
click at [89, 244] on div "gps_fixed Plan keyboard_arrow_right" at bounding box center [103, 235] width 207 height 43
click at [76, 259] on div "Target Groups" at bounding box center [124, 269] width 165 height 24
click at [77, 266] on link "Target Groups" at bounding box center [104, 268] width 125 height 13
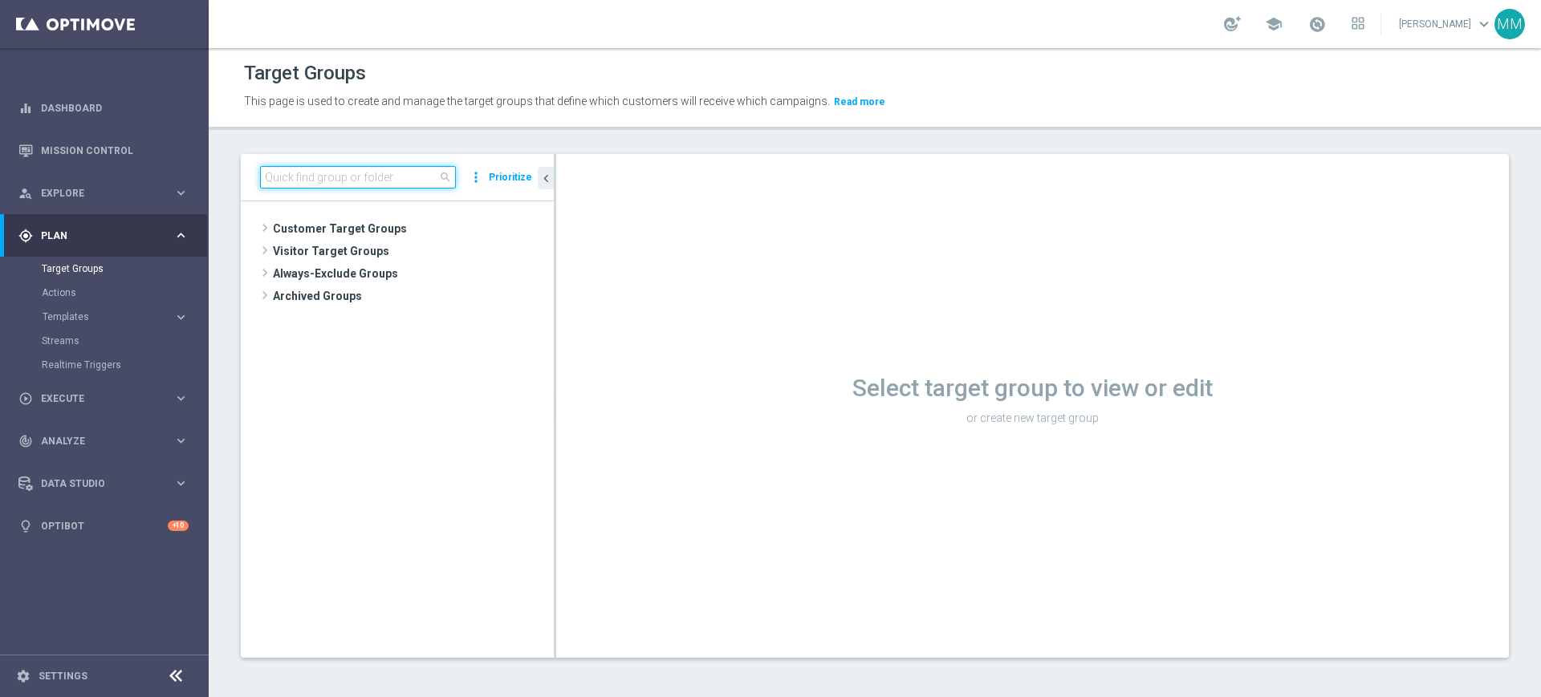
click at [388, 175] on input at bounding box center [358, 177] width 196 height 22
click at [367, 175] on input at bounding box center [358, 177] width 196 height 22
paste input "A"
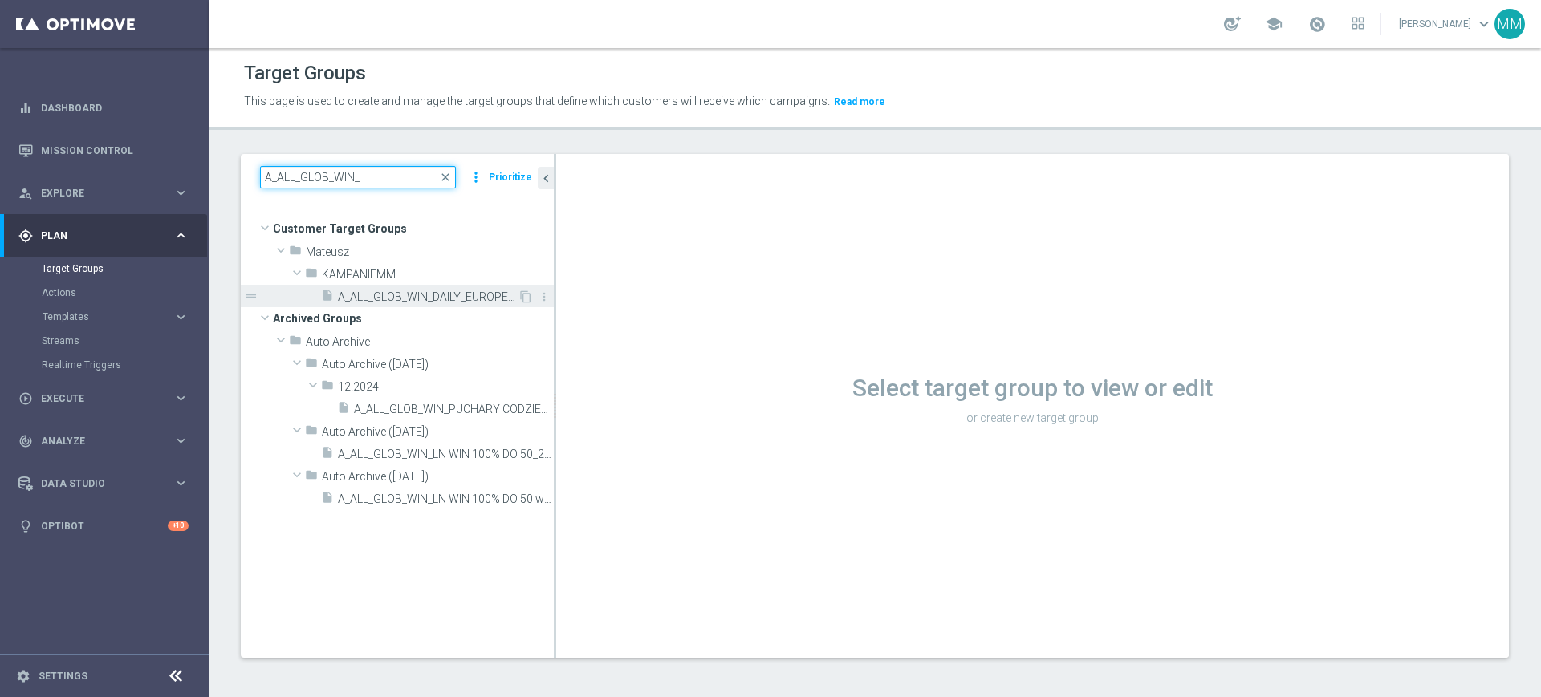
type input "A_ALL_GLOB_WIN_"
click at [422, 300] on span "A_ALL_GLOB_WIN_DAILY_EUROPEJSKIE_PUCHARY_300925_PW" at bounding box center [428, 297] width 180 height 14
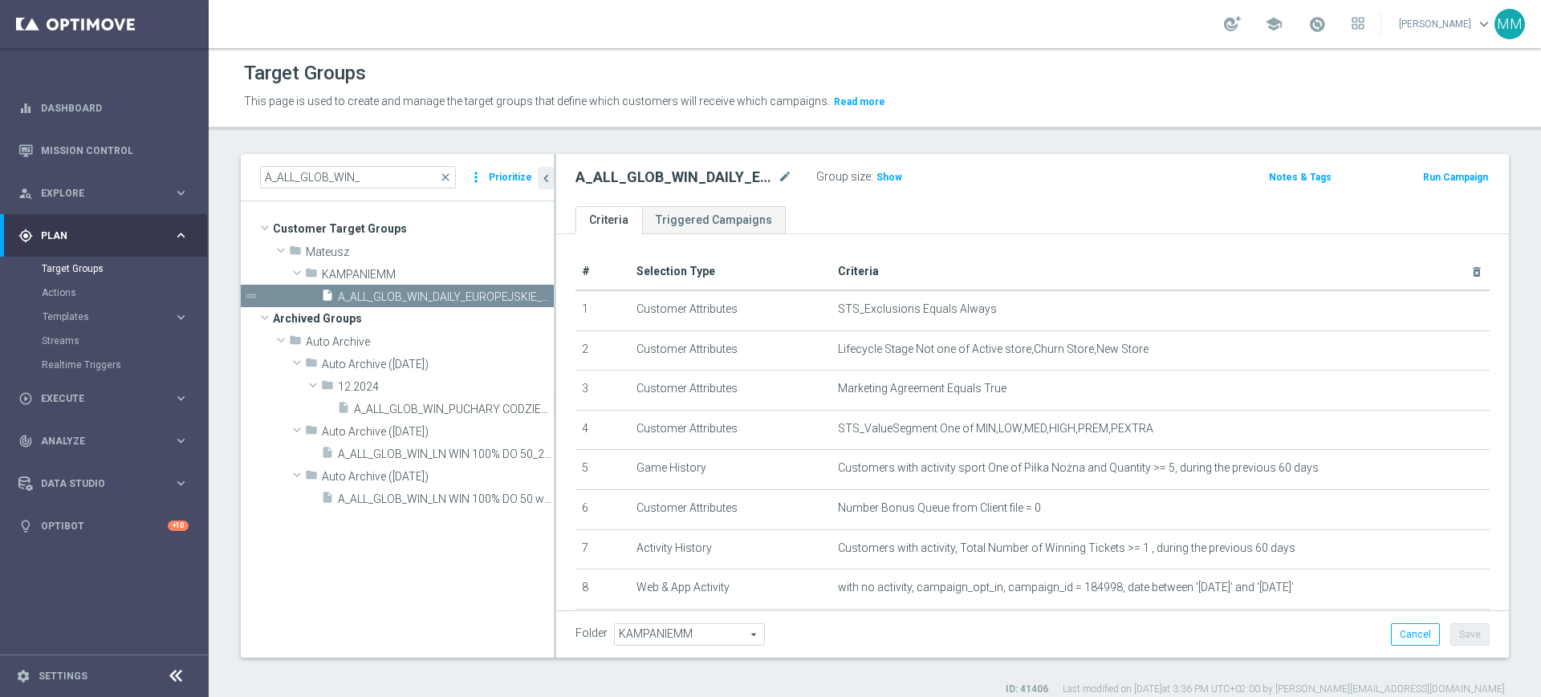
click at [667, 175] on h2 "A_ALL_GLOB_WIN_DAILY_EUROPEJSKIE_PUCHARY_300925_PW" at bounding box center [674, 177] width 199 height 19
copy h2 "A_ALL_GLOB_WIN_DAILY_EUROPEJSKIE_PUCHARY_300925_PW"
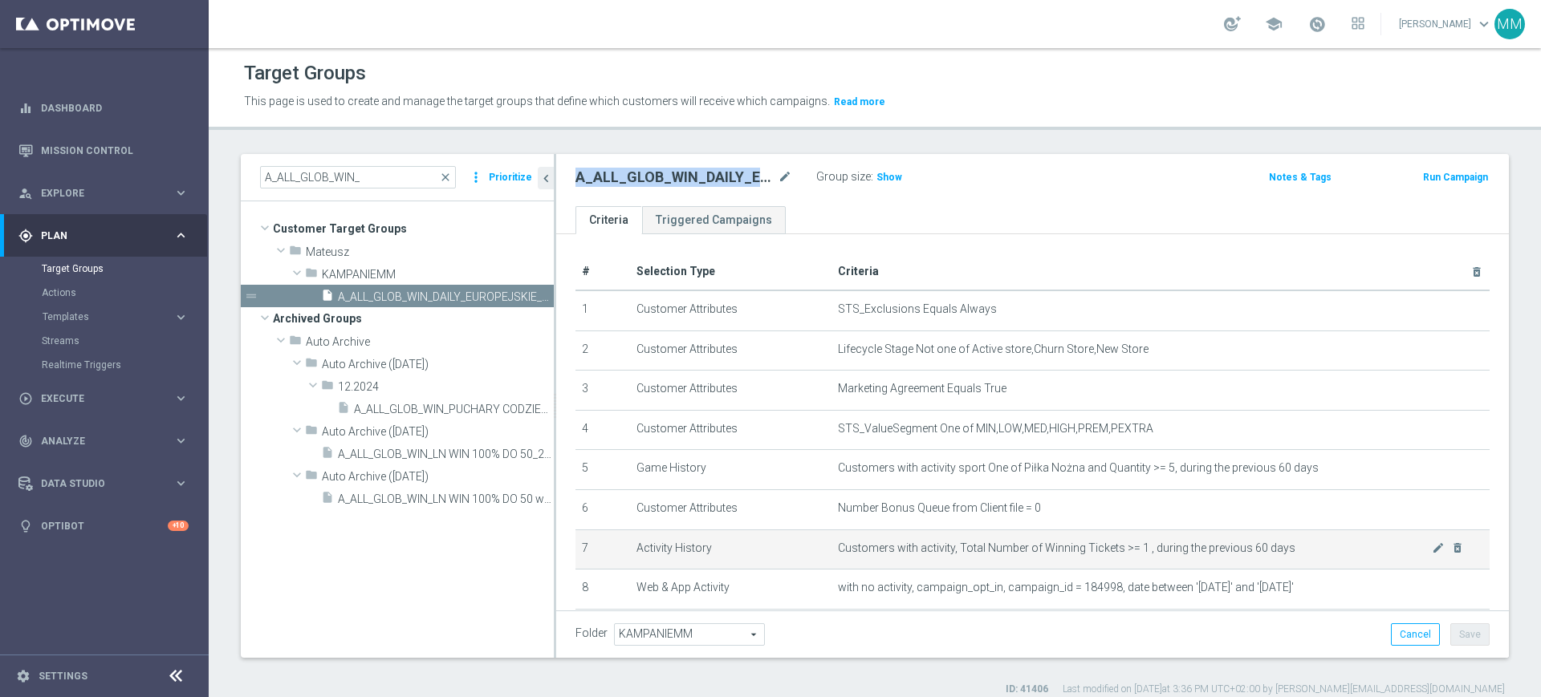
scroll to position [100, 0]
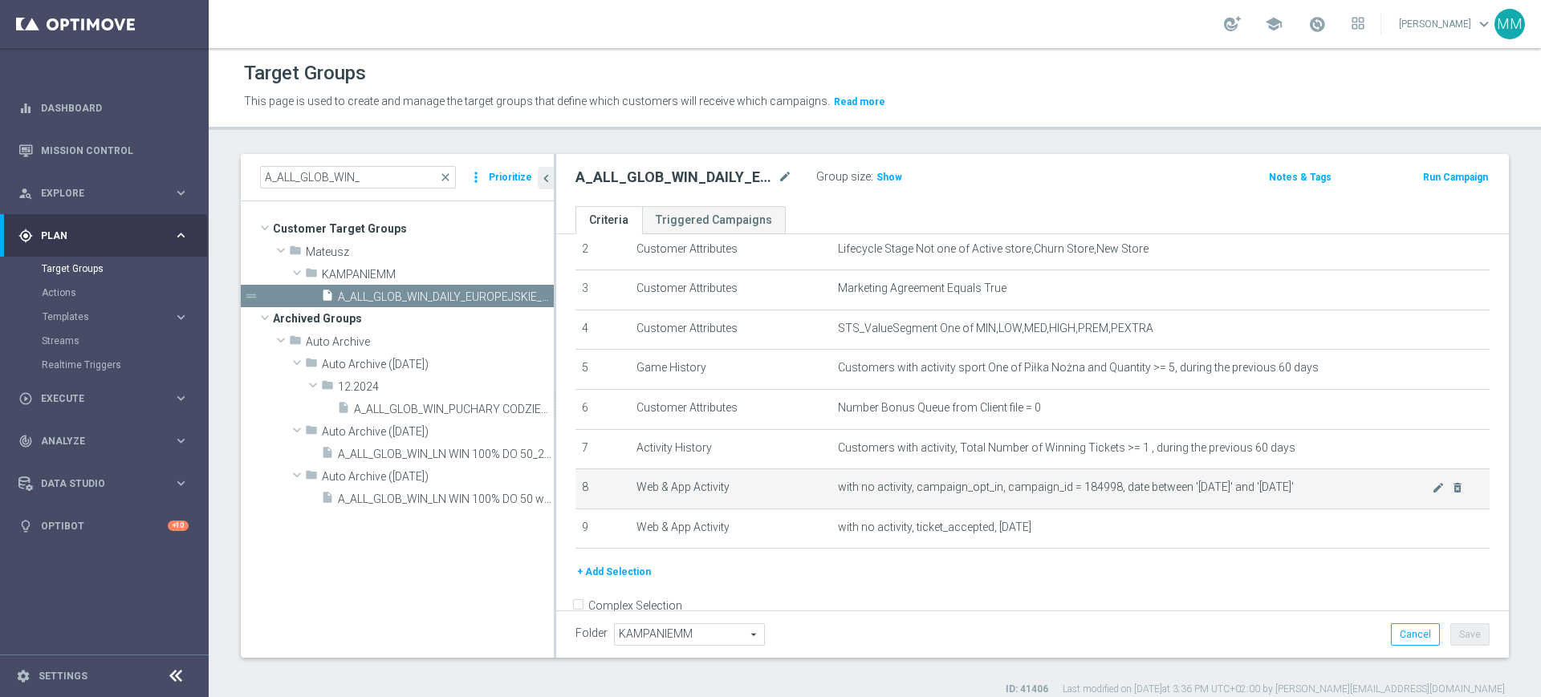
click at [973, 493] on span "with no activity, campaign_opt_in, campaign_id = 184998, date between '[DATE]' …" at bounding box center [1135, 488] width 594 height 14
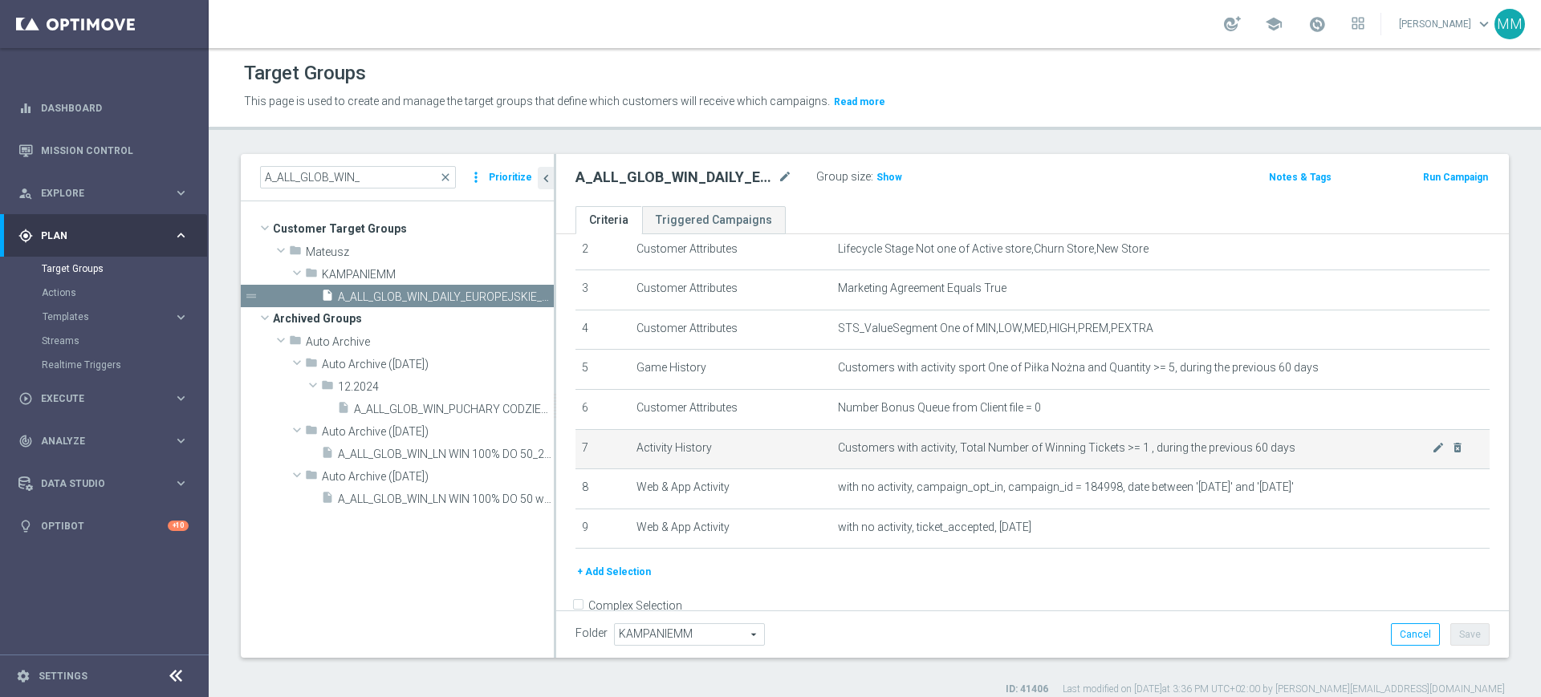
click at [965, 464] on td "Customers with activity, Total Number of Winning Tickets >= 1 , during the prev…" at bounding box center [1160, 449] width 658 height 40
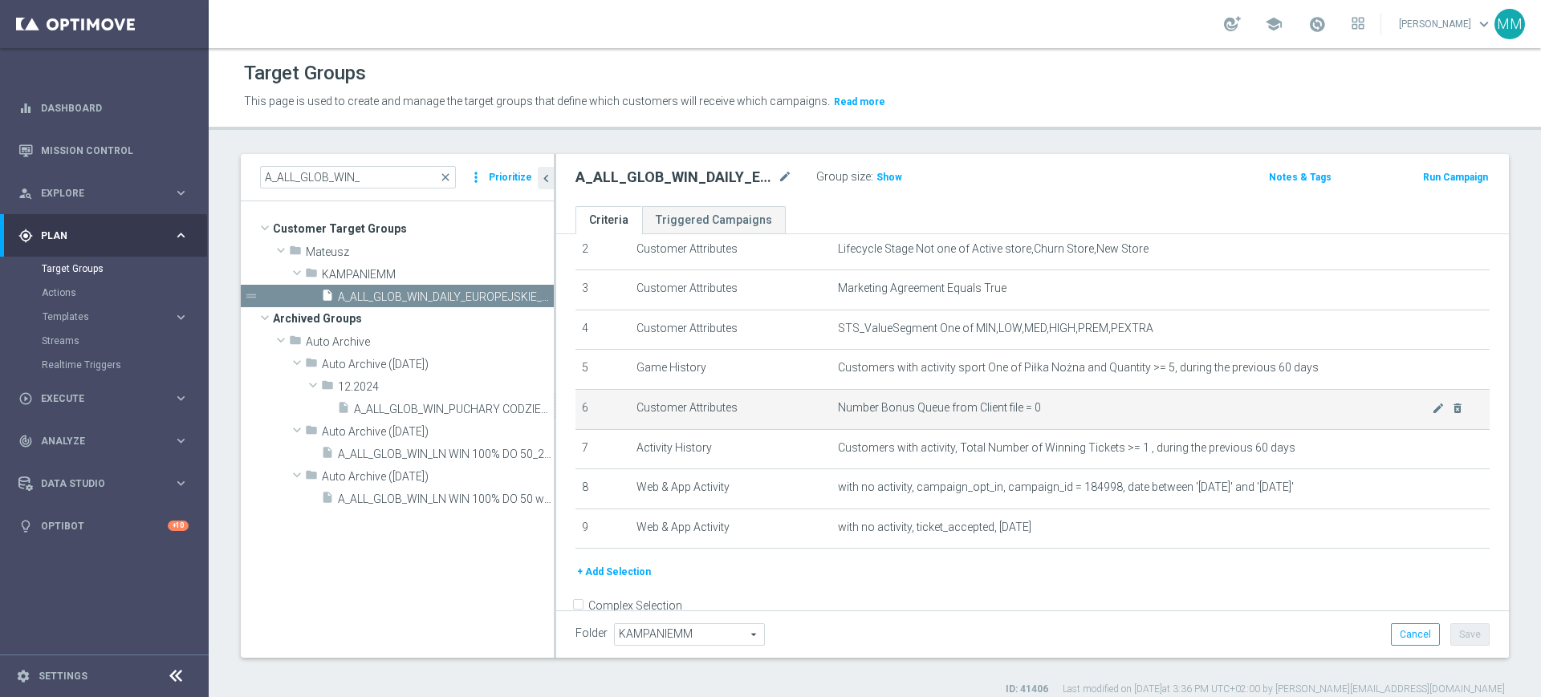
click at [936, 412] on span "Number Bonus Queue from Client file = 0" at bounding box center [1135, 408] width 594 height 14
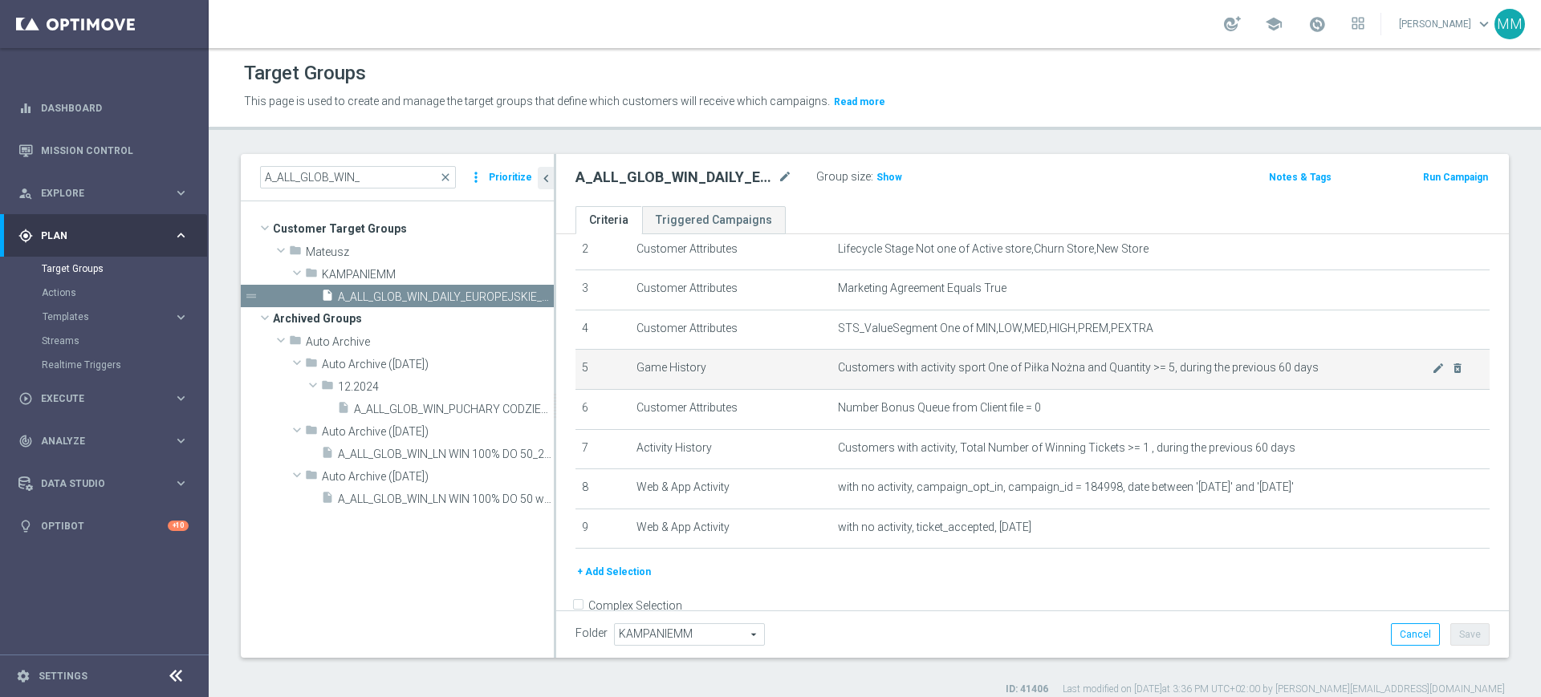
click at [935, 368] on span "Customers with activity sport One of Piłka Nożna and Quantity >= 5, during the …" at bounding box center [1135, 368] width 594 height 14
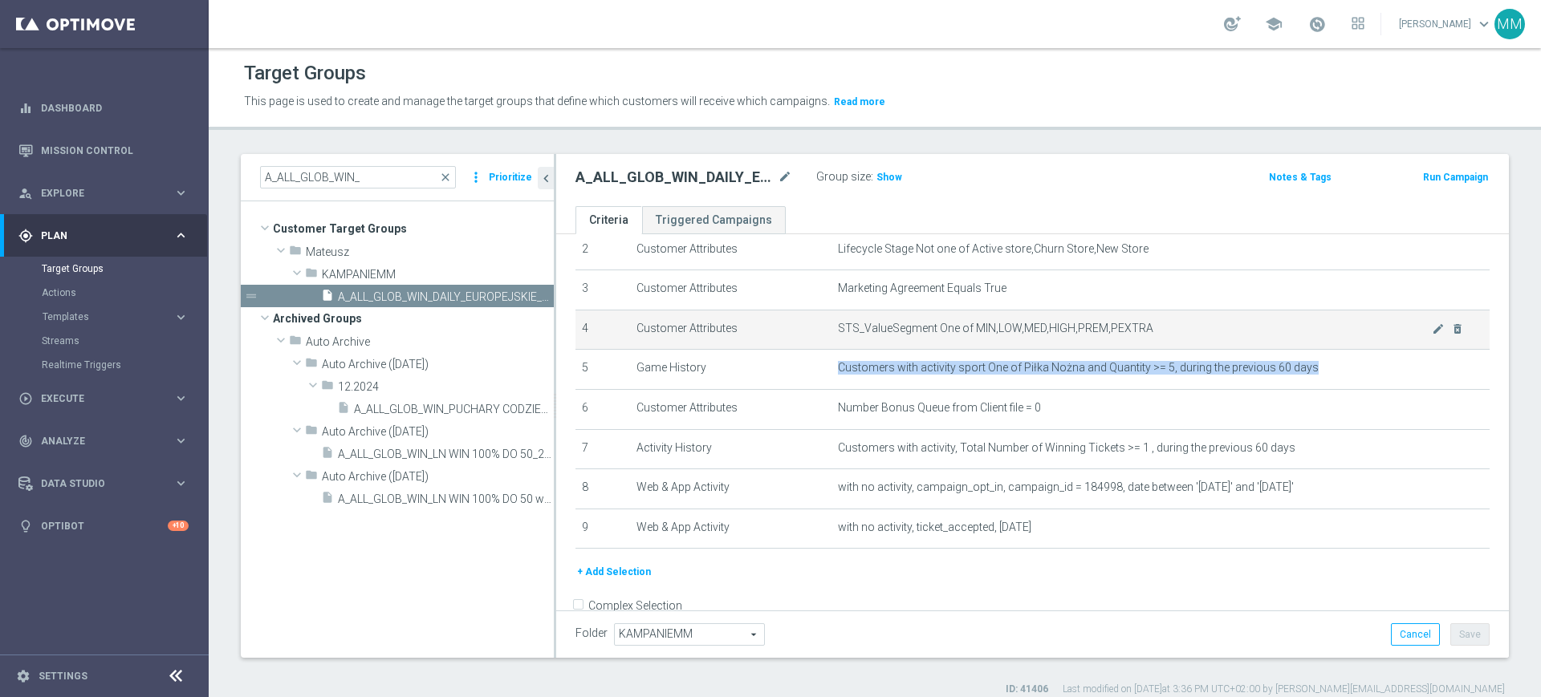
scroll to position [0, 0]
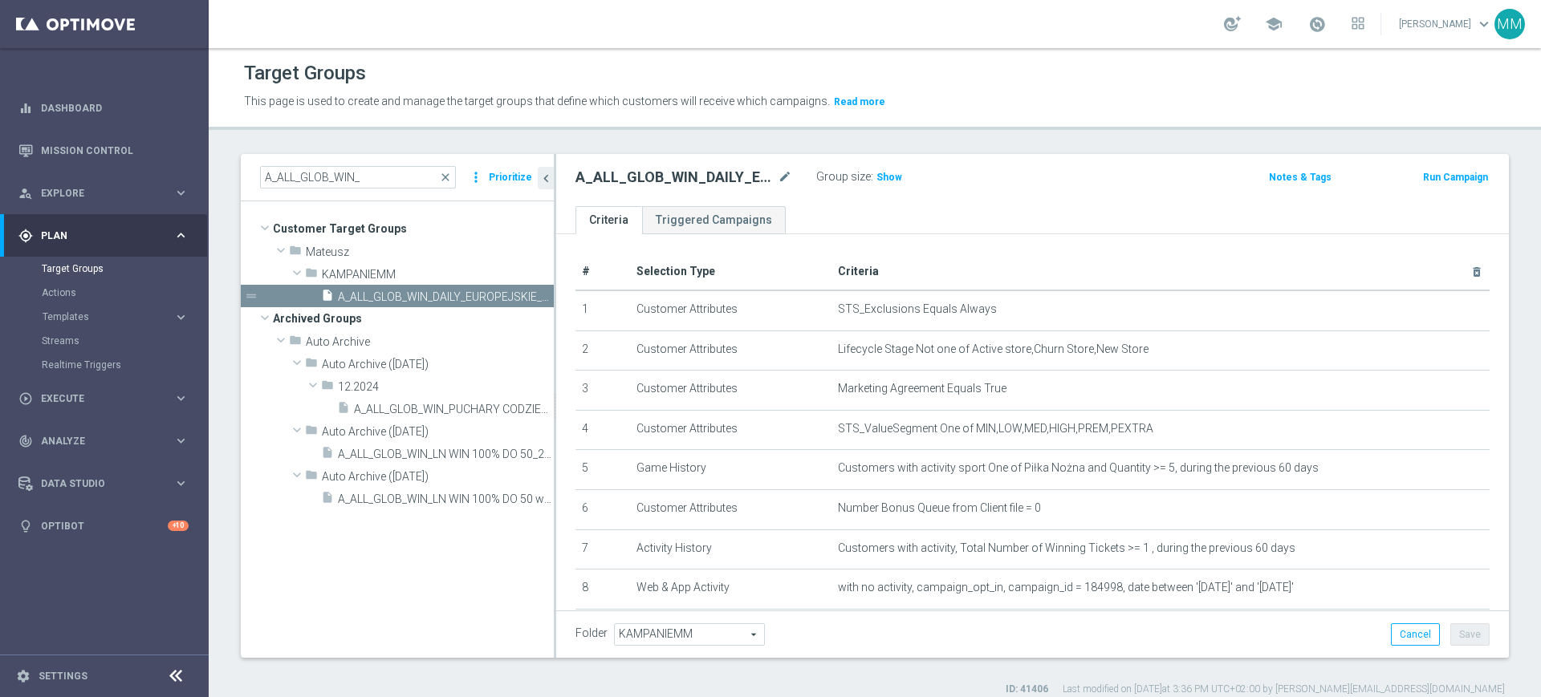
click at [686, 173] on h2 "A_ALL_GLOB_WIN_DAILY_EUROPEJSKIE_PUCHARY_300925_PW" at bounding box center [674, 177] width 199 height 19
copy h2 "A_ALL_GLOB_WIN_DAILY_EUROPEJSKIE_PUCHARY_300925_PW"
click at [680, 175] on h2 "A_ALL_GLOB_WIN_DAILY_EUROPEJSKIE_PUCHARY_300925_PW" at bounding box center [674, 177] width 199 height 19
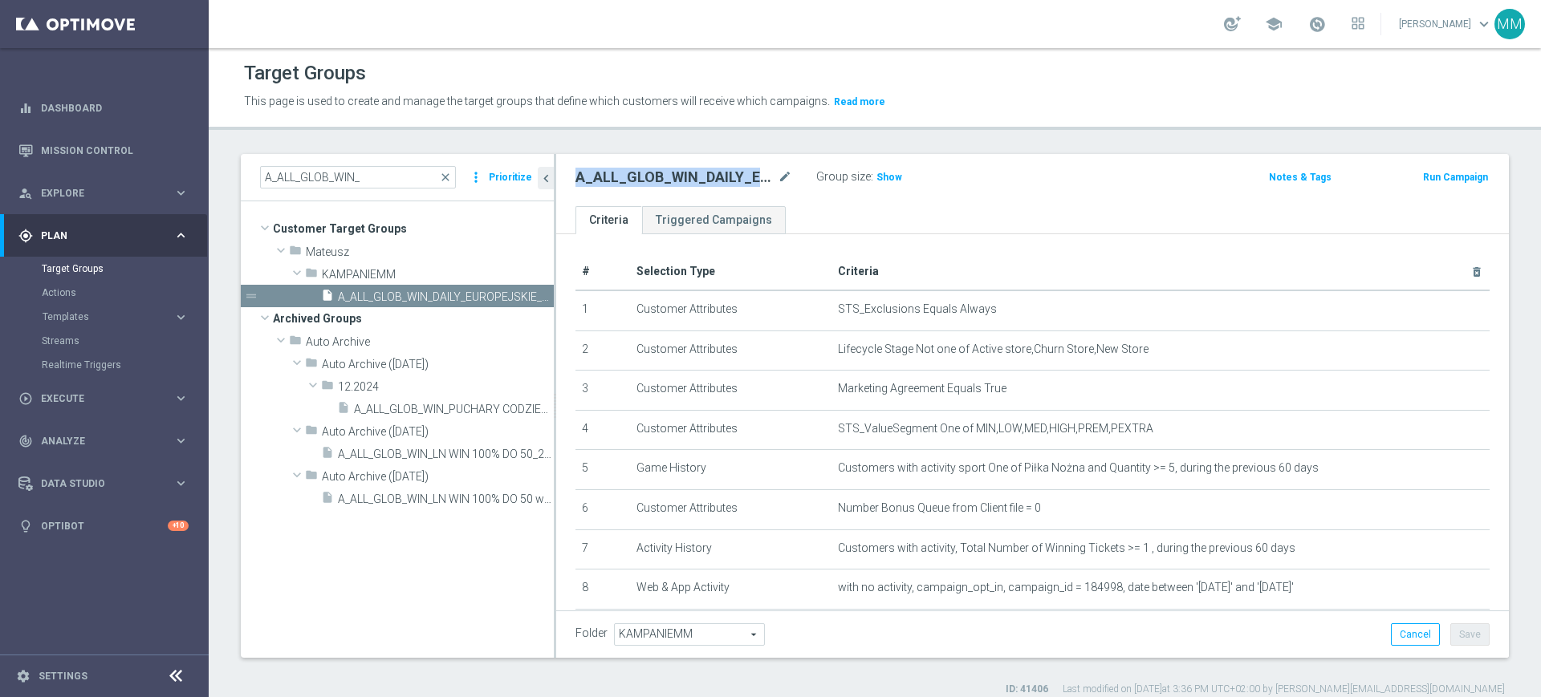
click at [680, 175] on h2 "A_ALL_GLOB_WIN_DAILY_EUROPEJSKIE_PUCHARY_300925_PW" at bounding box center [674, 177] width 199 height 19
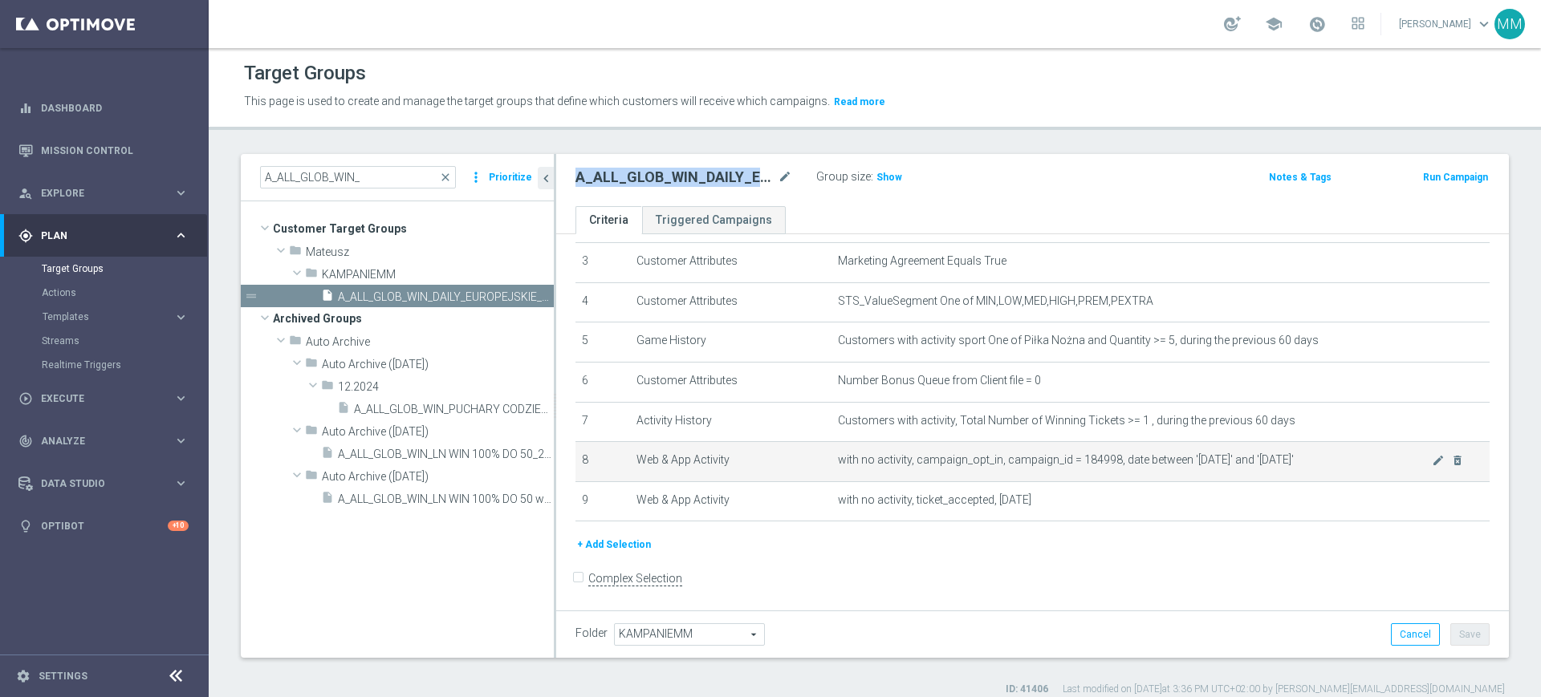
scroll to position [136, 0]
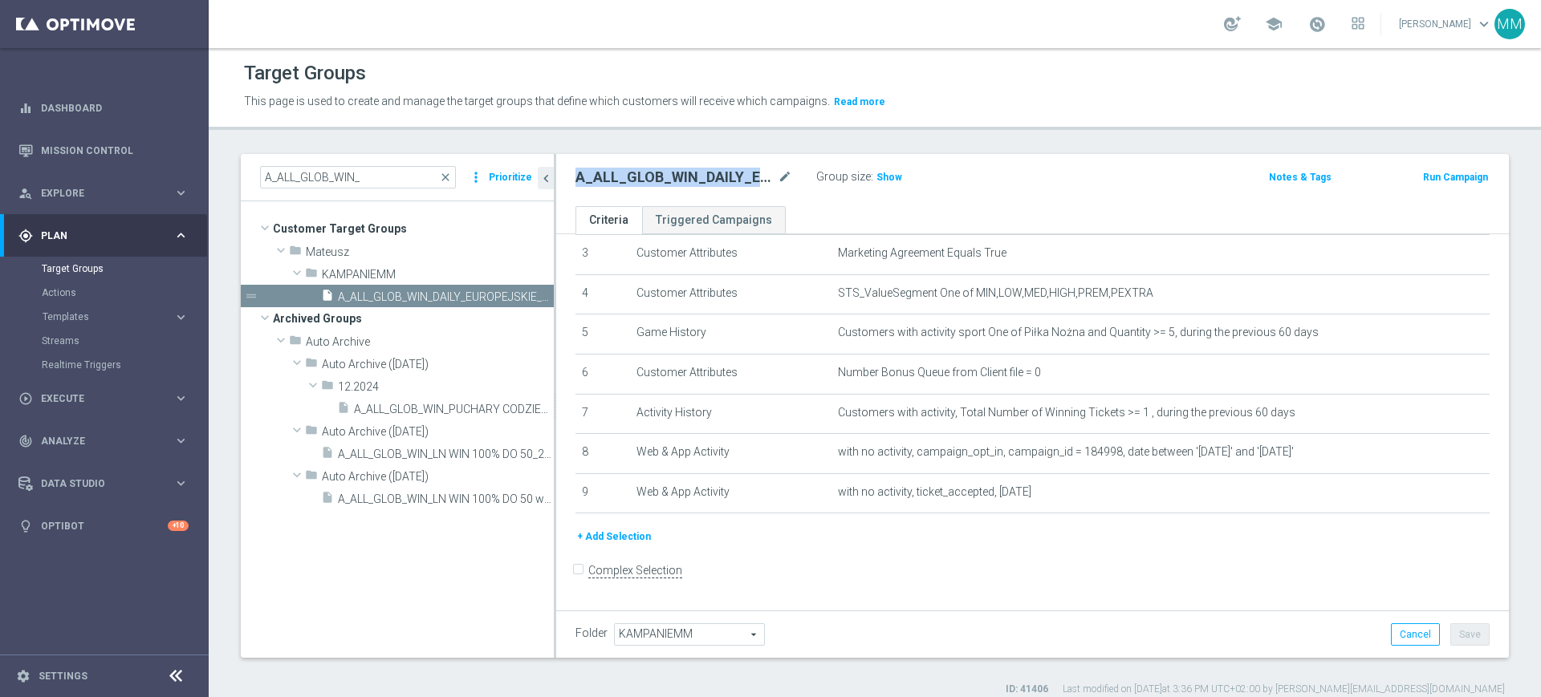
click at [700, 177] on h2 "A_ALL_GLOB_WIN_DAILY_EUROPEJSKIE_PUCHARY_300925_PW" at bounding box center [674, 177] width 199 height 19
click at [1465, 171] on button "Run Campaign" at bounding box center [1455, 178] width 68 height 18
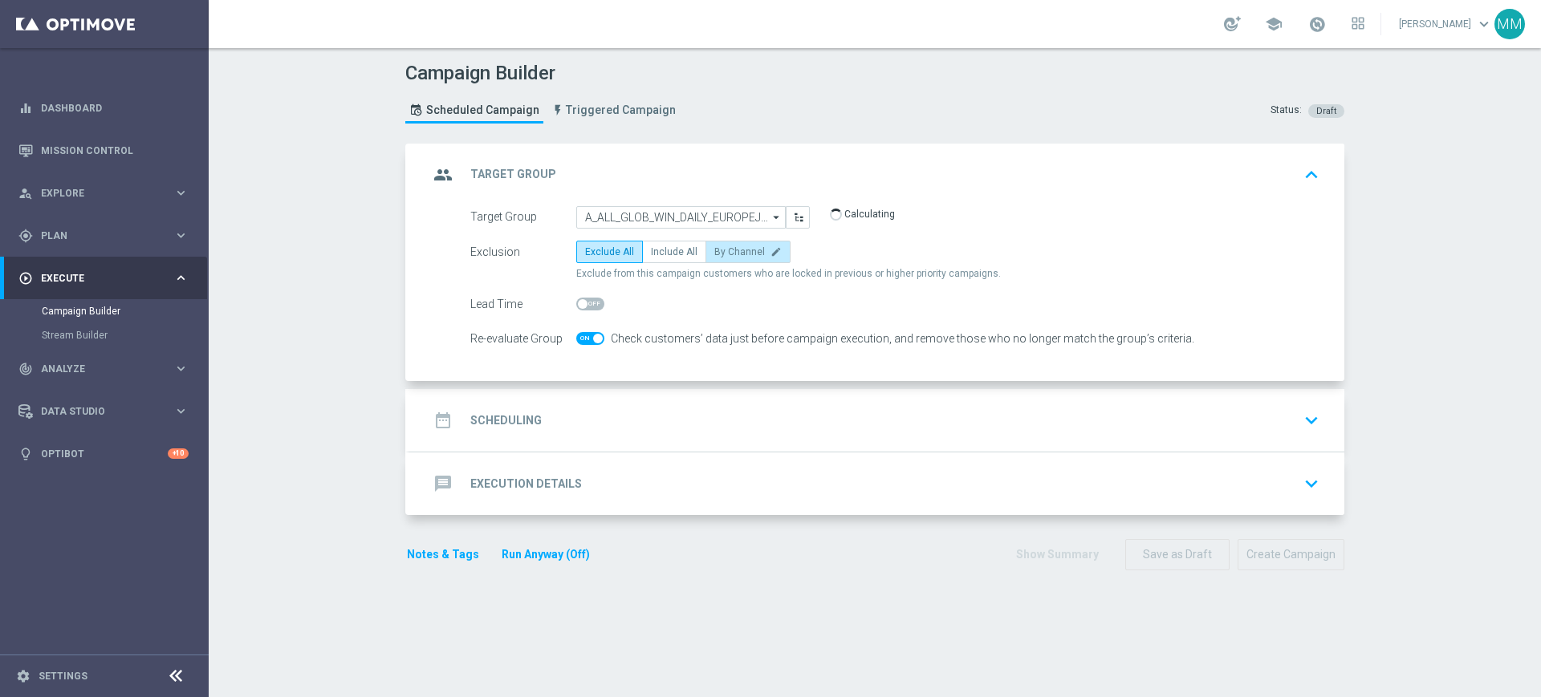
click at [720, 251] on span "By Channel" at bounding box center [739, 251] width 51 height 11
click at [720, 251] on input "By Channel edit" at bounding box center [719, 255] width 10 height 10
radio input "true"
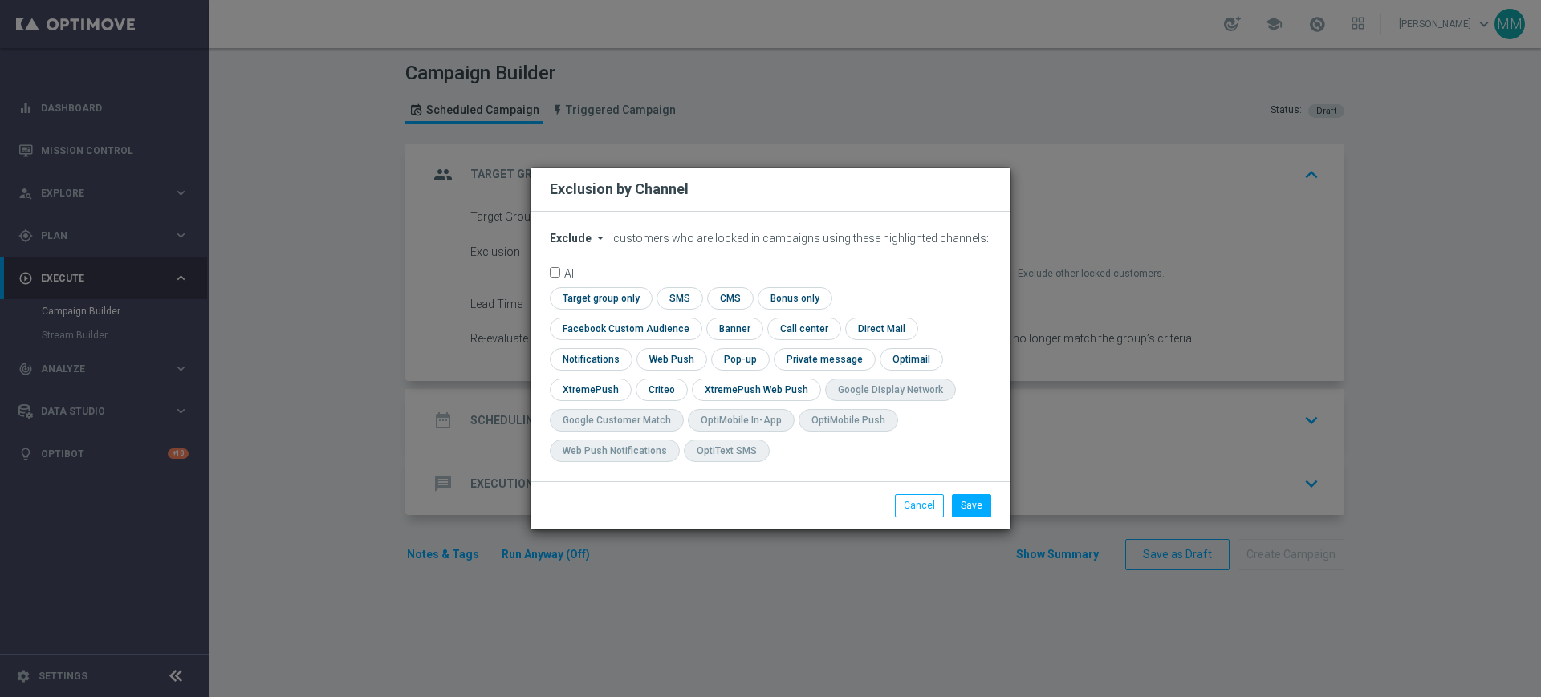
click at [583, 245] on span "Exclude" at bounding box center [571, 238] width 42 height 13
click at [0, 0] on span "Include" at bounding box center [0, 0] width 0 height 0
click at [594, 309] on input "checkbox" at bounding box center [599, 298] width 98 height 22
checkbox input "true"
click at [603, 332] on input "checkbox" at bounding box center [622, 329] width 145 height 22
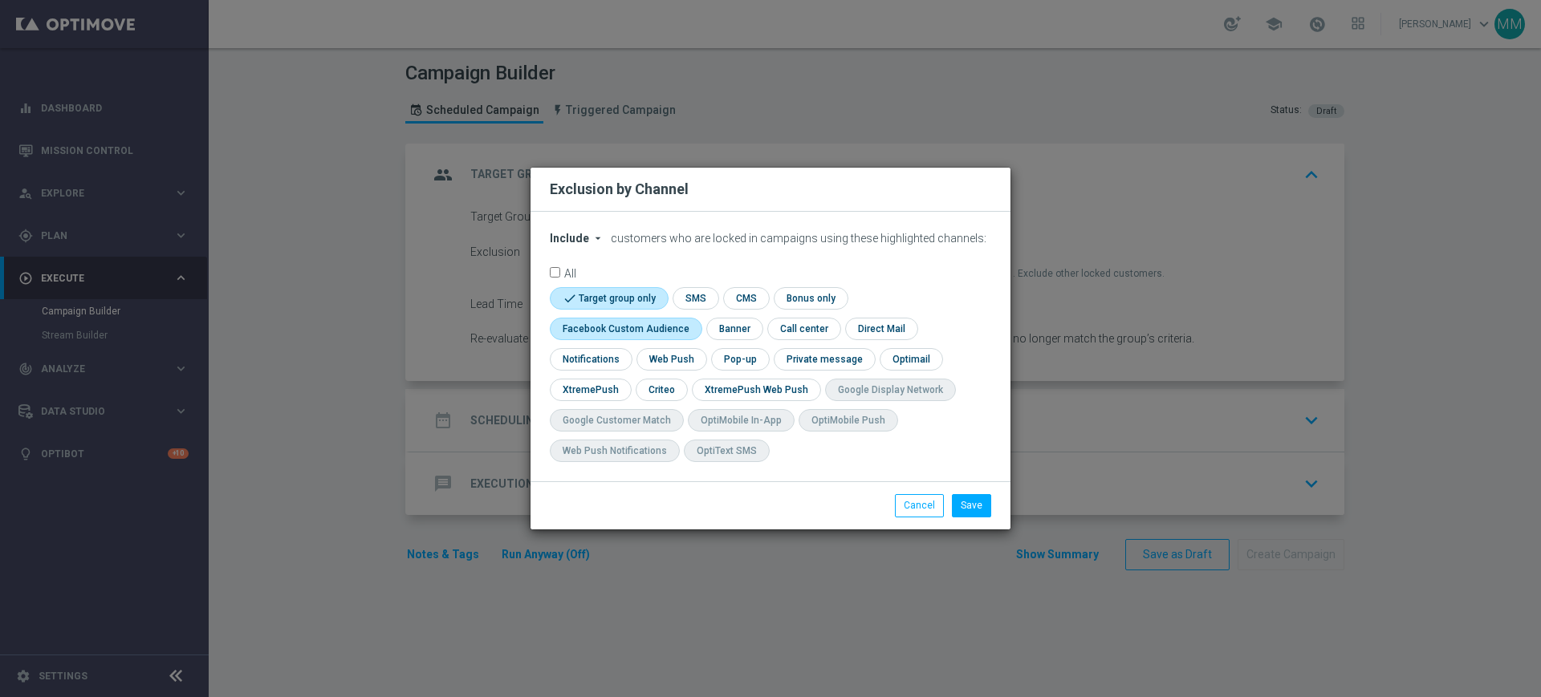
checkbox input "true"
click at [662, 390] on input "checkbox" at bounding box center [660, 390] width 50 height 22
checkbox input "true"
drag, startPoint x: 976, startPoint y: 505, endPoint x: 897, endPoint y: 477, distance: 83.5
click at [973, 505] on button "Save" at bounding box center [971, 505] width 39 height 22
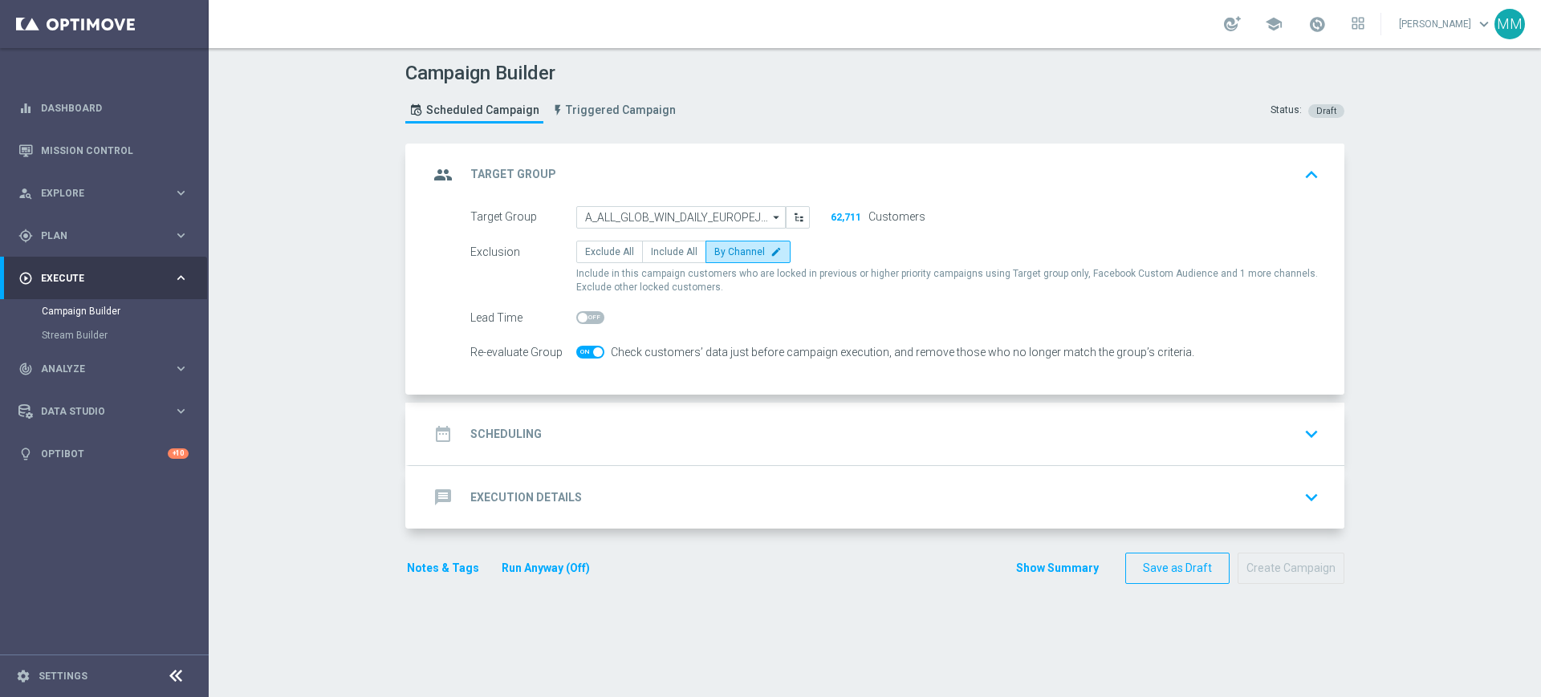
click at [793, 441] on div "date_range Scheduling keyboard_arrow_down" at bounding box center [876, 434] width 896 height 30
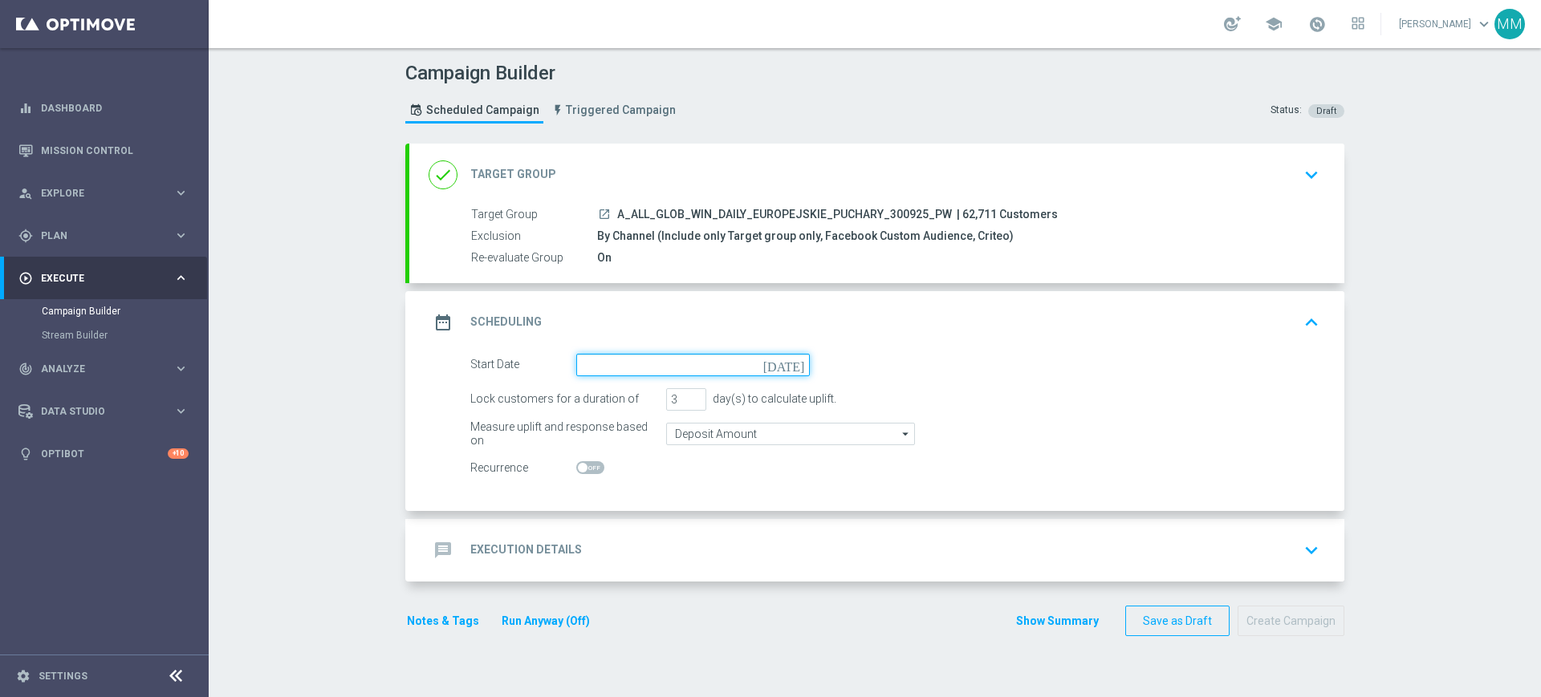
click at [633, 361] on input at bounding box center [692, 365] width 233 height 22
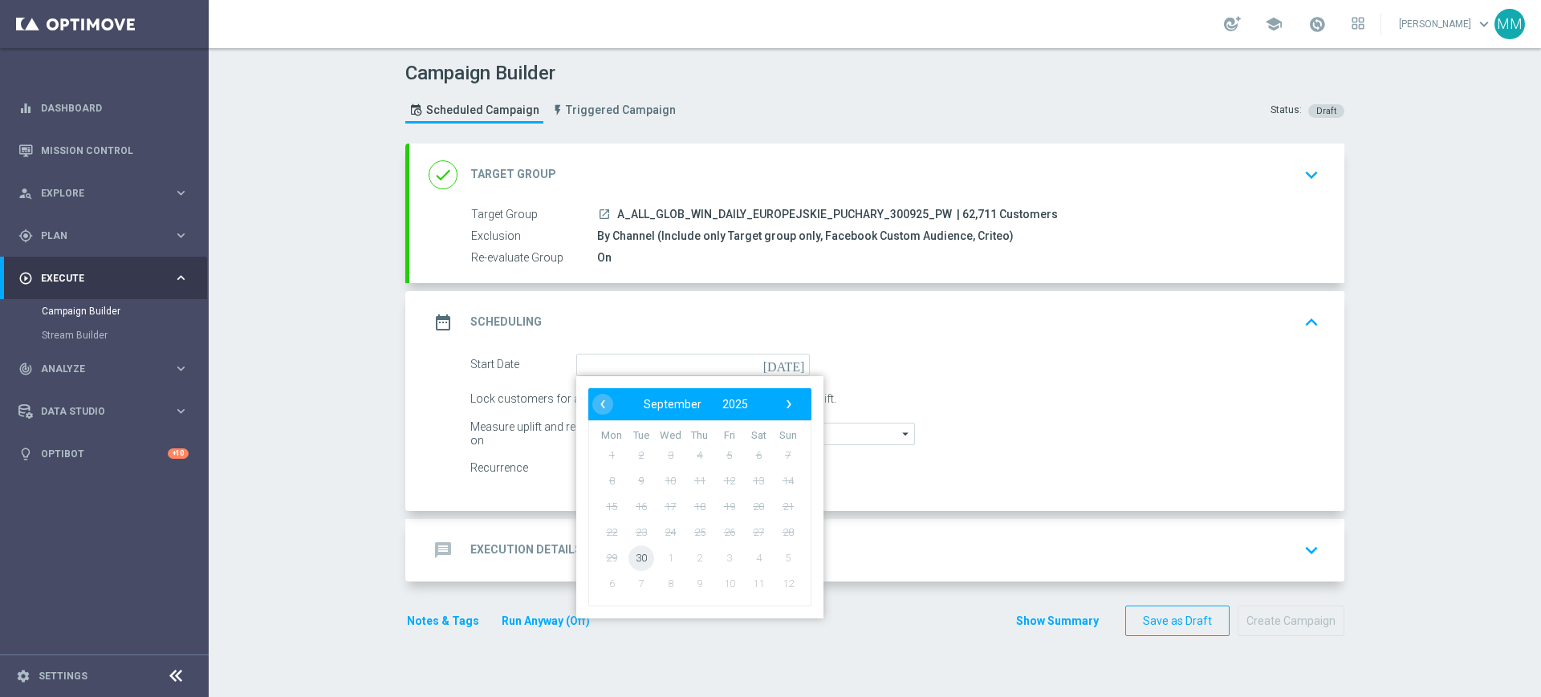
click at [631, 556] on span "30" at bounding box center [641, 558] width 26 height 26
type input "[DATE]"
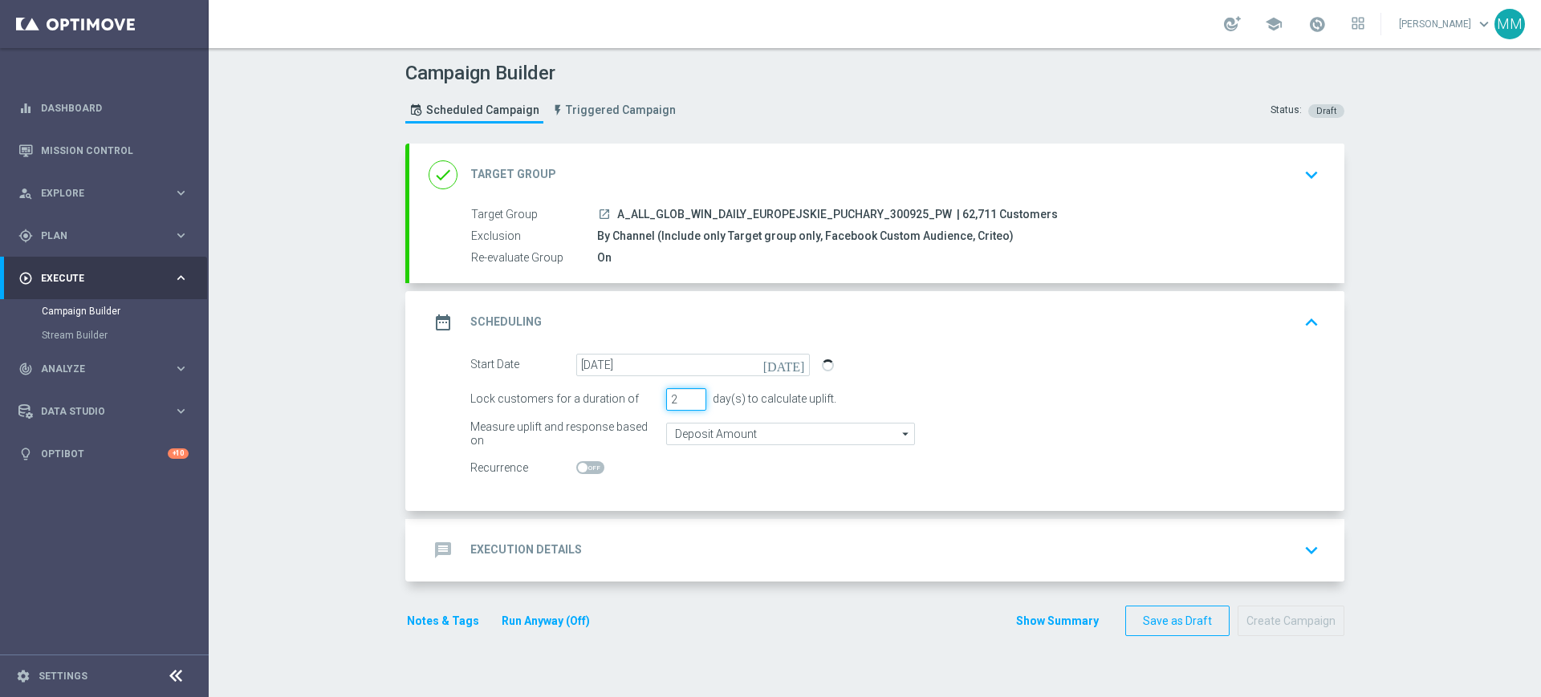
click at [688, 402] on input "2" at bounding box center [686, 399] width 40 height 22
type input "1"
click at [688, 402] on input "1" at bounding box center [686, 399] width 40 height 22
click at [669, 536] on div "message Execution Details keyboard_arrow_down" at bounding box center [876, 550] width 935 height 63
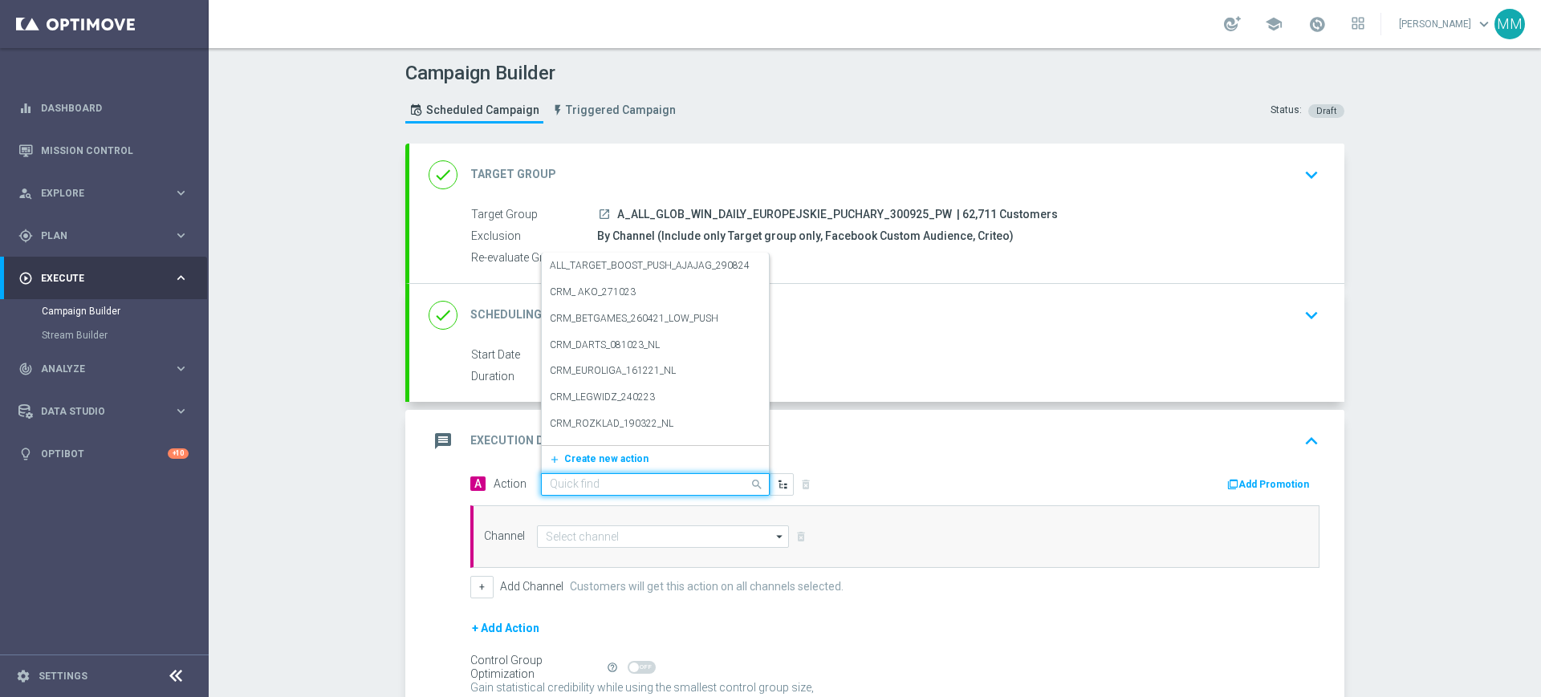
click at [637, 480] on input "text" at bounding box center [639, 485] width 179 height 14
click at [611, 449] on div "add_new Create new action" at bounding box center [655, 458] width 227 height 27
click at [610, 460] on span "Create new action" at bounding box center [606, 458] width 84 height 11
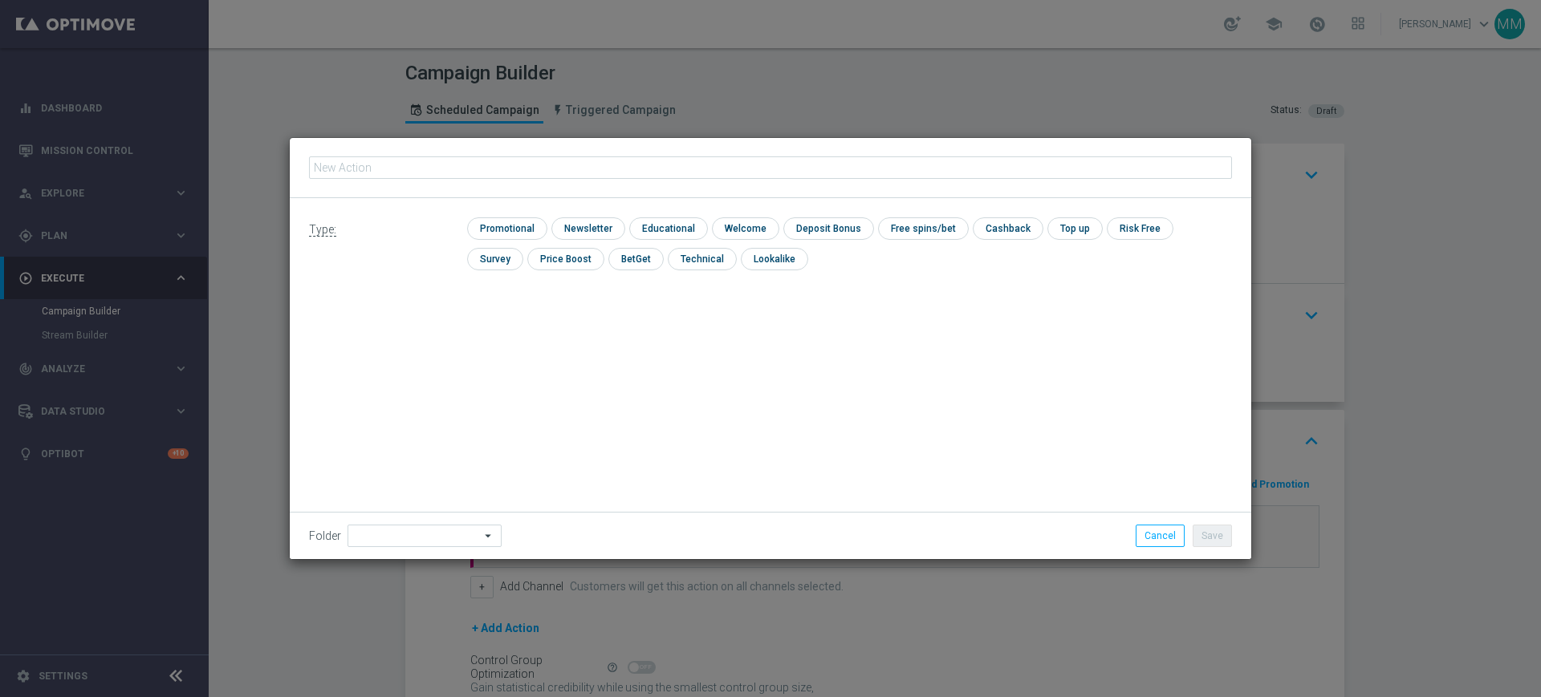
type input "A_ALL_GLOB_WIN_DAILY_EUROPEJSKIE_PUCHARY_300925_PW"
click at [488, 218] on input "checkbox" at bounding box center [505, 228] width 76 height 22
checkbox input "true"
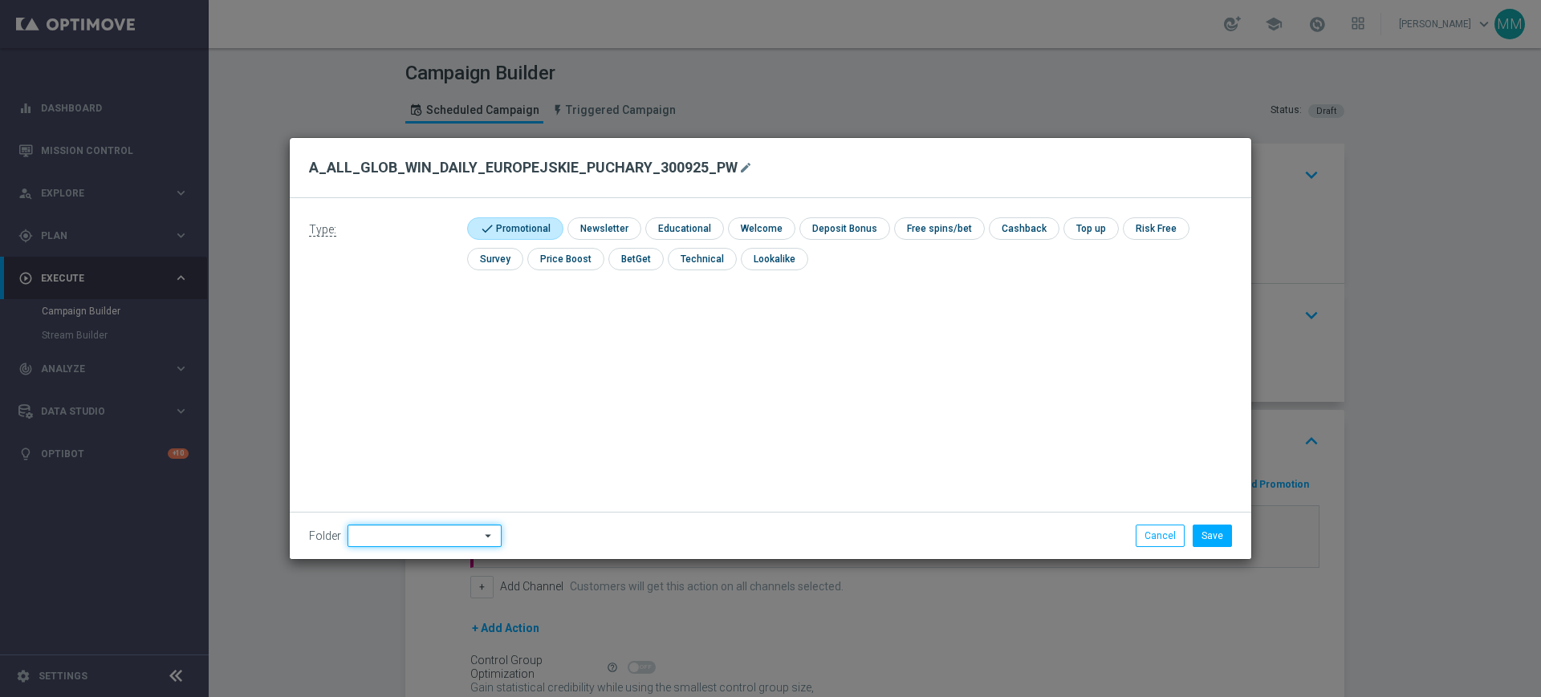
click at [387, 531] on input at bounding box center [424, 536] width 154 height 22
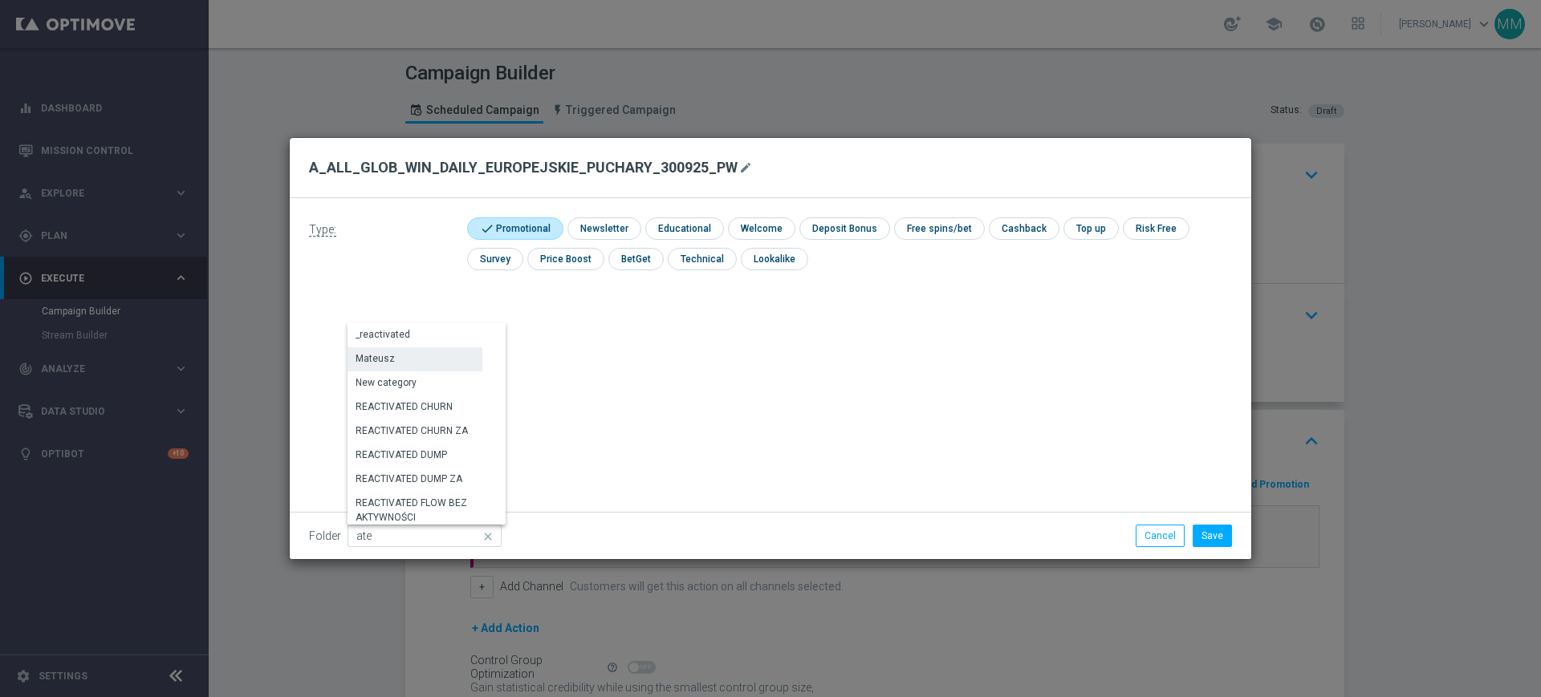
click at [397, 364] on div "Mateusz" at bounding box center [414, 358] width 135 height 22
type input "Mateusz"
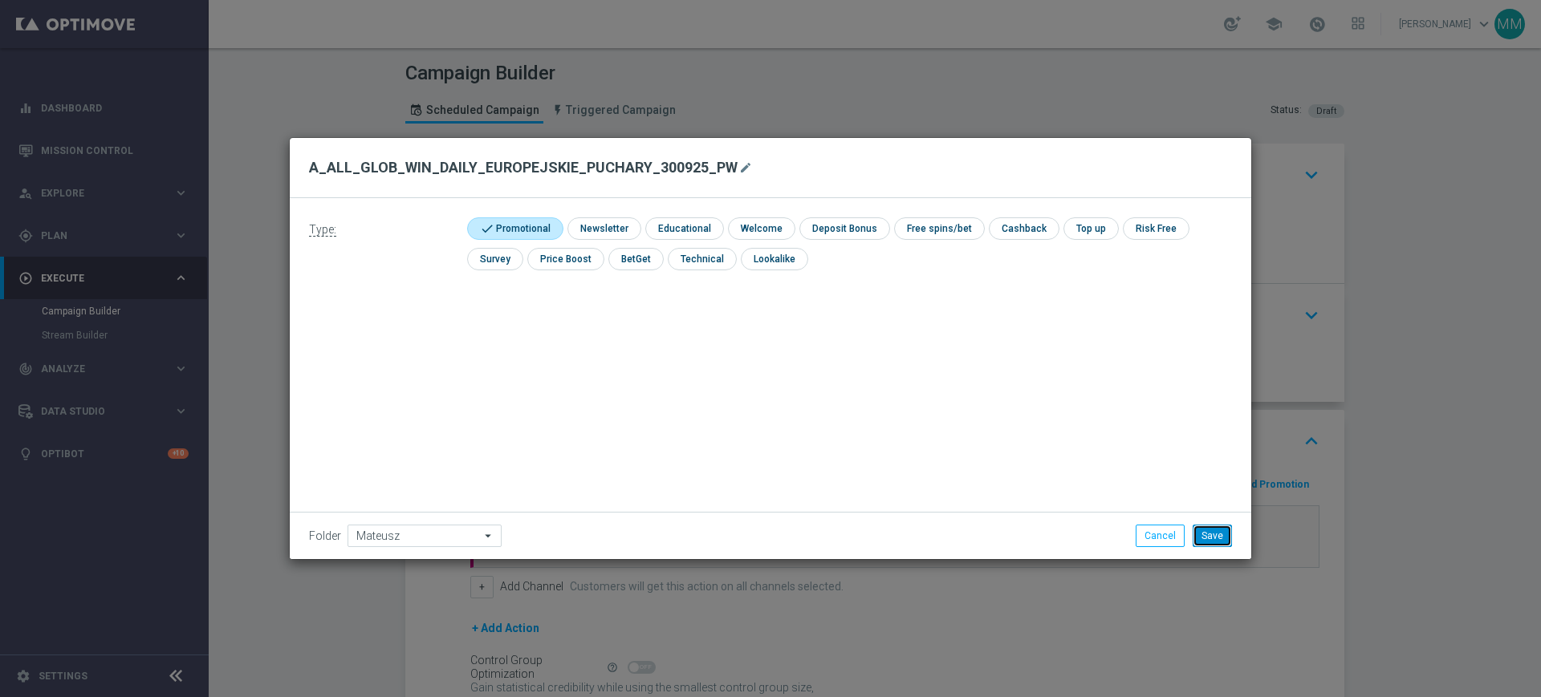
click at [1221, 537] on button "Save" at bounding box center [1211, 536] width 39 height 22
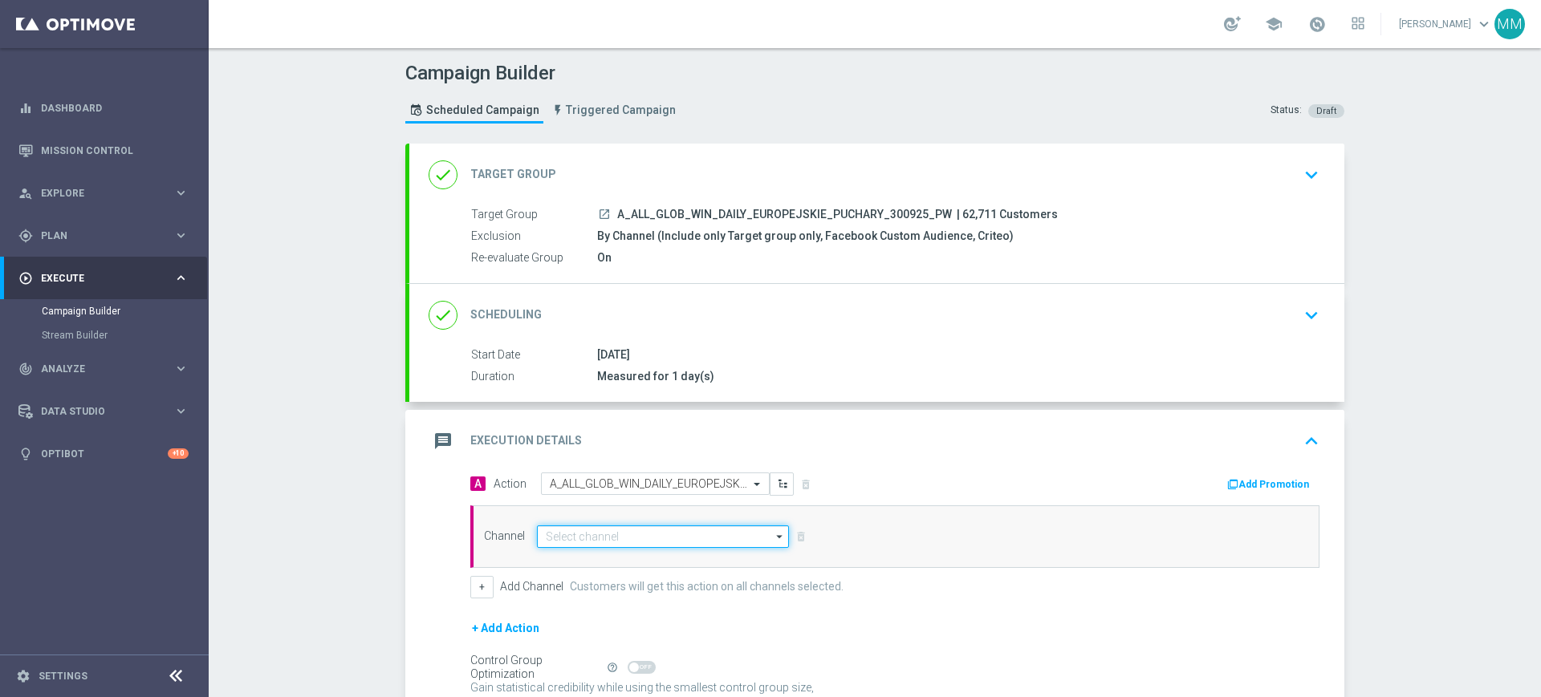
click at [652, 542] on input at bounding box center [663, 537] width 252 height 22
type input "[riv"
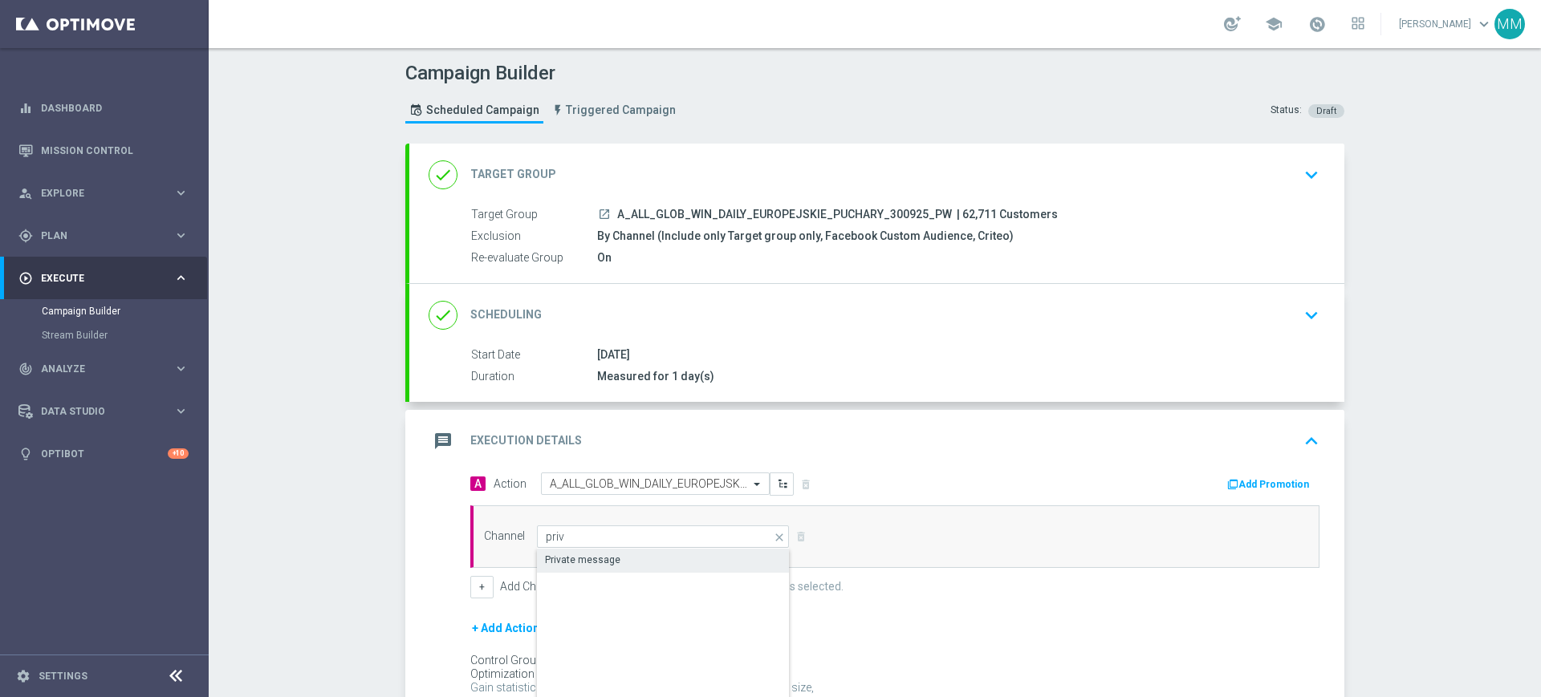
click at [627, 560] on div "Private message" at bounding box center [663, 560] width 253 height 22
type input "Private message"
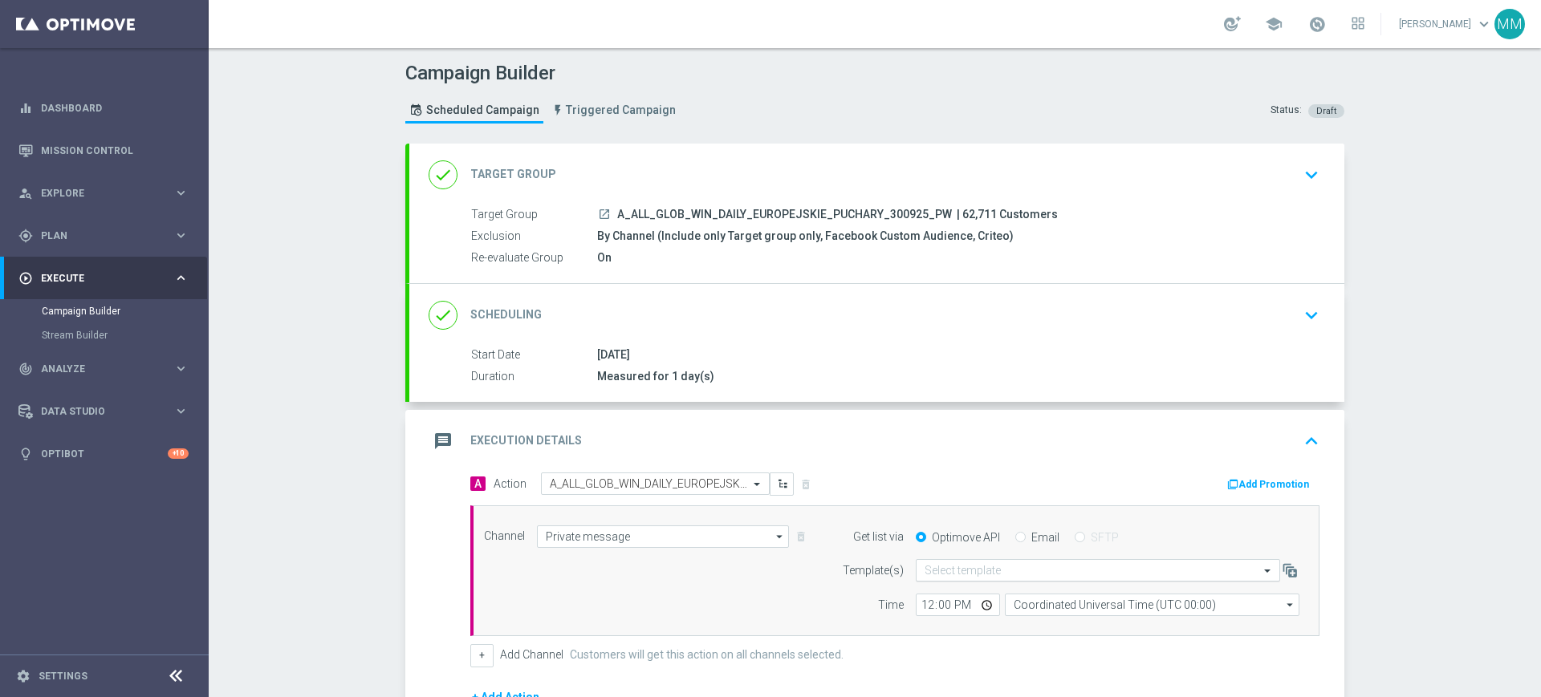
click at [1054, 564] on input "text" at bounding box center [1081, 571] width 315 height 14
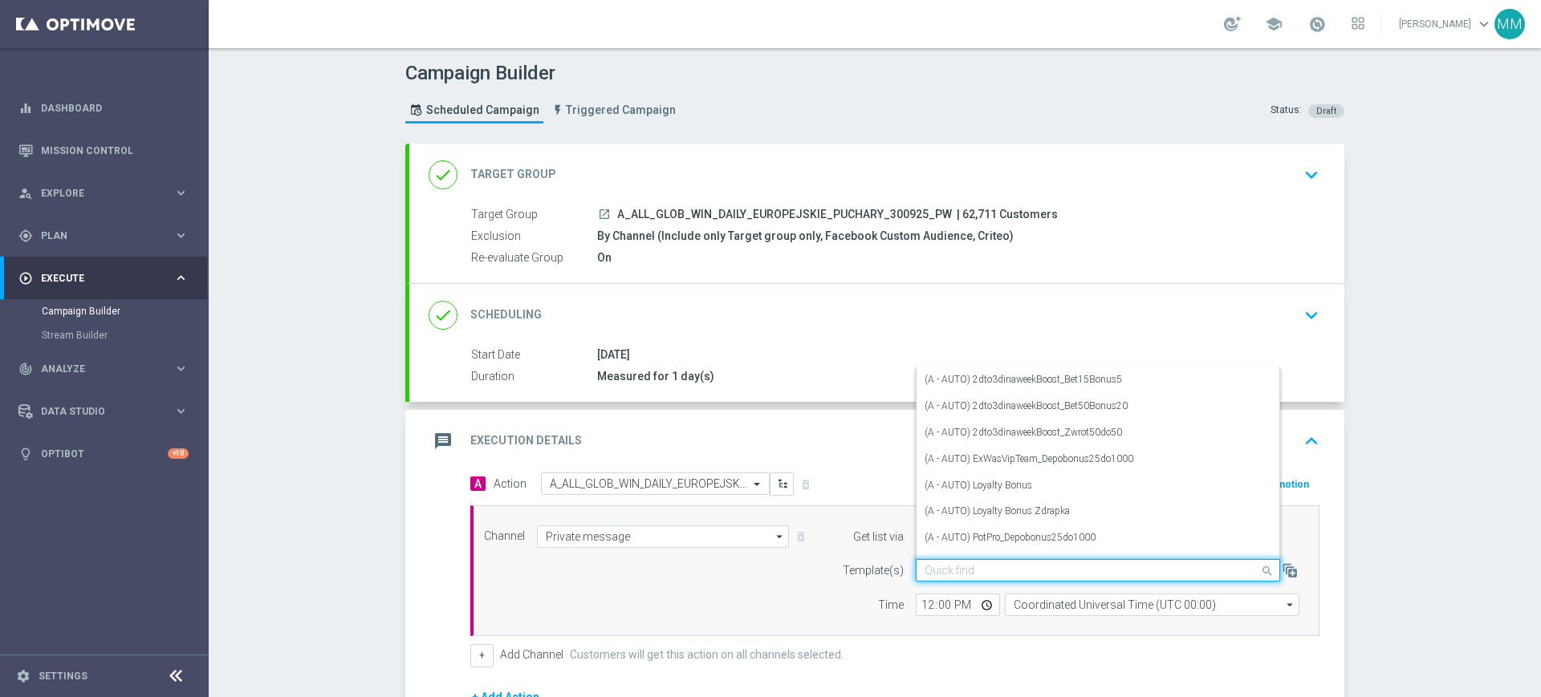
paste input "A_ALL_GLOB_WIN_DAILY_EUROPEJSKIE_PUCHARY_300925_PW"
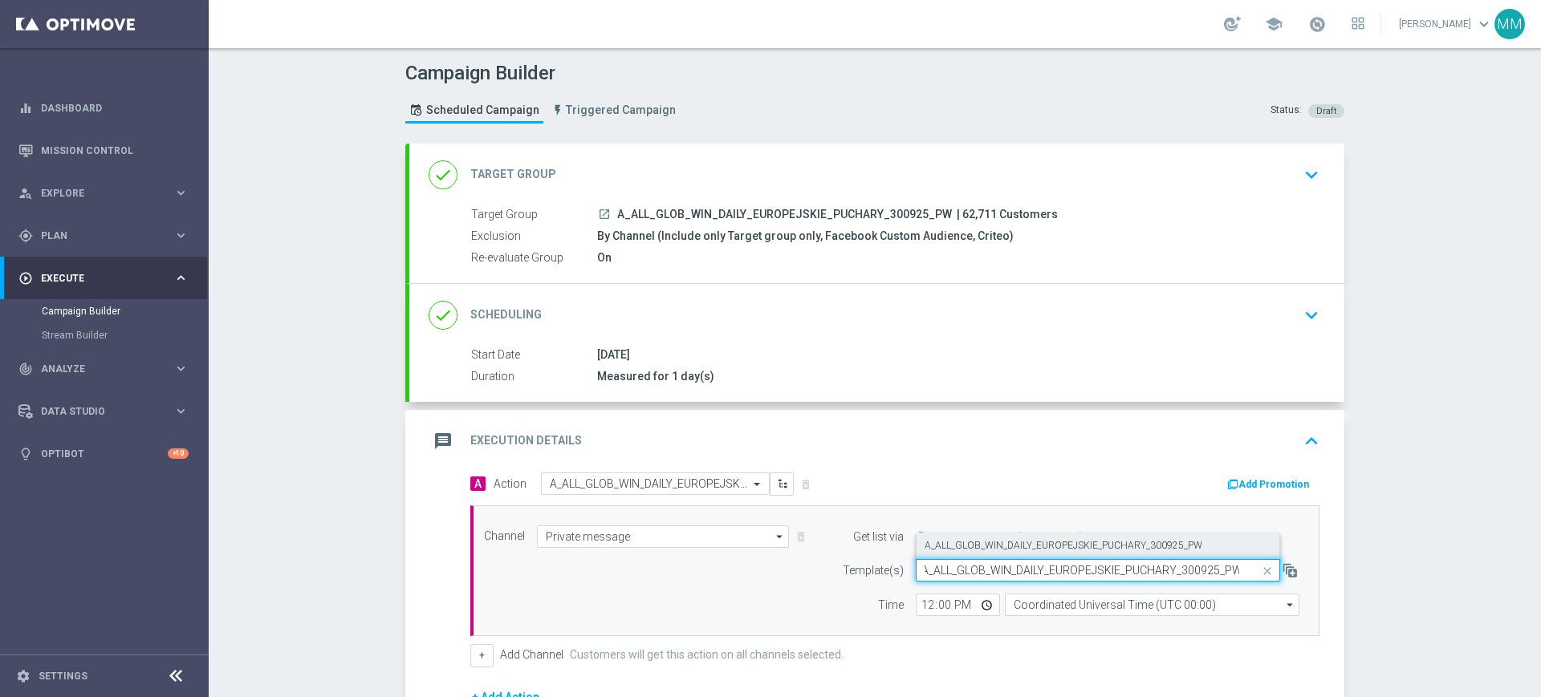
click at [1005, 547] on label "A_ALL_GLOB_WIN_DAILY_EUROPEJSKIE_PUCHARY_300925_PW" at bounding box center [1063, 546] width 278 height 14
type input "A_ALL_GLOB_WIN_DAILY_EUROPEJSKIE_PUCHARY_300925_PW"
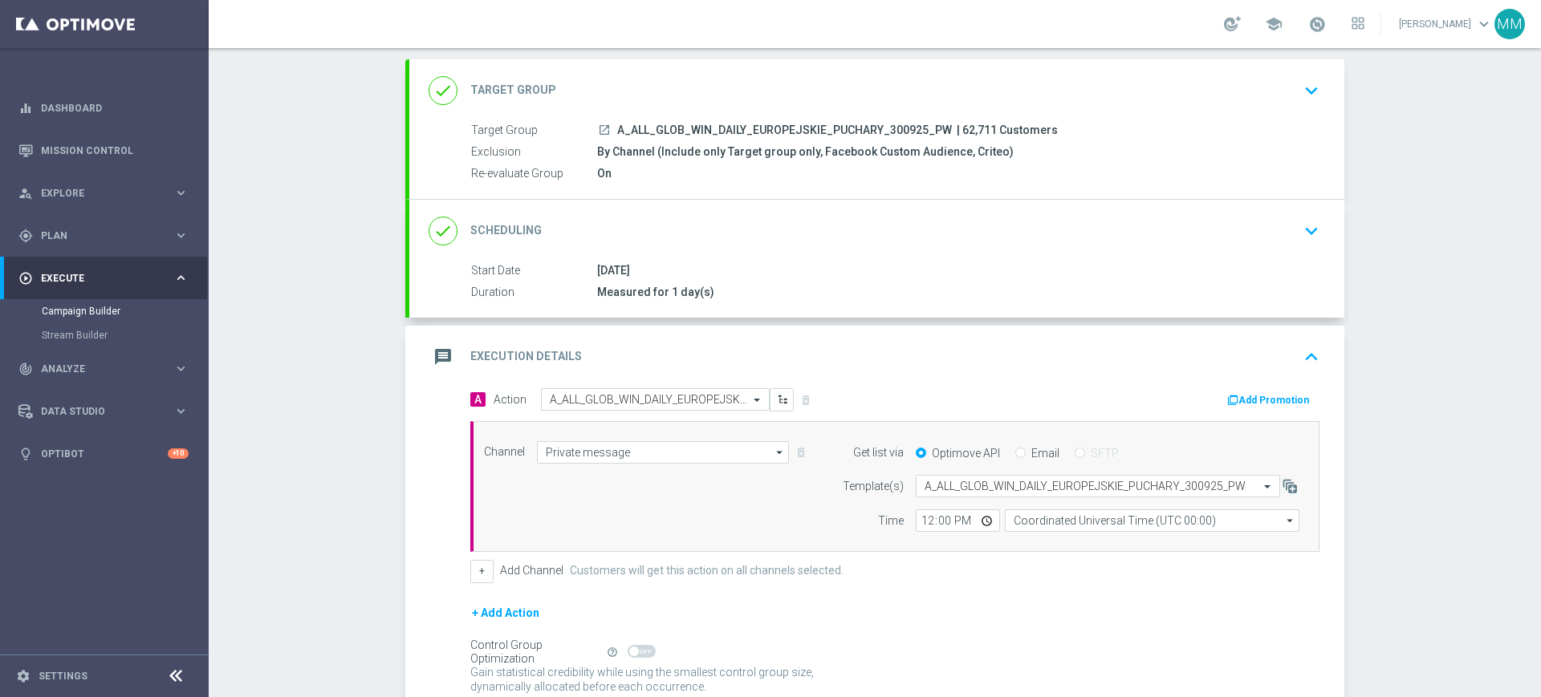
scroll to position [201, 0]
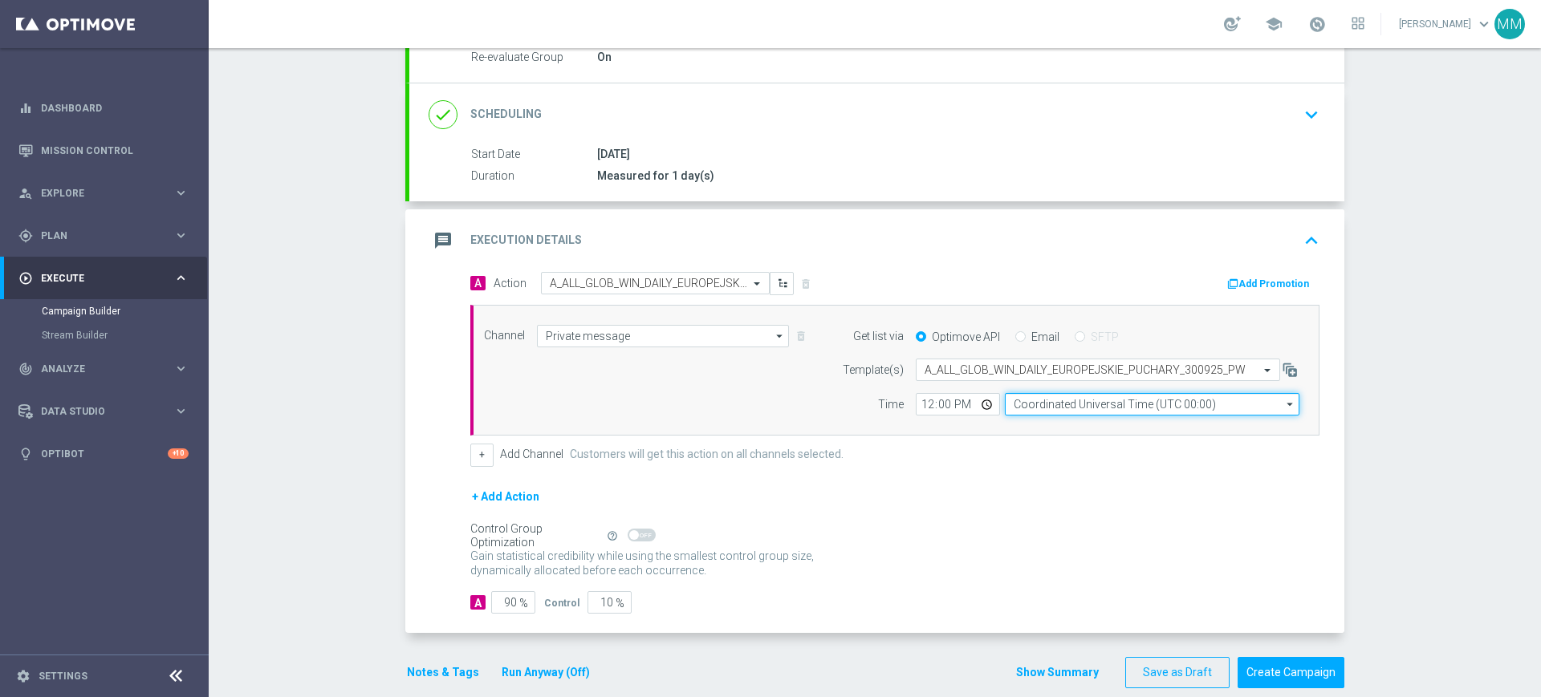
drag, startPoint x: 1066, startPoint y: 398, endPoint x: 1063, endPoint y: 415, distance: 17.0
click at [1066, 398] on input "Coordinated Universal Time (UTC 00:00)" at bounding box center [1152, 404] width 294 height 22
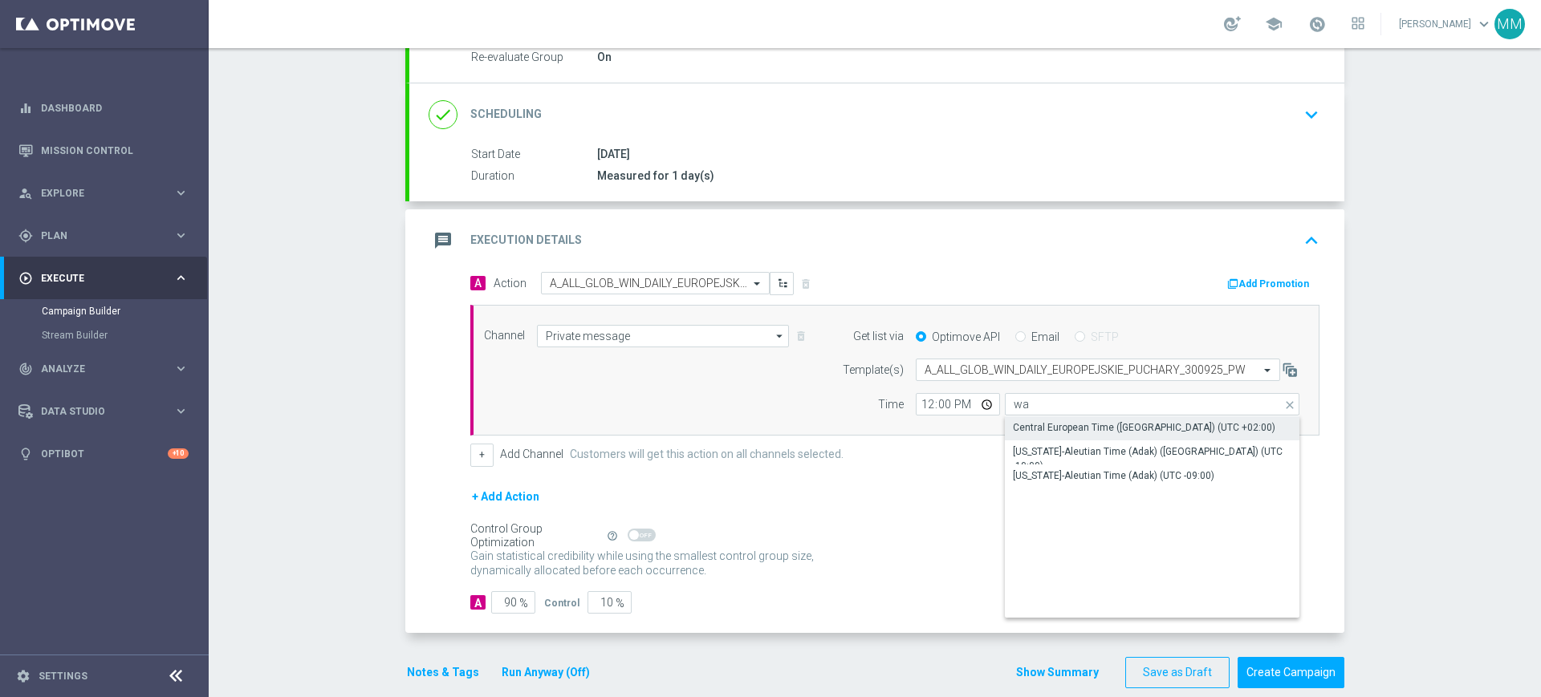
click at [1058, 436] on div "Central European Time ([GEOGRAPHIC_DATA]) (UTC +02:00)" at bounding box center [1152, 427] width 294 height 22
type input "Central European Time ([GEOGRAPHIC_DATA]) (UTC +02:00)"
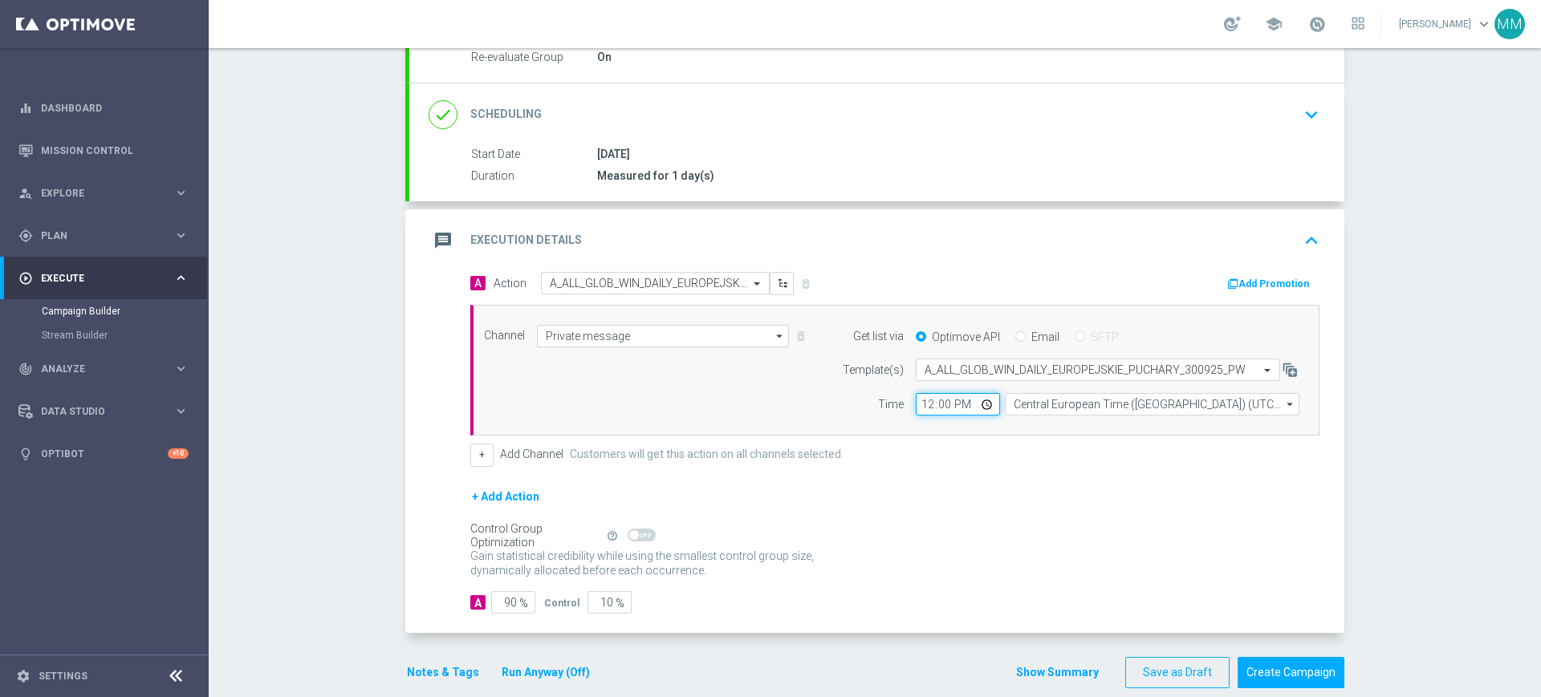
click at [918, 403] on input "12:00" at bounding box center [958, 404] width 84 height 22
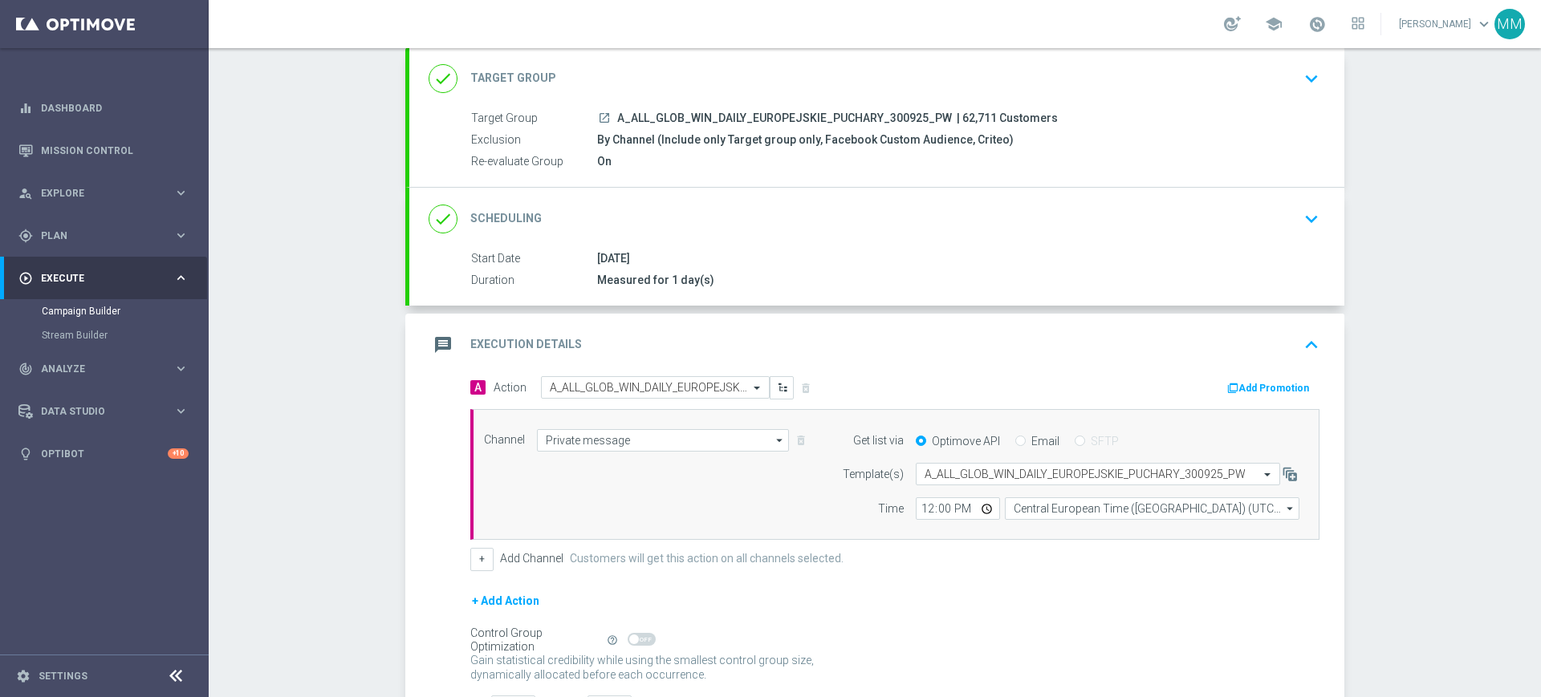
scroll to position [224, 0]
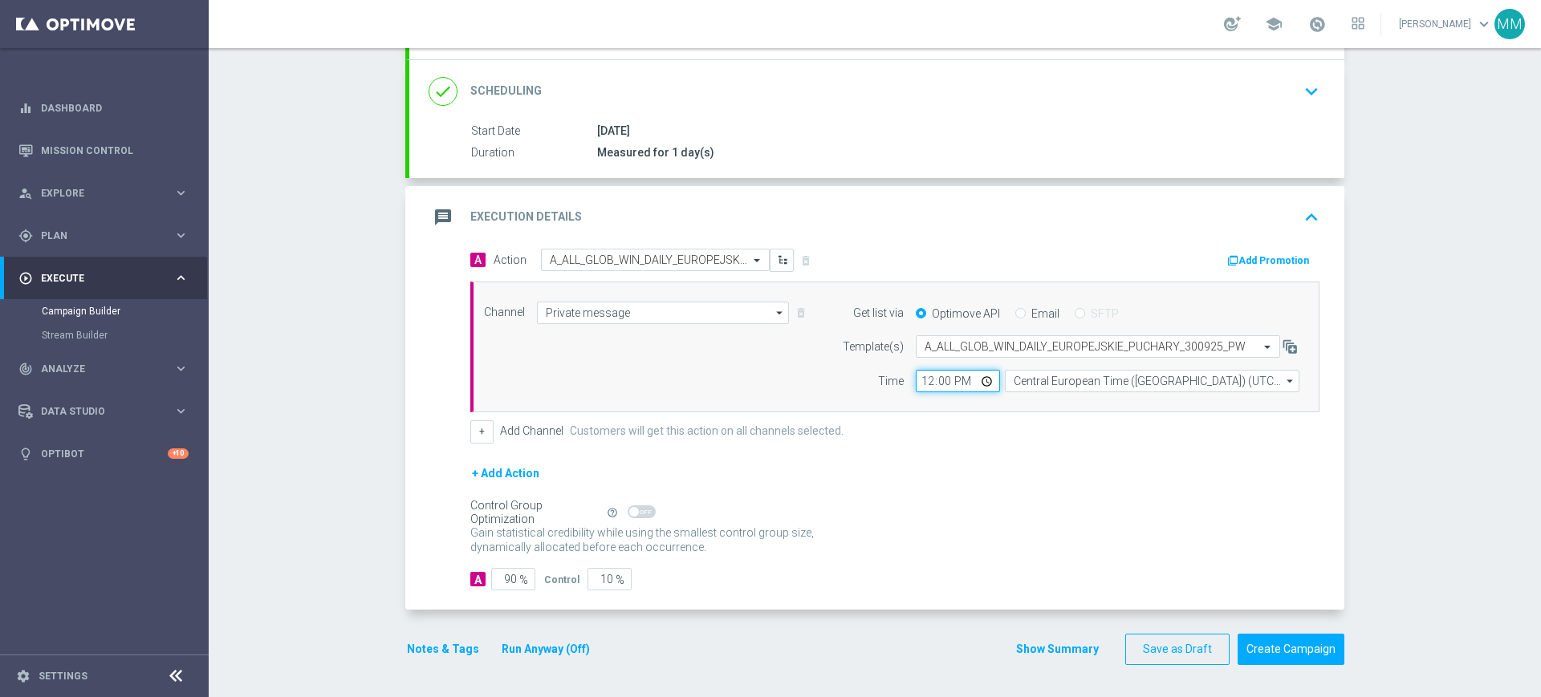
click at [917, 382] on input "12:00" at bounding box center [958, 381] width 84 height 22
click at [827, 388] on div "Time" at bounding box center [863, 381] width 82 height 22
drag, startPoint x: 492, startPoint y: 583, endPoint x: 580, endPoint y: 579, distance: 88.4
click at [580, 579] on div "A 90 % Control 10 %" at bounding box center [894, 579] width 849 height 22
click at [917, 381] on input "16:55" at bounding box center [958, 381] width 84 height 22
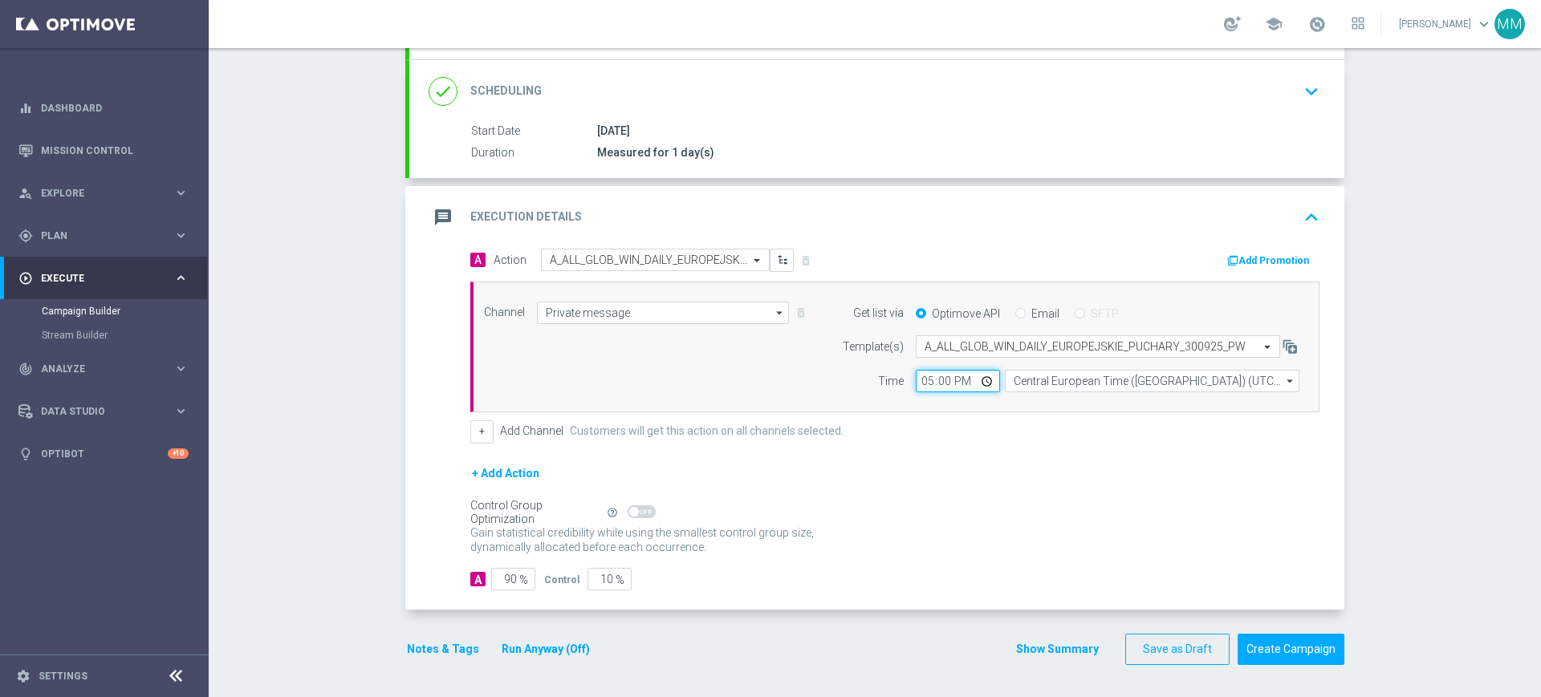
type input "17:02"
click at [746, 417] on div "A Action Select action A_ALL_GLOB_WIN_DAILY_EUROPEJSKIE_PUCHARY_300925_PW delet…" at bounding box center [894, 346] width 873 height 195
drag, startPoint x: 490, startPoint y: 578, endPoint x: 617, endPoint y: 587, distance: 127.1
click at [617, 587] on div "A 90 % Control 10 %" at bounding box center [894, 579] width 849 height 22
type input "98"
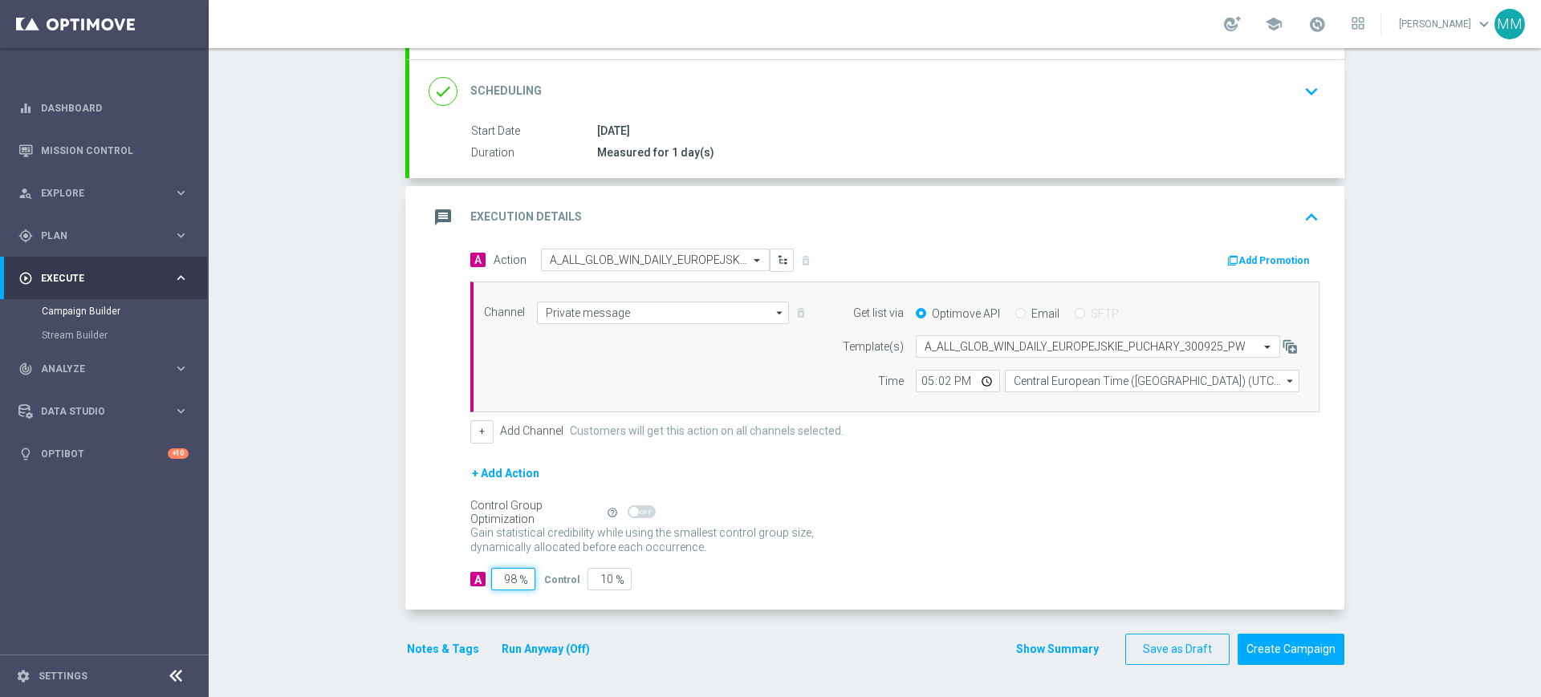
type input "2"
type input "98"
click at [441, 644] on button "Notes & Tags" at bounding box center [442, 650] width 75 height 20
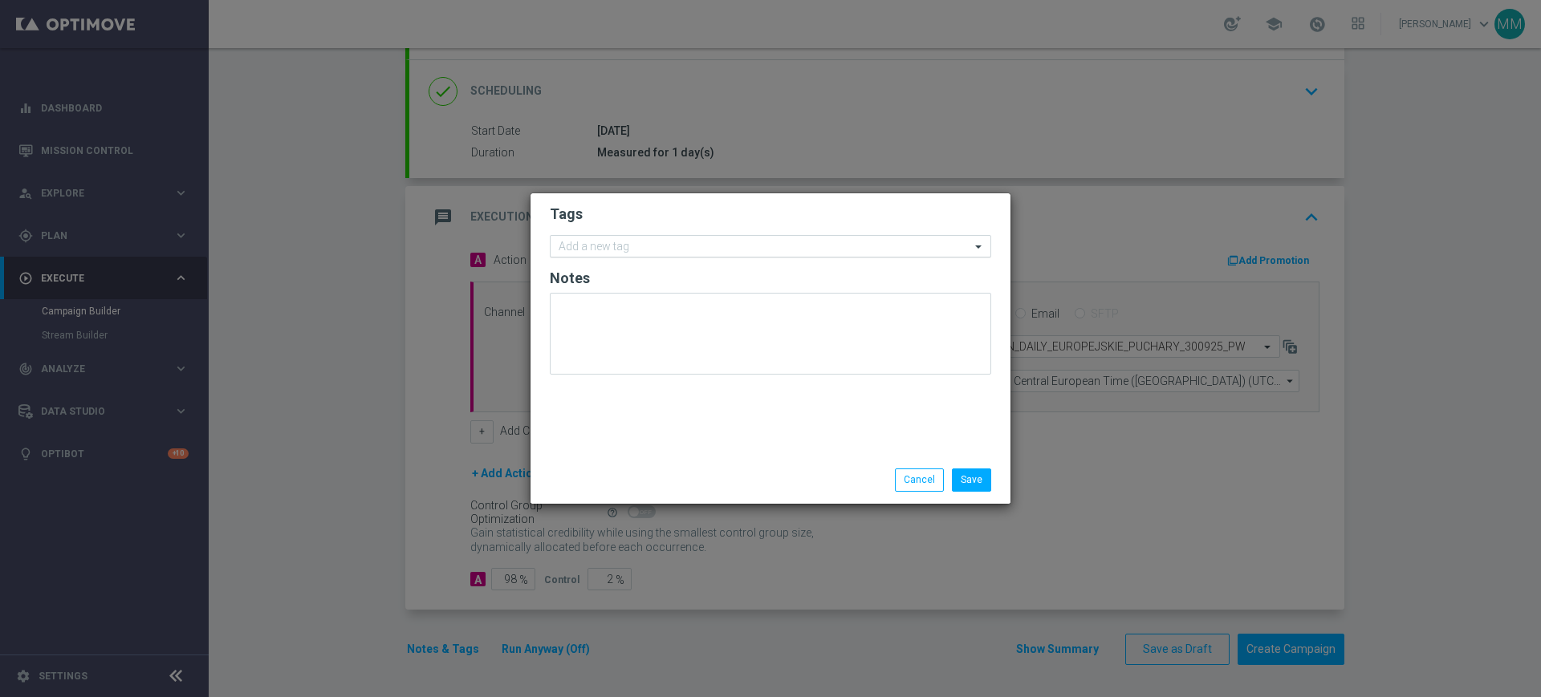
click at [676, 250] on input "text" at bounding box center [764, 248] width 412 height 14
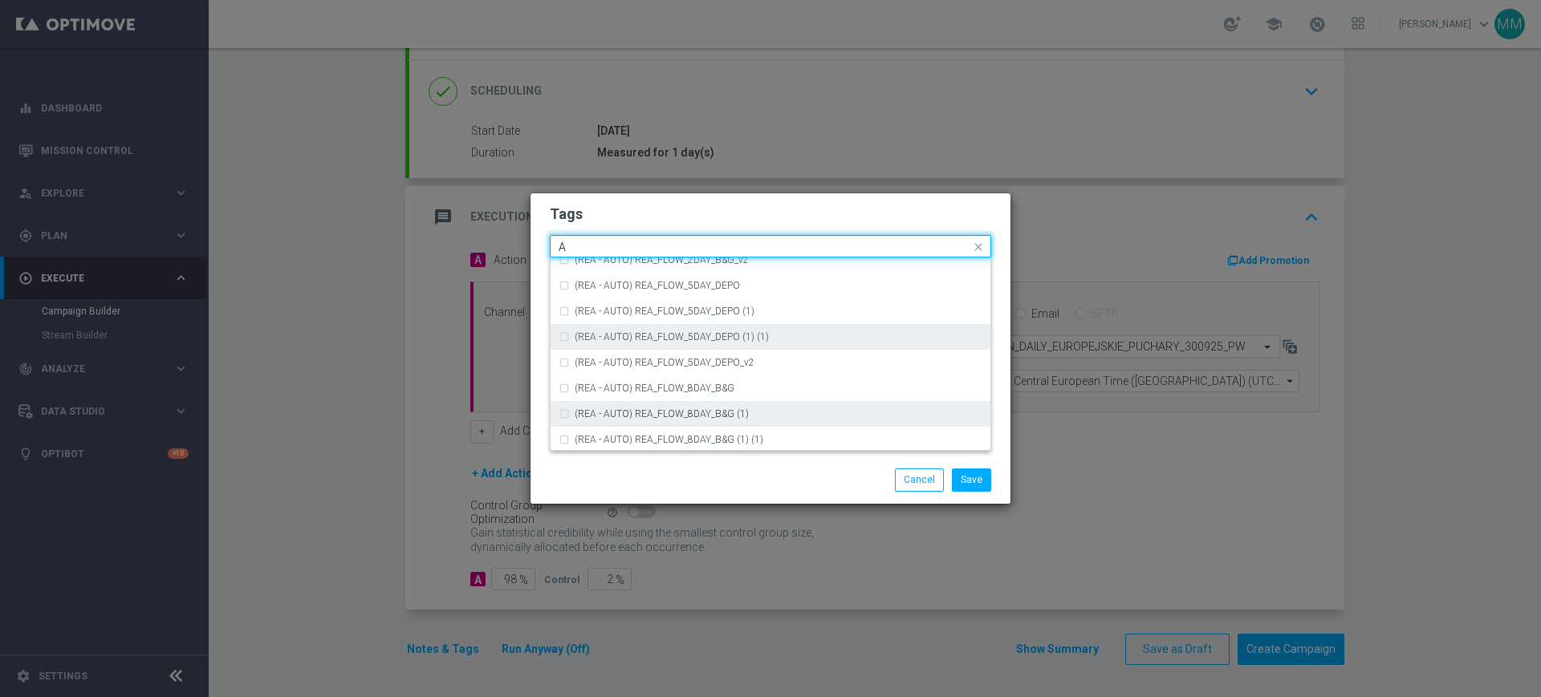
scroll to position [1906, 0]
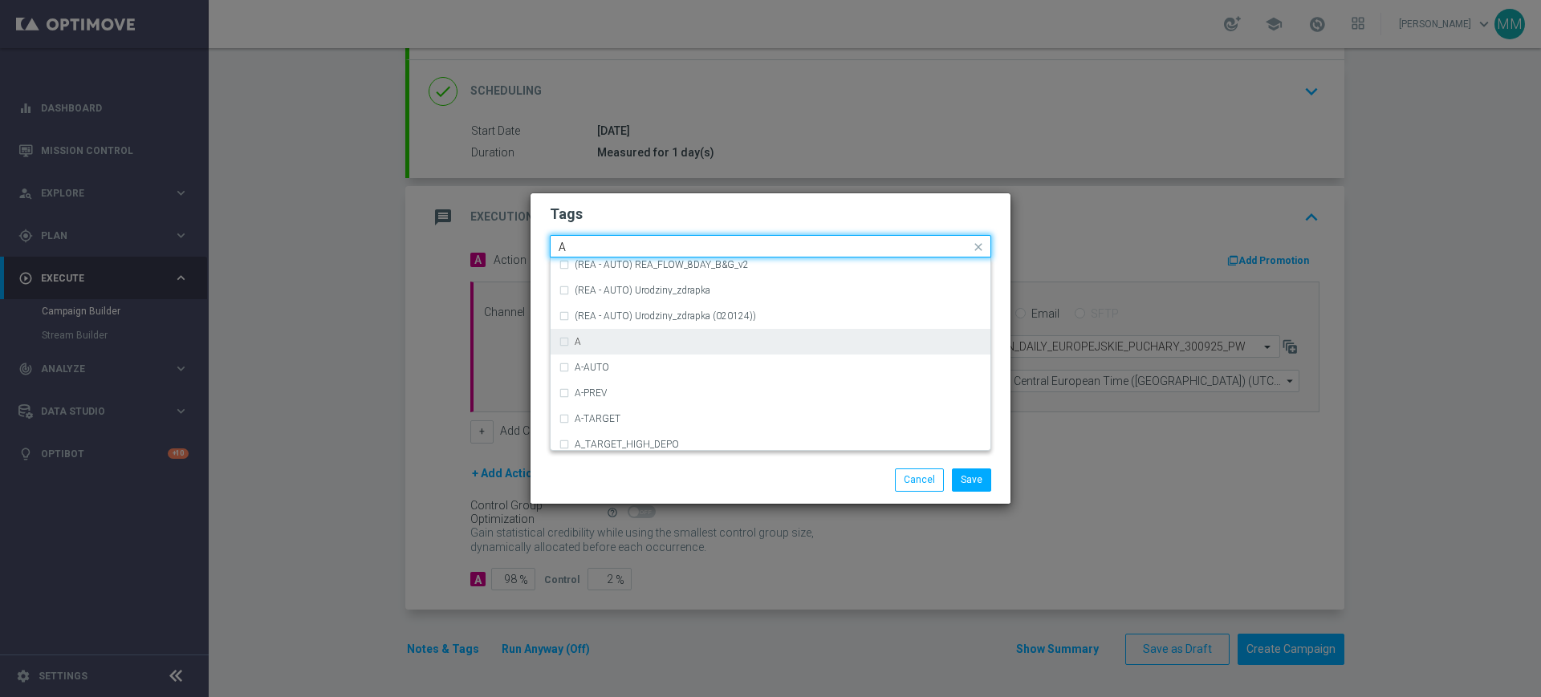
click at [656, 335] on div "A" at bounding box center [770, 342] width 424 height 26
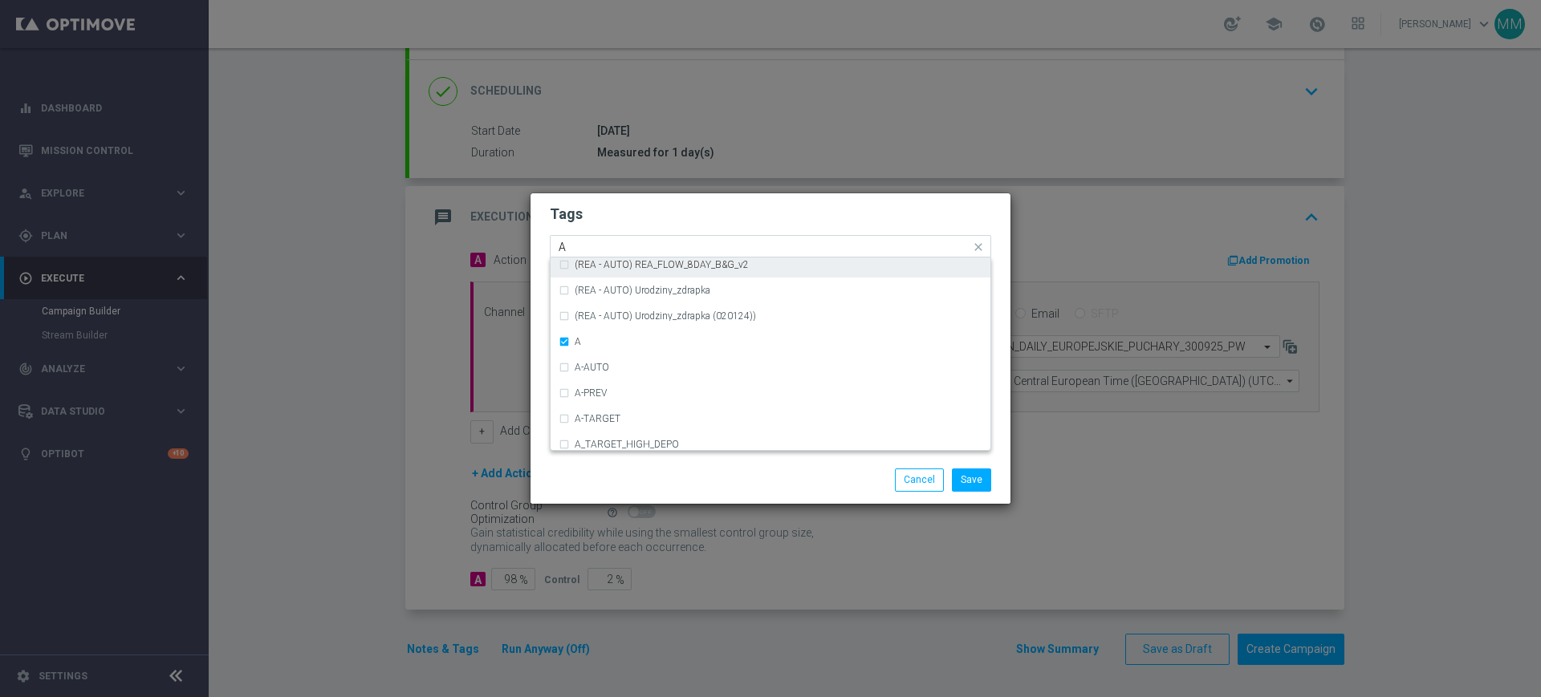
click at [619, 249] on input "A" at bounding box center [764, 248] width 412 height 14
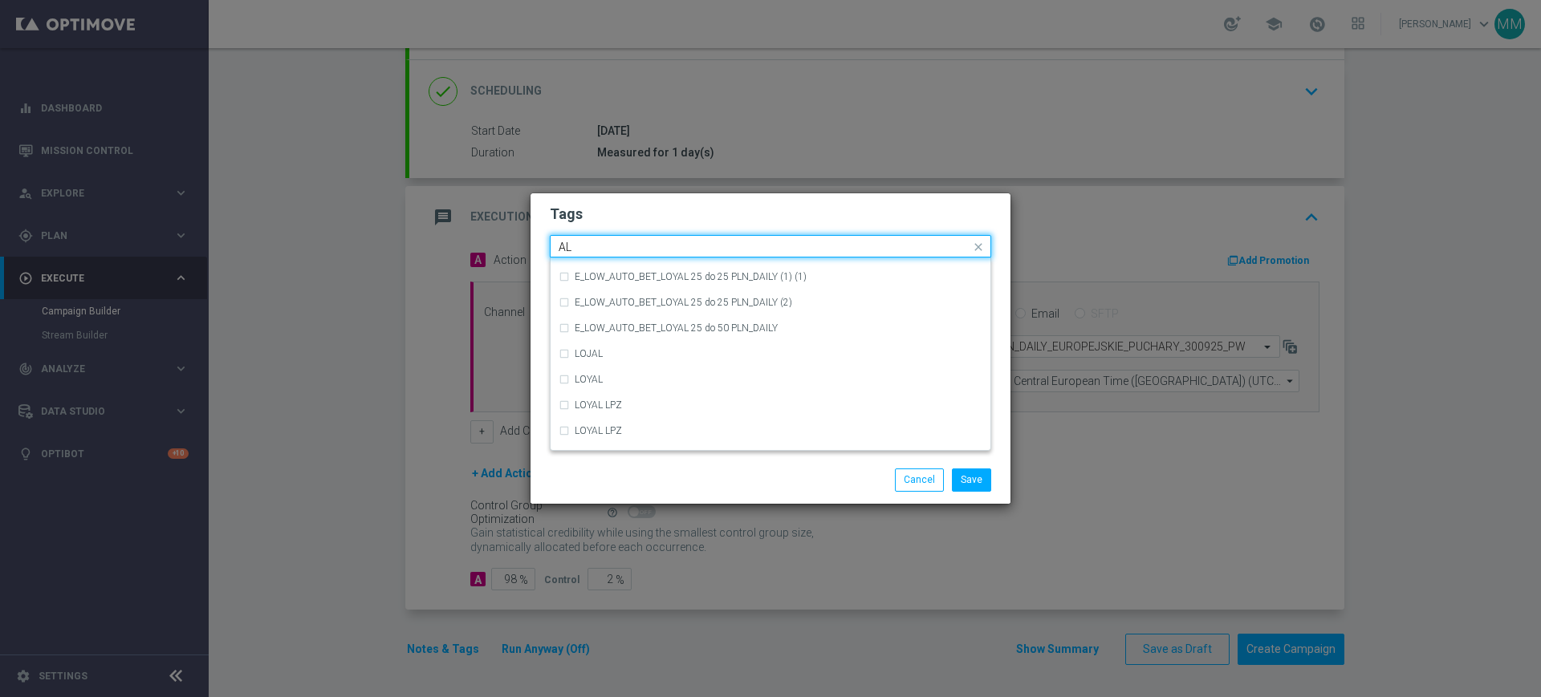
scroll to position [0, 0]
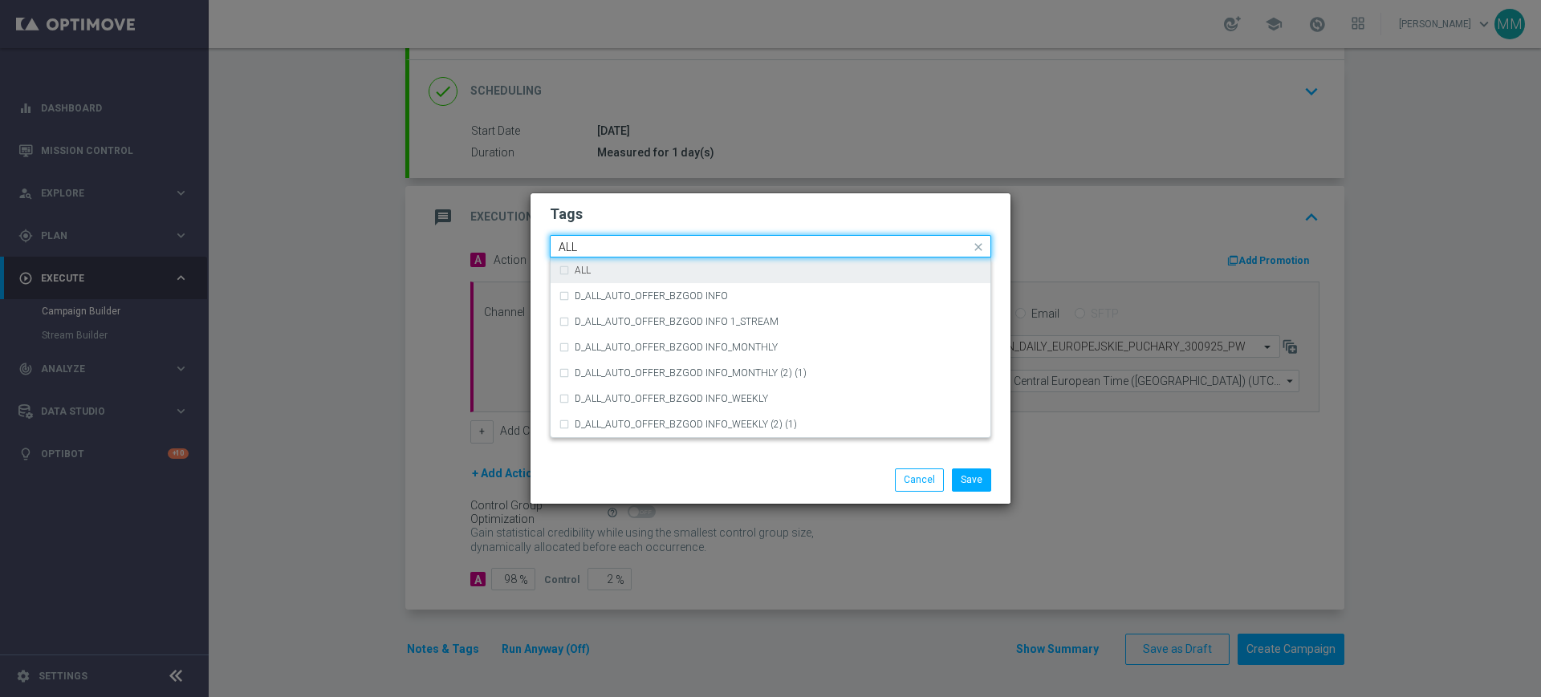
click at [712, 266] on div "ALL" at bounding box center [779, 271] width 408 height 10
type input "ALL"
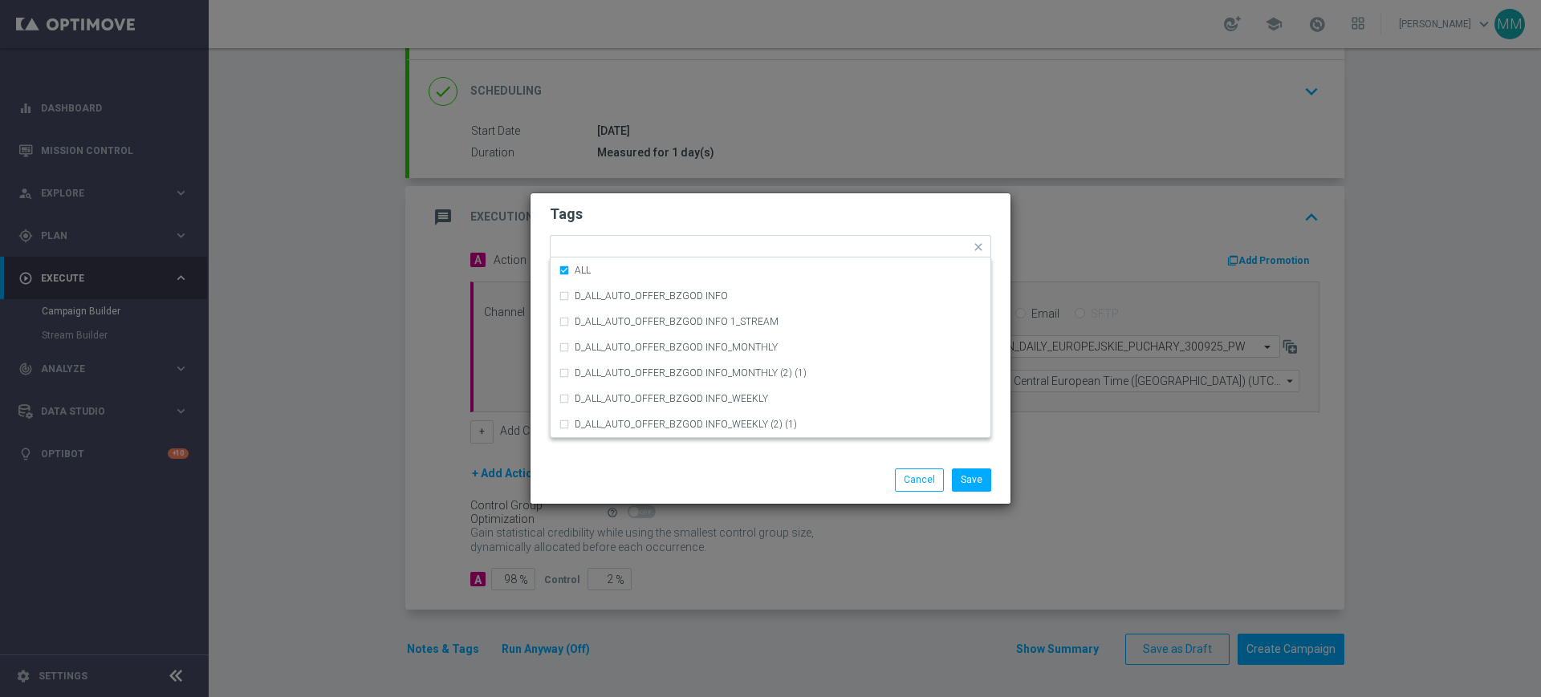
click at [692, 233] on form "Tags Quick find × A × ALL ALL D_ALL_AUTO_OFFER_BZGOD INFO D_ALL_AUTO_OFFER_BZGO…" at bounding box center [770, 294] width 441 height 186
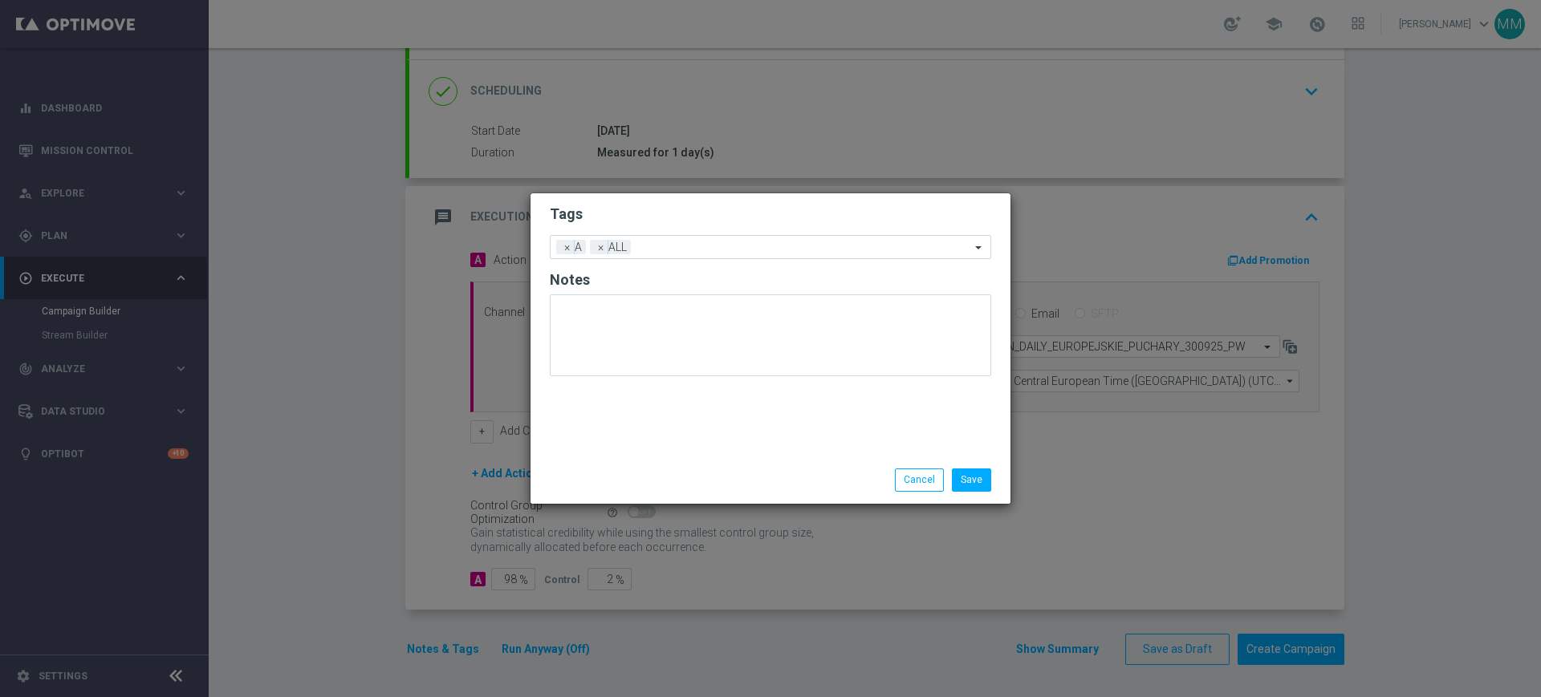
click at [692, 233] on form "Tags Add a new tag × A × ALL Notes" at bounding box center [770, 295] width 441 height 188
click at [685, 245] on input "text" at bounding box center [803, 249] width 333 height 14
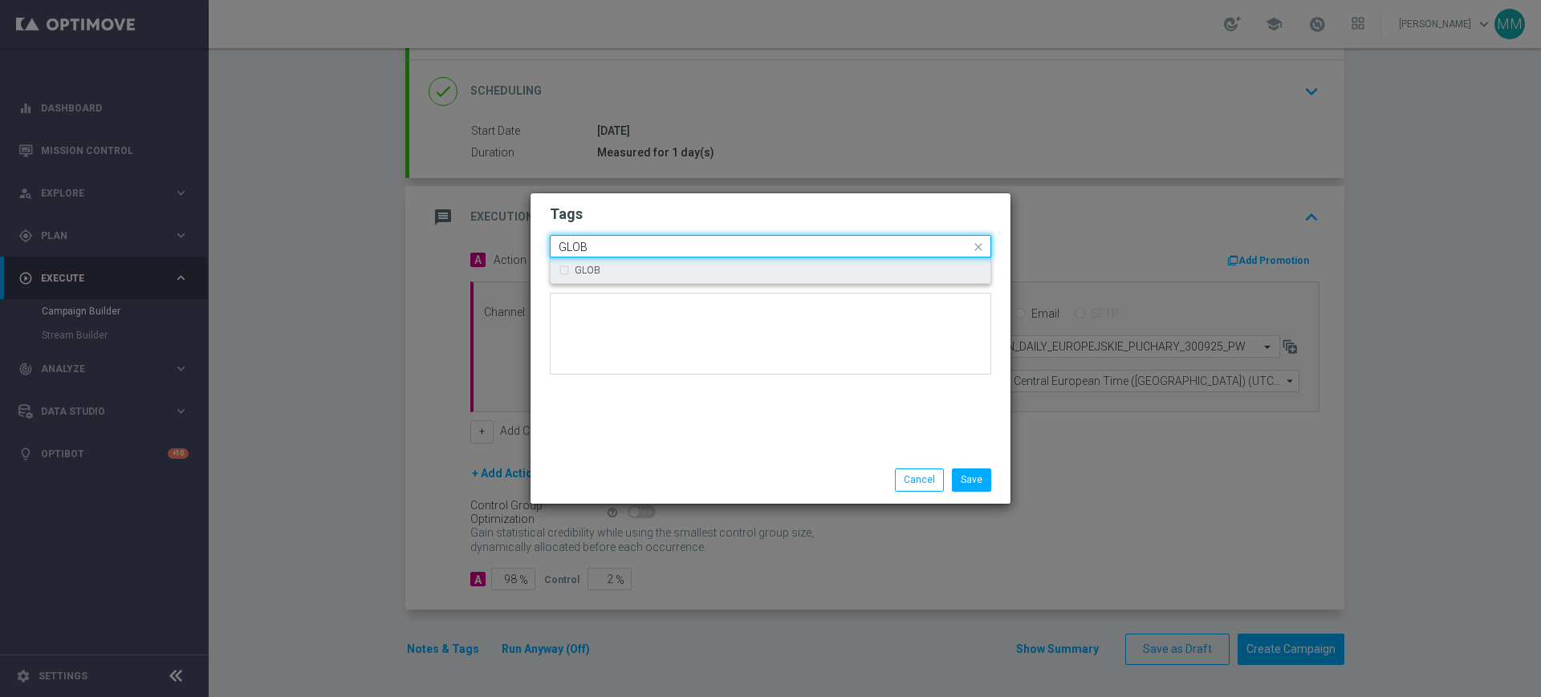
click at [668, 262] on div "GLOB" at bounding box center [770, 271] width 424 height 26
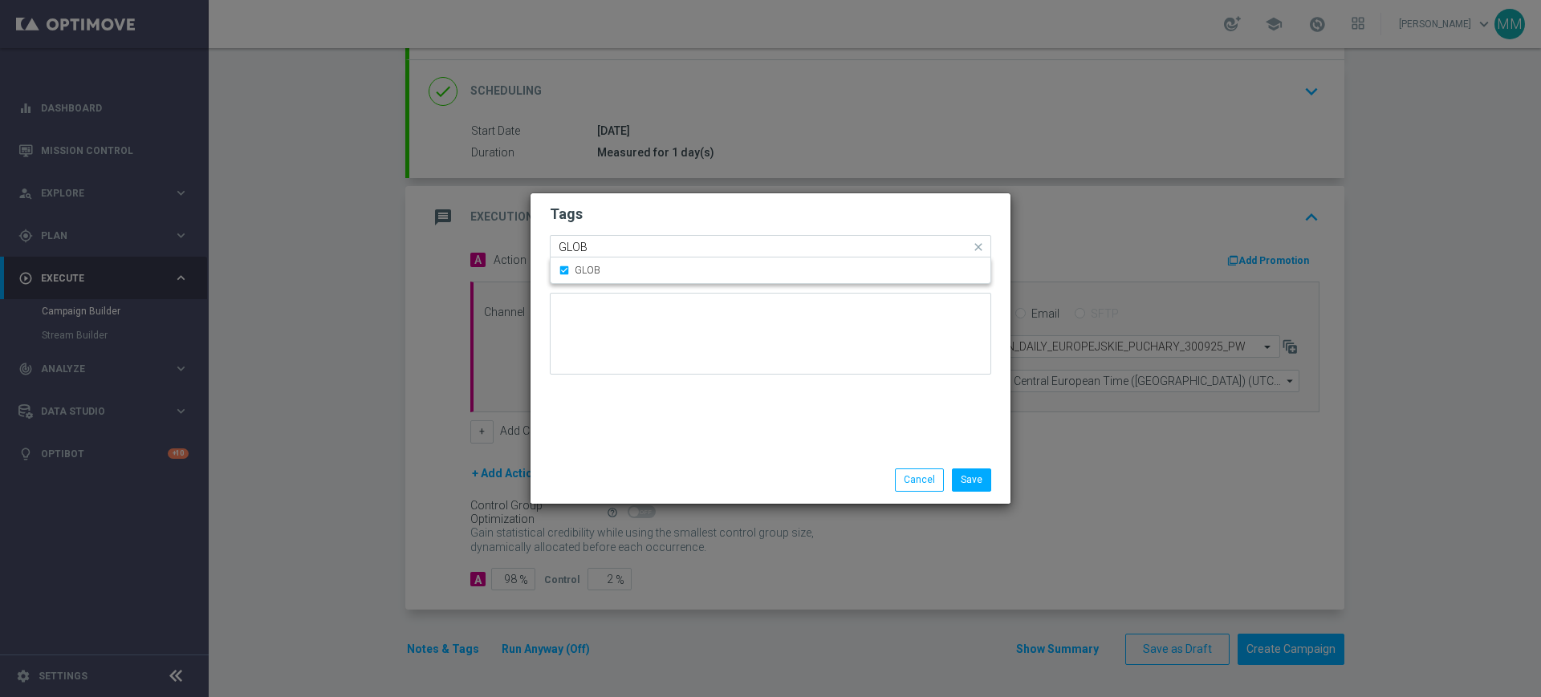
click at [662, 243] on input "GLOB" at bounding box center [764, 248] width 412 height 14
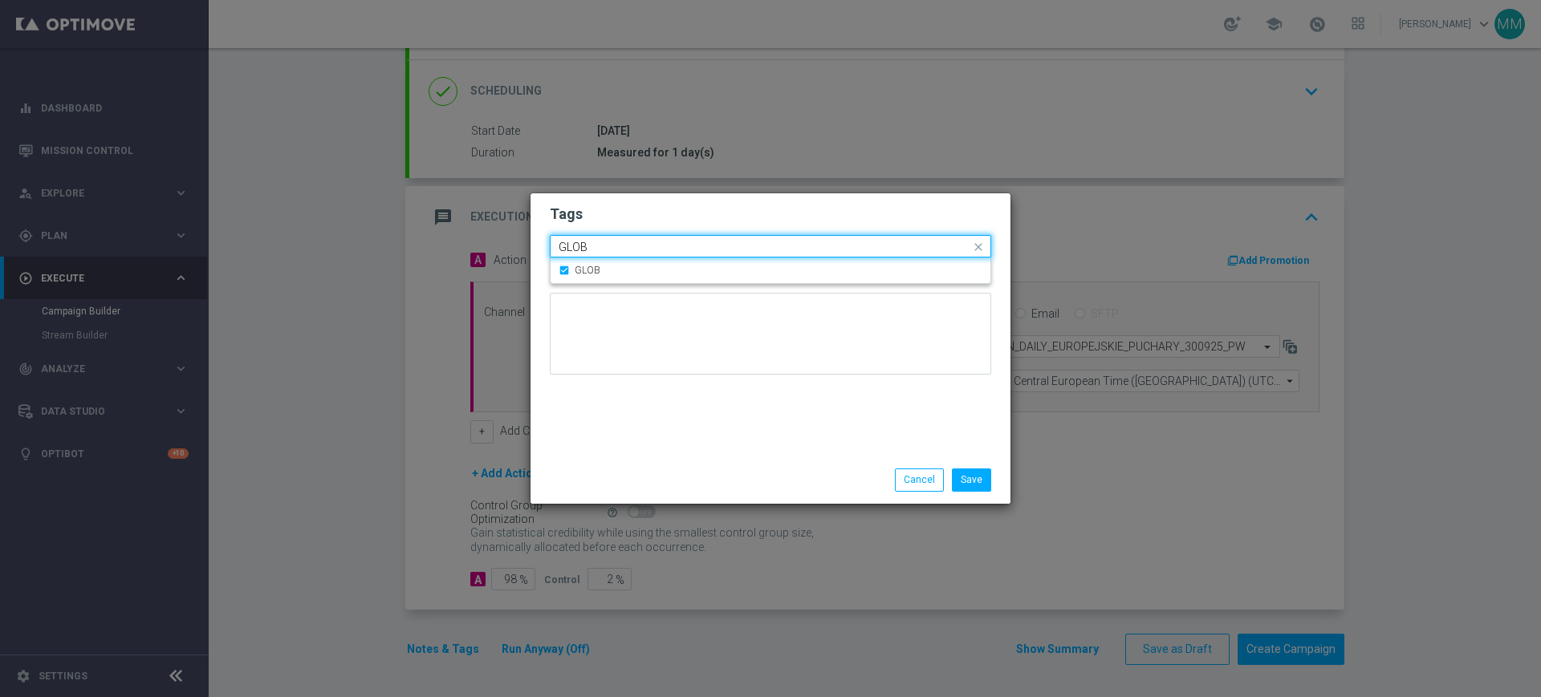
click at [662, 243] on input "GLOB" at bounding box center [764, 248] width 412 height 14
type input "W"
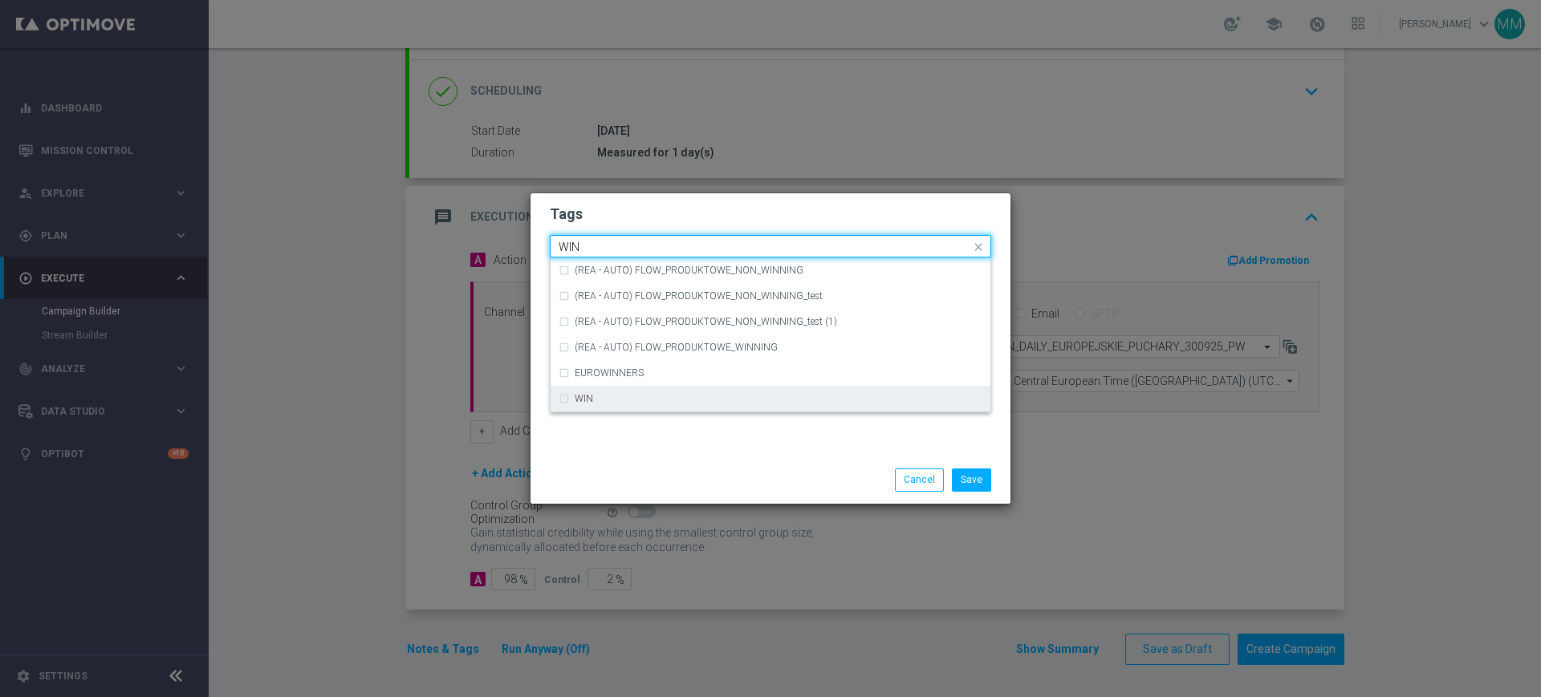
click at [627, 408] on div "WIN" at bounding box center [770, 399] width 424 height 26
type input "WIN"
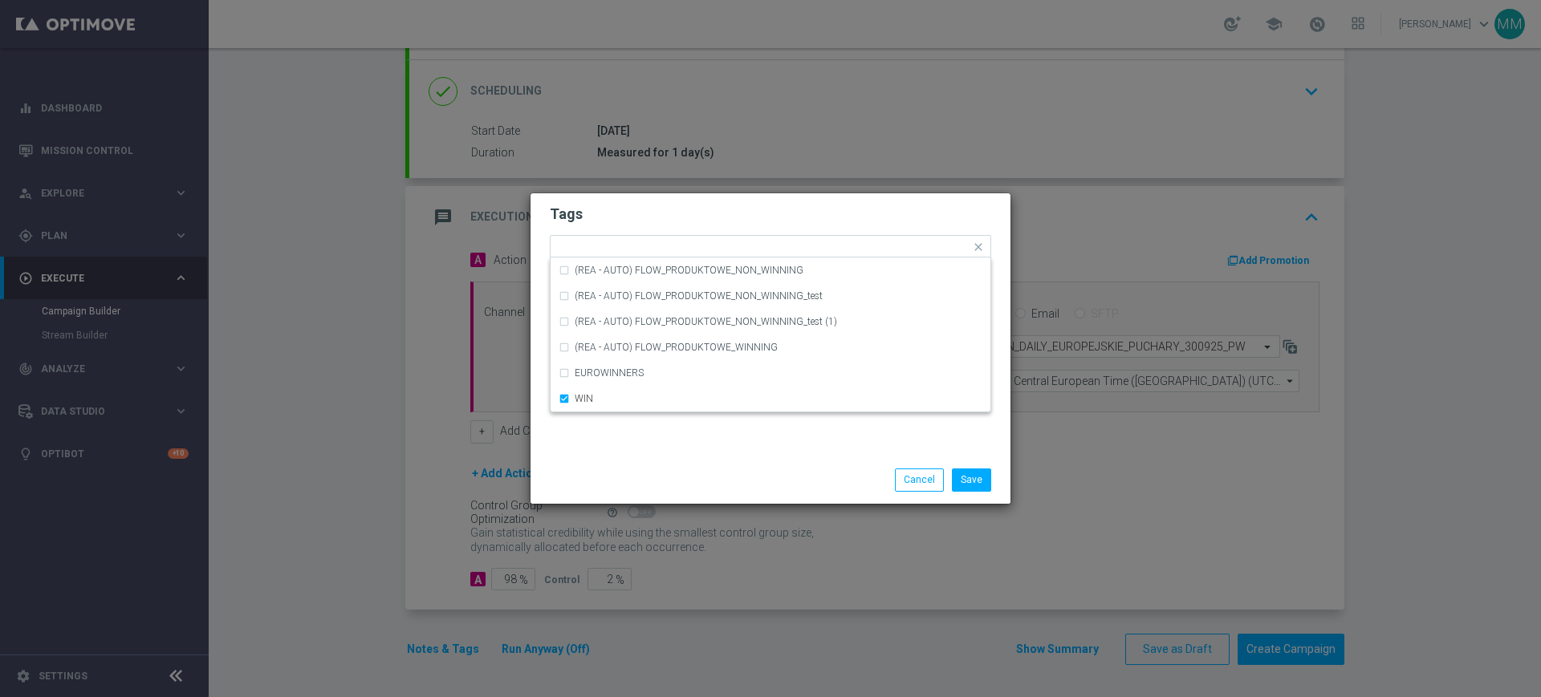
click at [638, 443] on div "Tags Quick find × A × ALL × GLOB × WIN (REA - AUTO) FLOW_PRODUKTOWE_NON_WINNING…" at bounding box center [770, 324] width 480 height 263
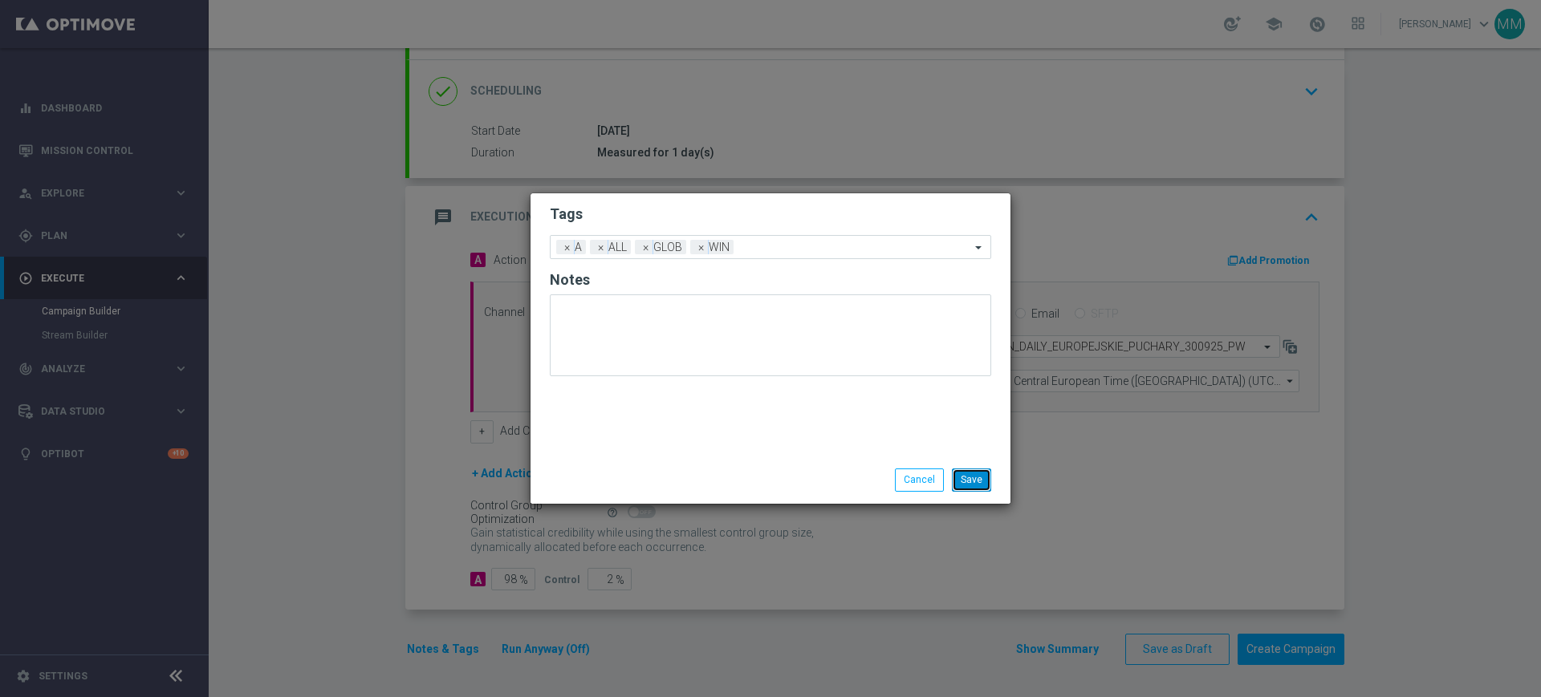
click at [979, 476] on button "Save" at bounding box center [971, 480] width 39 height 22
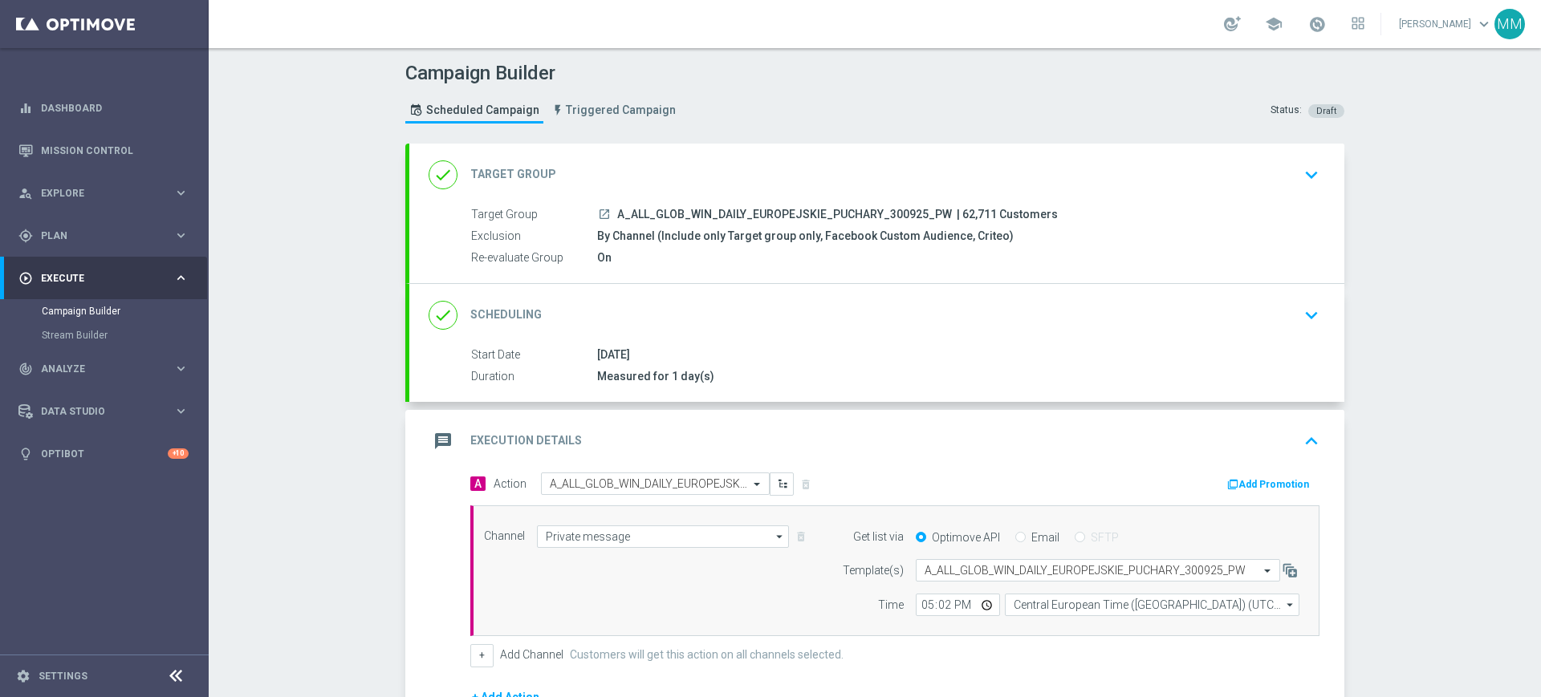
click at [691, 424] on div "message Execution Details keyboard_arrow_up" at bounding box center [876, 441] width 935 height 63
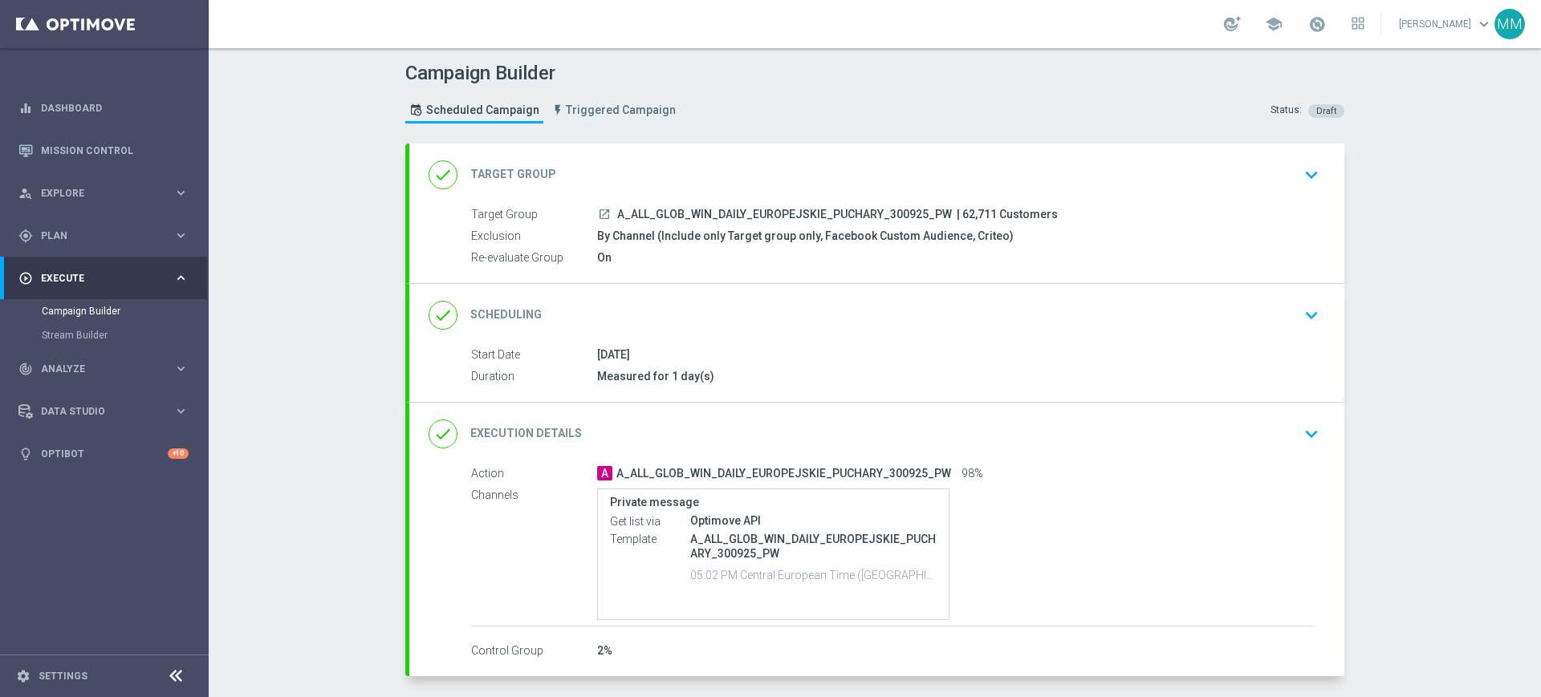
click at [686, 173] on div "done Target Group keyboard_arrow_down" at bounding box center [876, 175] width 896 height 30
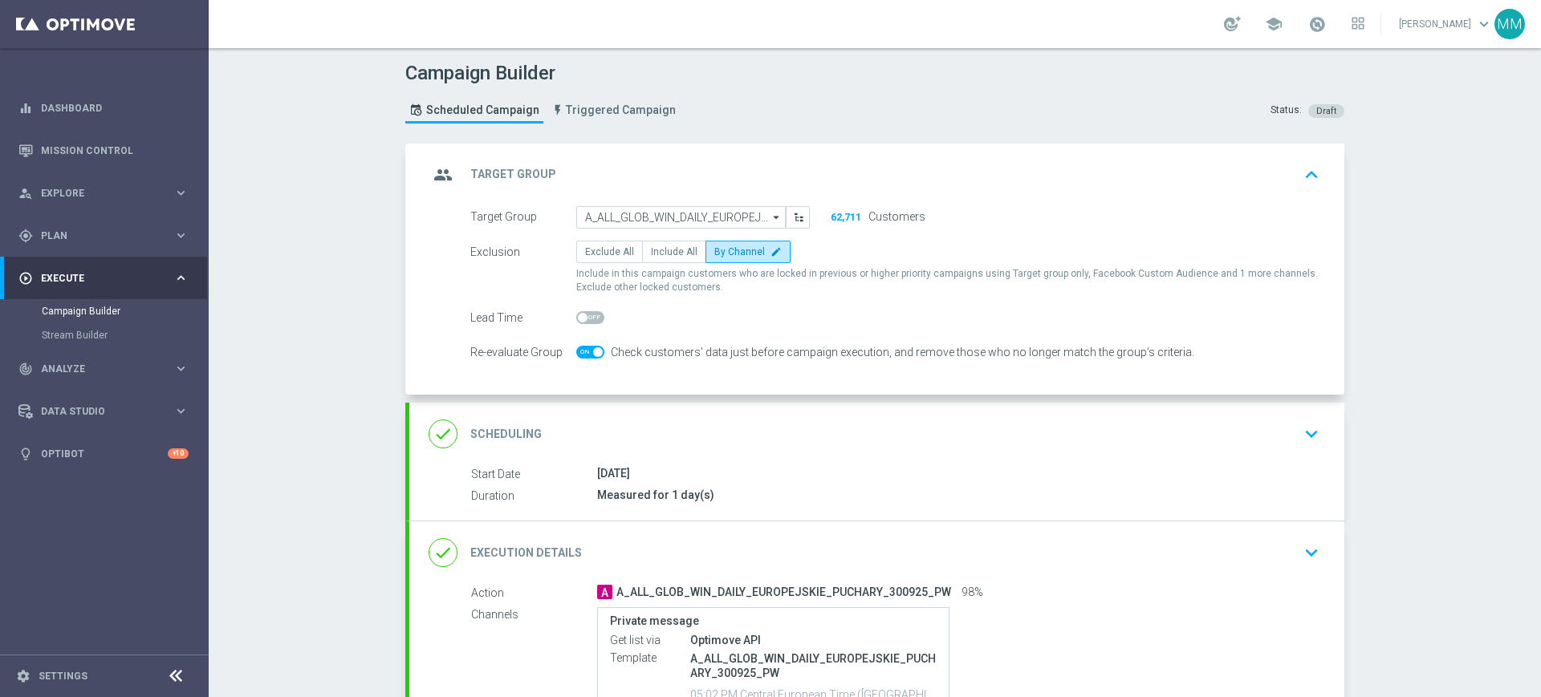
click at [672, 180] on div "group Target Group keyboard_arrow_up" at bounding box center [876, 175] width 896 height 30
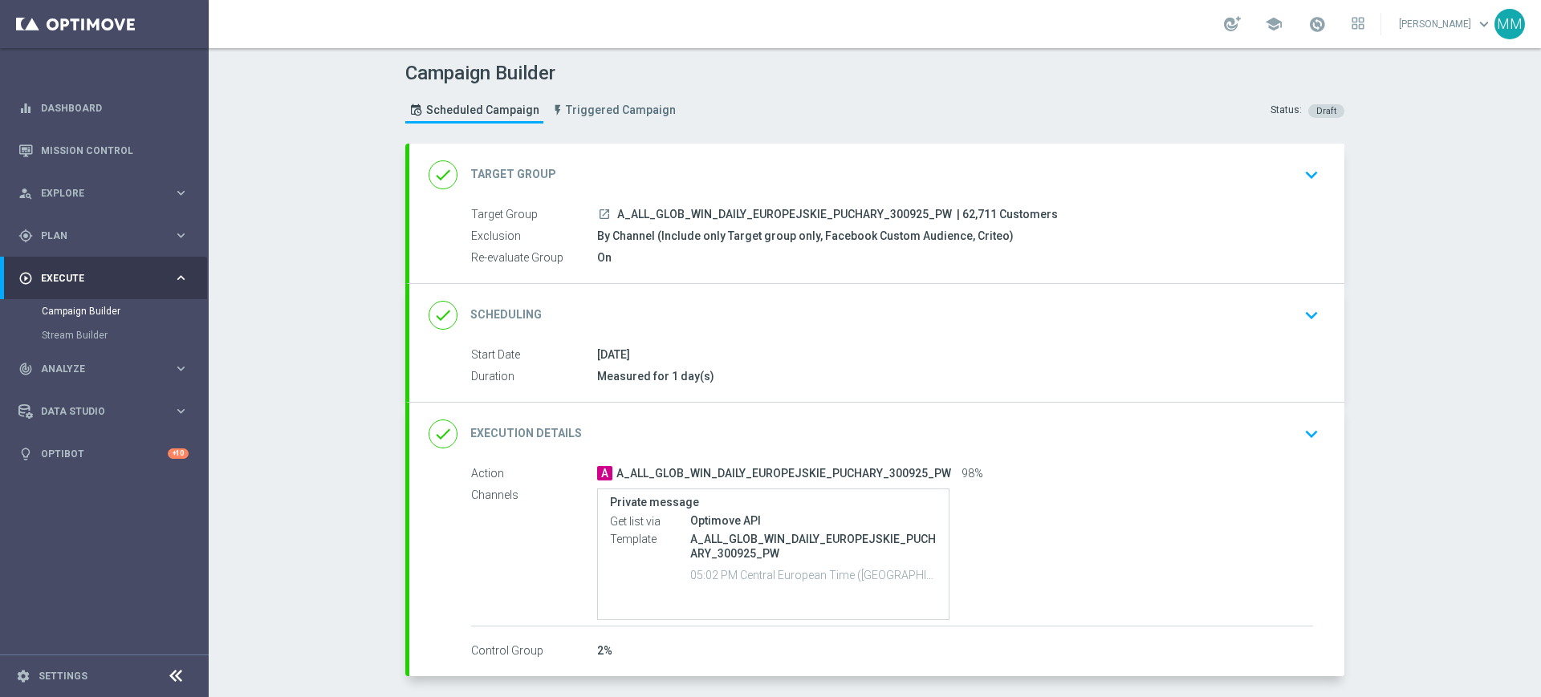
click at [751, 300] on div "done Scheduling keyboard_arrow_down" at bounding box center [876, 315] width 896 height 30
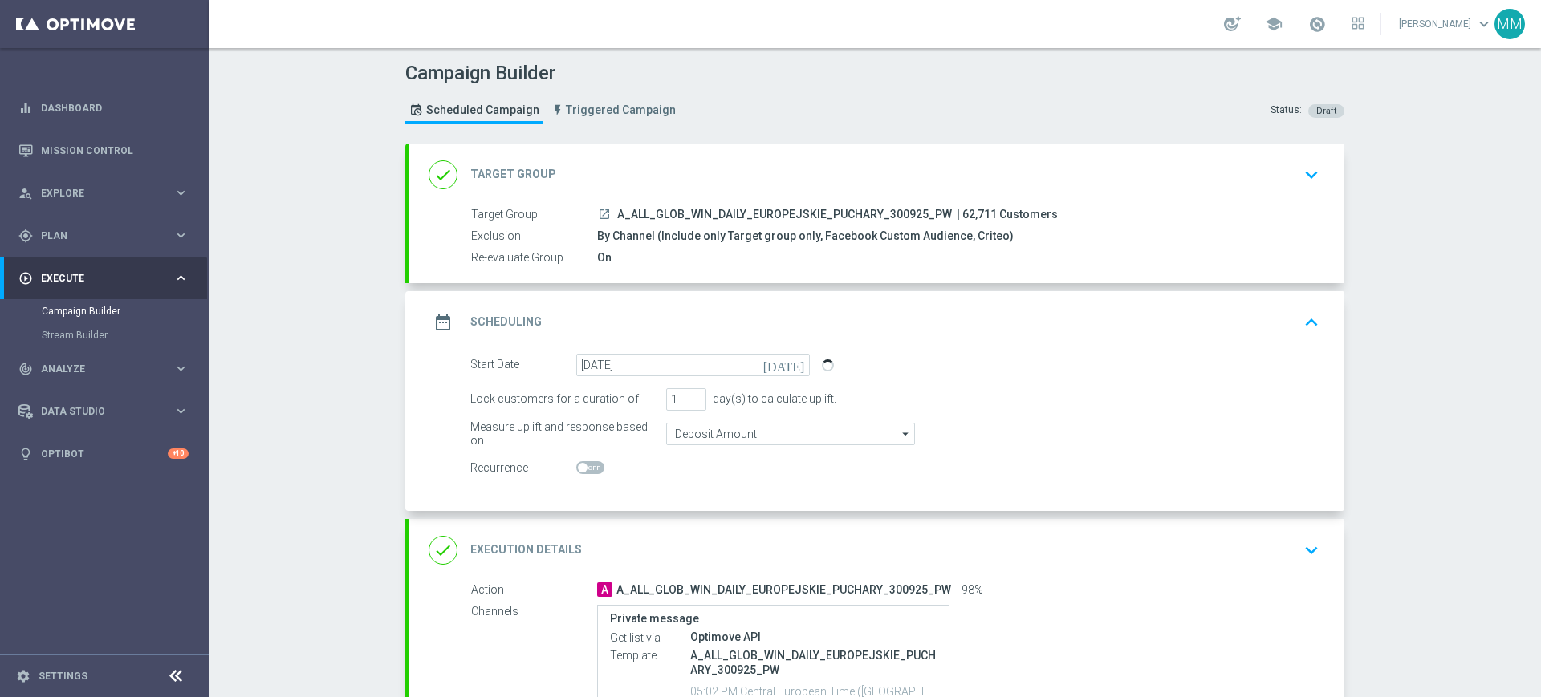
click at [648, 160] on div "done Target Group keyboard_arrow_down" at bounding box center [876, 175] width 896 height 30
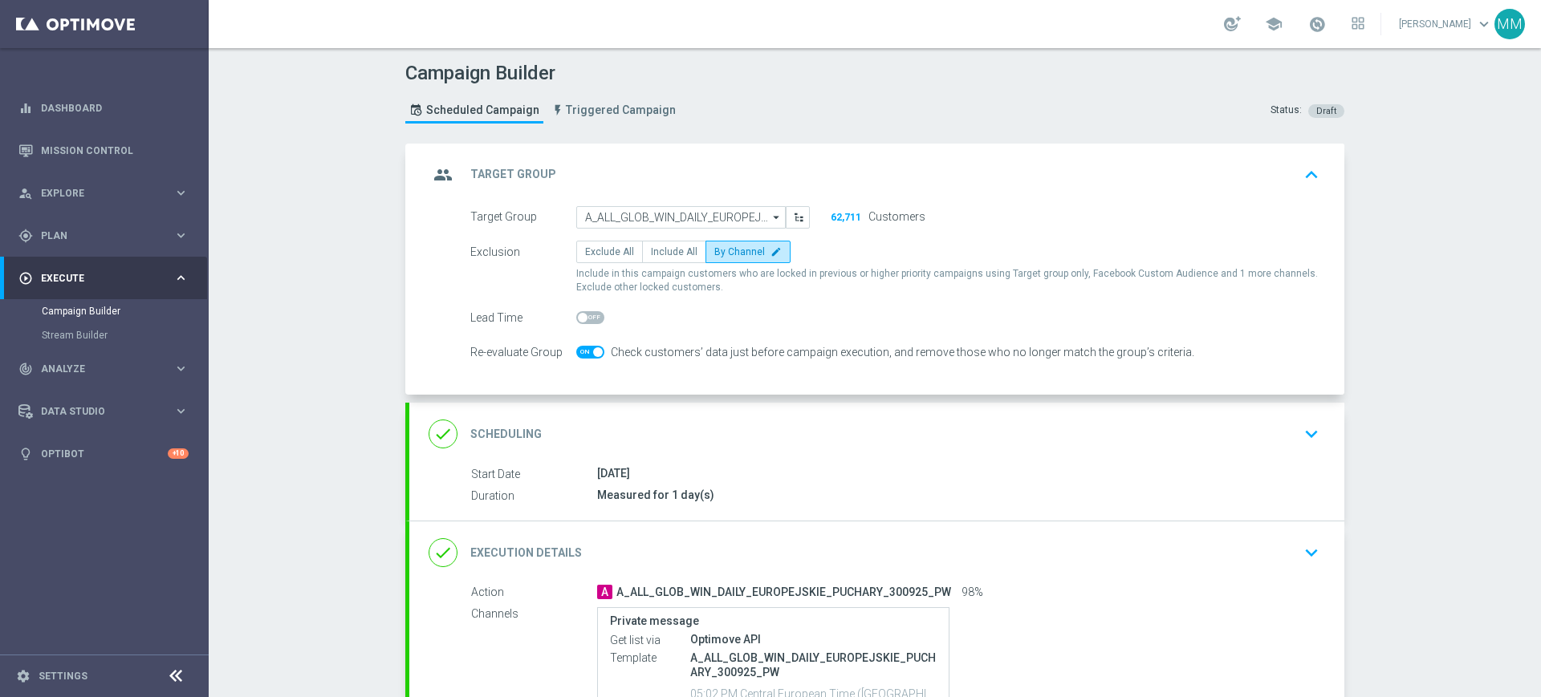
click at [654, 171] on div "group Target Group keyboard_arrow_up" at bounding box center [876, 175] width 896 height 30
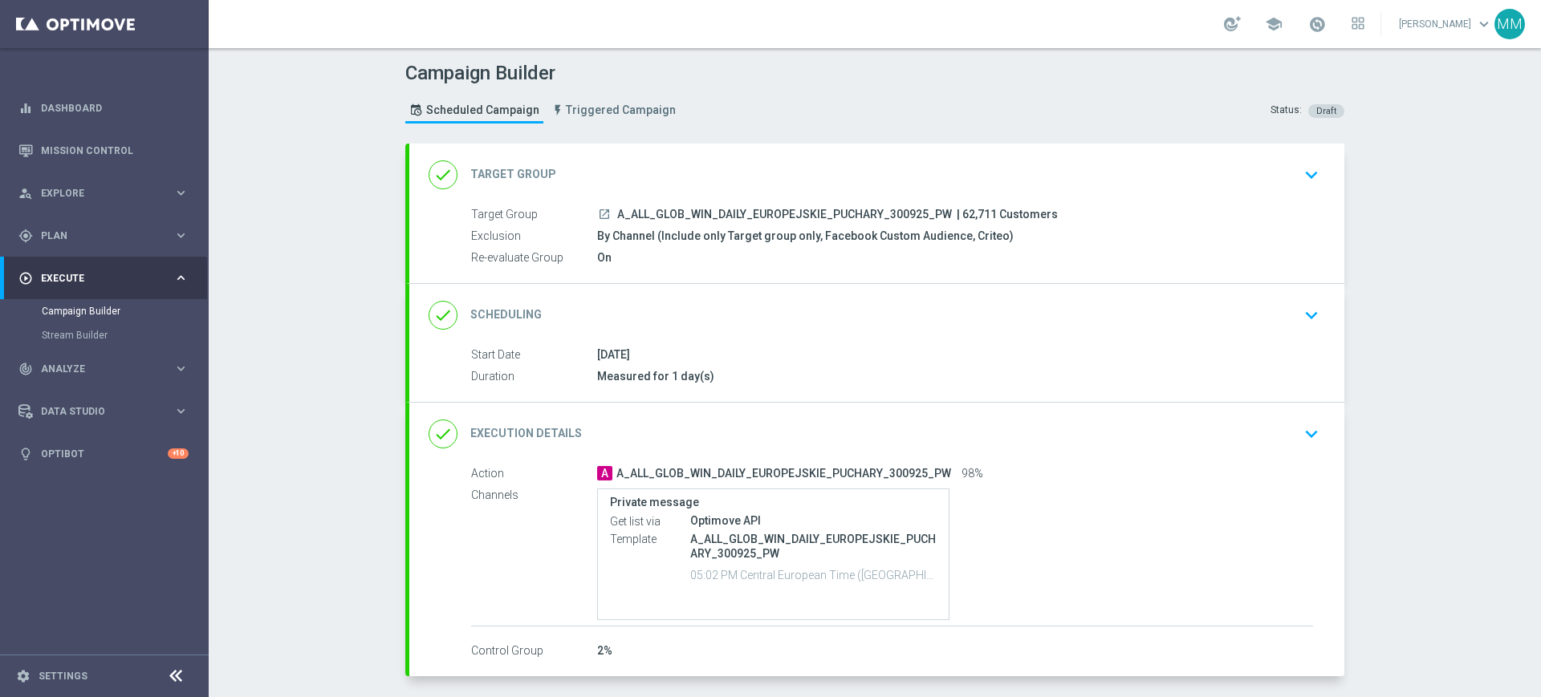
click at [723, 293] on div "done Scheduling keyboard_arrow_down" at bounding box center [876, 315] width 935 height 63
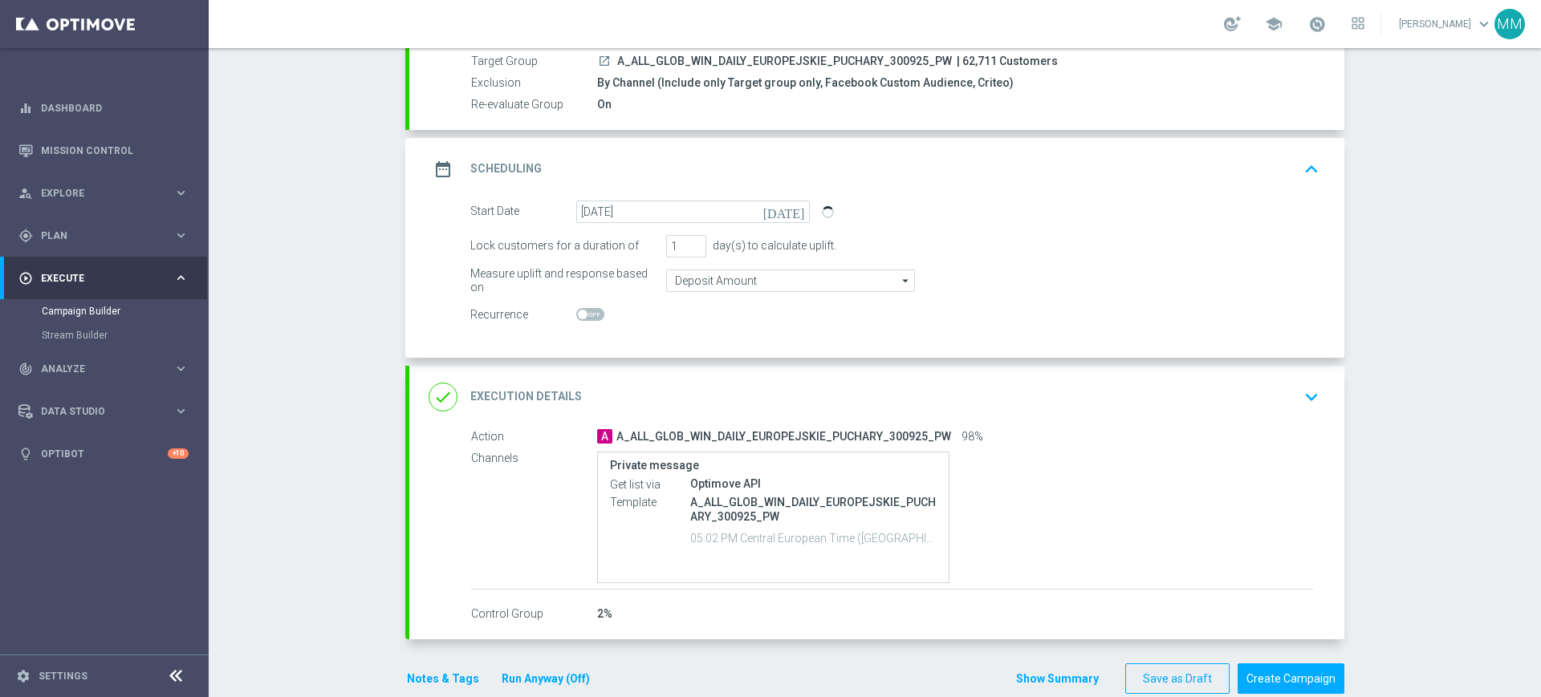
scroll to position [182, 0]
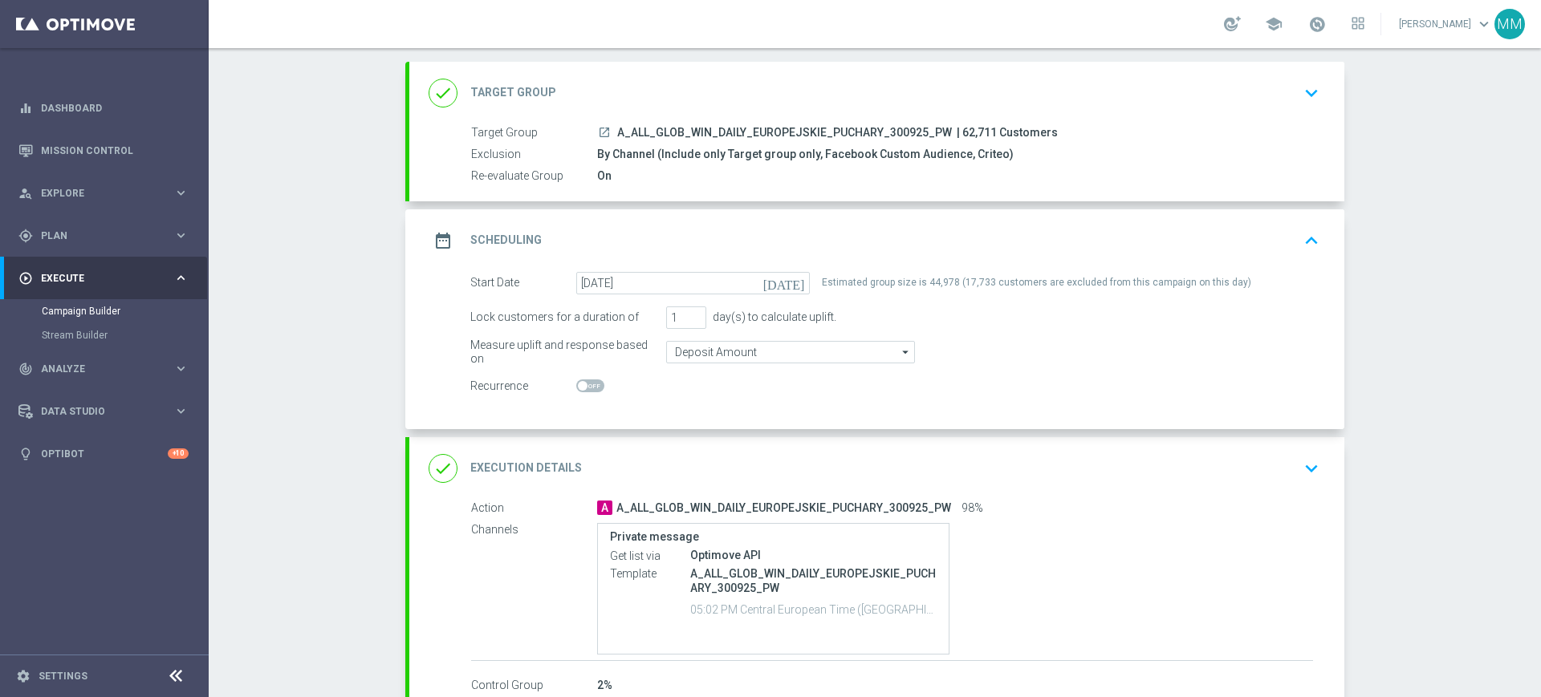
click at [848, 250] on div "date_range Scheduling keyboard_arrow_up" at bounding box center [876, 240] width 896 height 30
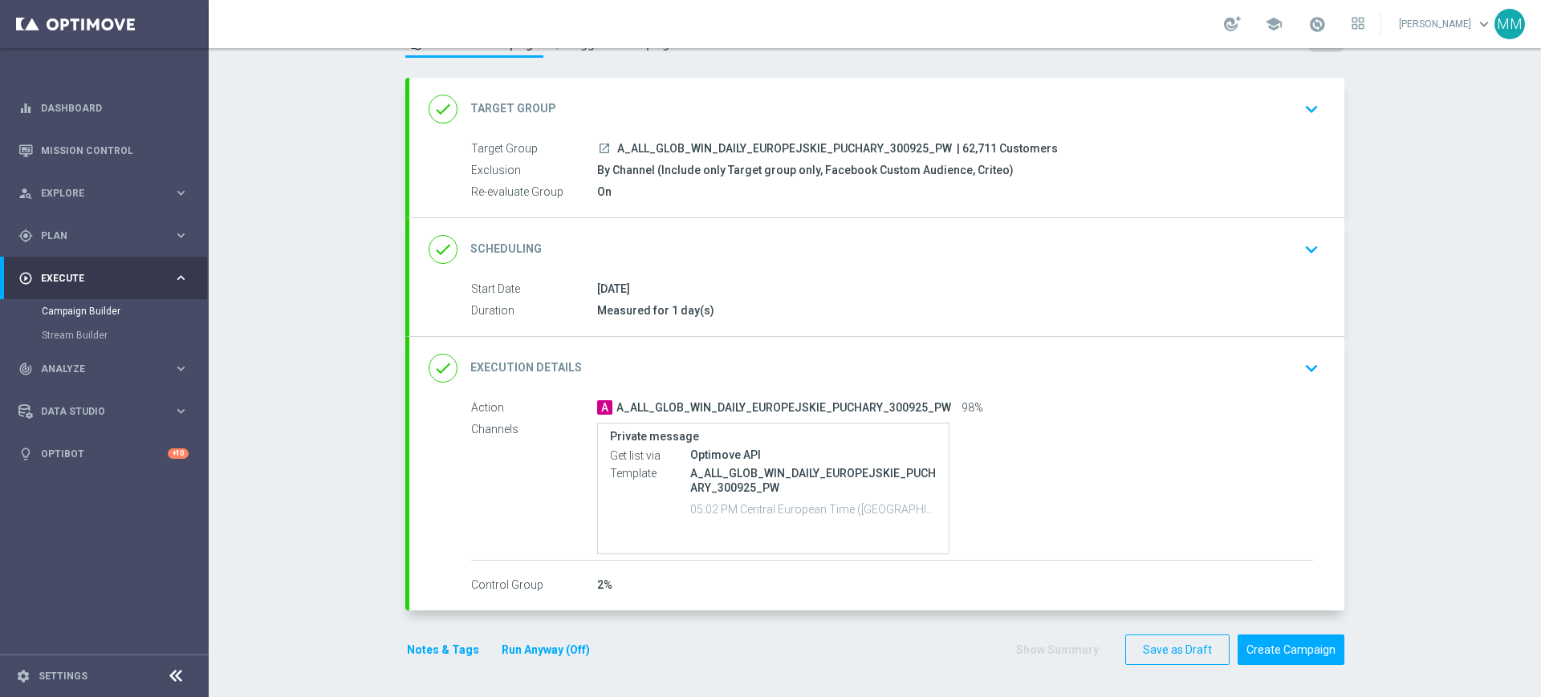
scroll to position [66, 0]
click at [819, 95] on div "done Target Group keyboard_arrow_down" at bounding box center [876, 109] width 896 height 30
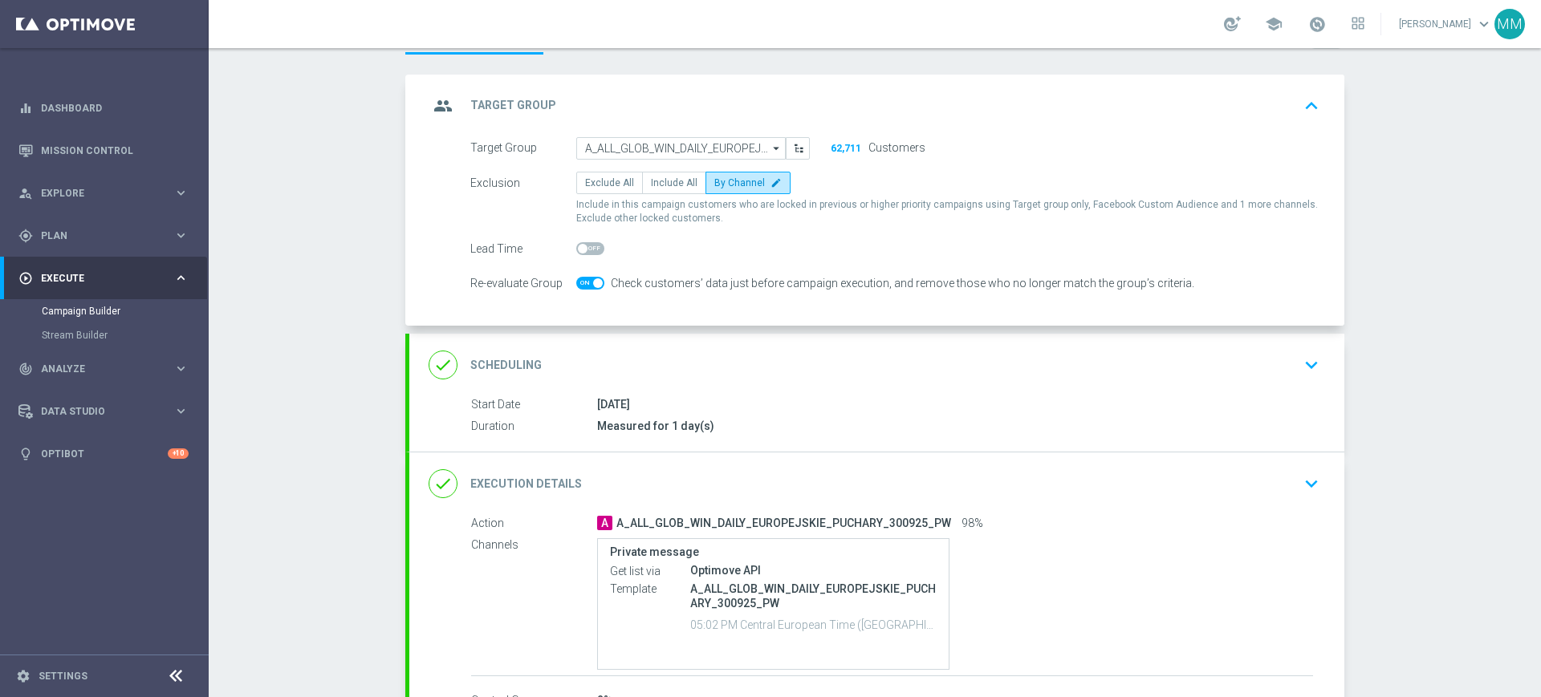
scroll to position [82, 0]
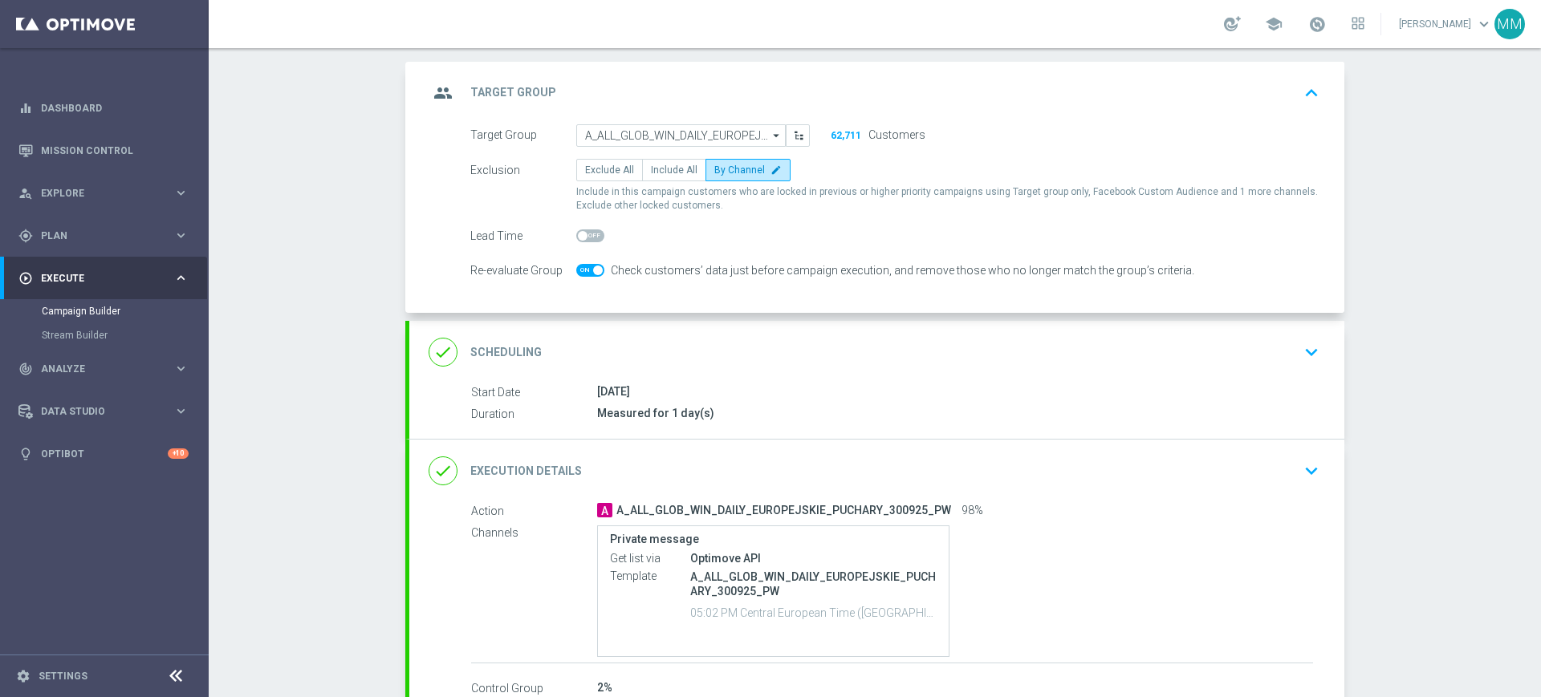
click at [728, 359] on div "done Scheduling keyboard_arrow_down" at bounding box center [876, 352] width 896 height 30
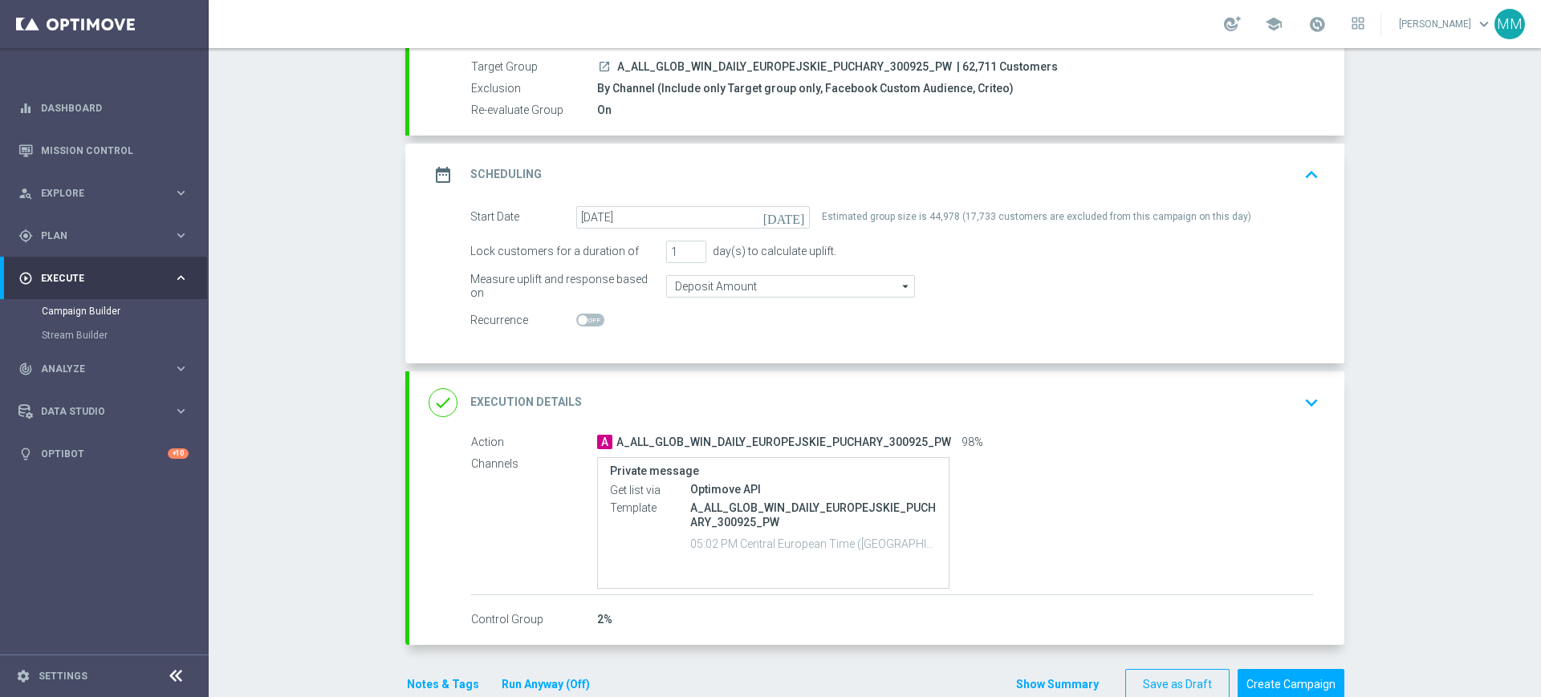
scroll to position [182, 0]
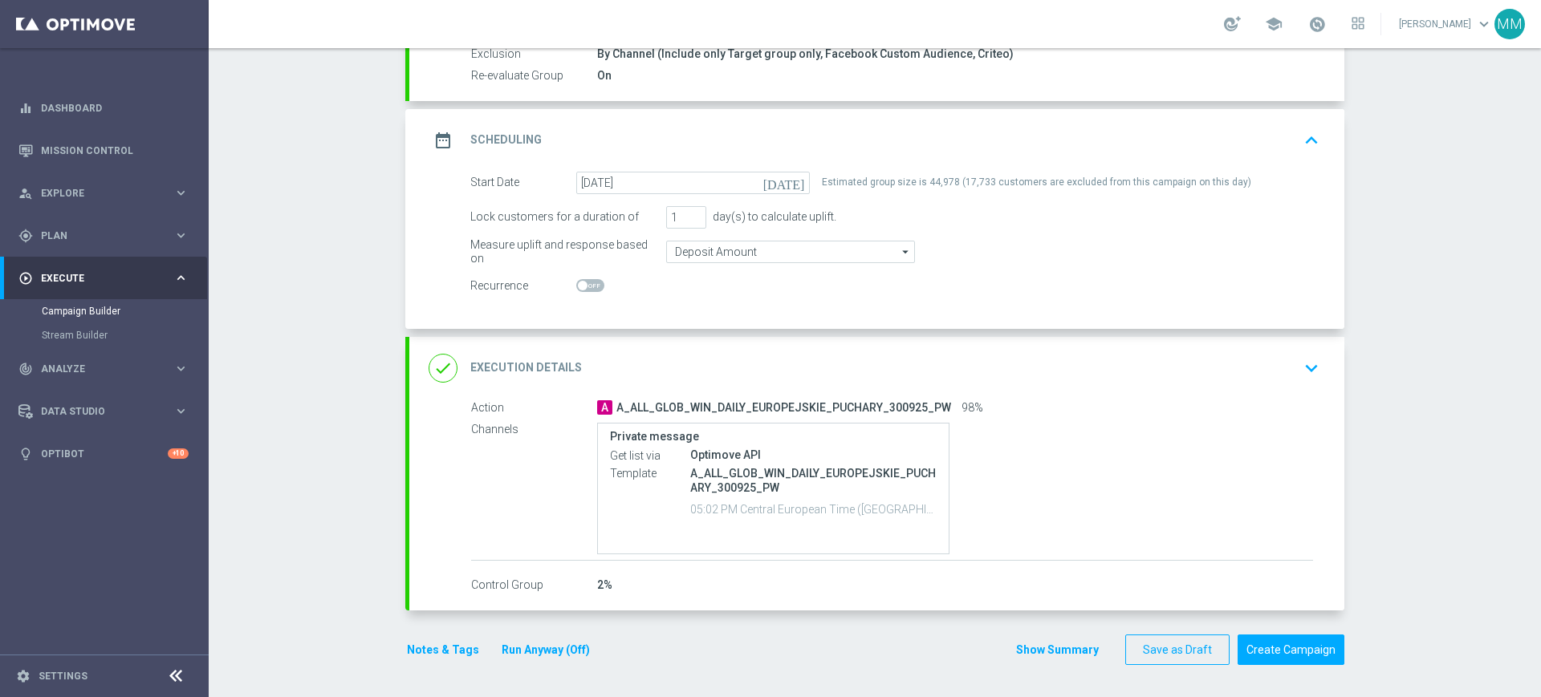
click at [438, 656] on button "Notes & Tags" at bounding box center [442, 650] width 75 height 20
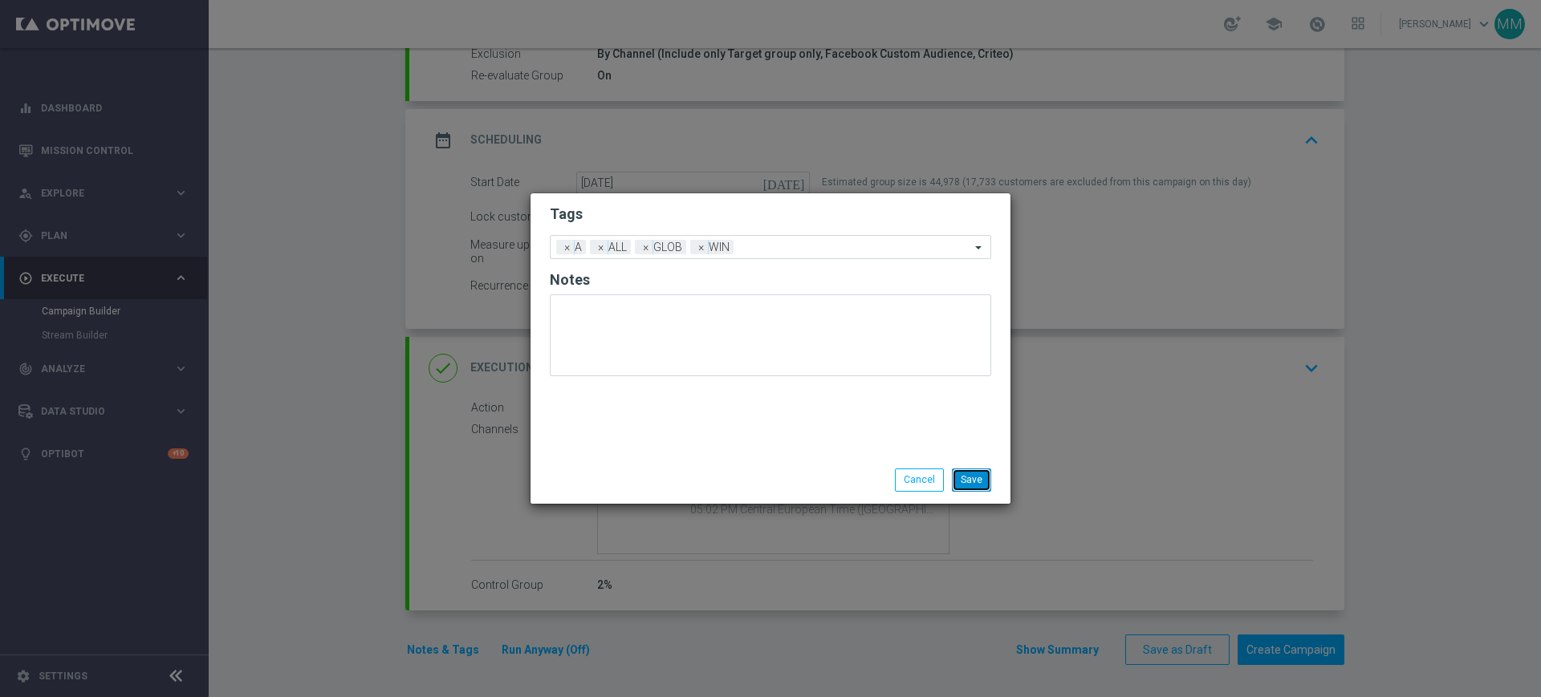
click at [967, 487] on button "Save" at bounding box center [971, 480] width 39 height 22
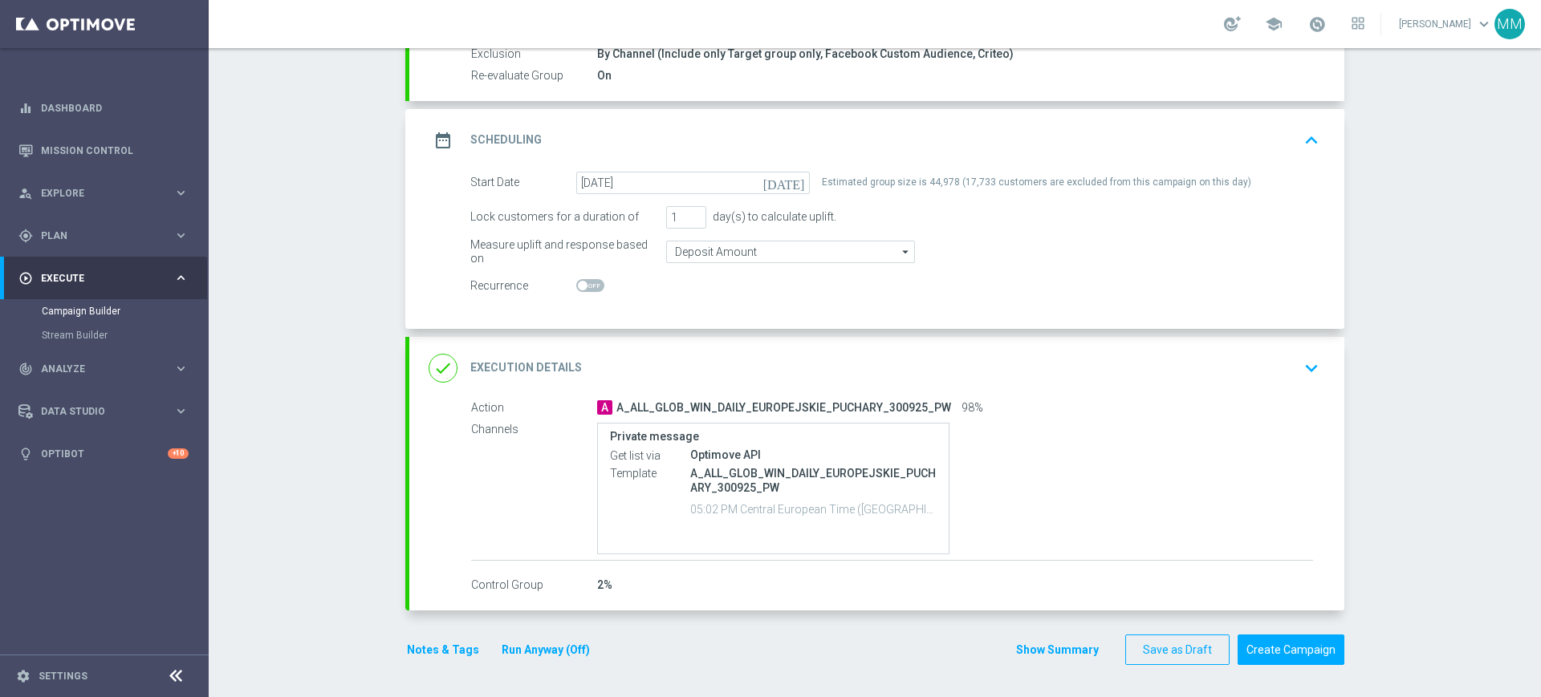
click at [910, 376] on div "done Execution Details keyboard_arrow_down" at bounding box center [876, 368] width 896 height 30
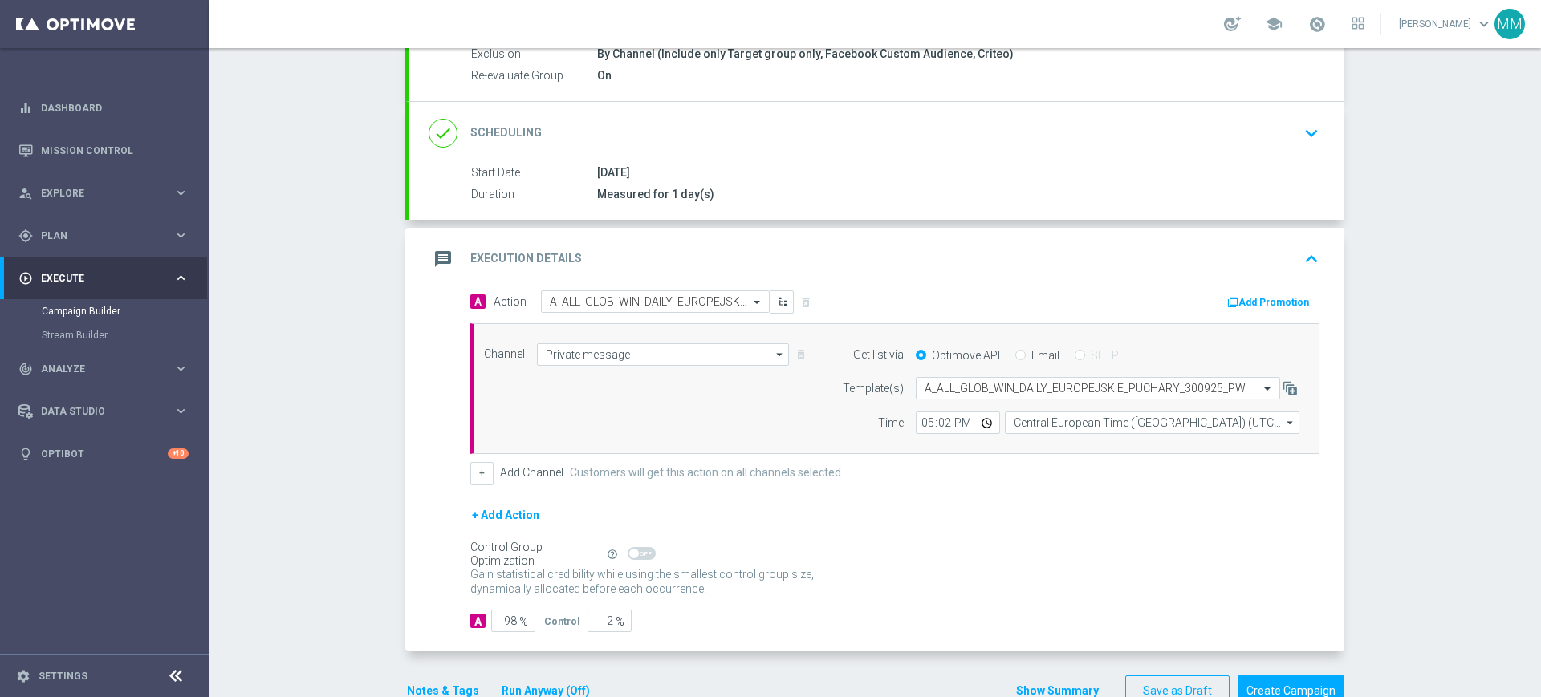
click at [887, 259] on div "message Execution Details keyboard_arrow_up" at bounding box center [876, 259] width 896 height 30
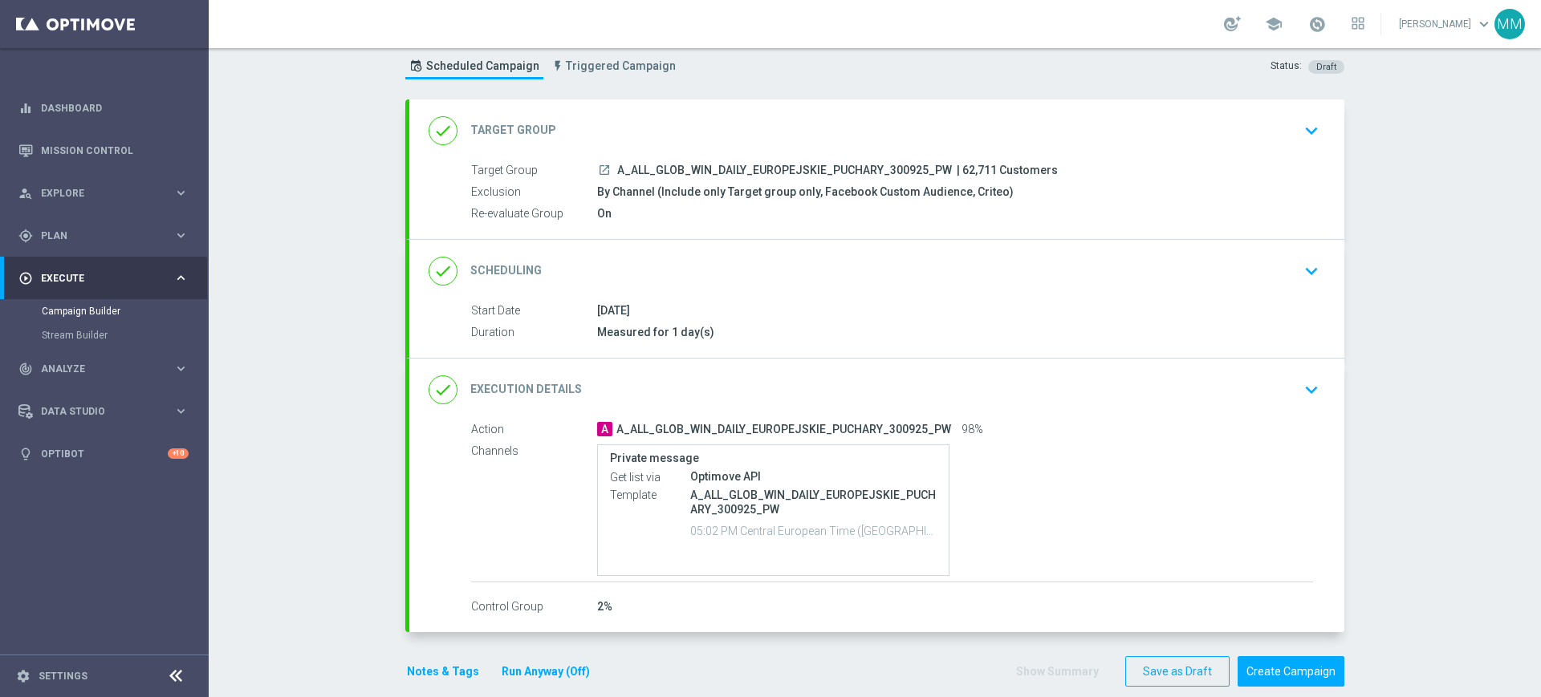
scroll to position [66, 0]
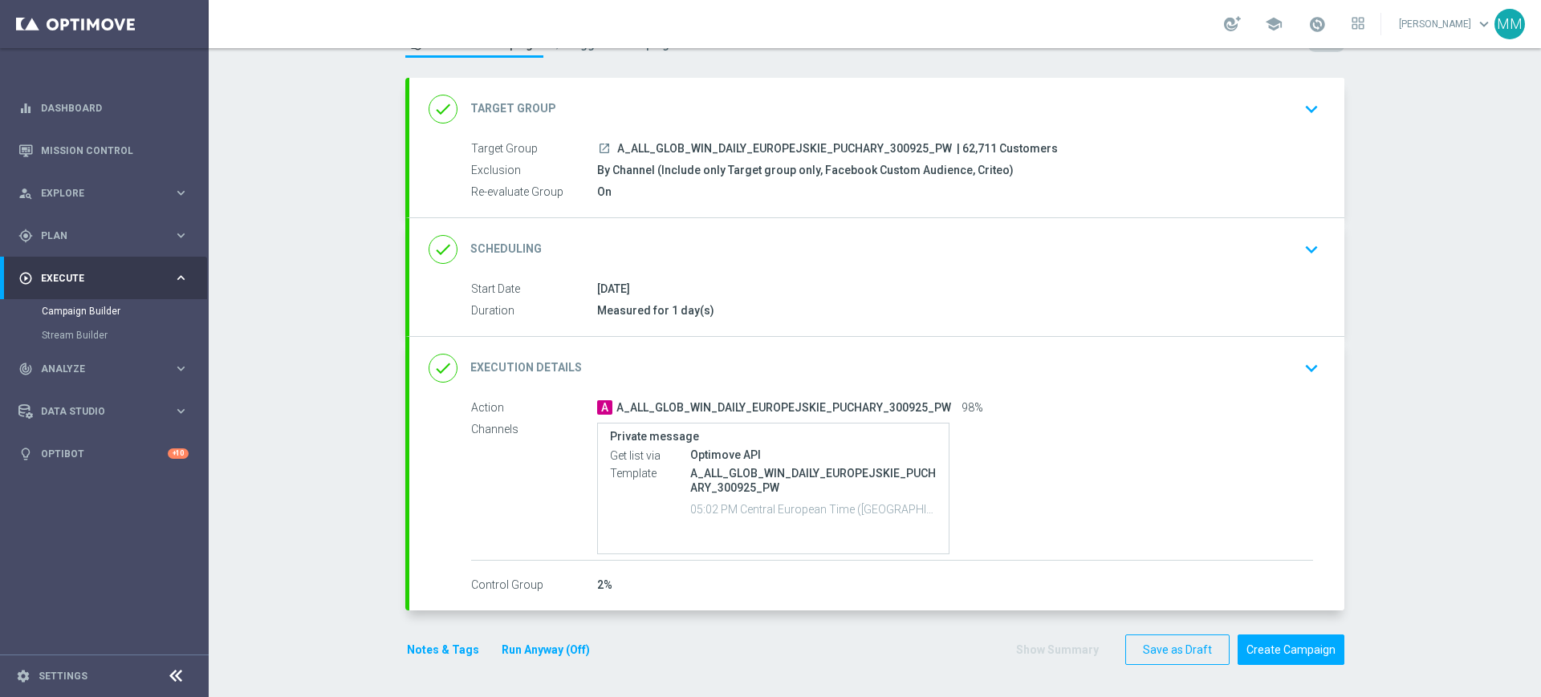
click at [445, 644] on button "Notes & Tags" at bounding box center [442, 650] width 75 height 20
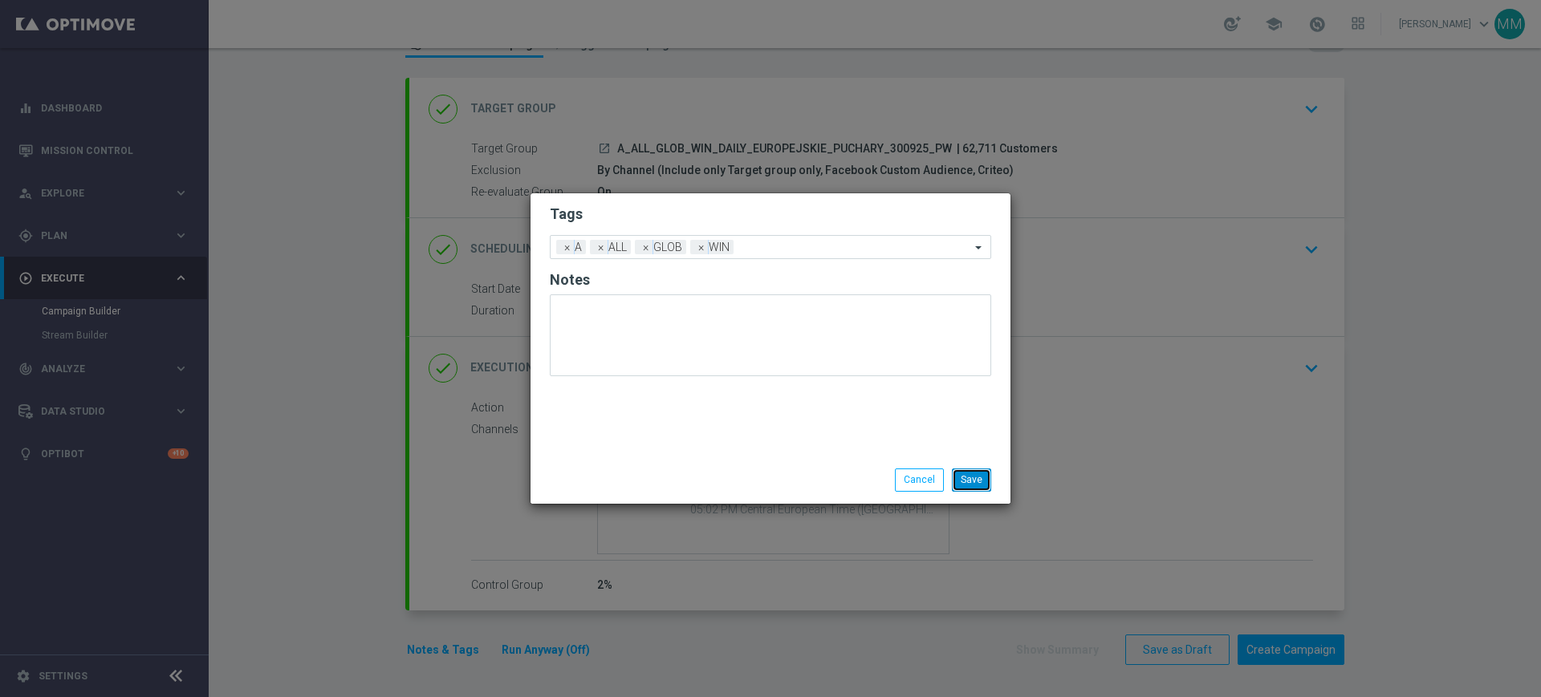
click at [966, 473] on button "Save" at bounding box center [971, 480] width 39 height 22
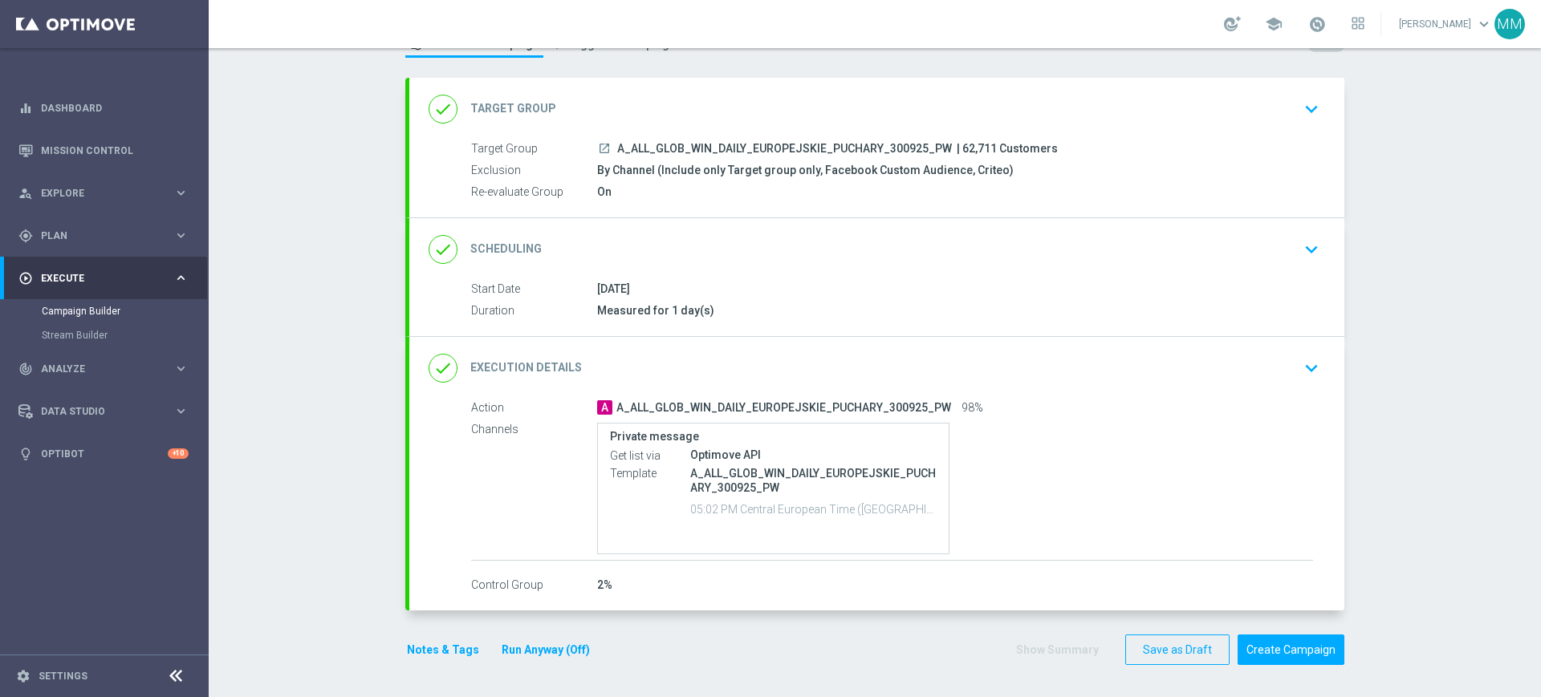
click at [444, 652] on button "Notes & Tags" at bounding box center [442, 650] width 75 height 20
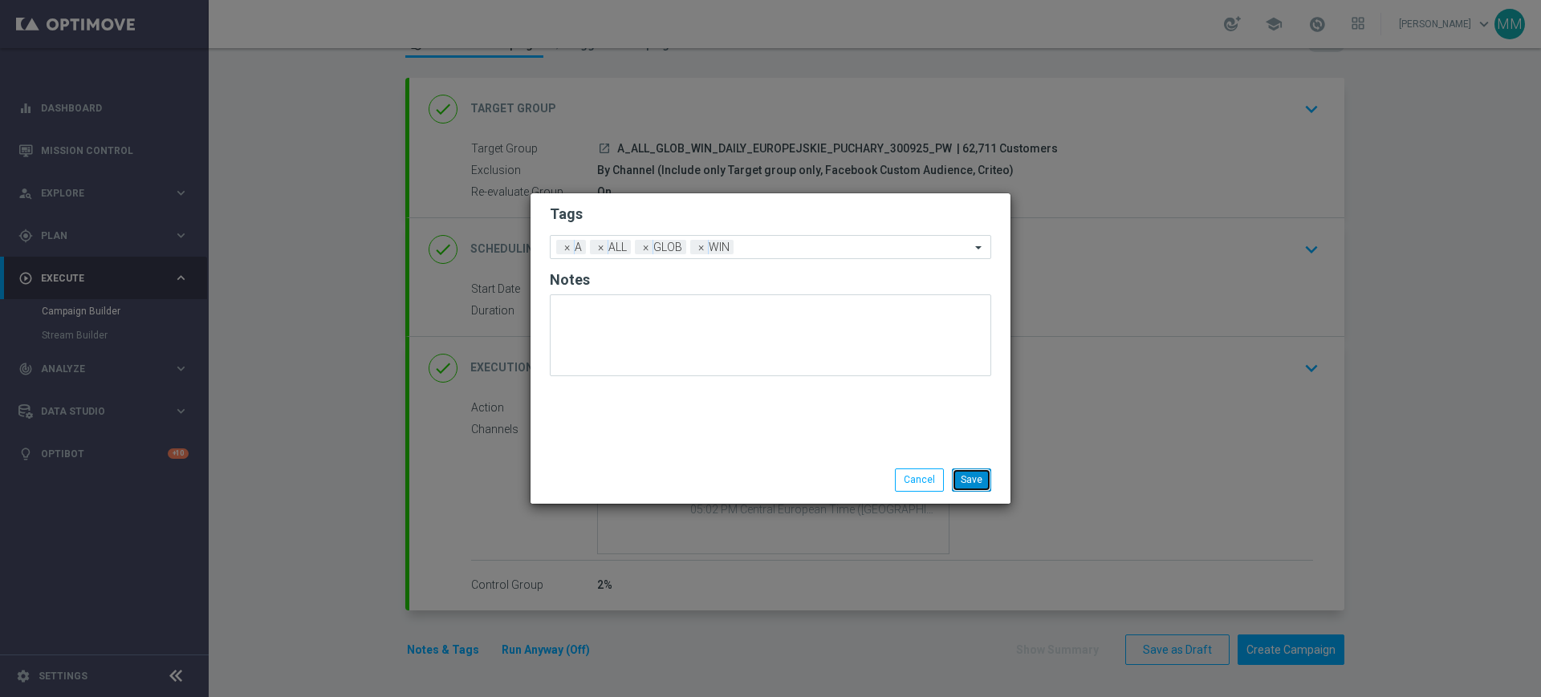
click at [984, 477] on button "Save" at bounding box center [971, 480] width 39 height 22
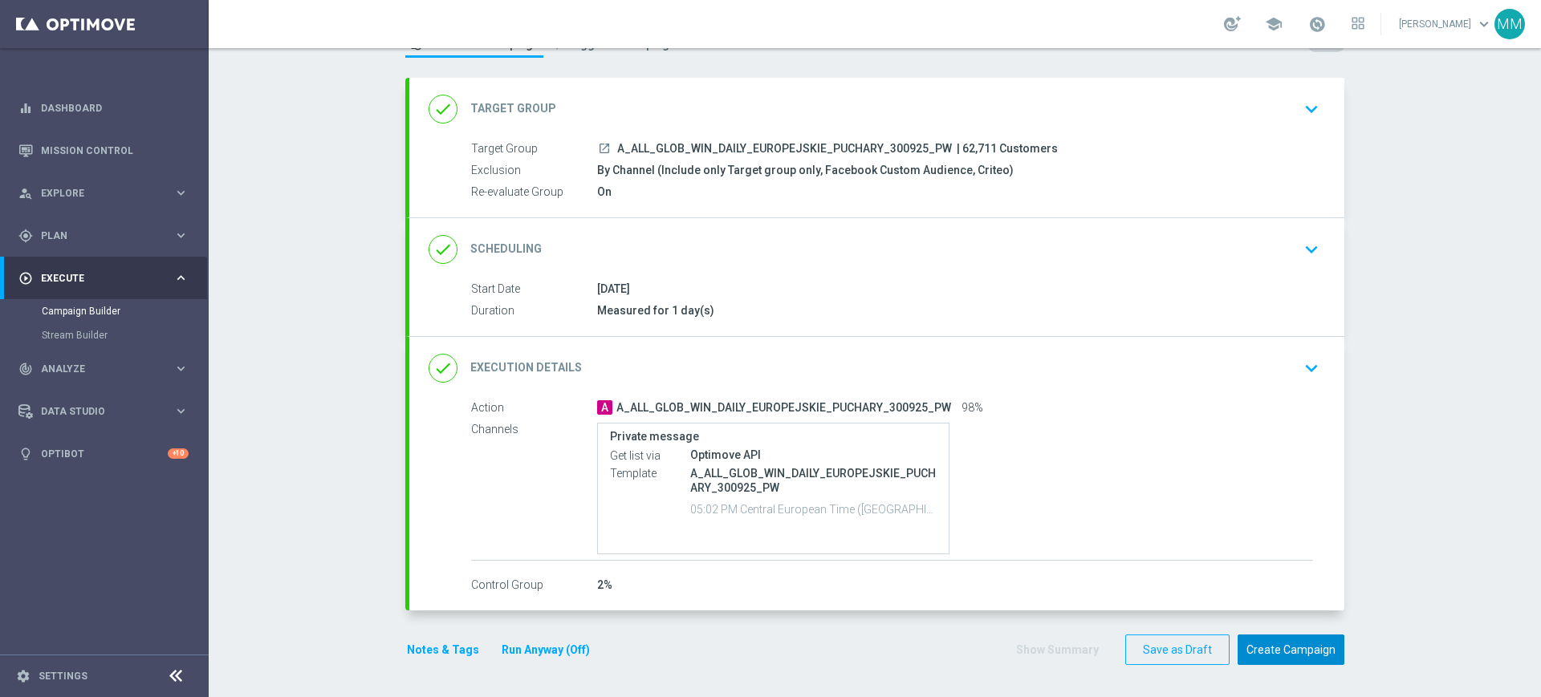
click at [1293, 656] on button "Create Campaign" at bounding box center [1290, 650] width 107 height 31
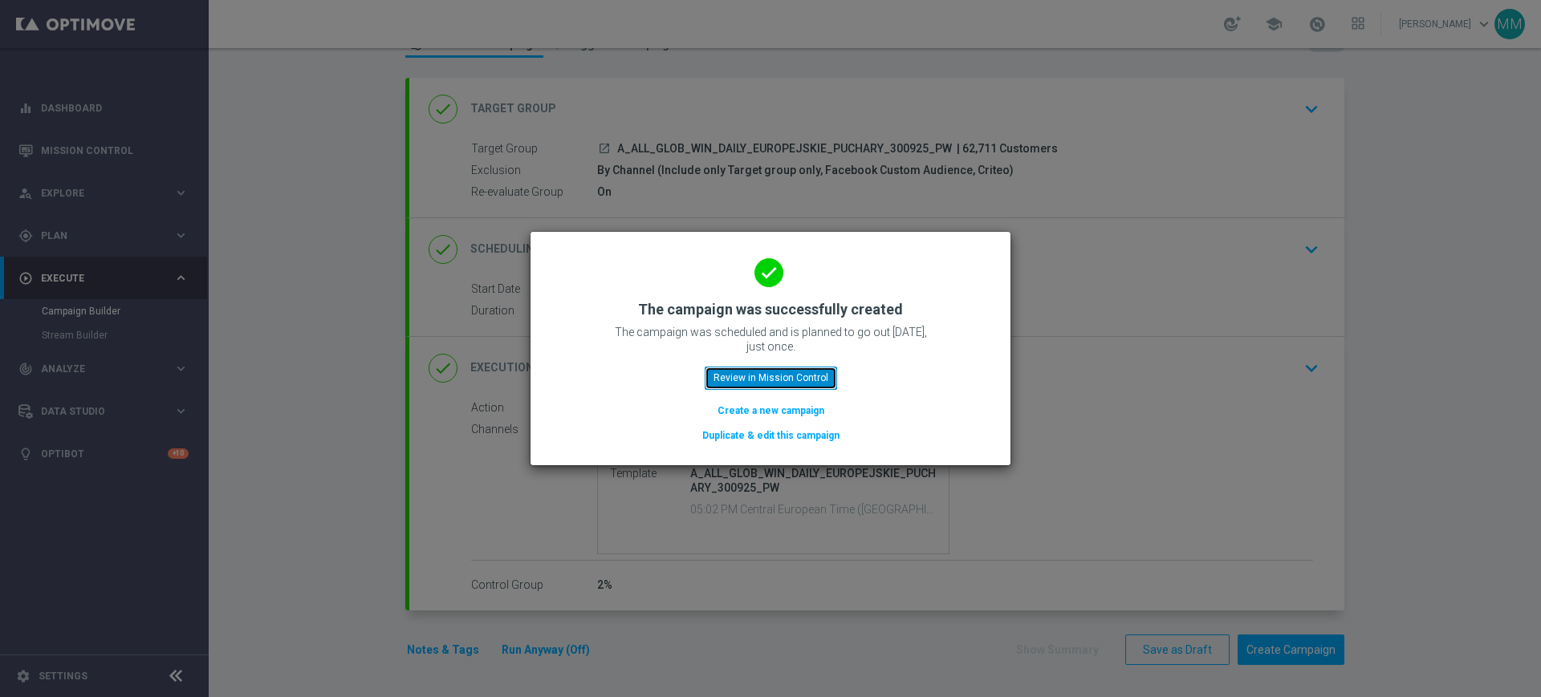
click at [769, 380] on button "Review in Mission Control" at bounding box center [771, 378] width 132 height 22
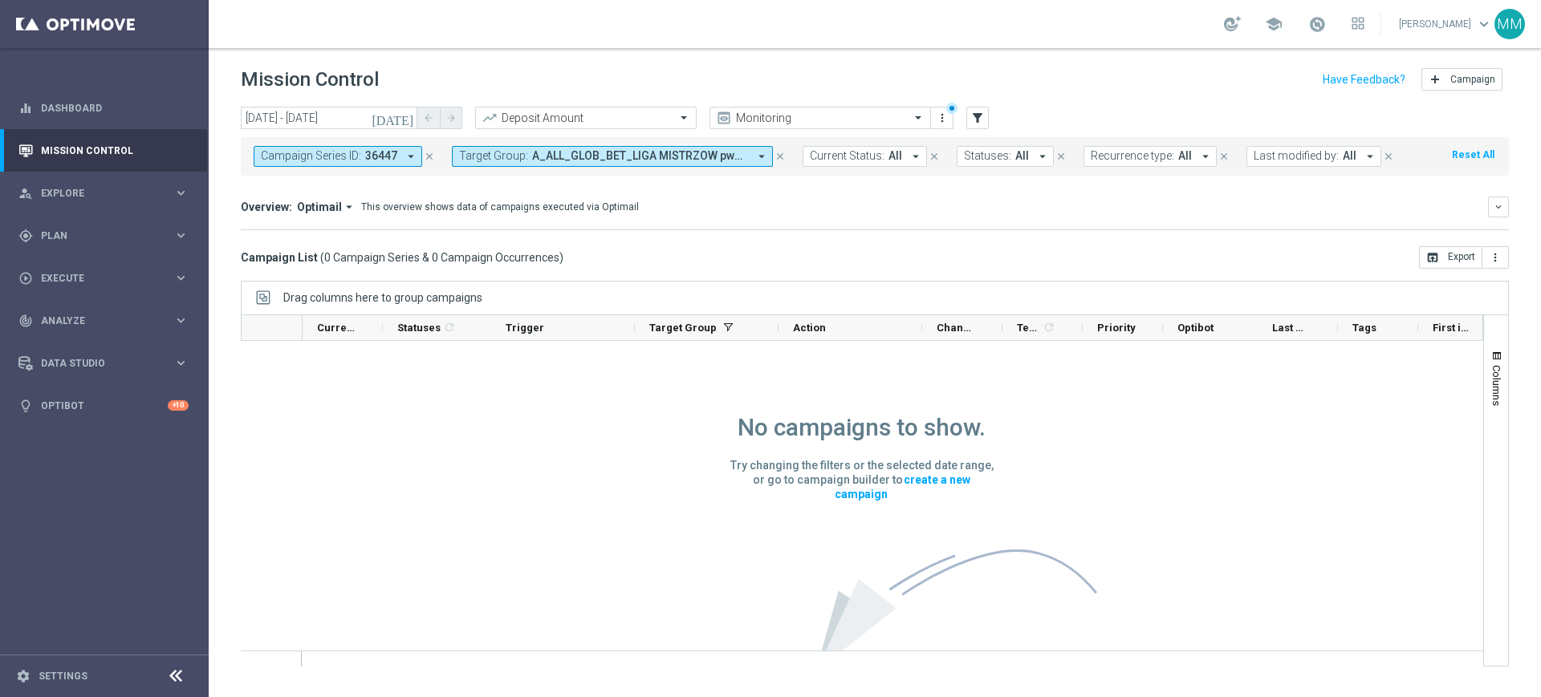
drag, startPoint x: 461, startPoint y: 156, endPoint x: 469, endPoint y: 158, distance: 8.4
click at [461, 156] on span "Target Group:" at bounding box center [493, 156] width 69 height 14
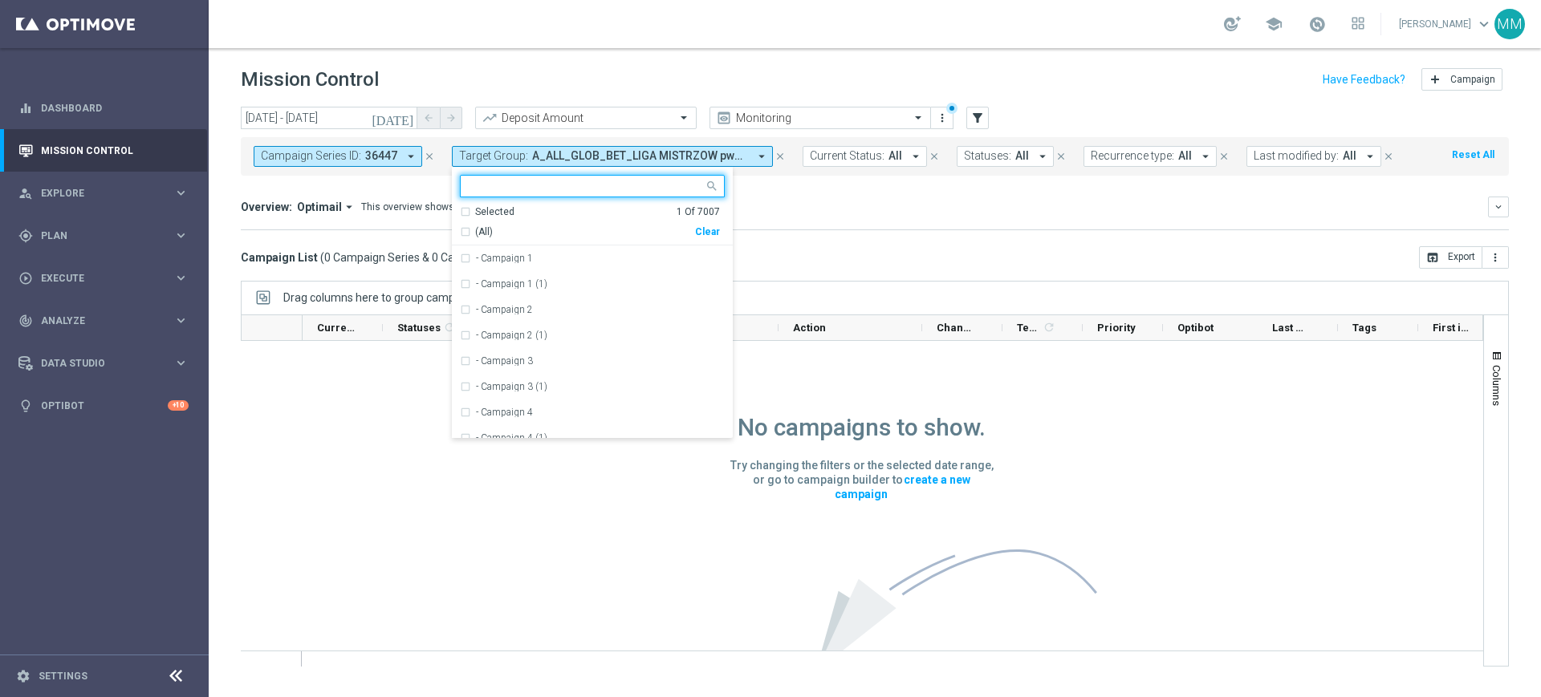
click at [0, 0] on div "Clear" at bounding box center [0, 0] width 0 height 0
click at [797, 221] on div "Overview: Optimail arrow_drop_down This overview shows data of campaigns execut…" at bounding box center [875, 214] width 1268 height 34
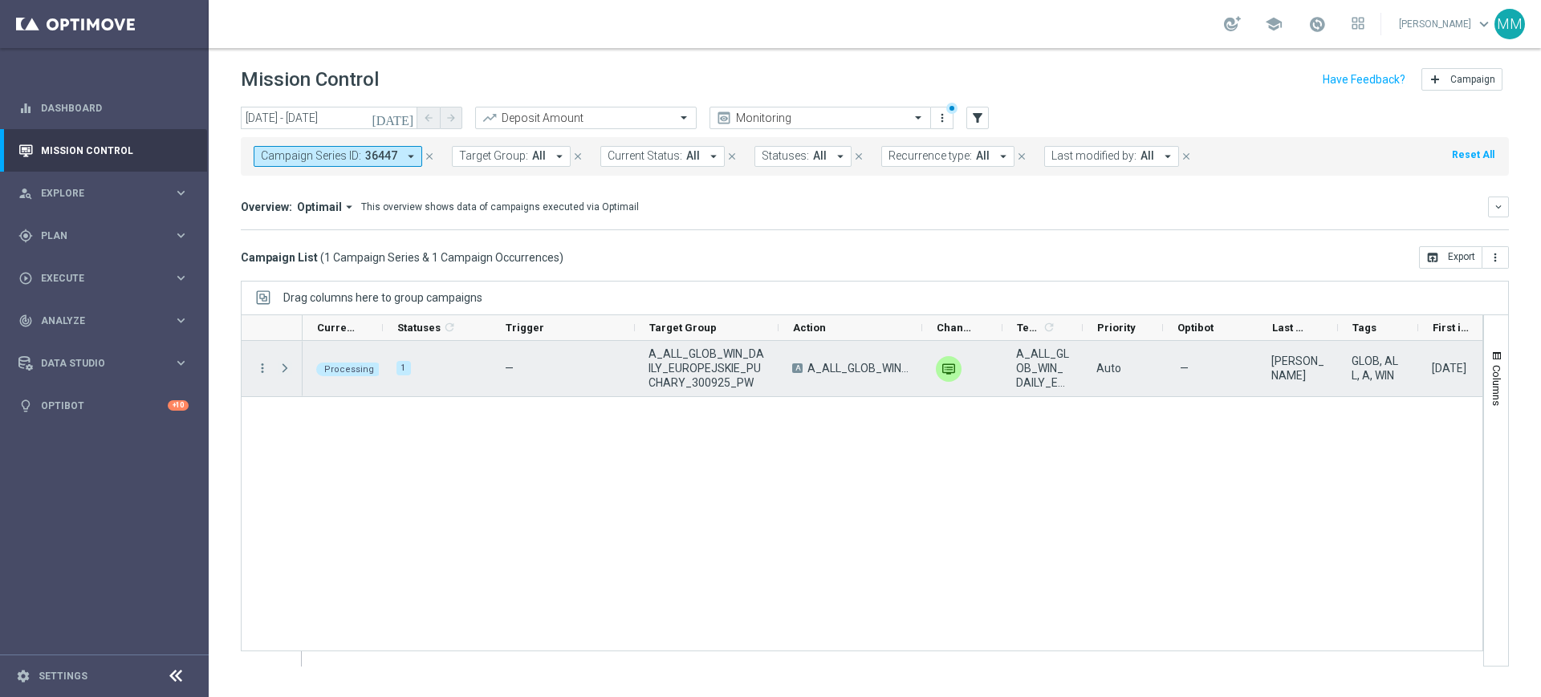
click at [281, 367] on span at bounding box center [285, 368] width 14 height 13
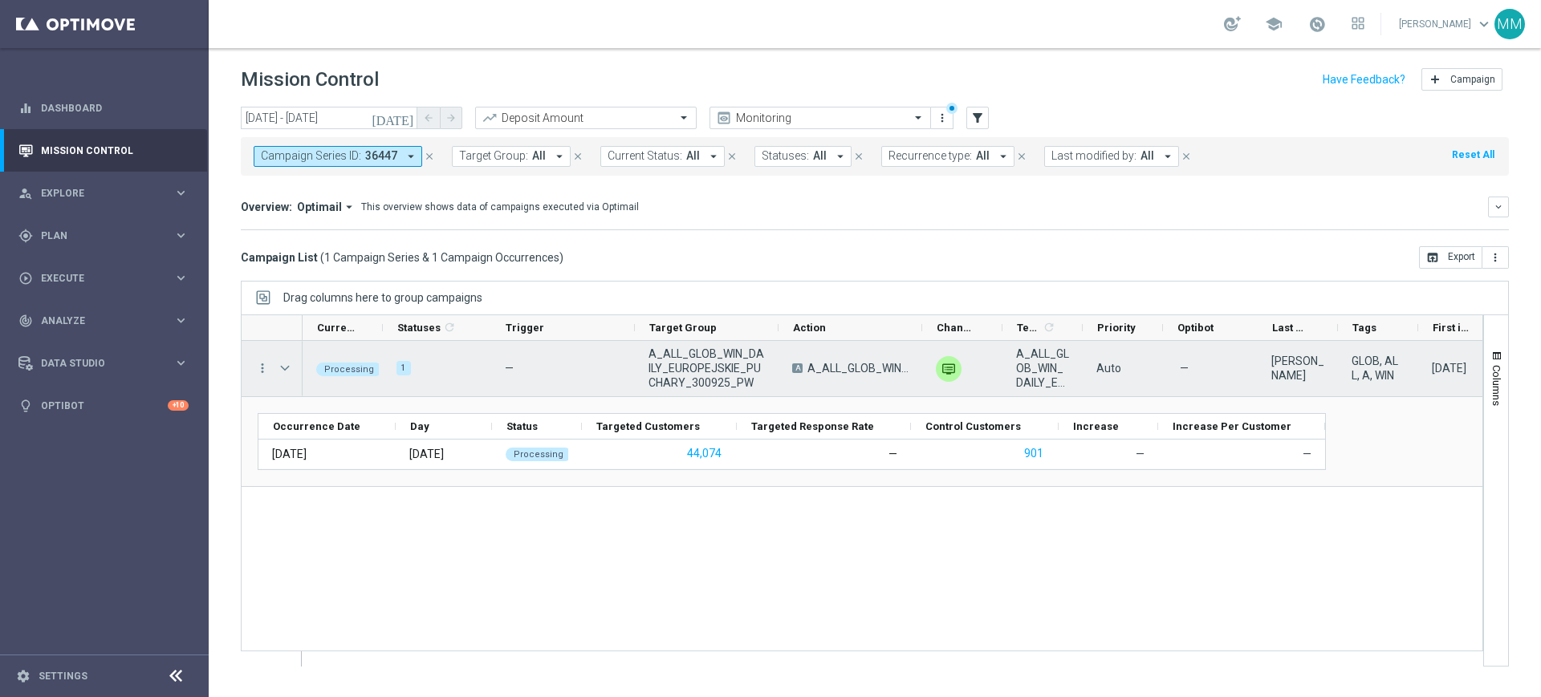
click at [281, 367] on span at bounding box center [285, 368] width 14 height 13
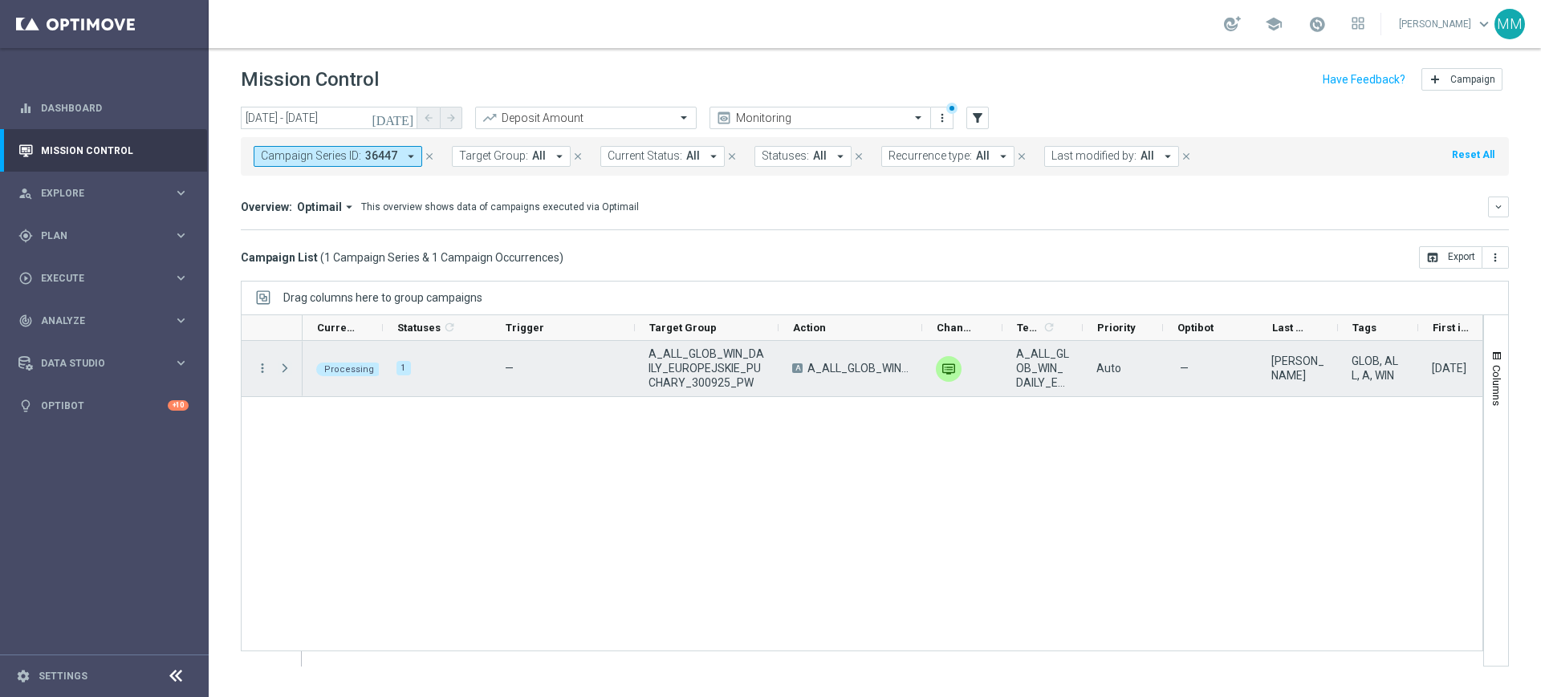
click at [281, 367] on span at bounding box center [285, 368] width 14 height 13
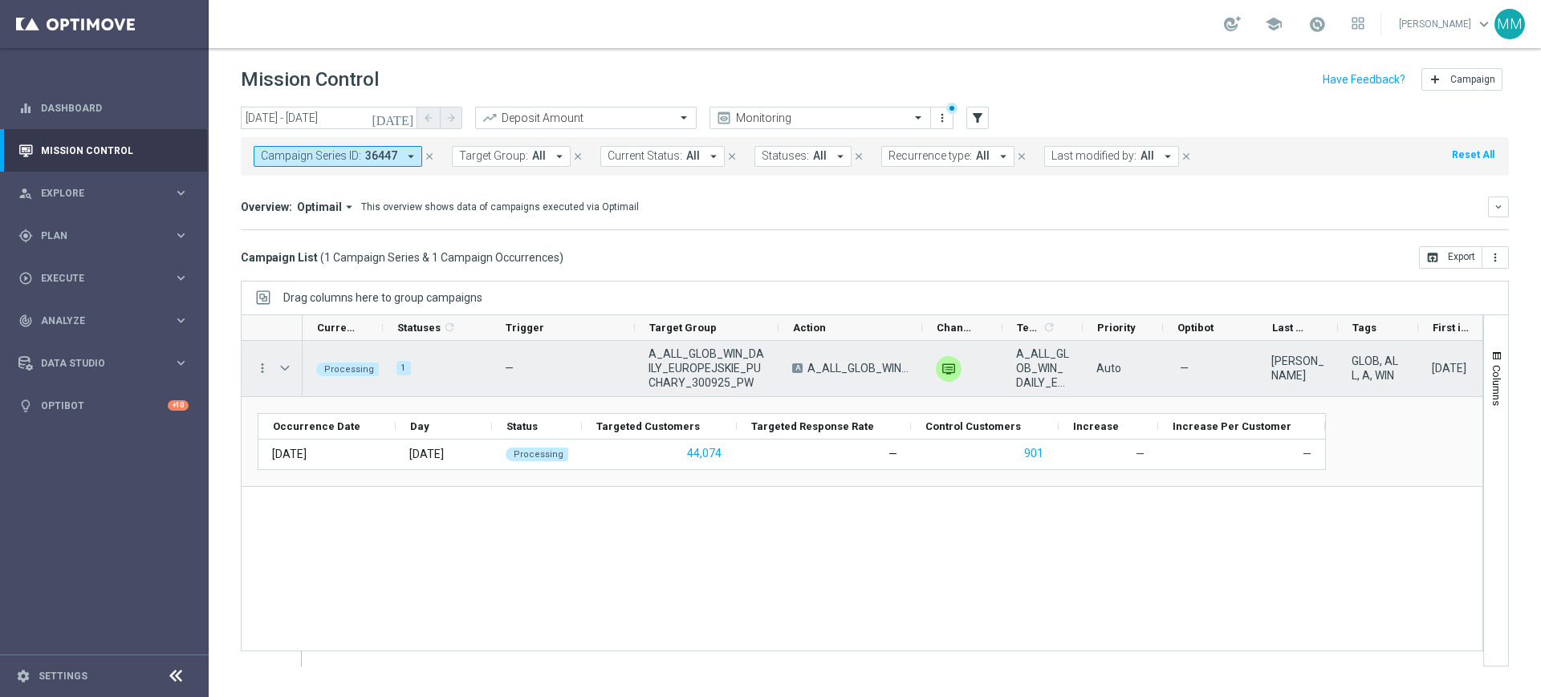
click at [281, 367] on span at bounding box center [285, 368] width 14 height 13
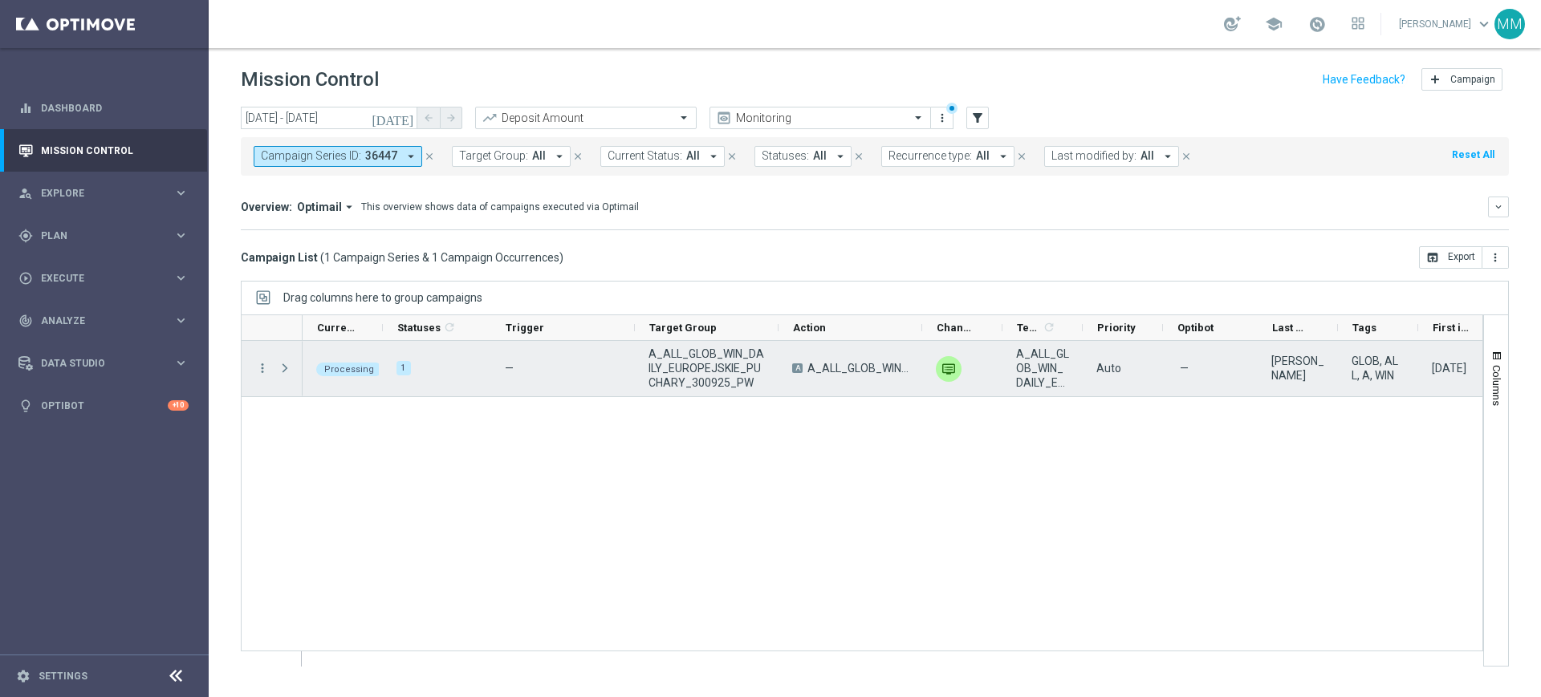
click at [254, 366] on div "more_vert" at bounding box center [256, 368] width 29 height 55
click at [261, 369] on icon "more_vert" at bounding box center [262, 368] width 14 height 14
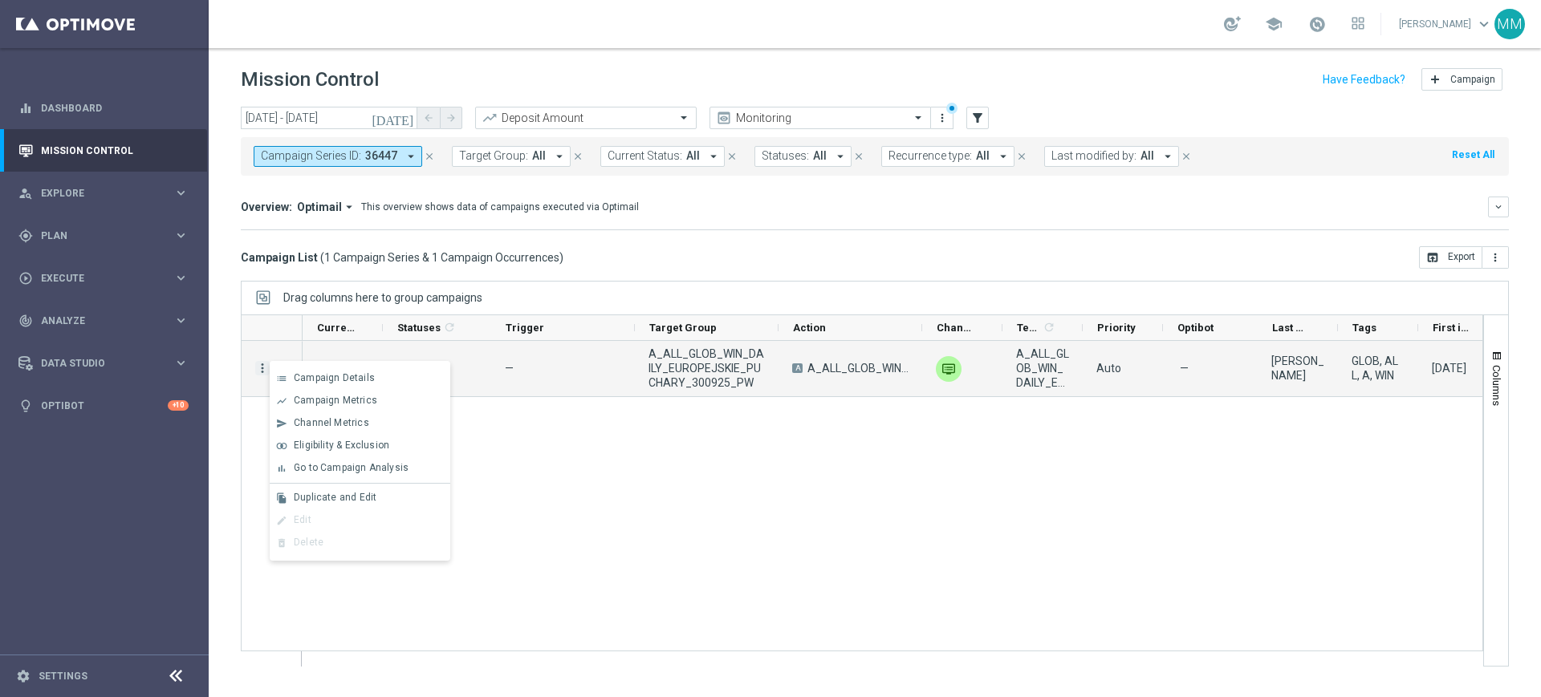
click at [292, 391] on div "show_chart Campaign Metrics" at bounding box center [360, 401] width 181 height 22
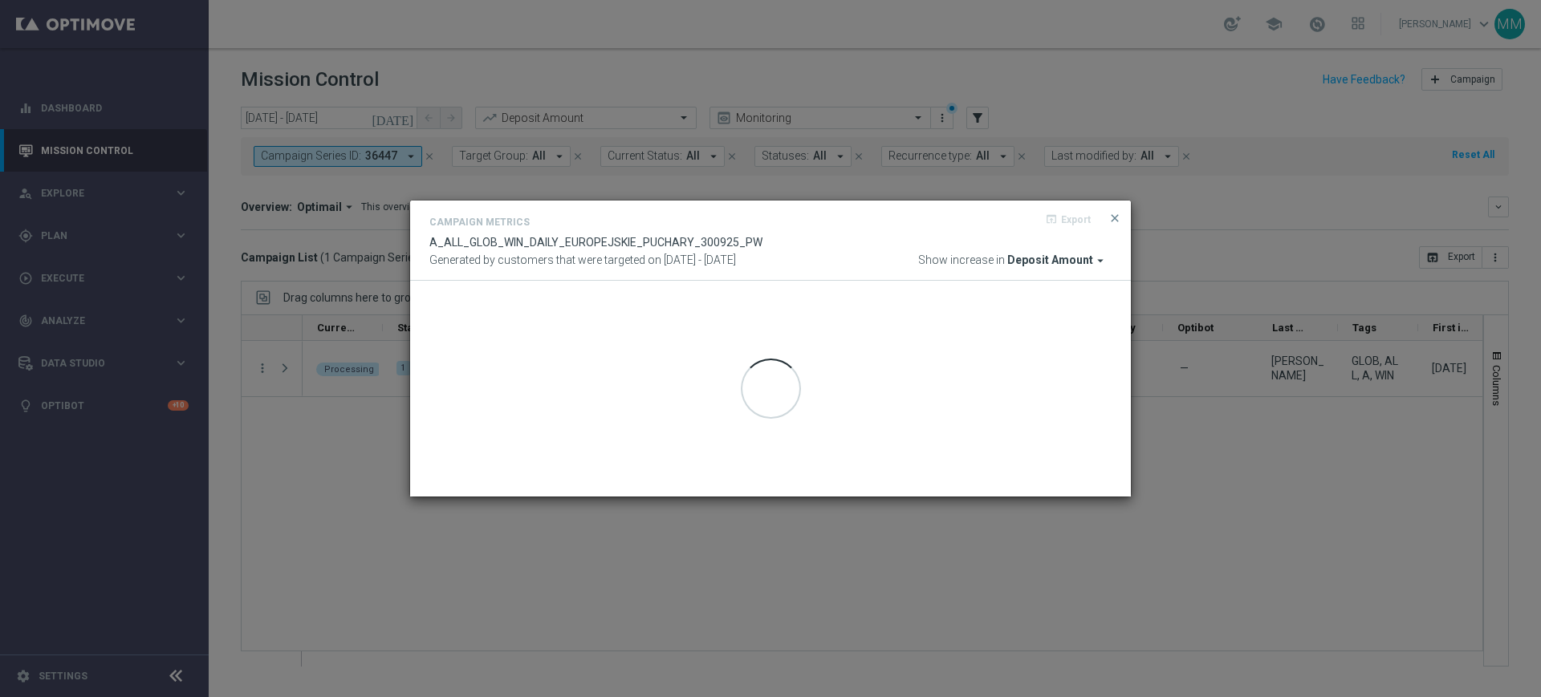
click at [331, 370] on modal-container "Campaign Metrics open_in_browser Export A_ALL_GLOB_WIN_DAILY_EUROPEJSKIE_PUCHAR…" at bounding box center [770, 348] width 1541 height 697
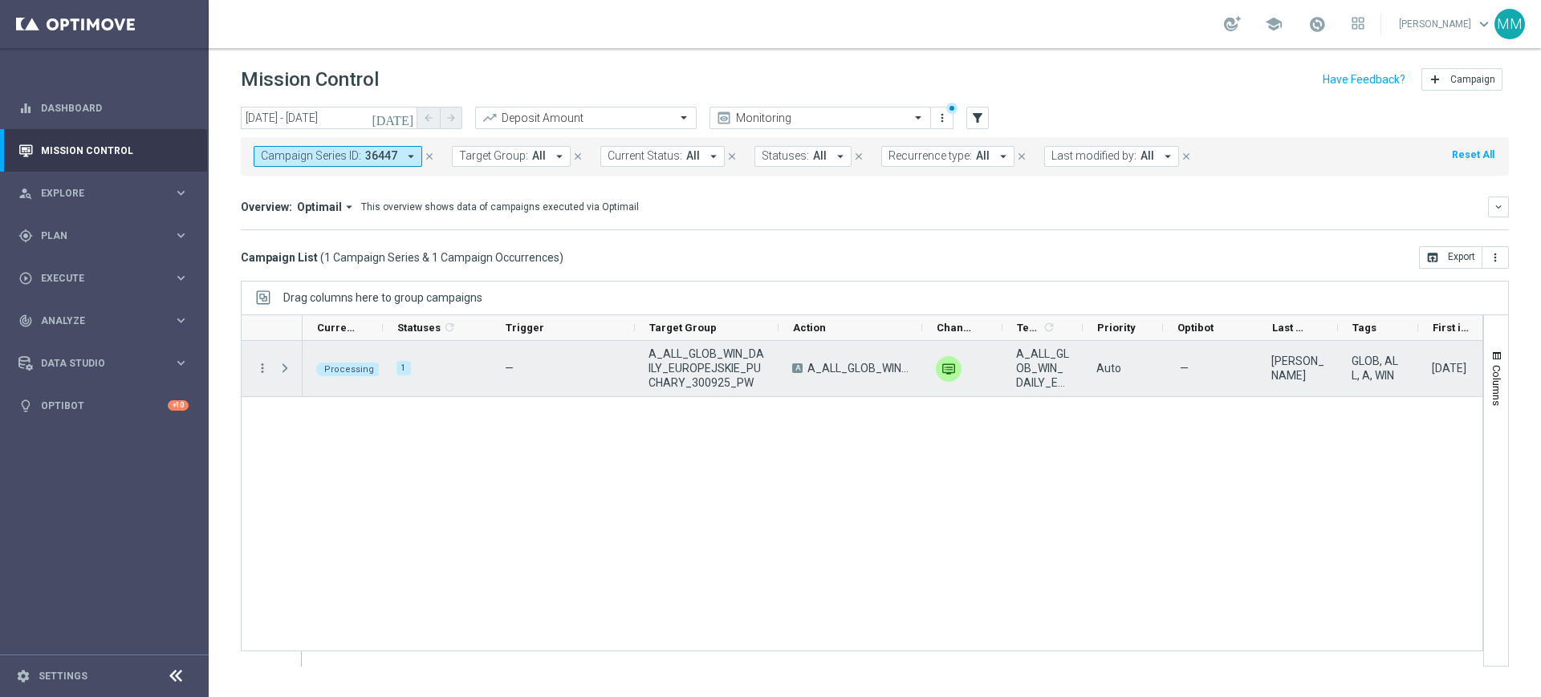
click at [270, 370] on div "Press SPACE to select this row." at bounding box center [286, 368] width 32 height 55
click at [266, 370] on icon "more_vert" at bounding box center [262, 368] width 14 height 14
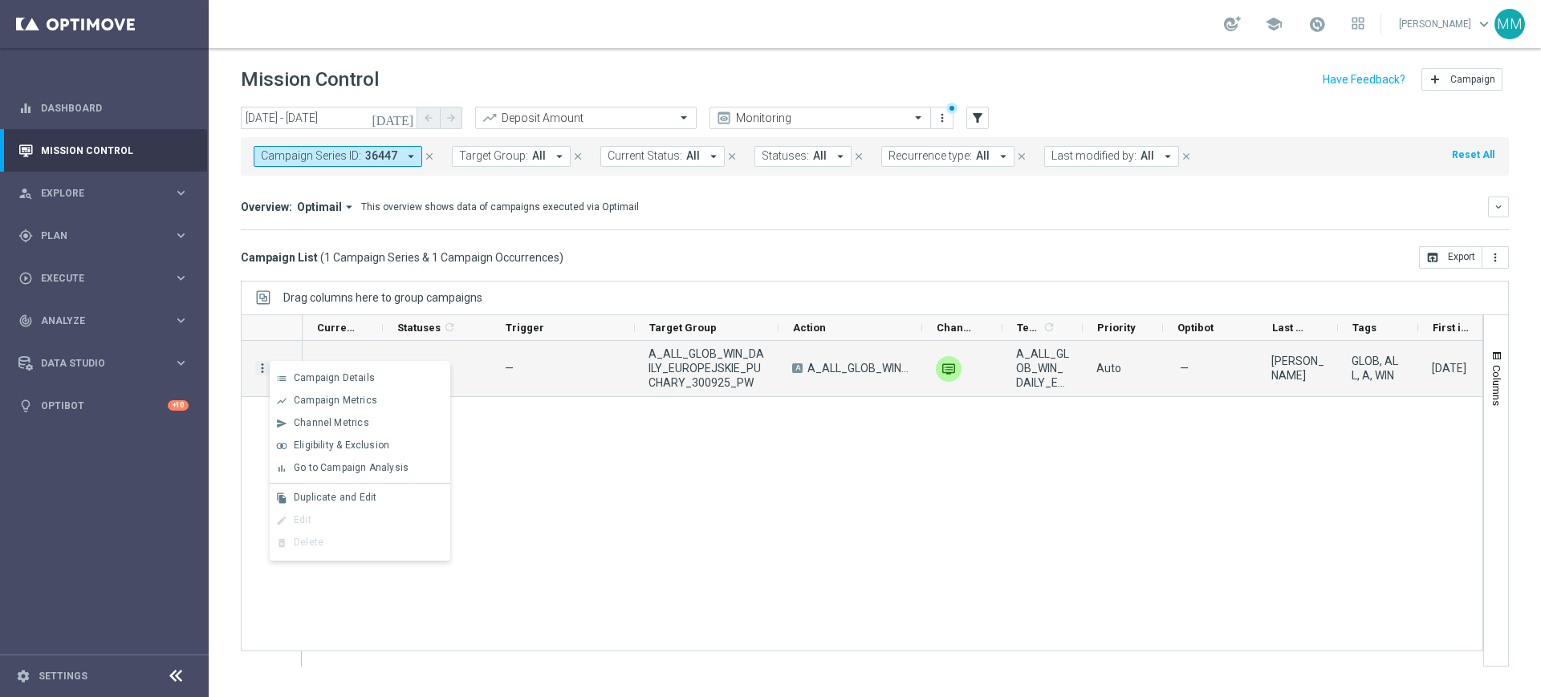
click at [287, 380] on div "list" at bounding box center [282, 378] width 24 height 11
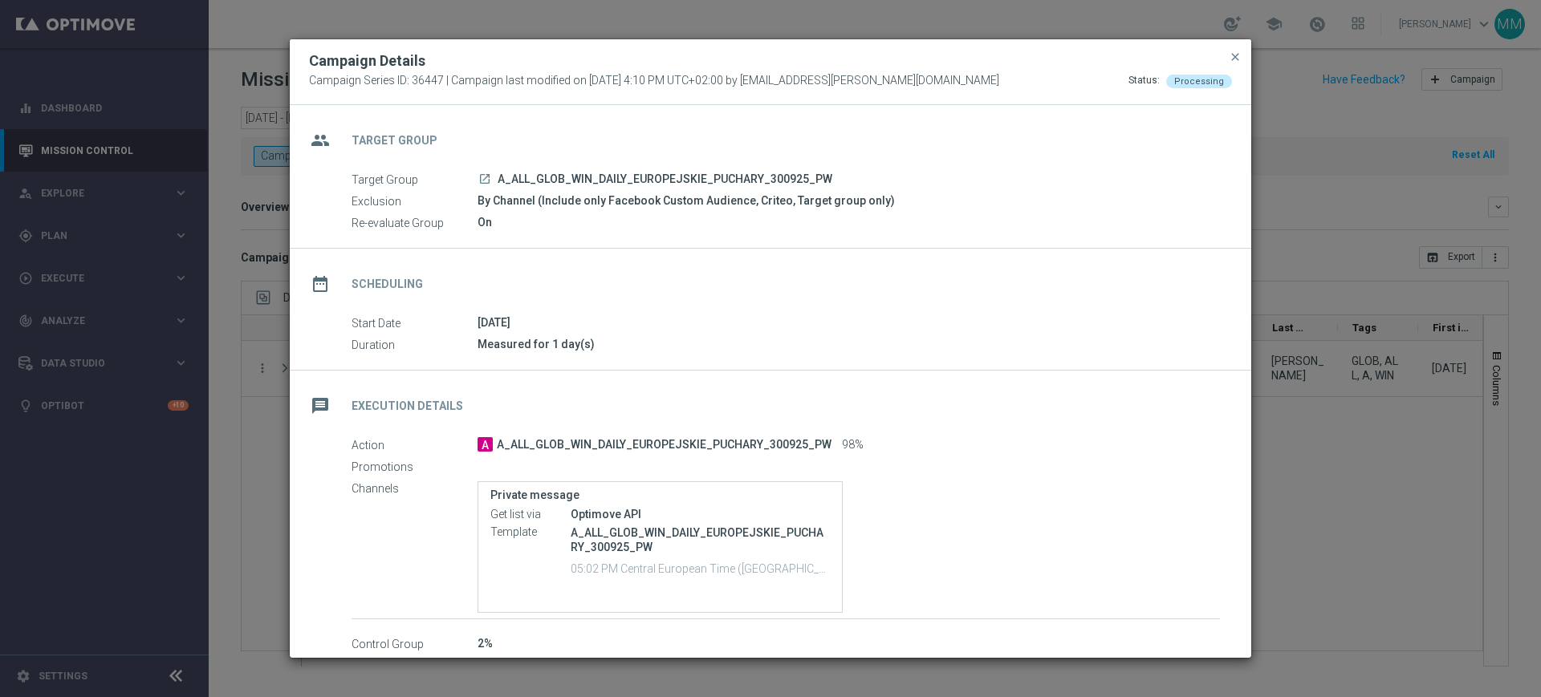
click at [1286, 489] on modal-container "Campaign Details Campaign Series ID: 36447 | Campaign last modified on [DATE] 4…" at bounding box center [770, 348] width 1541 height 697
